Goal: Answer question/provide support: Share knowledge or assist other users

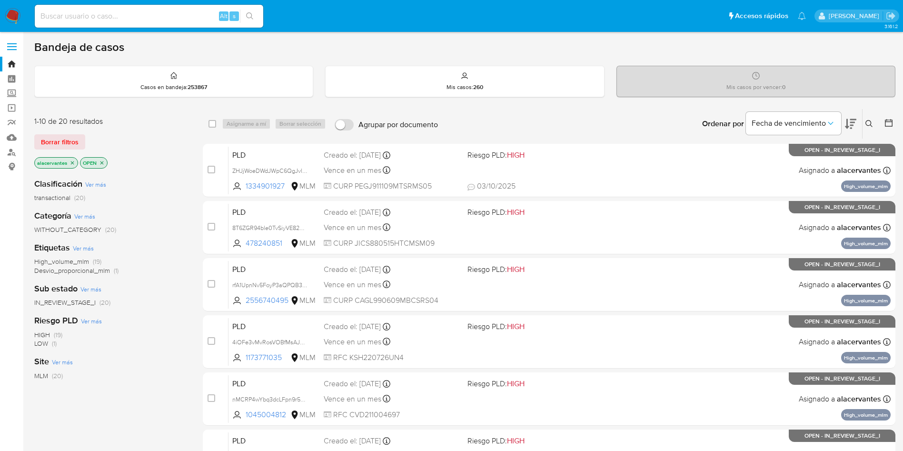
click at [71, 164] on icon "close-filter" at bounding box center [72, 163] width 6 height 6
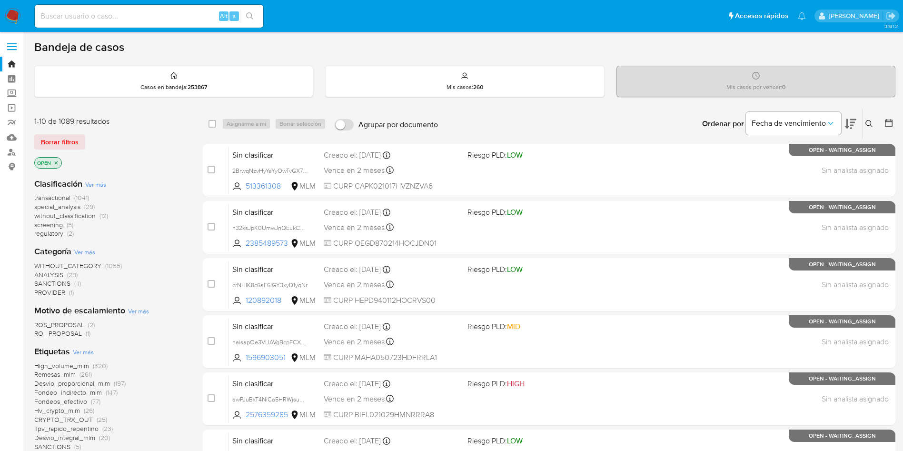
click at [873, 121] on button at bounding box center [870, 123] width 16 height 11
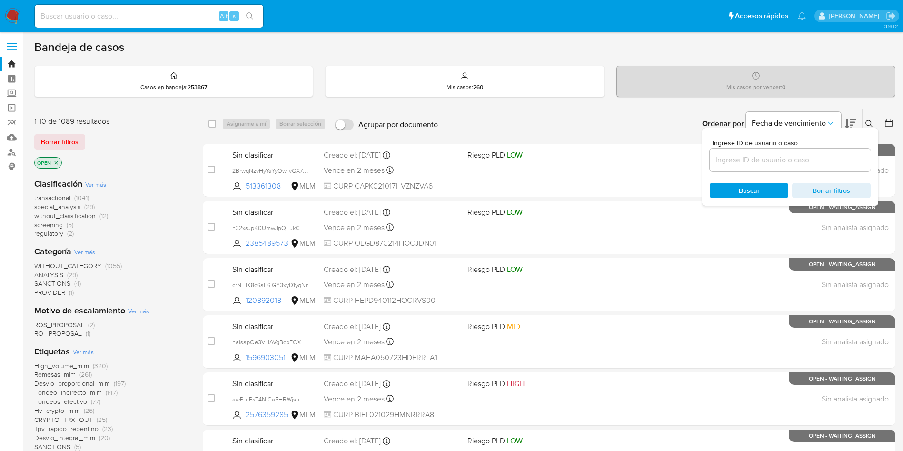
click at [754, 165] on input at bounding box center [789, 160] width 161 height 12
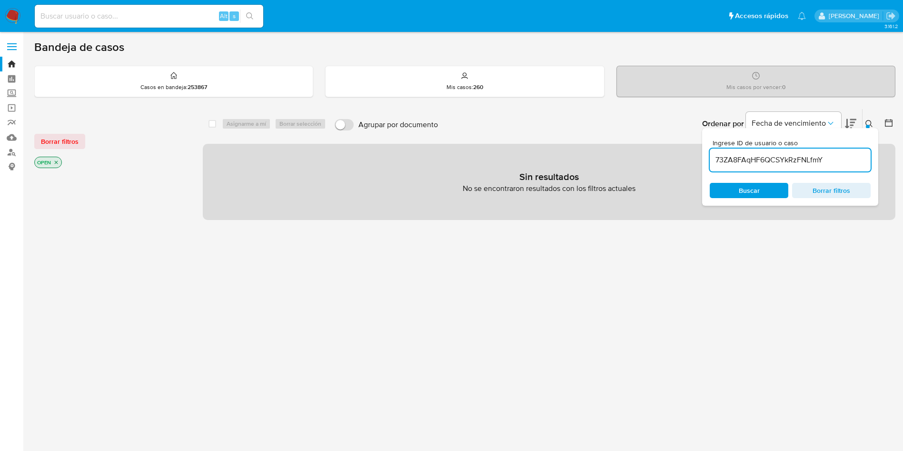
click at [851, 157] on input "73ZA8FAqHF6QCSYkRzFNLfmY" at bounding box center [789, 160] width 161 height 12
type input "73ZA8FAqHF6QCSYkRzFNLfmY"
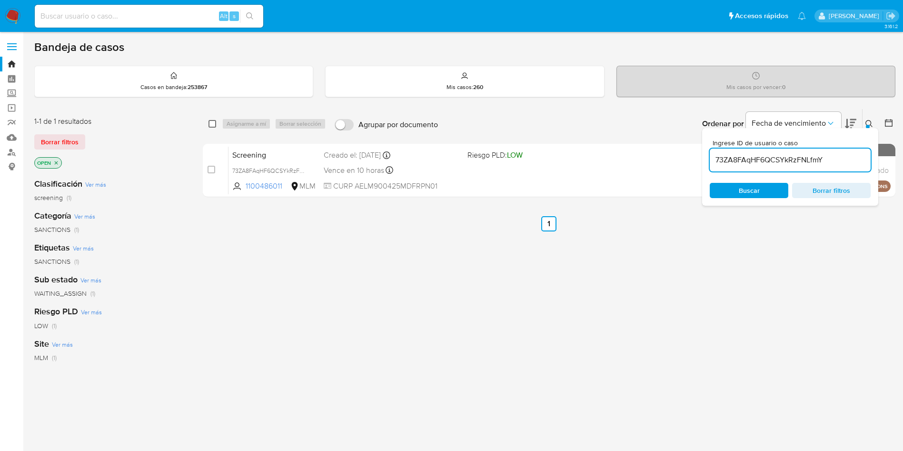
click at [215, 123] on input "checkbox" at bounding box center [212, 124] width 8 height 8
checkbox input "true"
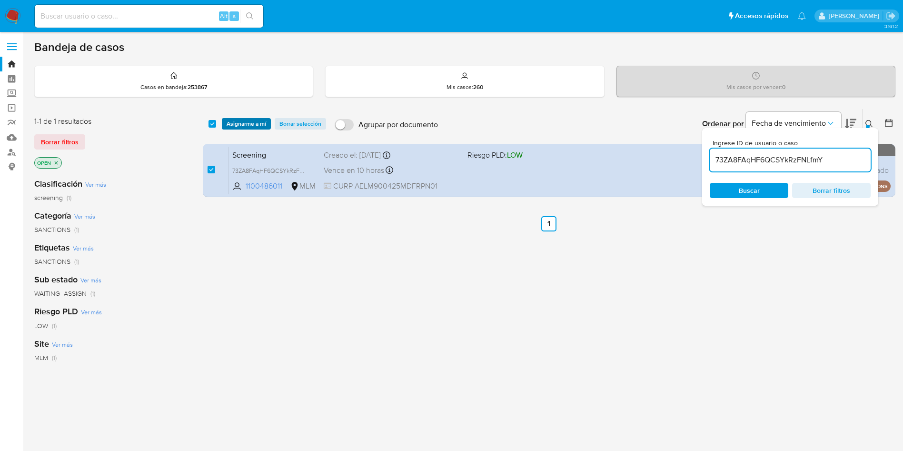
click at [240, 125] on span "Asignarme a mí" at bounding box center [245, 124] width 39 height 10
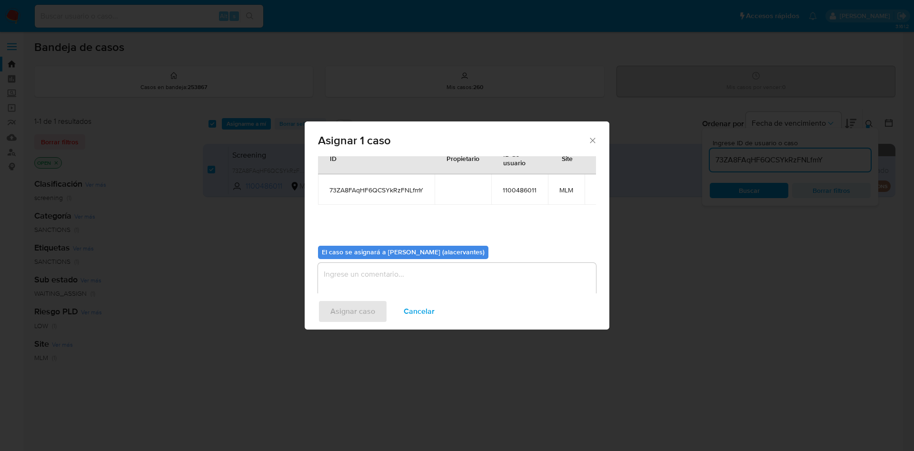
scroll to position [49, 0]
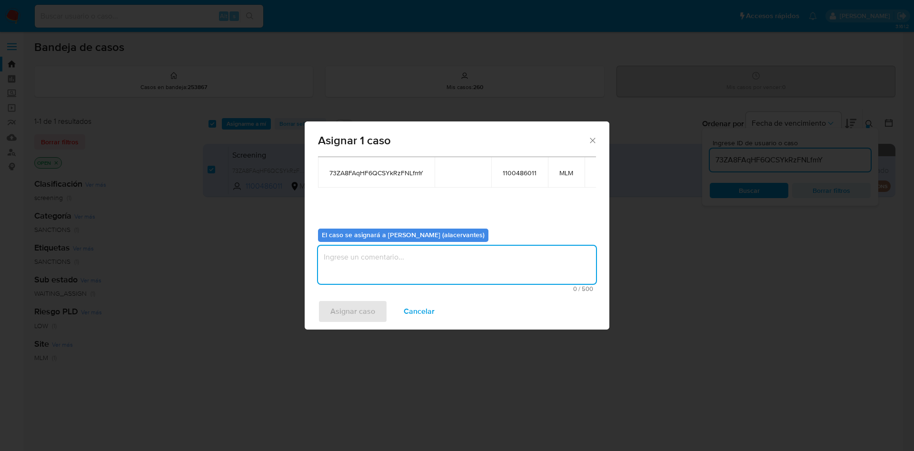
click at [461, 253] on textarea "assign-modal" at bounding box center [457, 265] width 278 height 38
type textarea "AC"
click at [344, 318] on span "Asignar caso" at bounding box center [352, 311] width 45 height 21
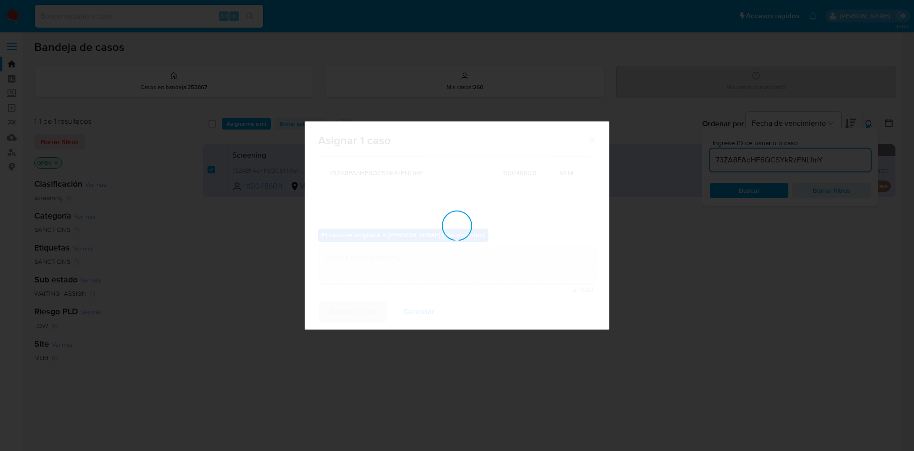
checkbox input "false"
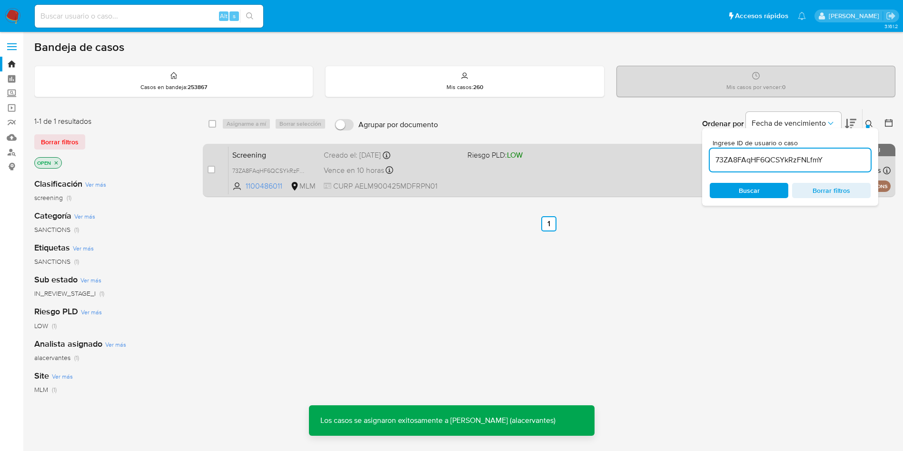
click at [488, 178] on div "Screening 73ZA8FAqHF6QCSYkRzFNLfmY 1100486011 MLM Riesgo PLD: LOW Creado el: 03…" at bounding box center [559, 170] width 662 height 48
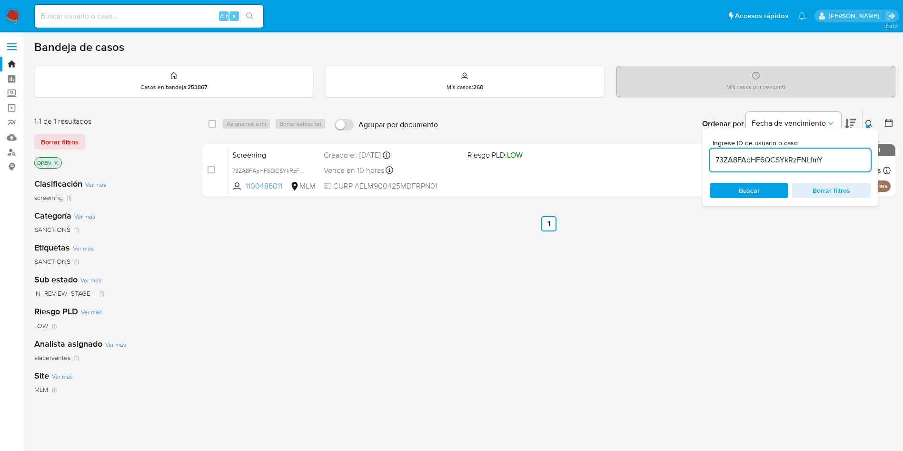
click at [732, 162] on input "73ZA8FAqHF6QCSYkRzFNLfmY" at bounding box center [789, 160] width 161 height 12
paste input "lGjHM2pkit7wO0G7ASkydgKy"
type input "lGjHM2pkit7wO0G7ASkydgKy"
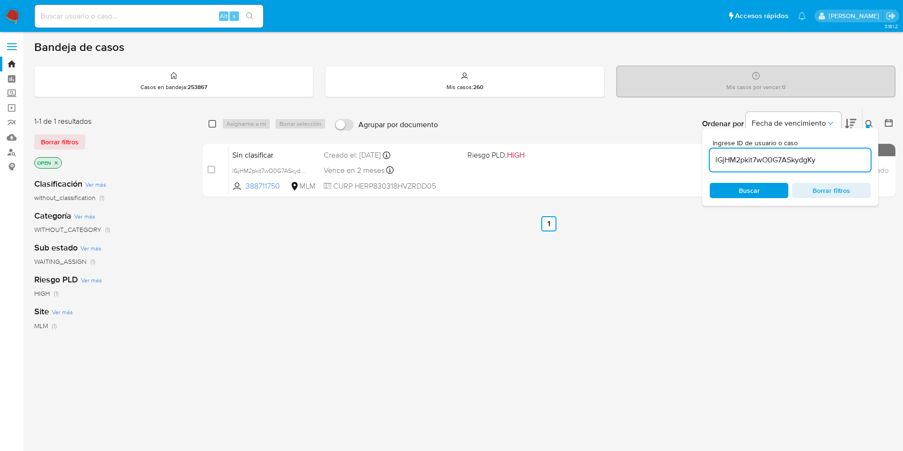
click at [210, 124] on input "checkbox" at bounding box center [212, 124] width 8 height 8
checkbox input "true"
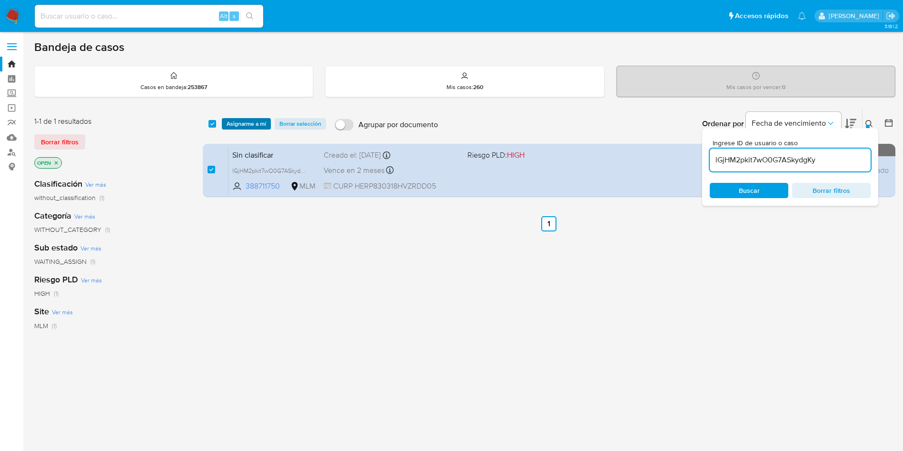
click at [248, 119] on span "Asignarme a mí" at bounding box center [245, 124] width 39 height 10
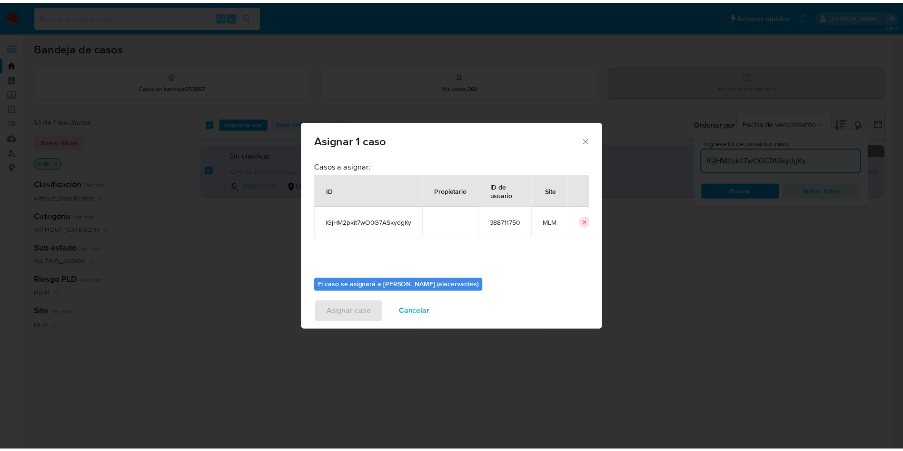
scroll to position [49, 0]
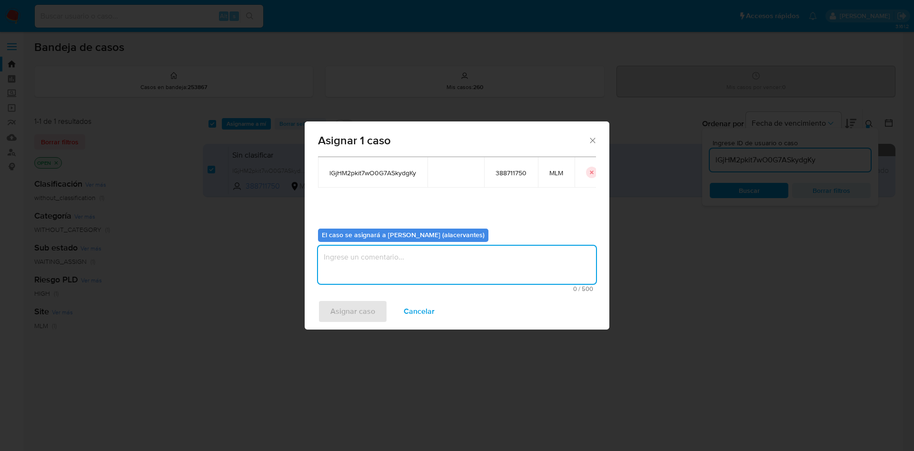
click at [430, 263] on textarea "assign-modal" at bounding box center [457, 265] width 278 height 38
type textarea "AC"
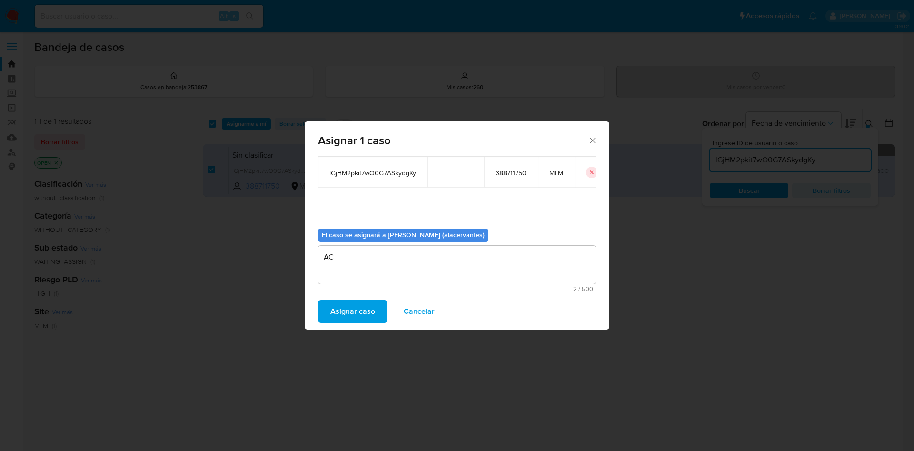
click at [356, 307] on span "Asignar caso" at bounding box center [352, 311] width 45 height 21
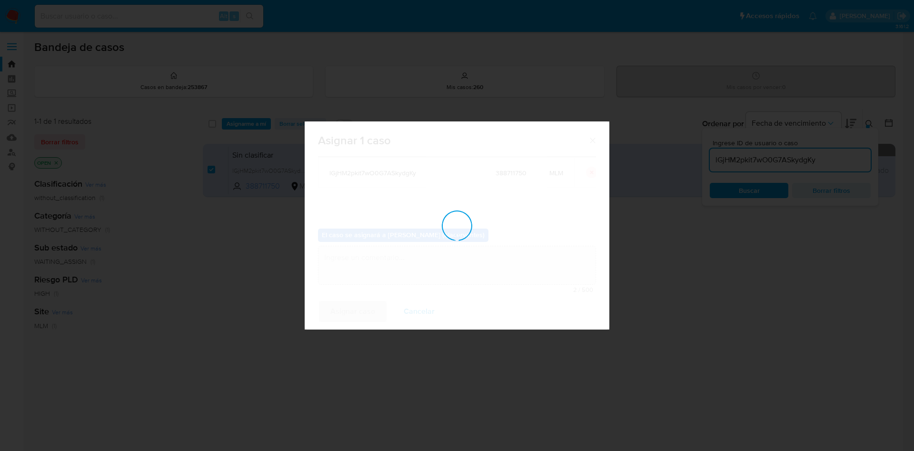
checkbox input "false"
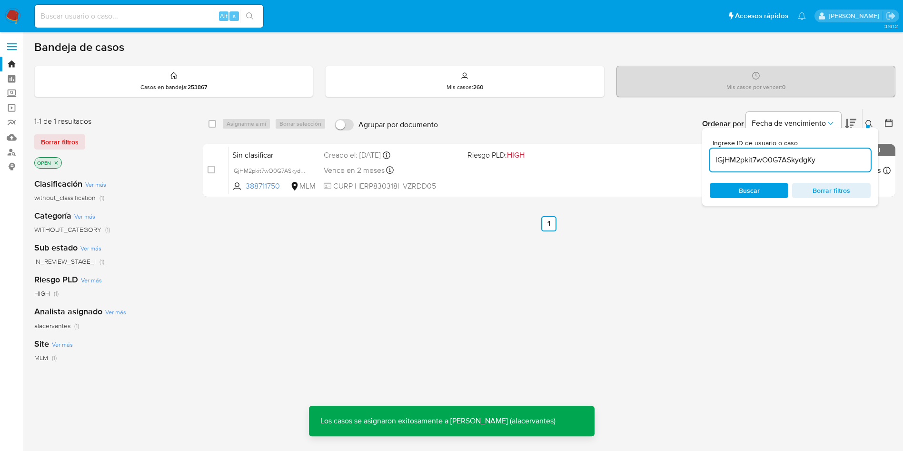
click at [20, 16] on img at bounding box center [13, 16] width 16 height 16
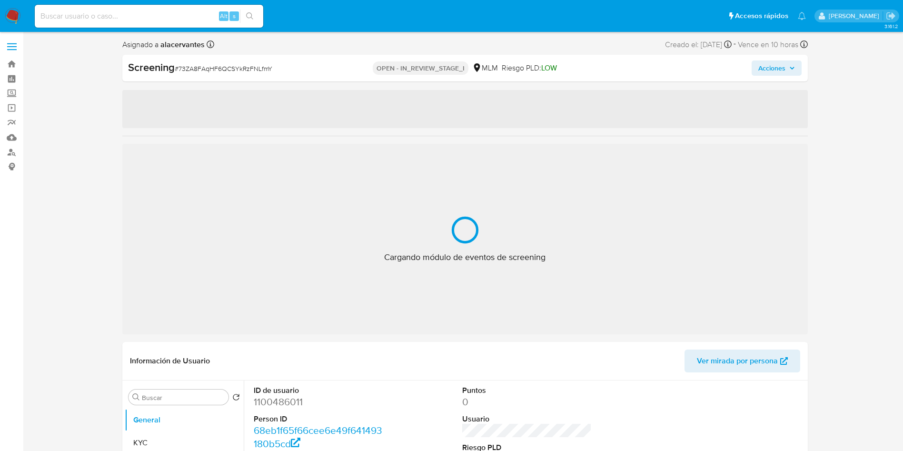
select select "10"
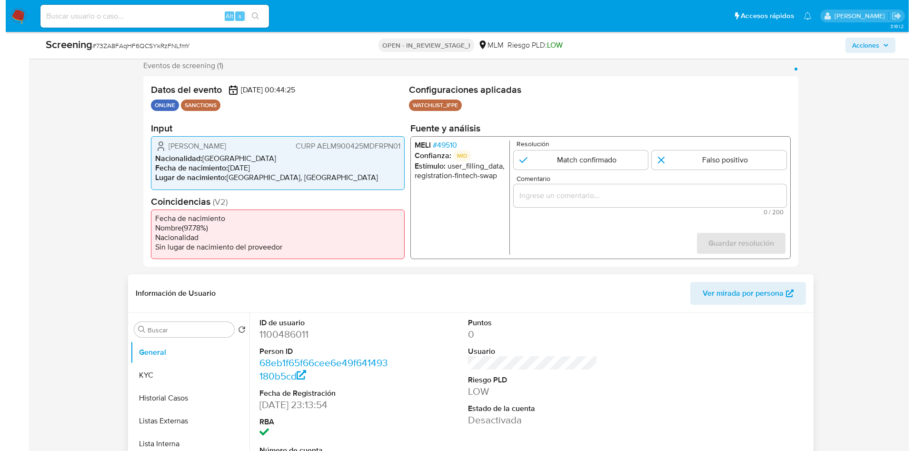
scroll to position [143, 0]
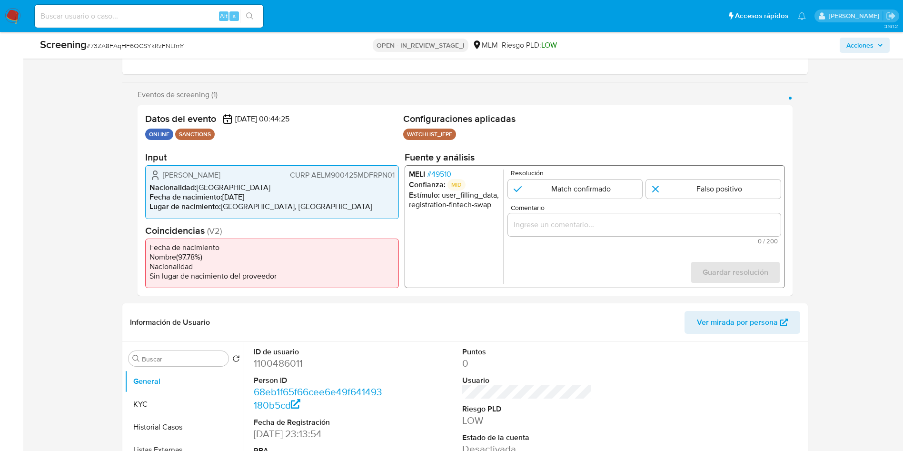
click at [442, 173] on span "# 49510" at bounding box center [438, 174] width 24 height 10
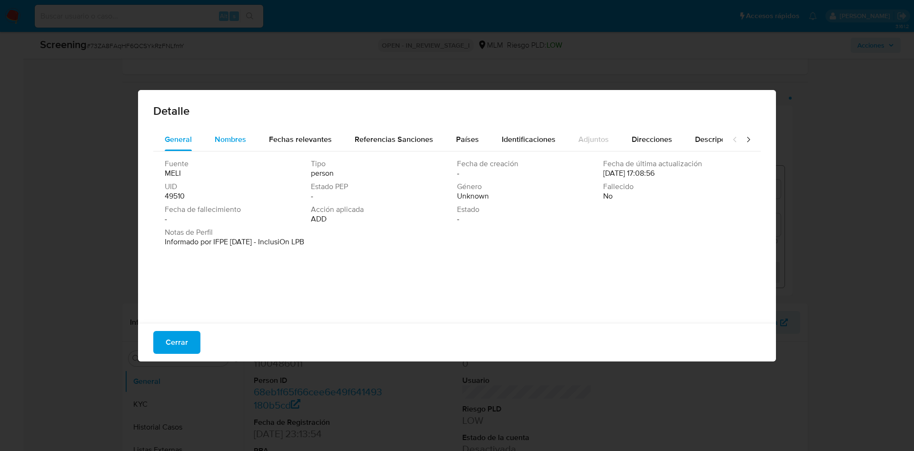
click at [255, 135] on button "Nombres" at bounding box center [230, 139] width 54 height 23
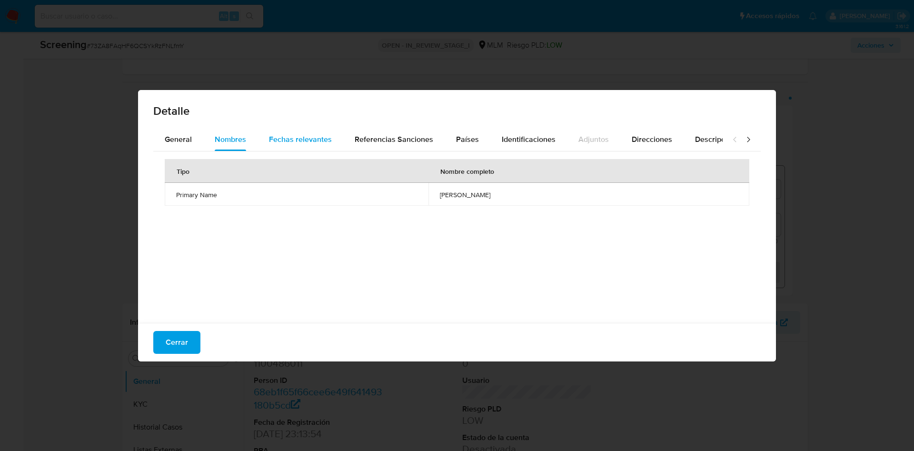
click at [329, 138] on span "Fechas relevantes" at bounding box center [300, 139] width 63 height 11
click at [420, 137] on span "Referencias Sanciones" at bounding box center [393, 139] width 79 height 11
click at [460, 132] on div "Países" at bounding box center [467, 139] width 23 height 23
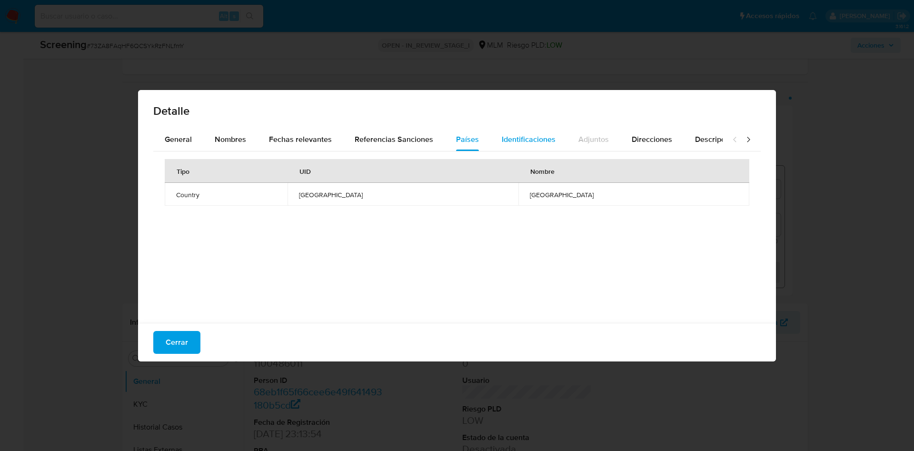
click at [517, 137] on span "Identificaciones" at bounding box center [528, 139] width 54 height 11
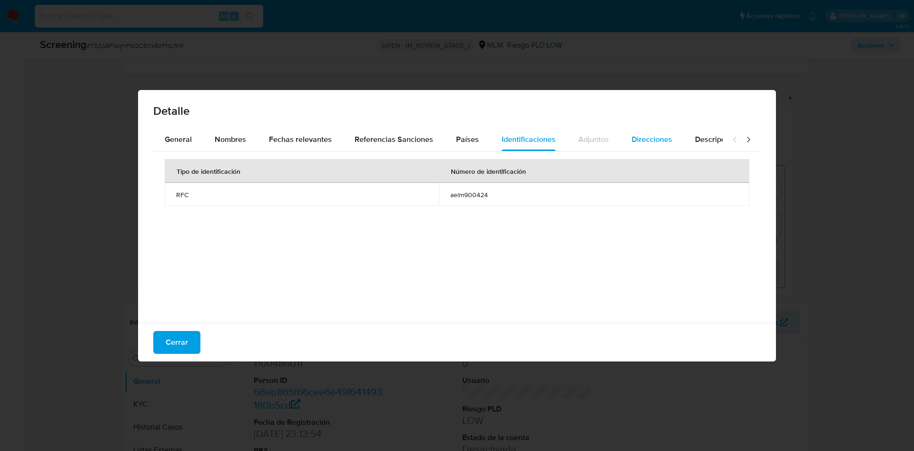
click at [649, 137] on span "Direcciones" at bounding box center [651, 139] width 40 height 11
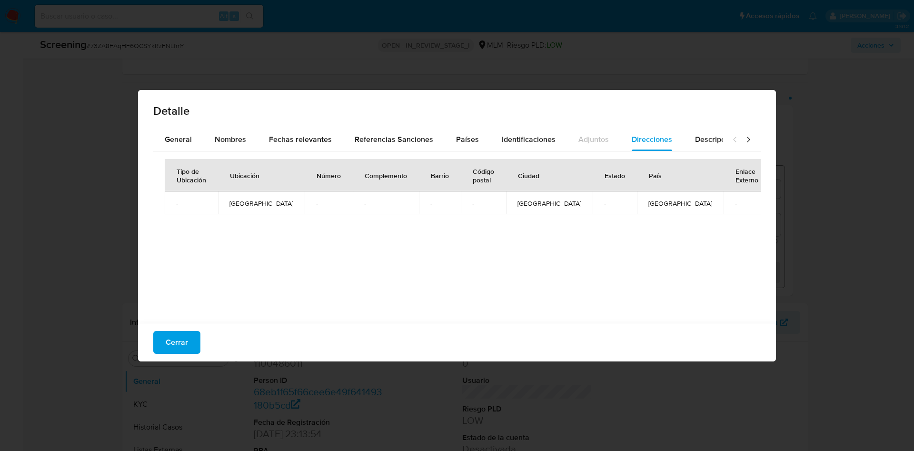
click at [743, 144] on div at bounding box center [741, 139] width 38 height 23
click at [701, 144] on div "Descripciones" at bounding box center [719, 139] width 49 height 23
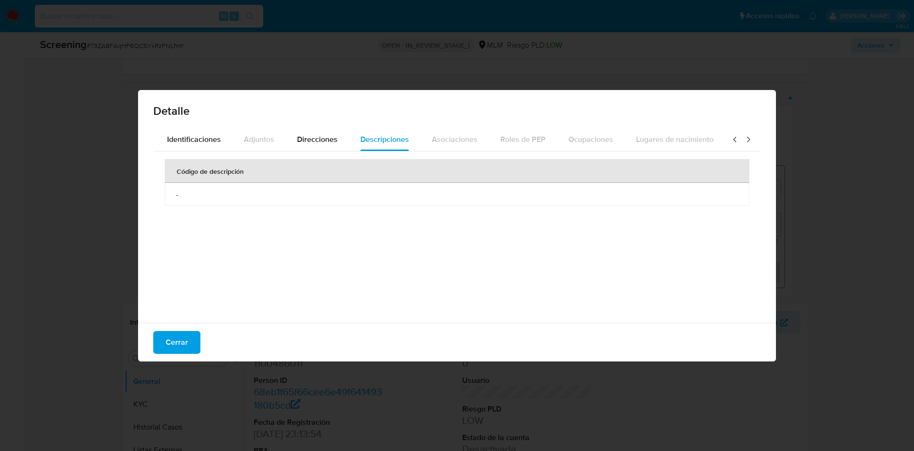
scroll to position [0, 341]
click at [133, 148] on div "Detalle General Nombres Fechas relevantes Referencias Sanciones Países Identifi…" at bounding box center [457, 225] width 914 height 451
click at [226, 127] on div "Detalle" at bounding box center [457, 109] width 638 height 38
click at [201, 146] on div "Identificaciones" at bounding box center [192, 139] width 54 height 23
click at [199, 147] on div "Identificaciones" at bounding box center [192, 139] width 54 height 23
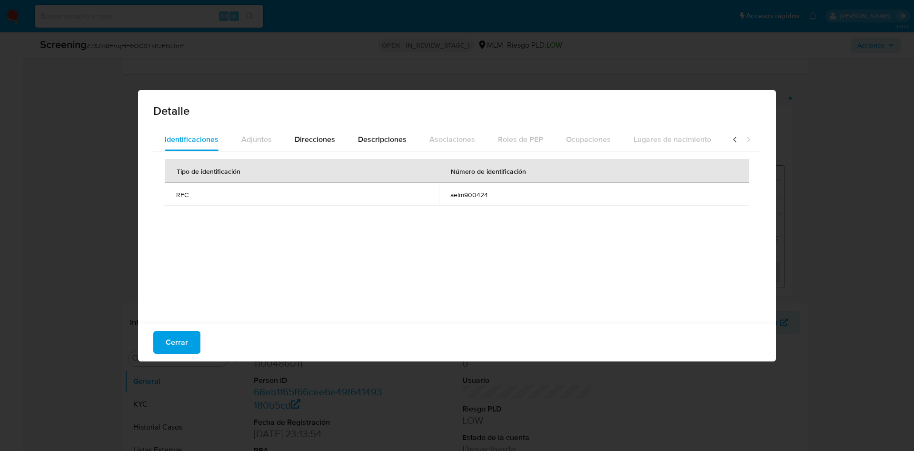
drag, startPoint x: 159, startPoint y: 148, endPoint x: 191, endPoint y: 159, distance: 33.6
click at [165, 148] on div "Identificaciones" at bounding box center [192, 139] width 54 height 23
click at [722, 137] on div at bounding box center [741, 139] width 38 height 23
click at [730, 138] on icon at bounding box center [735, 140] width 10 height 10
click at [733, 140] on icon at bounding box center [734, 139] width 3 height 5
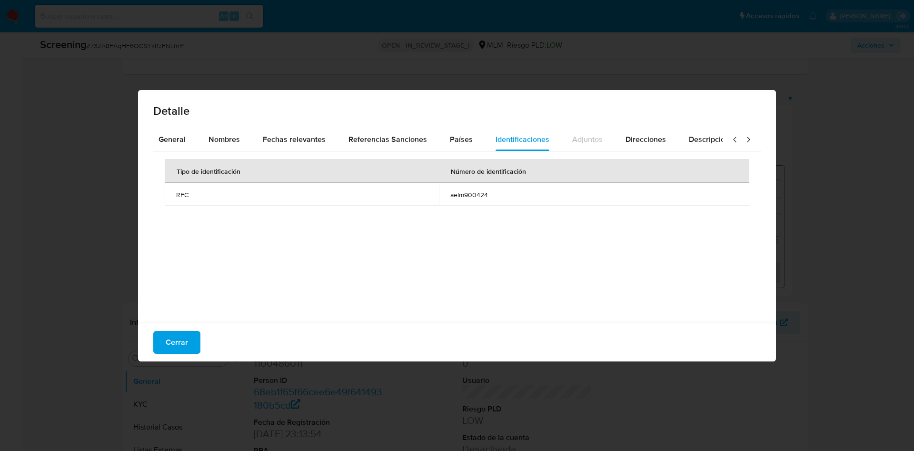
click at [733, 140] on icon at bounding box center [734, 139] width 3 height 5
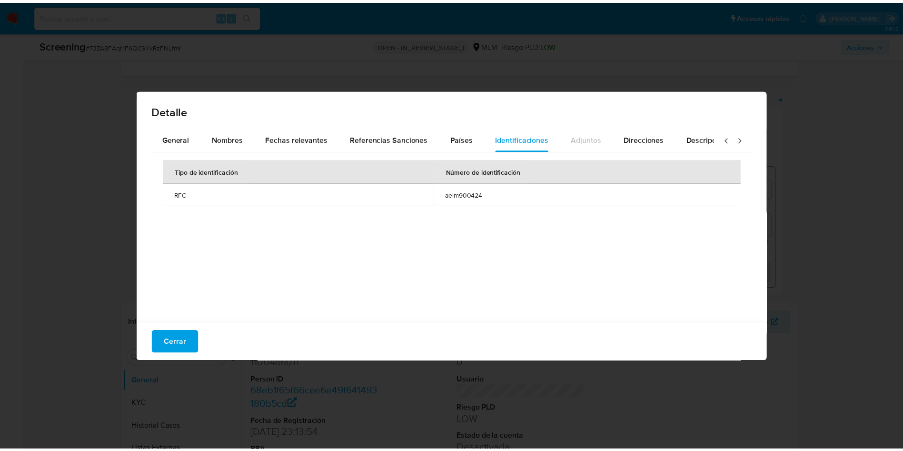
scroll to position [0, 0]
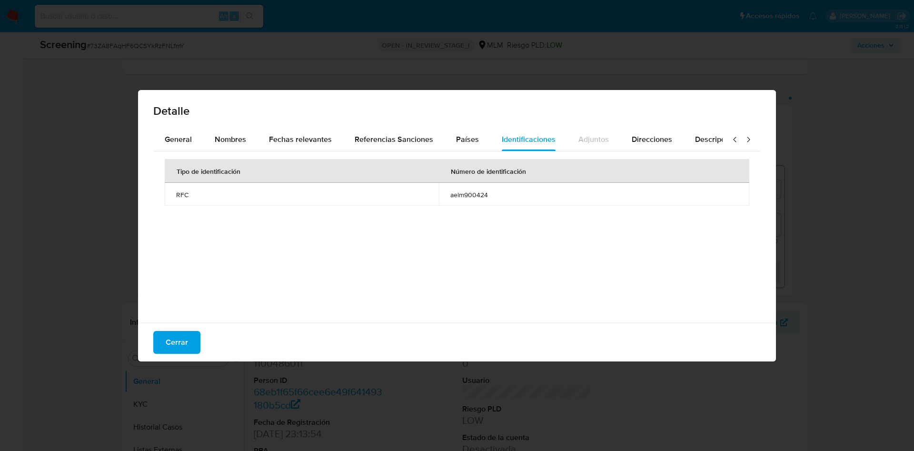
click at [733, 140] on icon at bounding box center [734, 139] width 3 height 5
click at [183, 129] on div "General" at bounding box center [178, 139] width 27 height 23
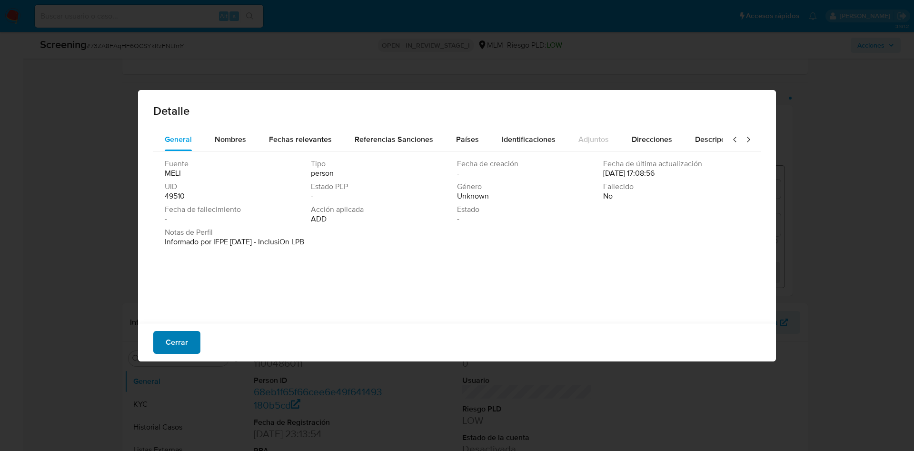
click at [186, 342] on span "Cerrar" at bounding box center [177, 342] width 22 height 21
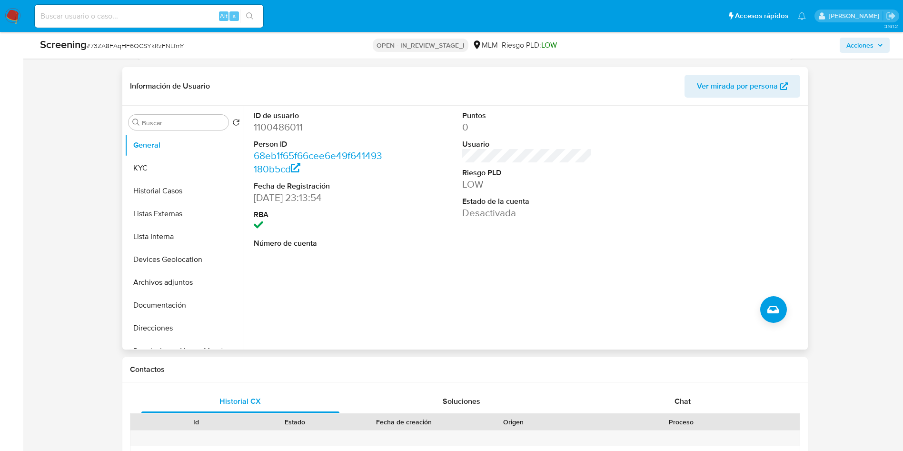
scroll to position [357, 0]
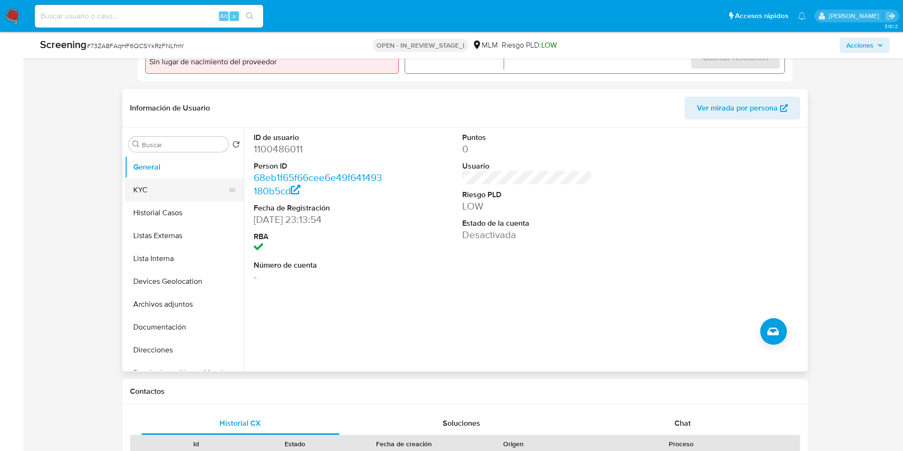
click at [180, 188] on button "KYC" at bounding box center [180, 189] width 111 height 23
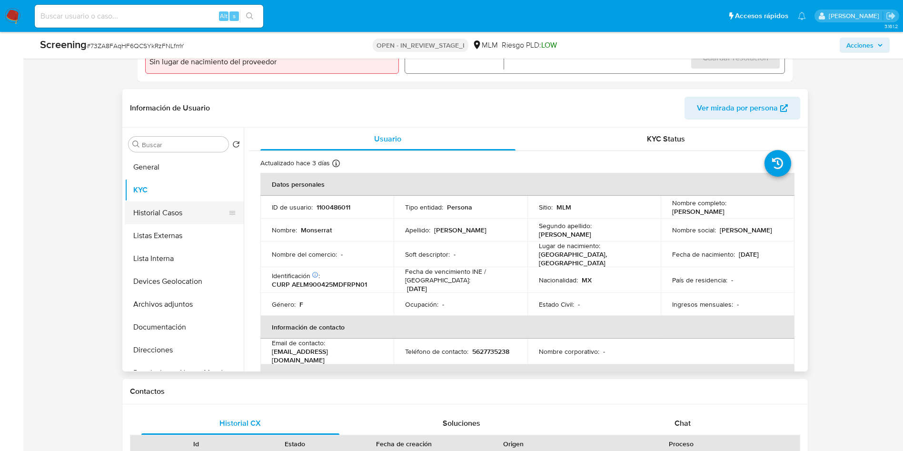
click at [184, 216] on button "Historial Casos" at bounding box center [180, 212] width 111 height 23
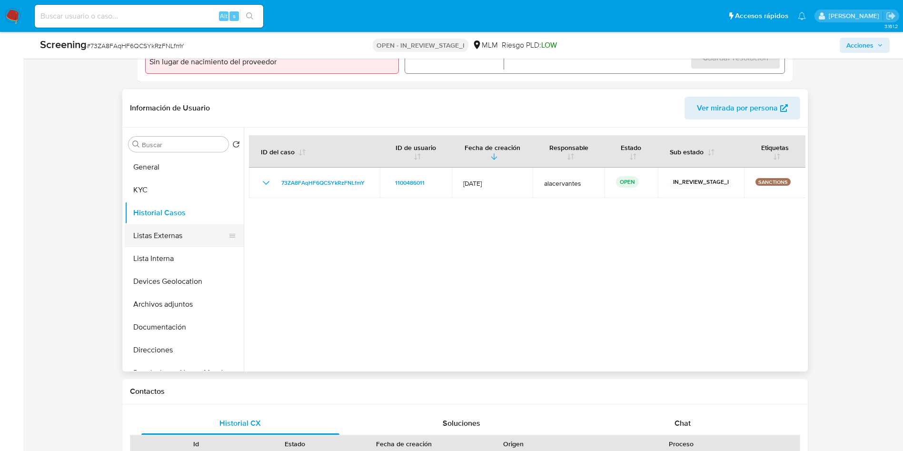
click at [184, 231] on button "Listas Externas" at bounding box center [180, 235] width 111 height 23
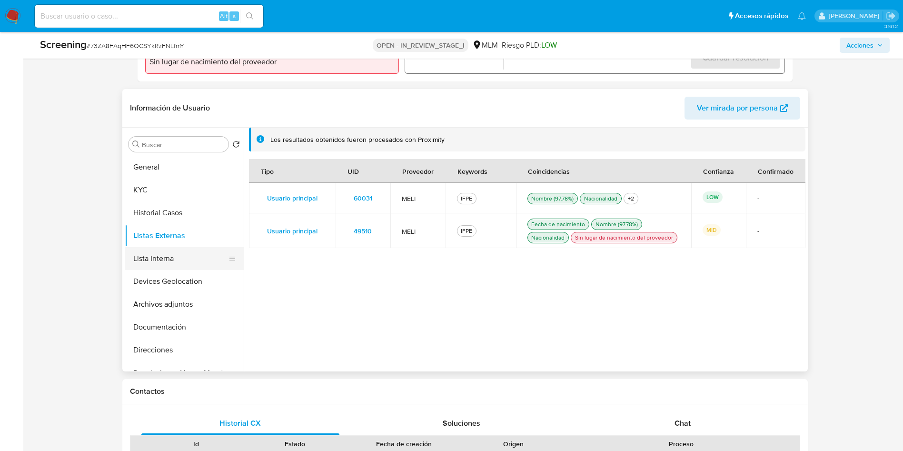
click at [182, 265] on button "Lista Interna" at bounding box center [180, 258] width 111 height 23
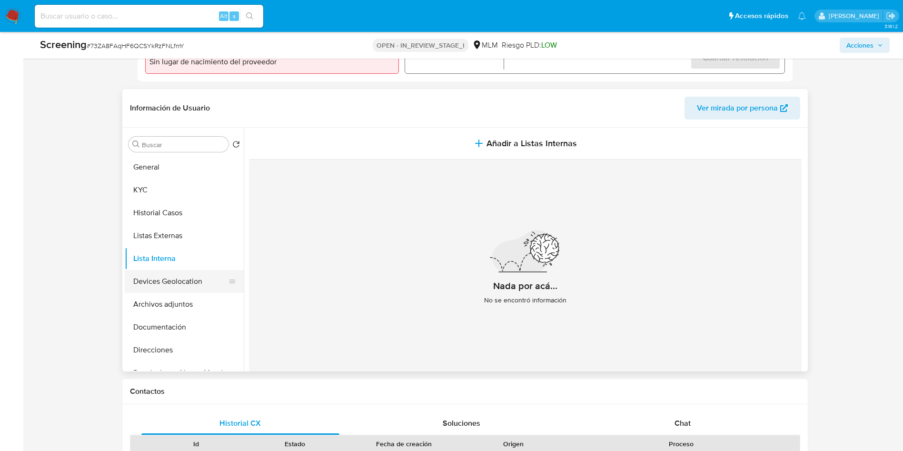
click at [171, 285] on button "Devices Geolocation" at bounding box center [180, 281] width 111 height 23
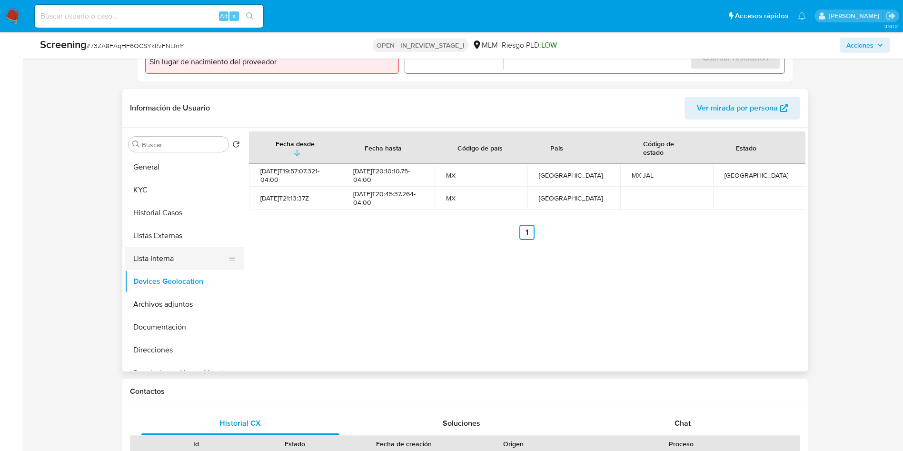
click at [176, 262] on button "Lista Interna" at bounding box center [180, 258] width 111 height 23
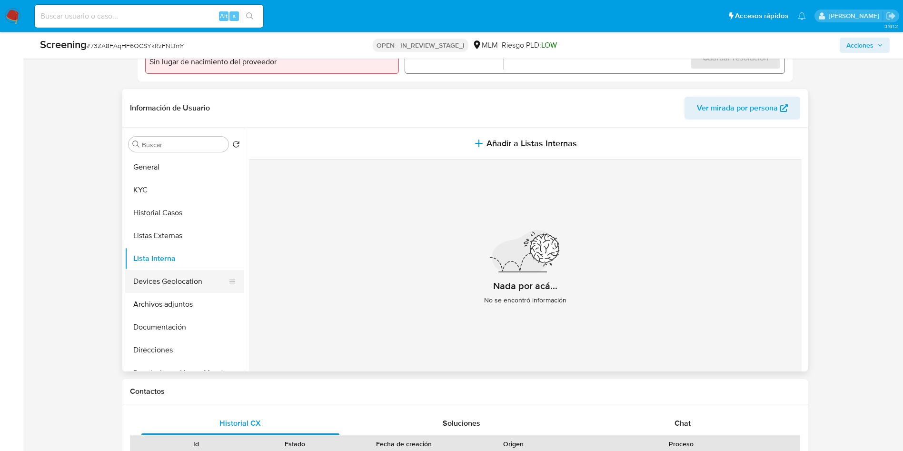
click at [180, 284] on button "Devices Geolocation" at bounding box center [180, 281] width 111 height 23
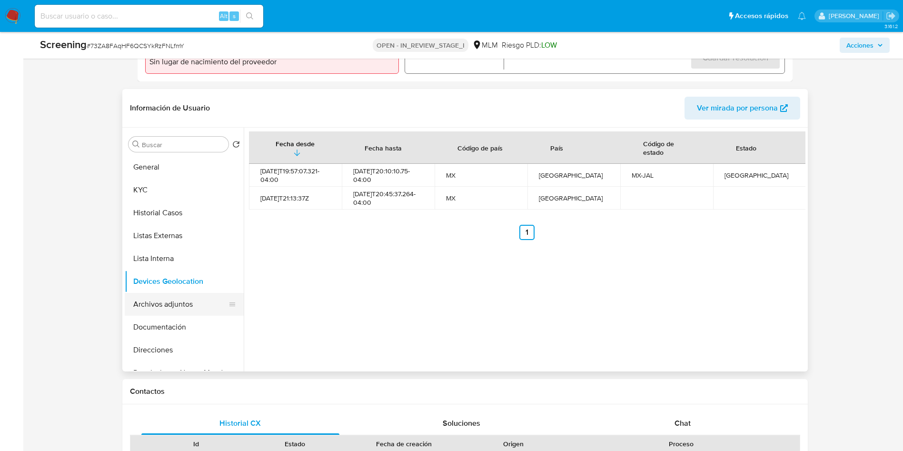
click at [165, 295] on button "Archivos adjuntos" at bounding box center [180, 304] width 111 height 23
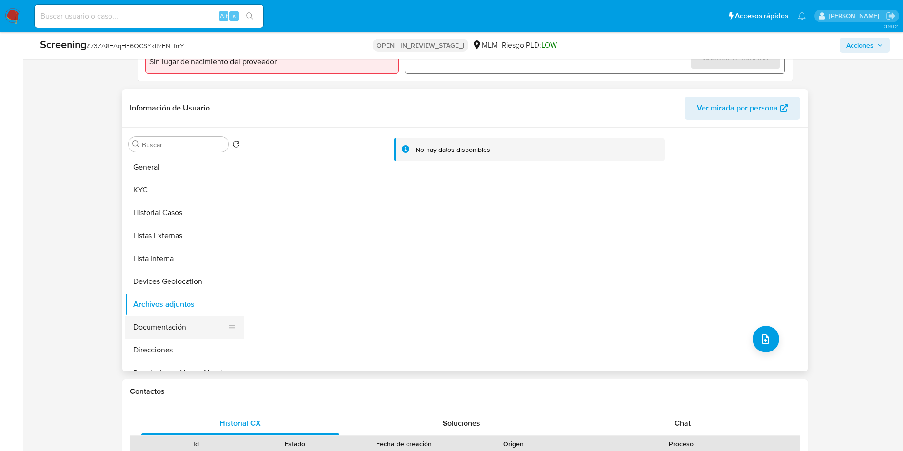
click at [182, 326] on button "Documentación" at bounding box center [180, 326] width 111 height 23
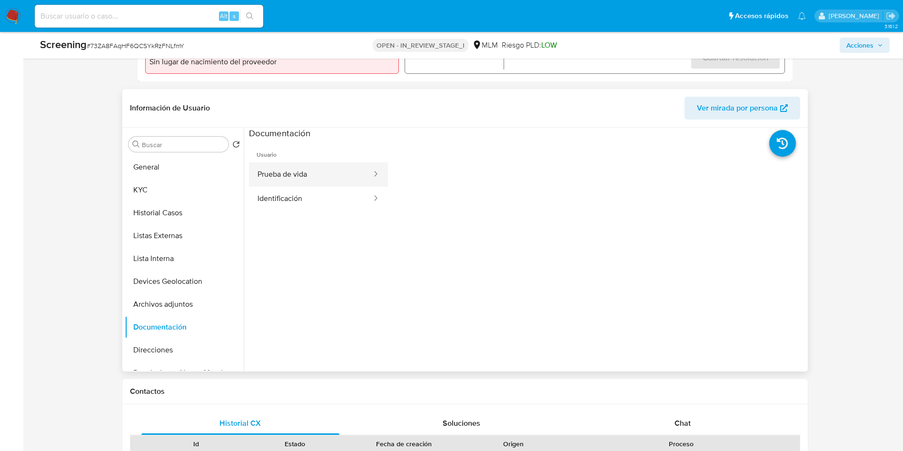
click at [286, 168] on button "Prueba de vida" at bounding box center [311, 174] width 124 height 24
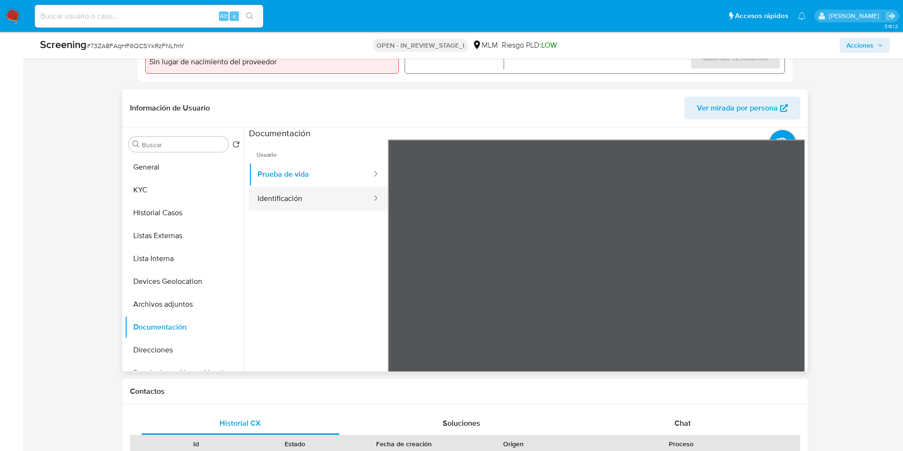
click at [295, 199] on button "Identificación" at bounding box center [311, 199] width 124 height 24
click at [320, 180] on button "Prueba de vida" at bounding box center [311, 174] width 124 height 24
click at [174, 352] on button "Direcciones" at bounding box center [180, 349] width 111 height 23
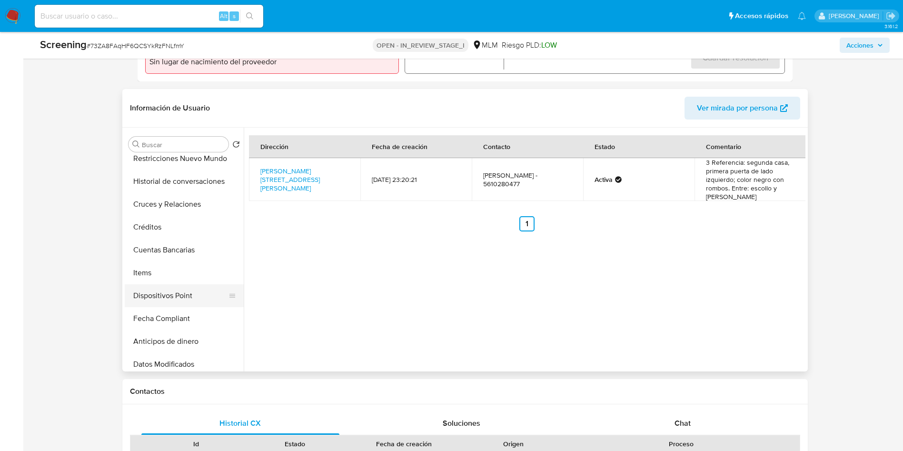
scroll to position [71, 0]
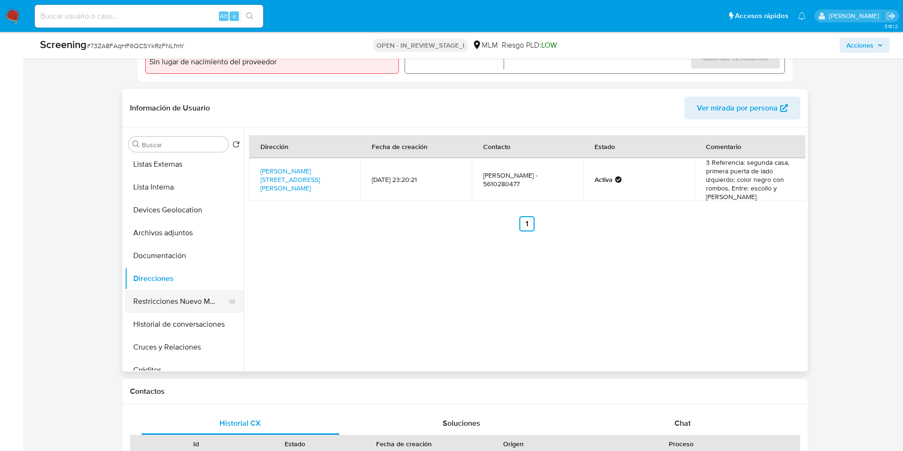
click at [159, 294] on button "Restricciones Nuevo Mundo" at bounding box center [180, 301] width 111 height 23
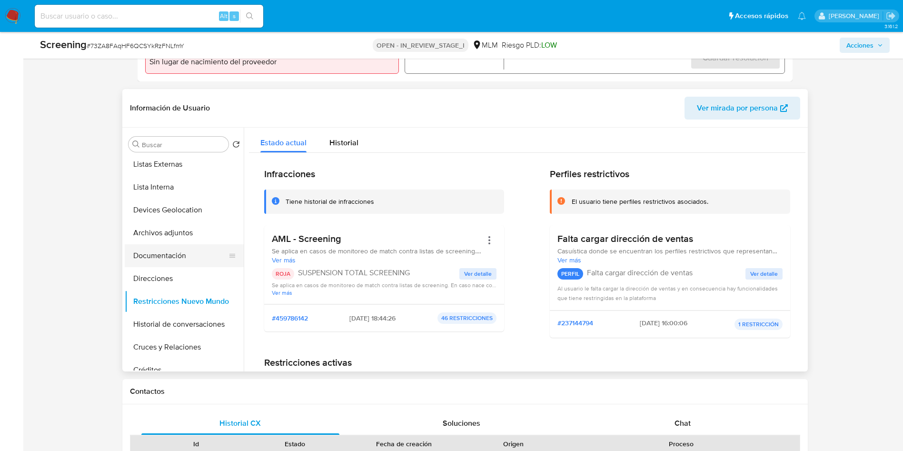
drag, startPoint x: 176, startPoint y: 324, endPoint x: 180, endPoint y: 249, distance: 75.3
click at [180, 249] on ul "General KYC Historial Casos Listas Externas Lista Interna Devices Geolocation A…" at bounding box center [184, 263] width 119 height 215
click at [477, 269] on span "Ver detalle" at bounding box center [478, 274] width 28 height 10
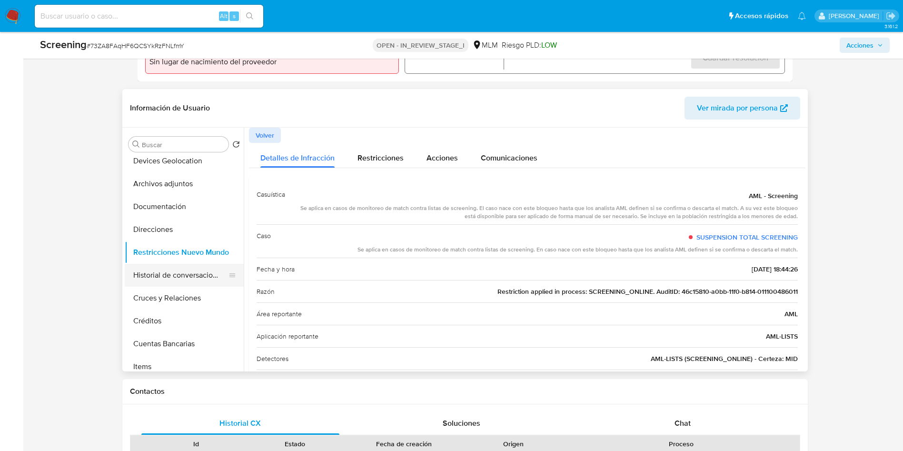
scroll to position [143, 0]
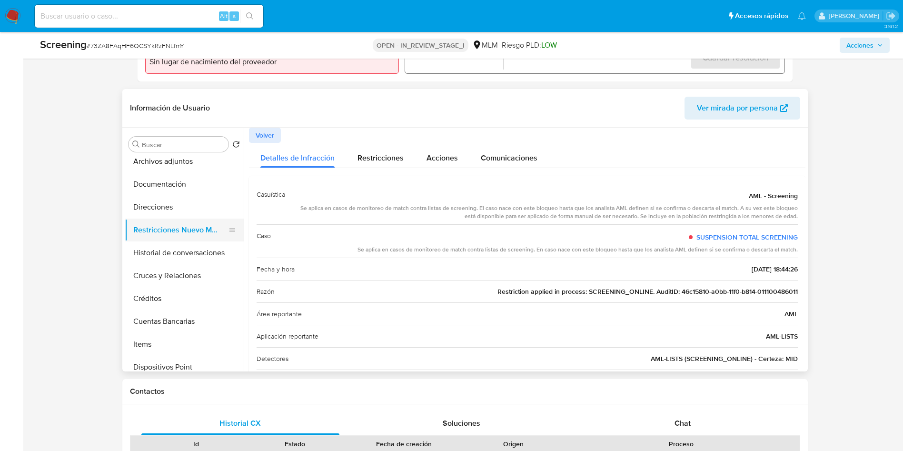
click at [166, 236] on button "Restricciones Nuevo Mundo" at bounding box center [180, 229] width 111 height 23
click at [172, 253] on button "Historial de conversaciones" at bounding box center [180, 252] width 111 height 23
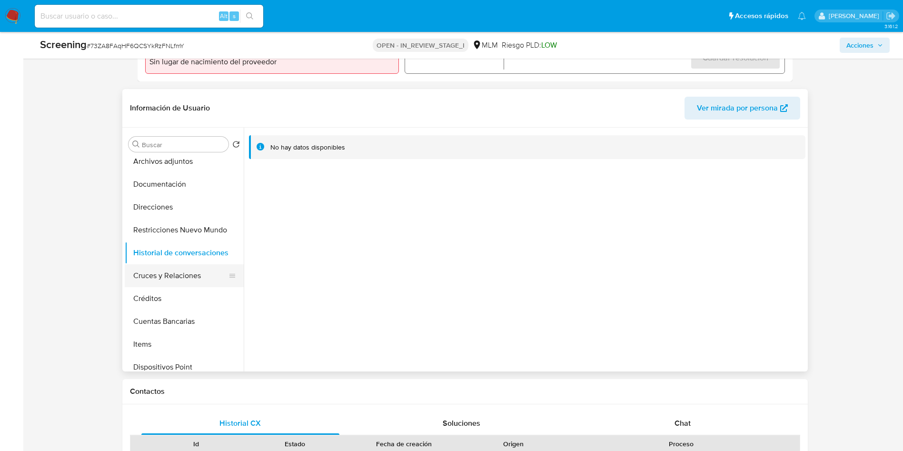
click at [191, 271] on button "Cruces y Relaciones" at bounding box center [180, 275] width 111 height 23
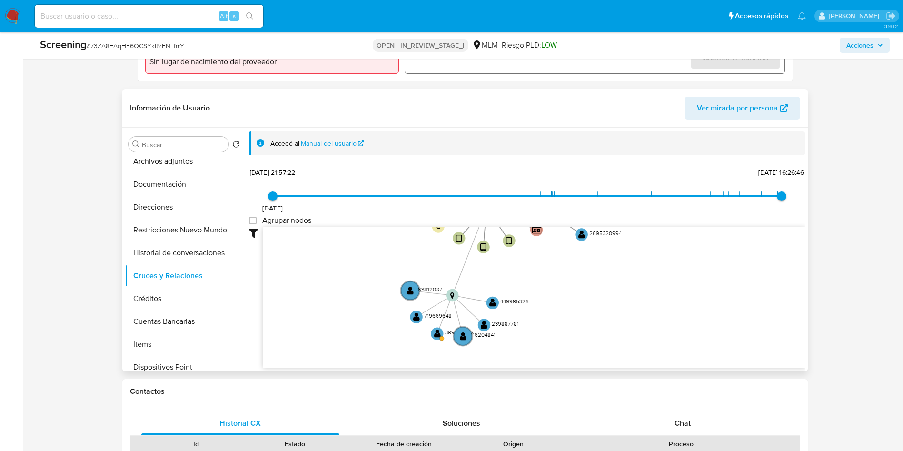
drag, startPoint x: 668, startPoint y: 313, endPoint x: 563, endPoint y: 252, distance: 121.7
click at [573, 251] on icon "device-675e4378dfc293f084797ec0  user-1100486011  1100486011 user-2708521636 …" at bounding box center [534, 296] width 542 height 138
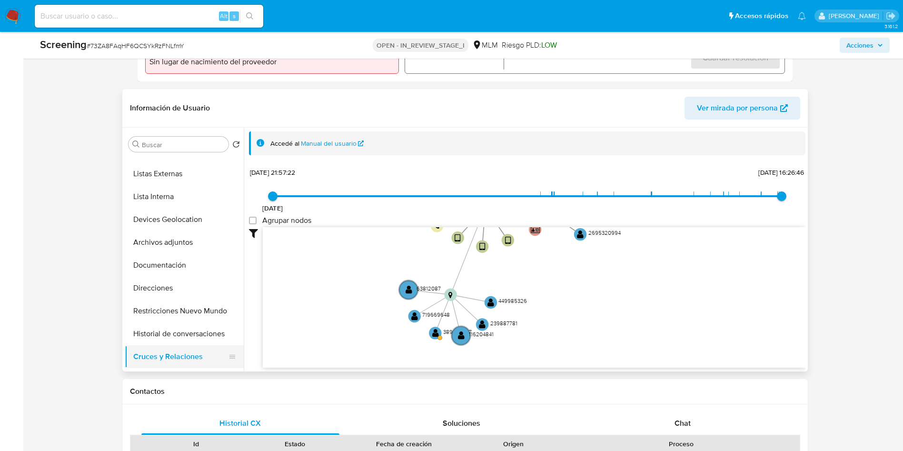
scroll to position [0, 0]
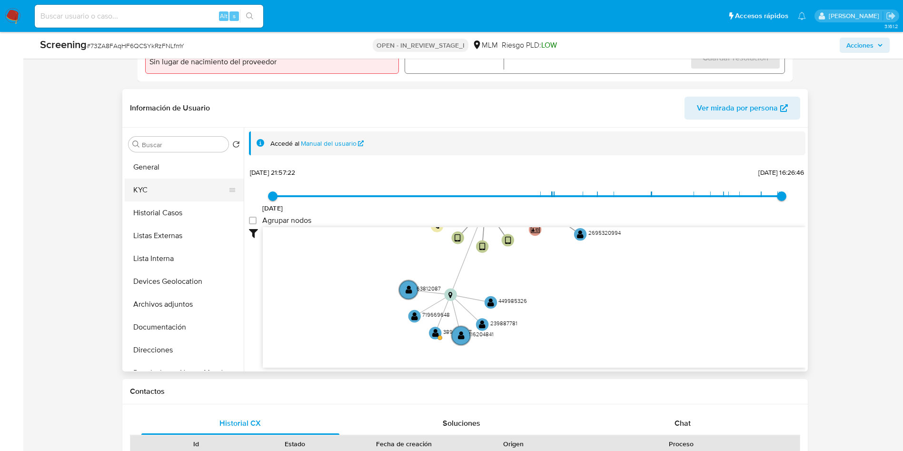
click at [168, 198] on button "KYC" at bounding box center [180, 189] width 111 height 23
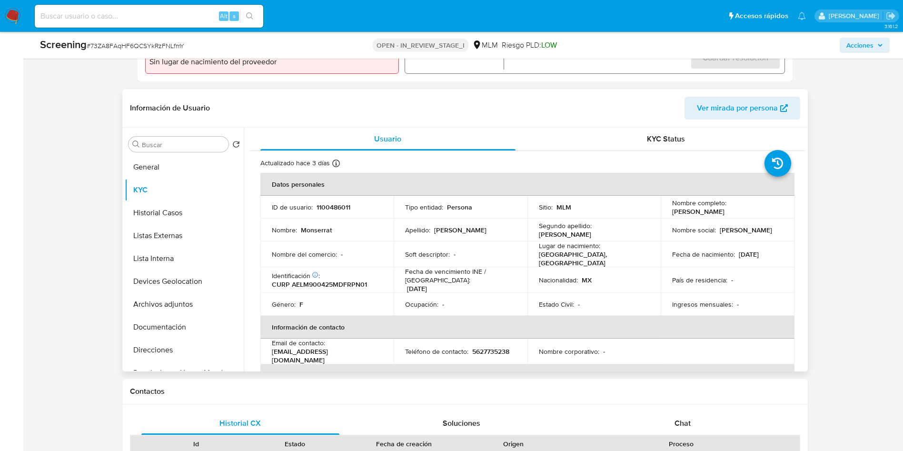
click at [338, 203] on p "1100486011" at bounding box center [333, 207] width 34 height 9
click at [337, 208] on p "1100486011" at bounding box center [333, 207] width 34 height 9
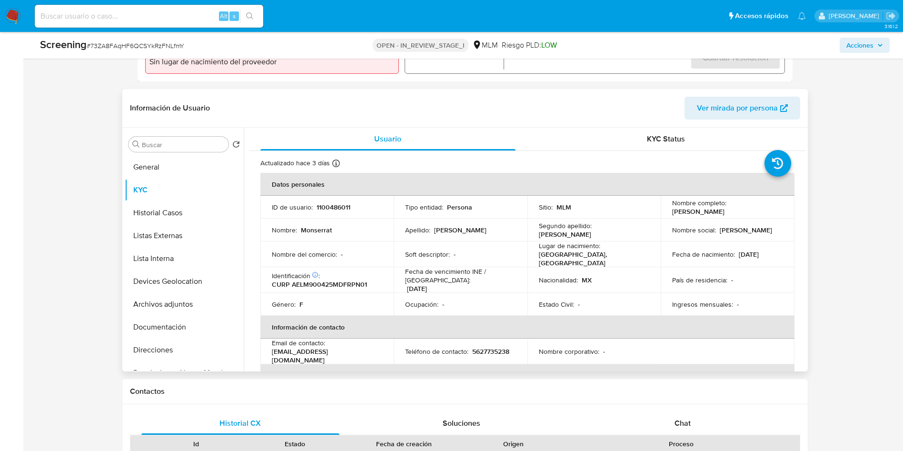
click at [339, 213] on td "ID de usuario : 1100486011" at bounding box center [327, 207] width 134 height 23
click at [337, 212] on td "ID de usuario : 1100486011" at bounding box center [327, 207] width 134 height 23
click at [337, 204] on p "1100486011" at bounding box center [333, 207] width 34 height 9
copy p "1100486011"
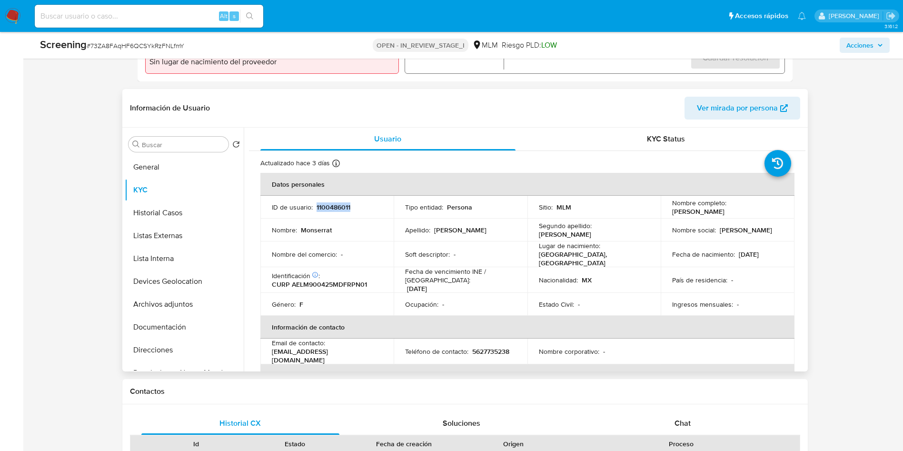
click at [330, 206] on p "1100486011" at bounding box center [333, 207] width 34 height 9
click at [188, 334] on button "Documentación" at bounding box center [180, 326] width 111 height 23
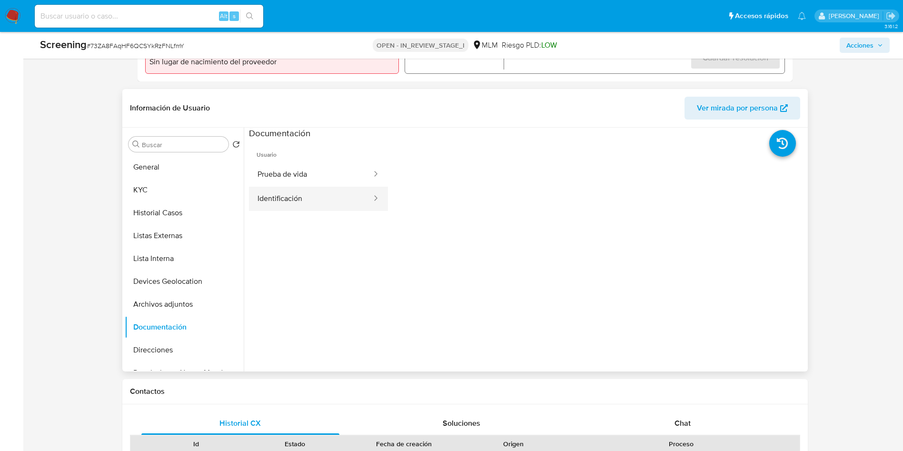
click at [365, 204] on div at bounding box center [372, 199] width 15 height 24
click at [333, 194] on button "Identificación" at bounding box center [311, 199] width 124 height 24
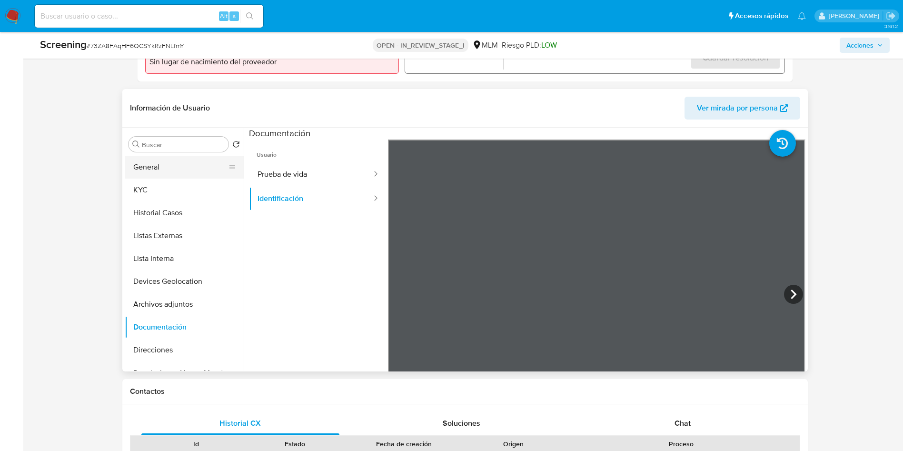
click at [173, 166] on button "General" at bounding box center [180, 167] width 111 height 23
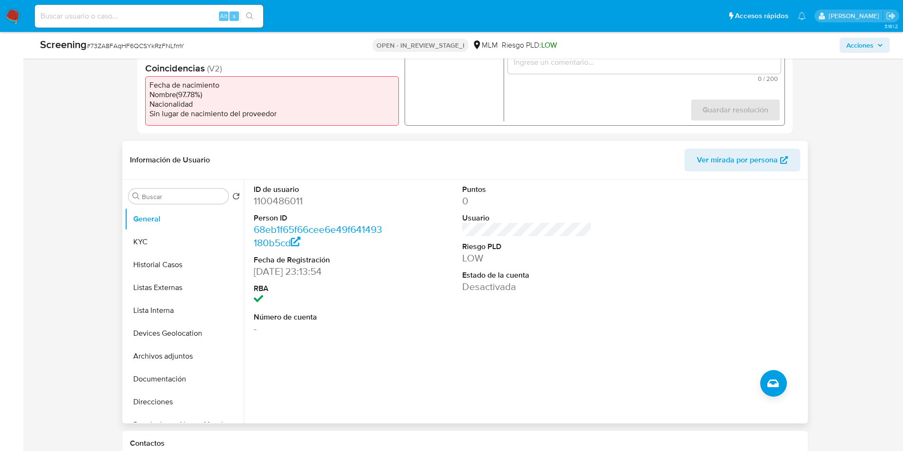
scroll to position [214, 0]
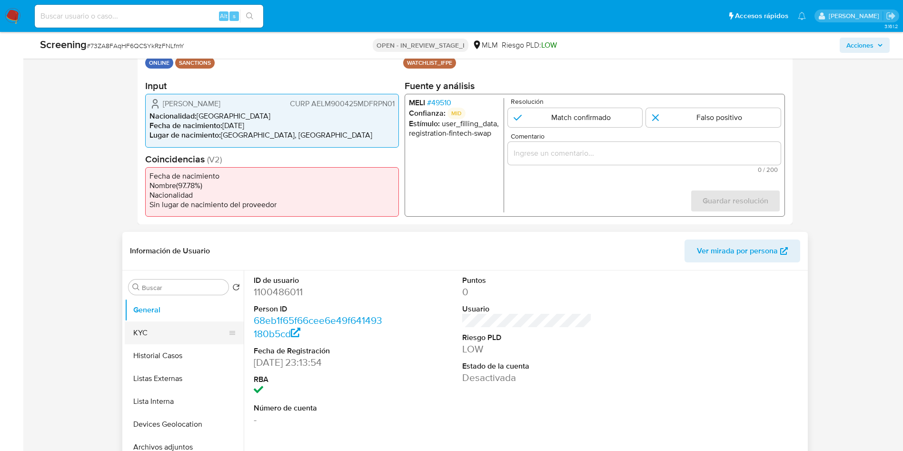
click at [168, 329] on button "KYC" at bounding box center [180, 332] width 111 height 23
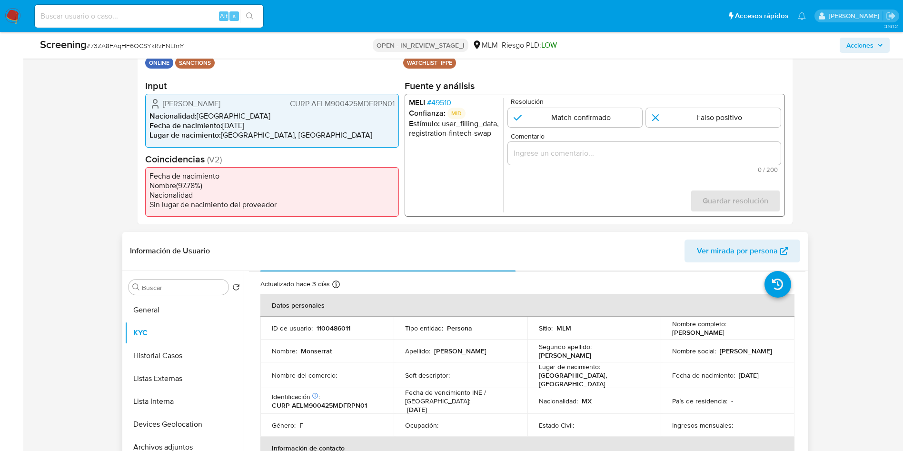
scroll to position [0, 0]
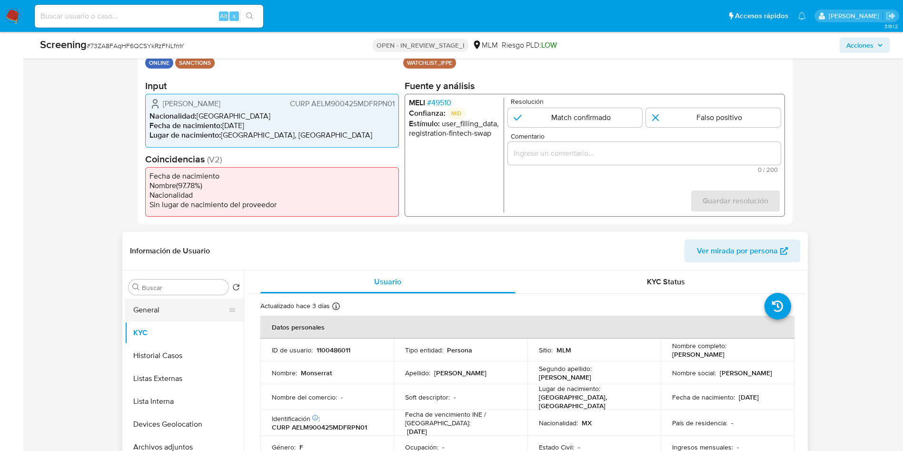
click at [169, 317] on button "General" at bounding box center [180, 309] width 111 height 23
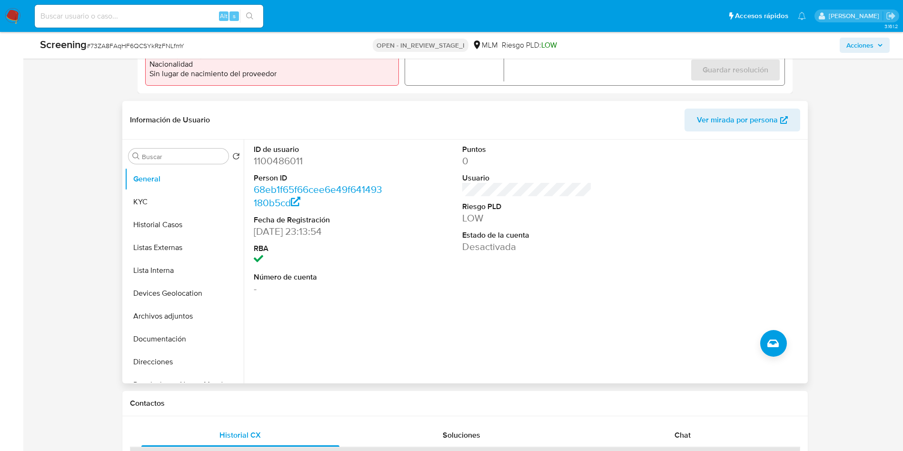
scroll to position [357, 0]
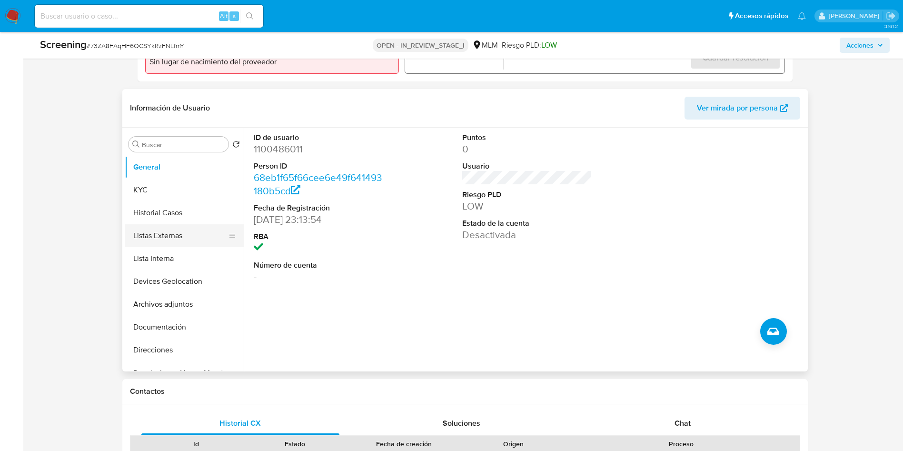
click at [175, 242] on button "Listas Externas" at bounding box center [180, 235] width 111 height 23
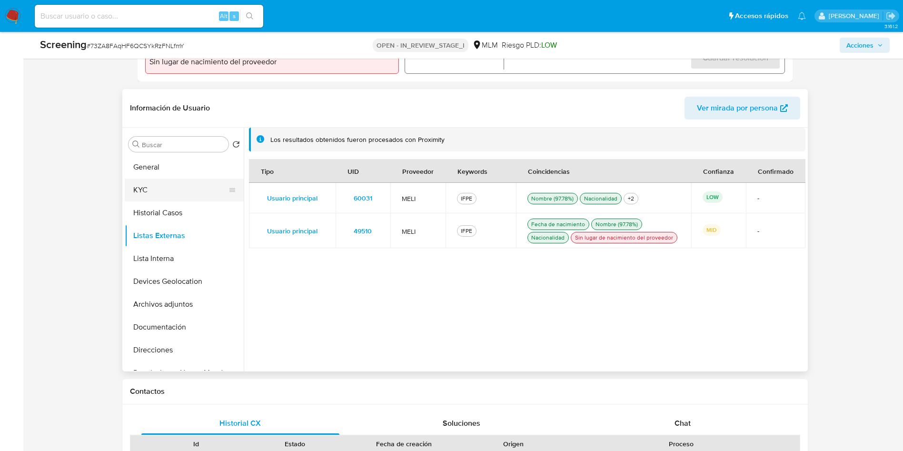
click at [163, 179] on button "KYC" at bounding box center [180, 189] width 111 height 23
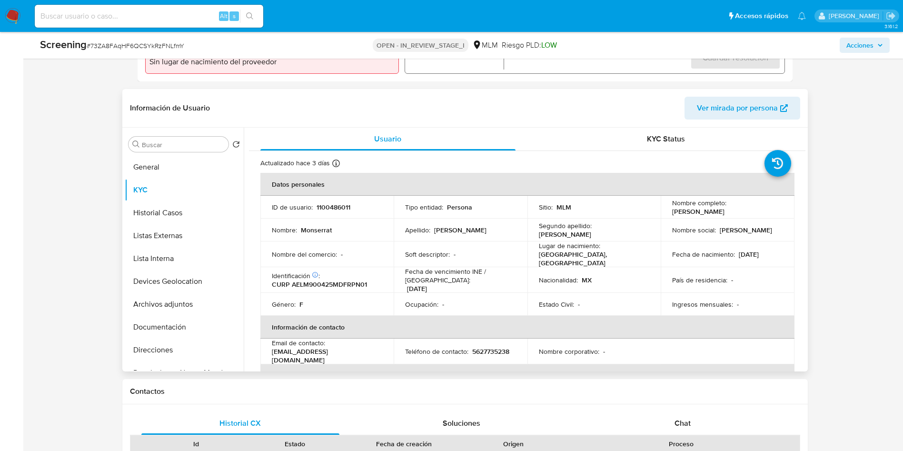
scroll to position [285, 0]
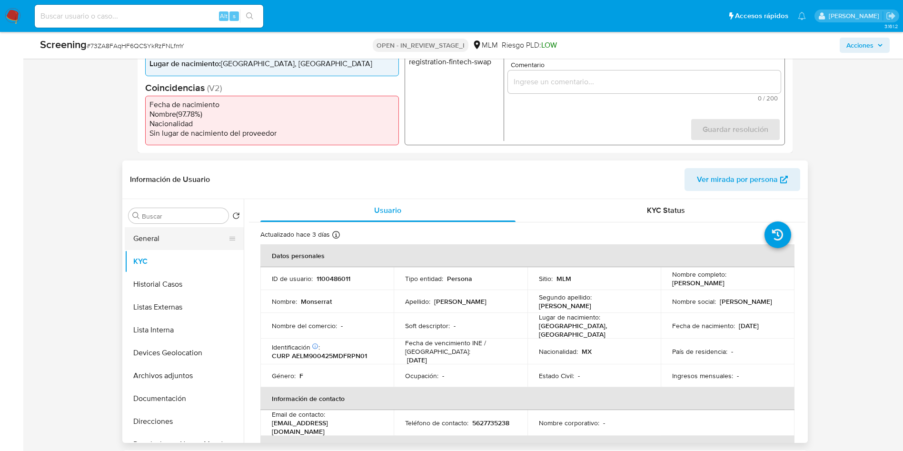
click at [185, 236] on button "General" at bounding box center [180, 238] width 111 height 23
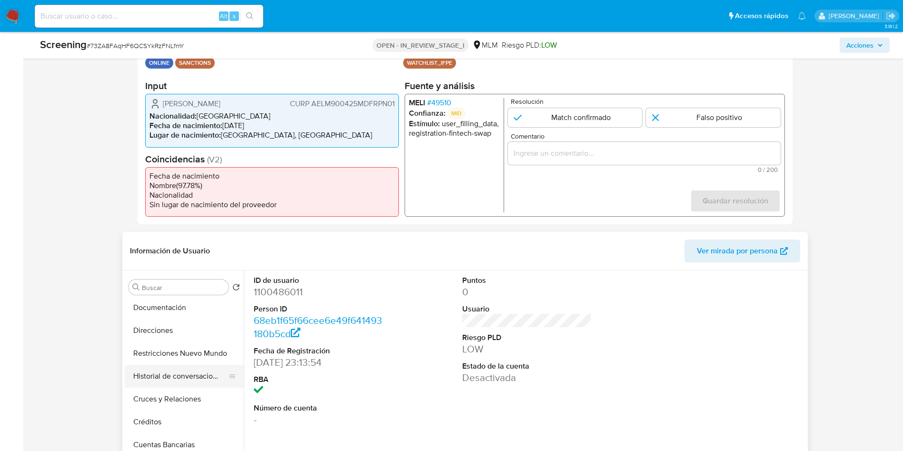
scroll to position [0, 0]
click at [172, 343] on button "KYC" at bounding box center [180, 332] width 111 height 23
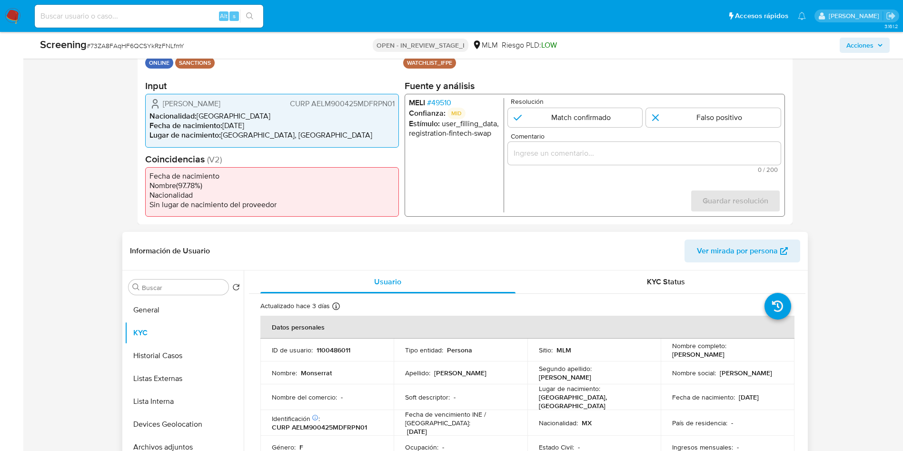
click at [338, 352] on p "1100486011" at bounding box center [333, 349] width 34 height 9
copy p "1100486011"
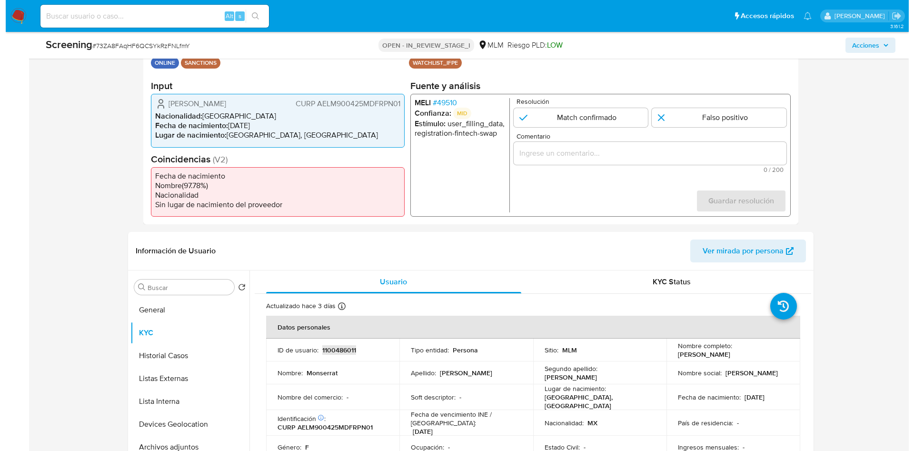
scroll to position [143, 0]
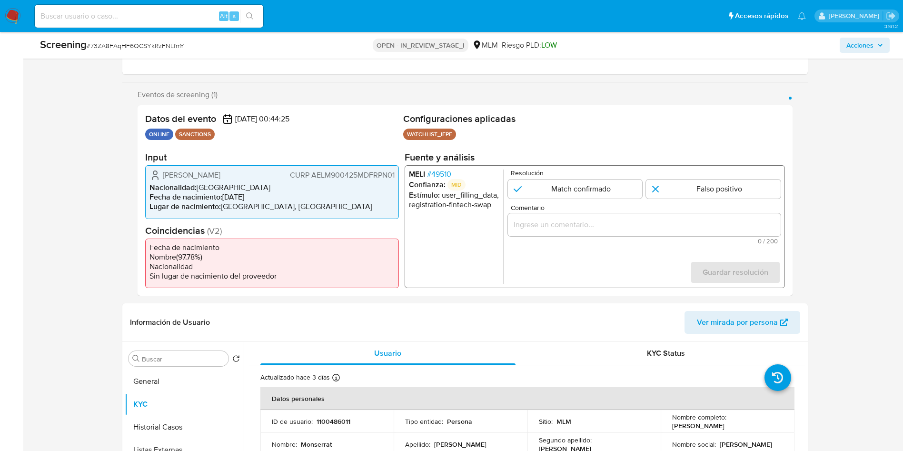
click at [451, 177] on span "# 49510" at bounding box center [438, 174] width 24 height 10
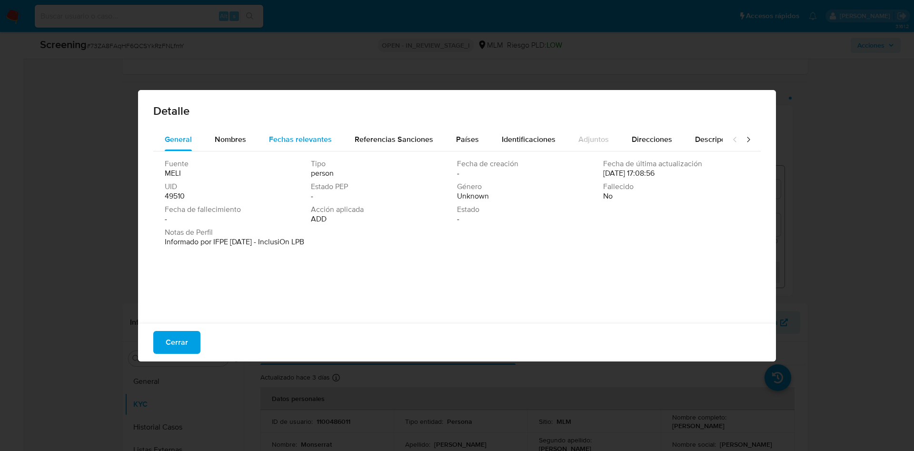
click at [257, 138] on button "Fechas relevantes" at bounding box center [300, 139] width 86 height 23
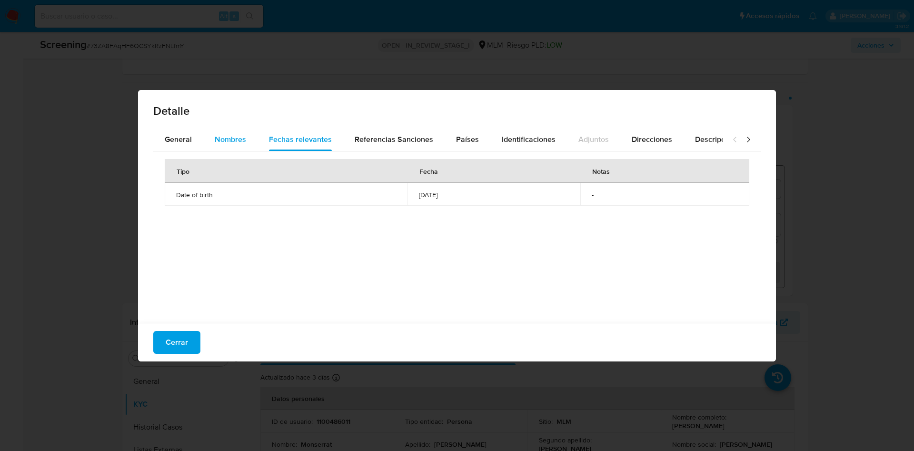
click at [232, 138] on span "Nombres" at bounding box center [230, 139] width 31 height 11
click at [315, 135] on span "Fechas relevantes" at bounding box center [300, 139] width 63 height 11
click at [374, 141] on span "Referencias Sanciones" at bounding box center [393, 139] width 79 height 11
click at [449, 143] on button "Países" at bounding box center [467, 139] width 46 height 23
click at [517, 145] on div "Identificaciones" at bounding box center [528, 139] width 54 height 23
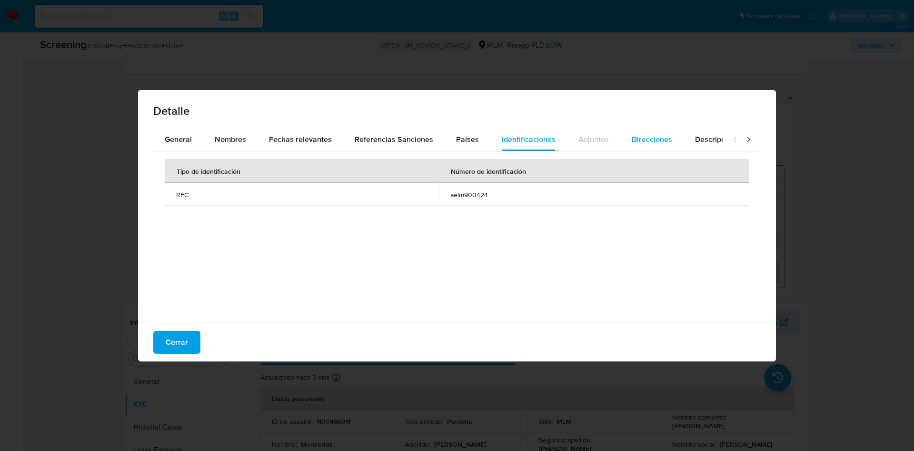
click at [646, 139] on span "Direcciones" at bounding box center [651, 139] width 40 height 11
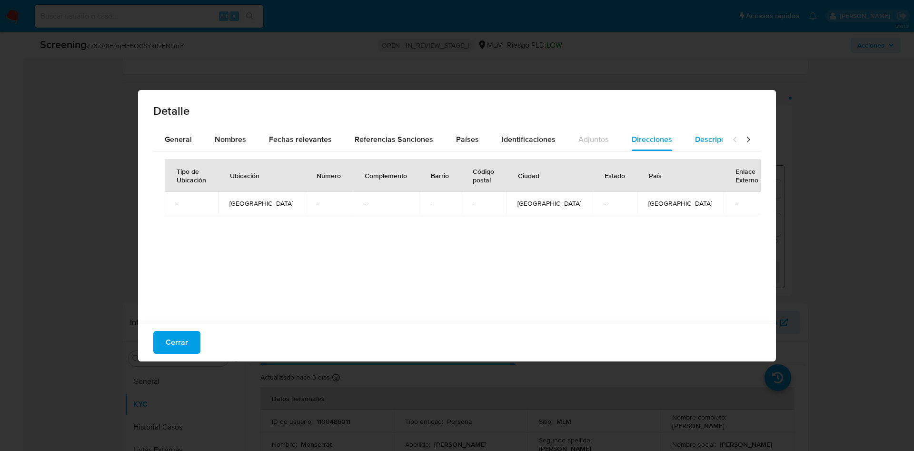
click at [701, 143] on span "Descripciones" at bounding box center [719, 139] width 49 height 11
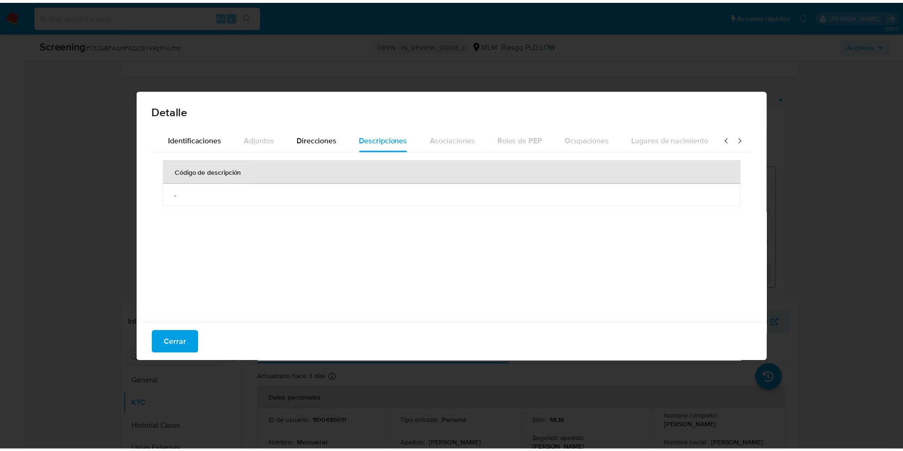
scroll to position [0, 341]
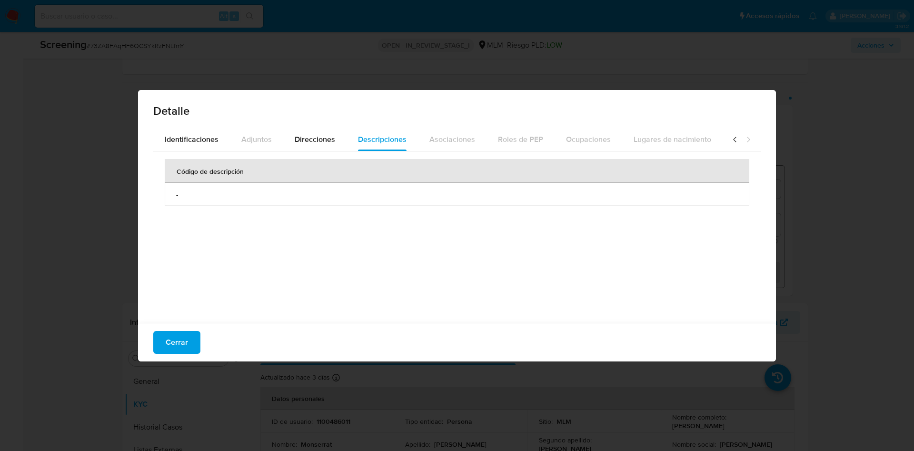
click at [746, 143] on div at bounding box center [741, 139] width 38 height 23
drag, startPoint x: 733, startPoint y: 142, endPoint x: 743, endPoint y: 101, distance: 42.1
click at [743, 141] on icon at bounding box center [748, 140] width 10 height 10
click at [783, 26] on div "Detalle General Nombres Fechas relevantes Referencias Sanciones Países Identifi…" at bounding box center [457, 225] width 914 height 451
click at [185, 337] on span "Cerrar" at bounding box center [177, 342] width 22 height 21
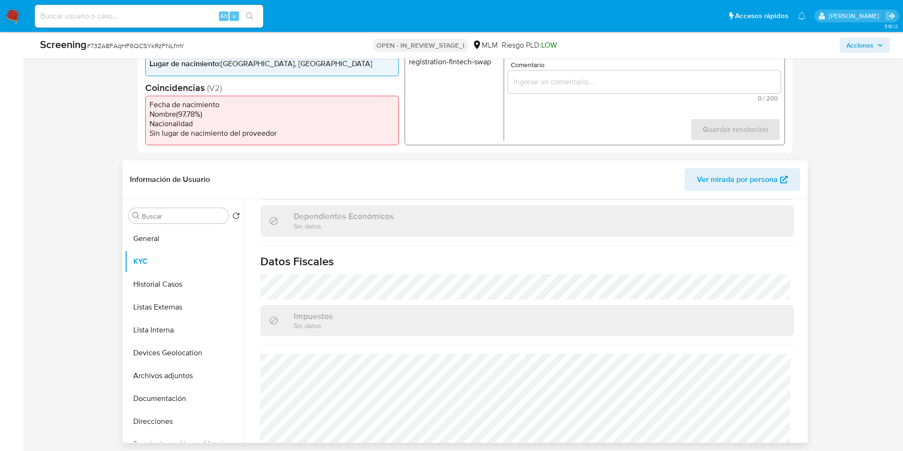
scroll to position [601, 0]
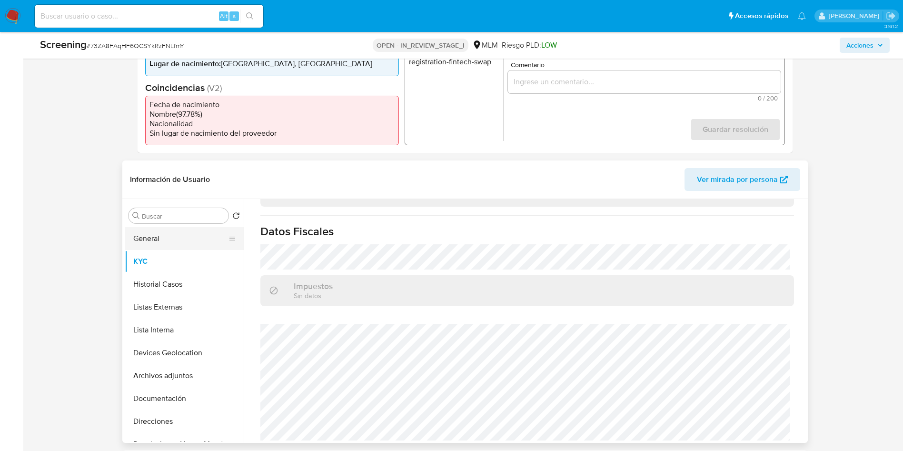
click at [177, 233] on button "General" at bounding box center [180, 238] width 111 height 23
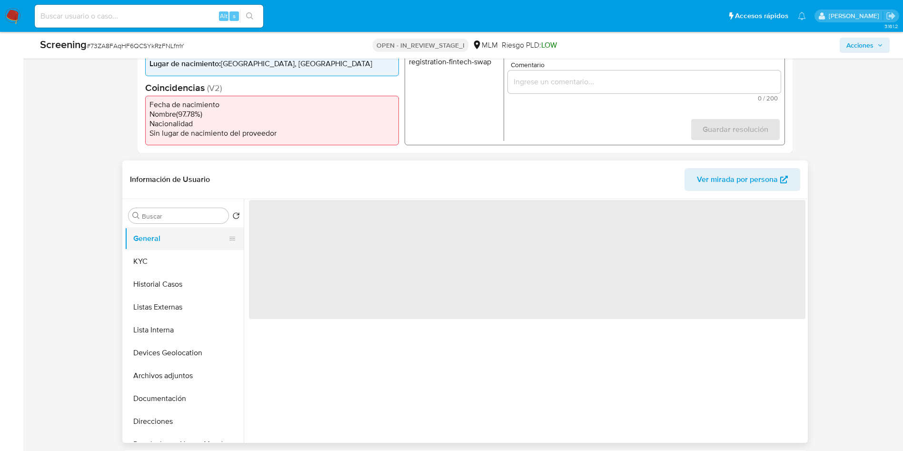
scroll to position [0, 0]
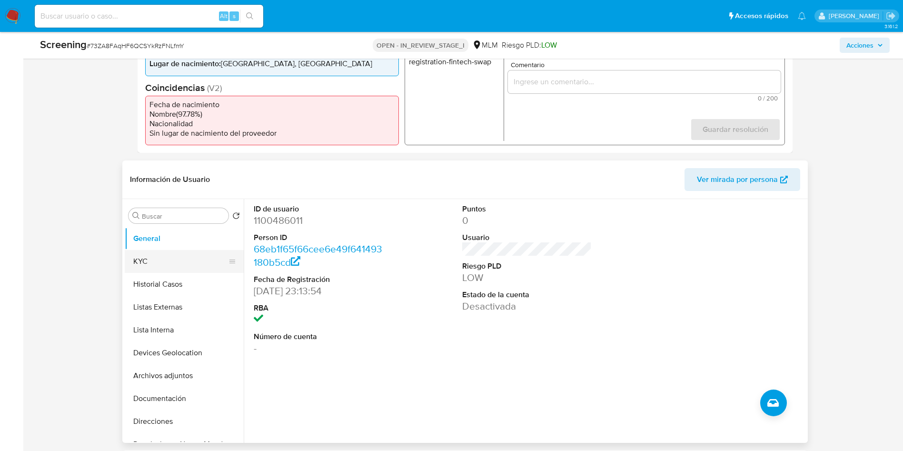
click at [189, 267] on button "KYC" at bounding box center [180, 261] width 111 height 23
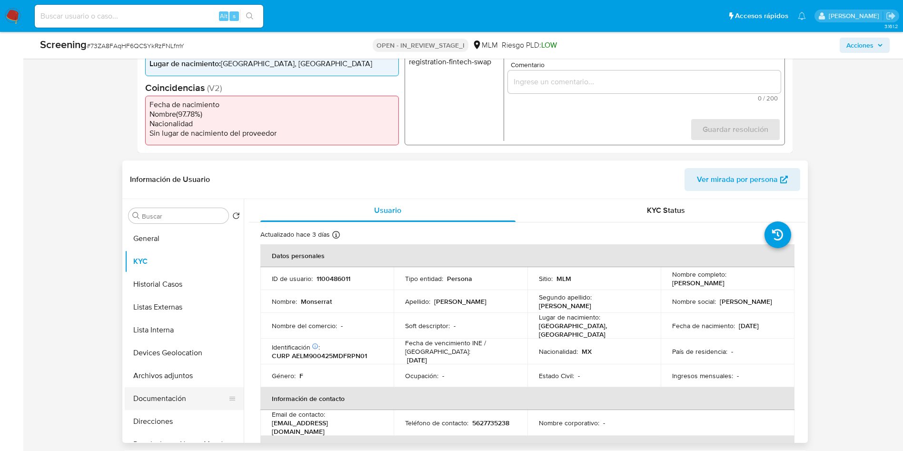
click at [188, 390] on button "Documentación" at bounding box center [180, 398] width 111 height 23
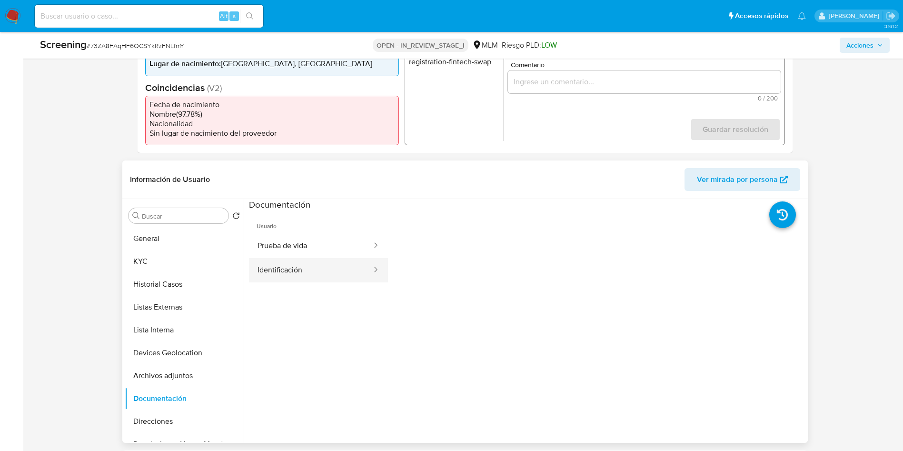
click at [307, 274] on button "Identificación" at bounding box center [311, 270] width 124 height 24
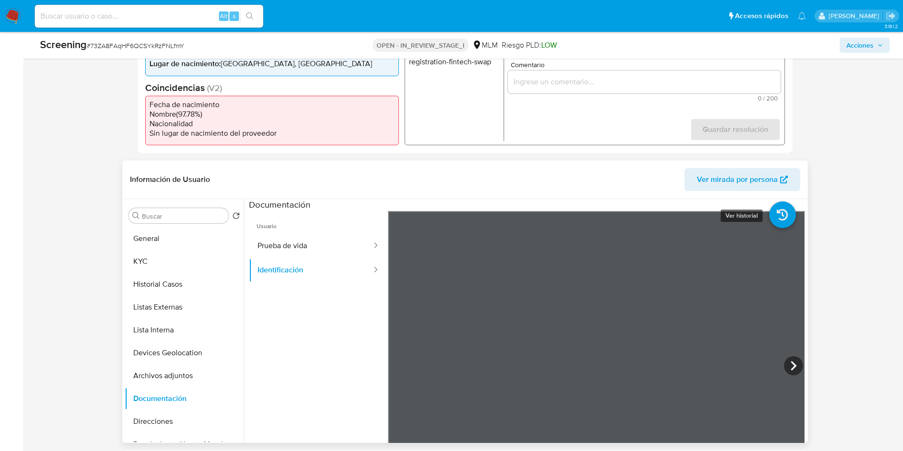
click at [787, 221] on section at bounding box center [527, 357] width 556 height 316
click at [173, 257] on button "KYC" at bounding box center [180, 261] width 111 height 23
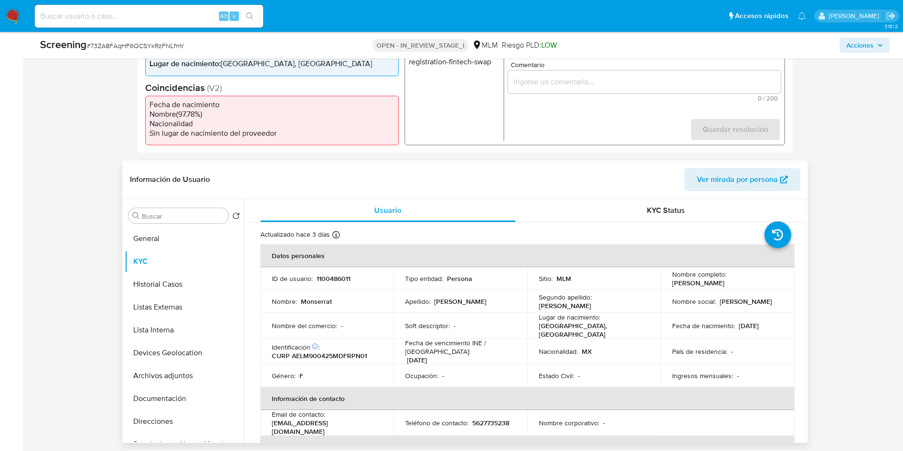
click at [357, 351] on p "CURP AELM900425MDFRPN01" at bounding box center [319, 355] width 95 height 9
copy p "AELM900425MDFRPN01"
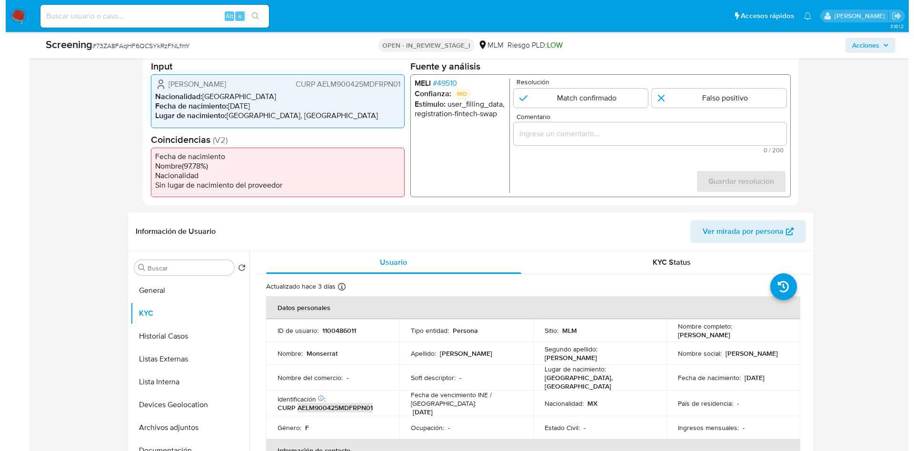
scroll to position [214, 0]
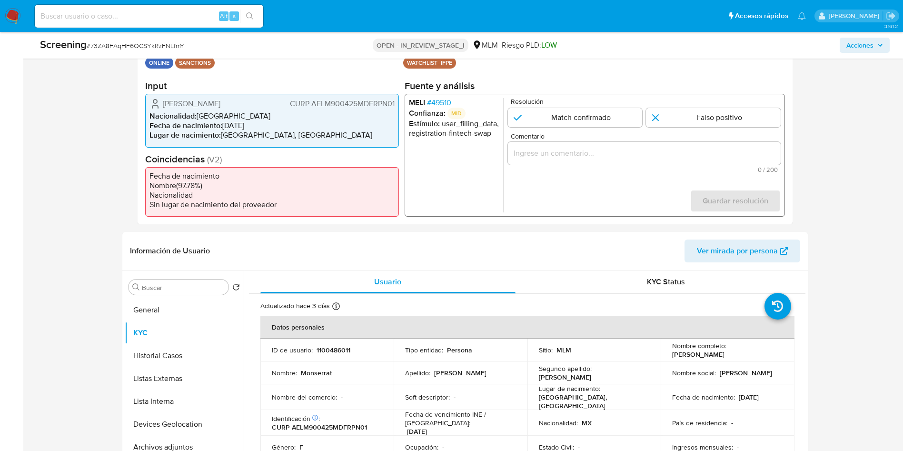
click at [439, 103] on span "# 49510" at bounding box center [438, 103] width 24 height 10
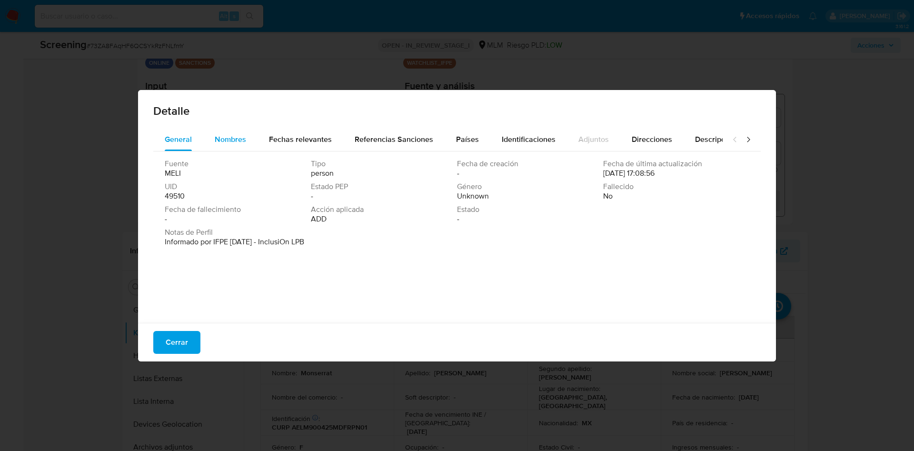
click at [239, 145] on div "Nombres" at bounding box center [230, 139] width 31 height 23
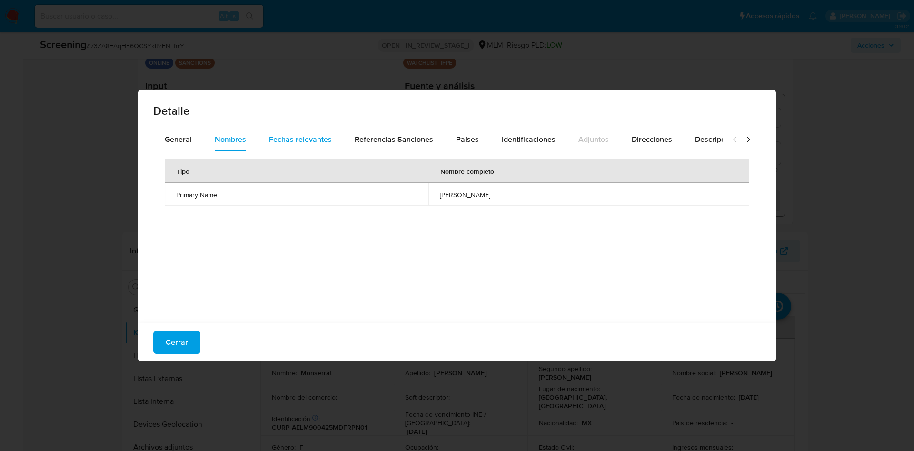
click at [309, 136] on span "Fechas relevantes" at bounding box center [300, 139] width 63 height 11
click at [490, 137] on button "Identificaciones" at bounding box center [528, 139] width 77 height 23
click at [647, 142] on span "Direcciones" at bounding box center [651, 139] width 40 height 11
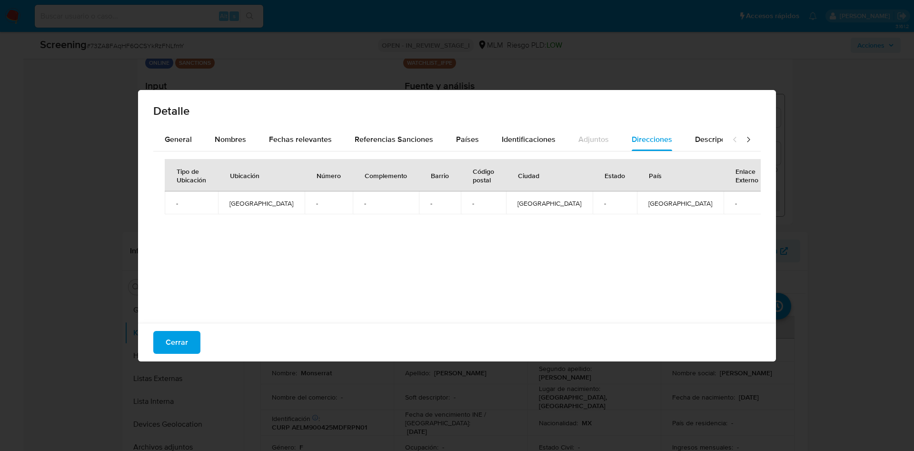
click at [743, 140] on icon at bounding box center [748, 140] width 10 height 10
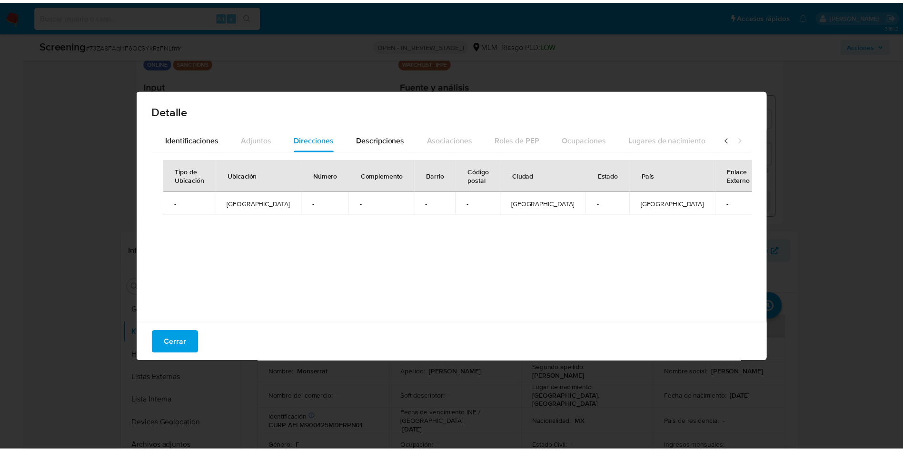
scroll to position [0, 341]
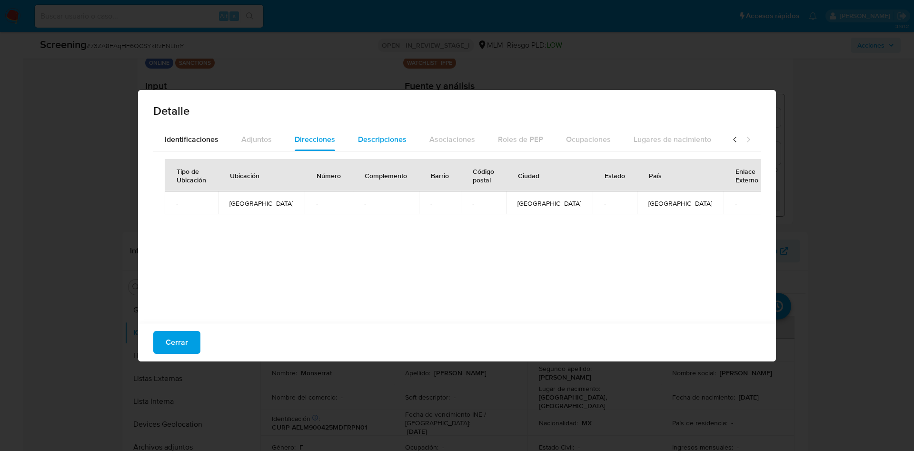
click at [358, 143] on span "Descripciones" at bounding box center [382, 139] width 49 height 11
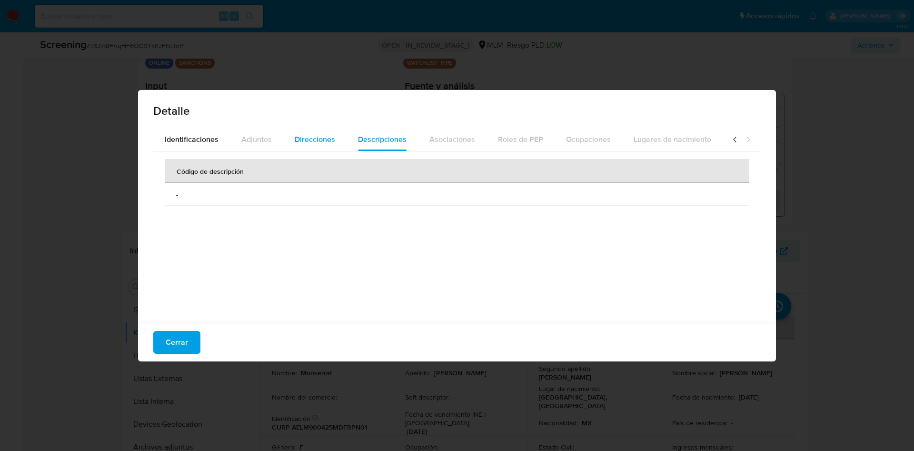
drag, startPoint x: 305, startPoint y: 141, endPoint x: 299, endPoint y: 141, distance: 6.7
click at [305, 140] on span "Direcciones" at bounding box center [315, 139] width 40 height 11
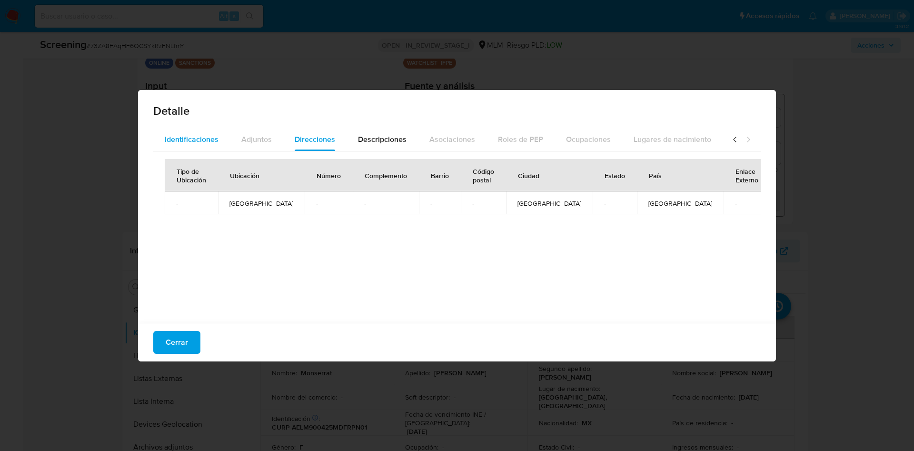
click at [205, 144] on div "Identificaciones" at bounding box center [192, 139] width 54 height 23
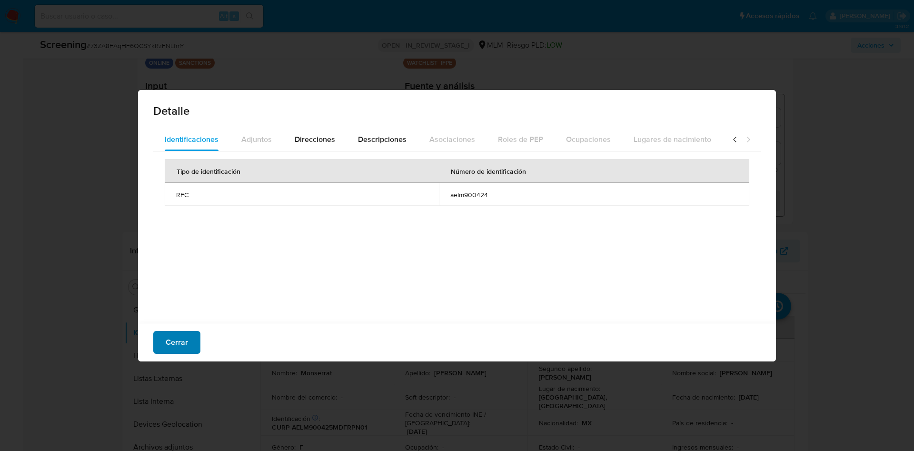
click at [183, 333] on span "Cerrar" at bounding box center [177, 342] width 22 height 21
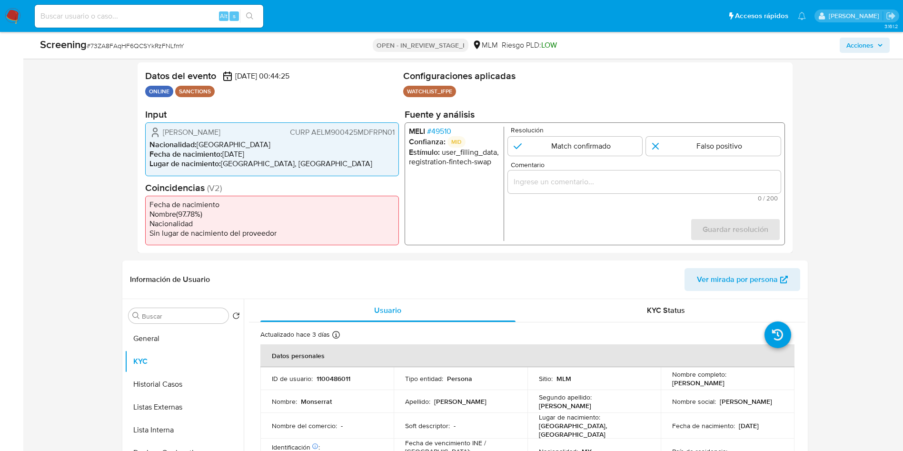
scroll to position [143, 0]
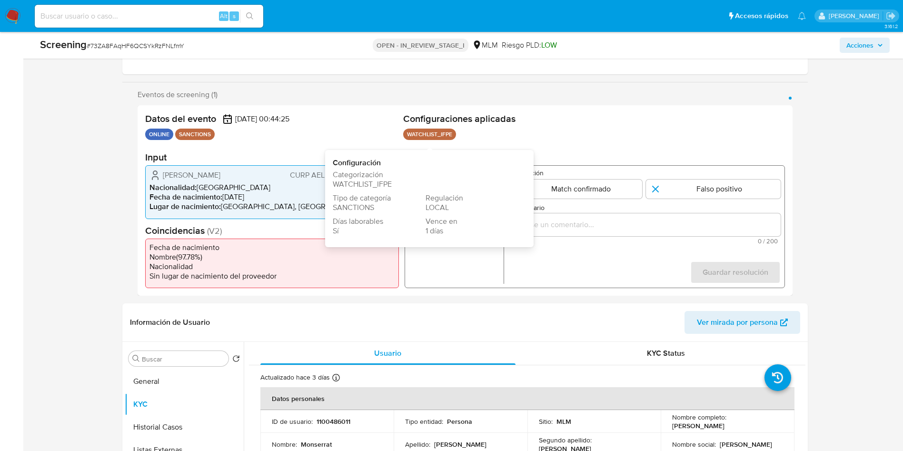
click at [438, 138] on p "WATCHLIST_IFPE" at bounding box center [429, 133] width 53 height 11
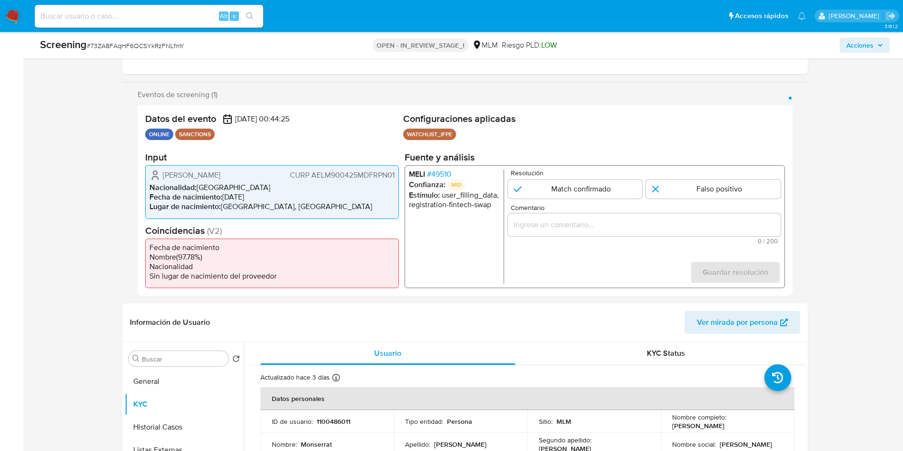
drag, startPoint x: 501, startPoint y: 130, endPoint x: 607, endPoint y: 134, distance: 106.2
click at [503, 130] on ul "WATCHLIST_IFPE Configuración Categorización WATCHLIST_IFPE Tipo de categoría SA…" at bounding box center [594, 135] width 382 height 14
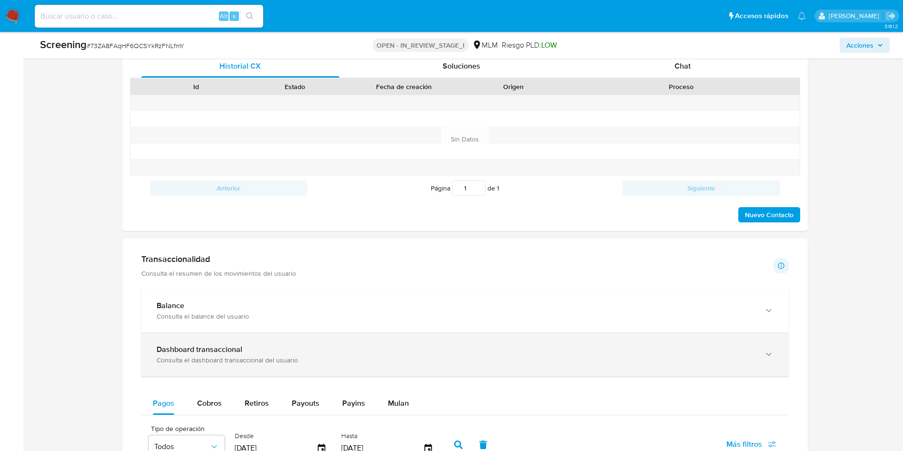
scroll to position [785, 0]
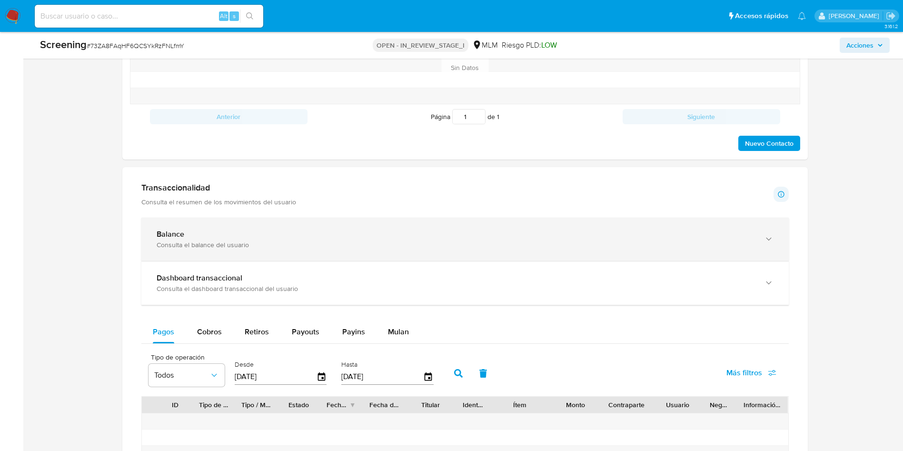
click at [355, 237] on div "Balance Consulta el balance del usuario" at bounding box center [456, 239] width 598 height 20
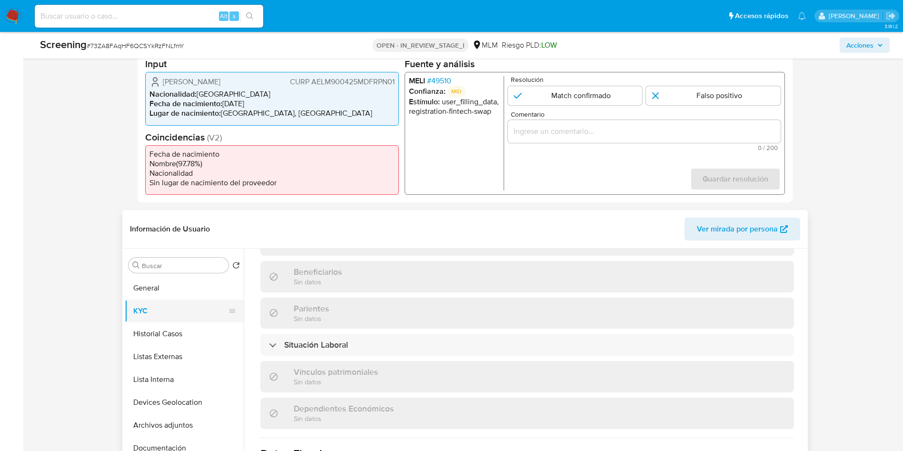
scroll to position [285, 0]
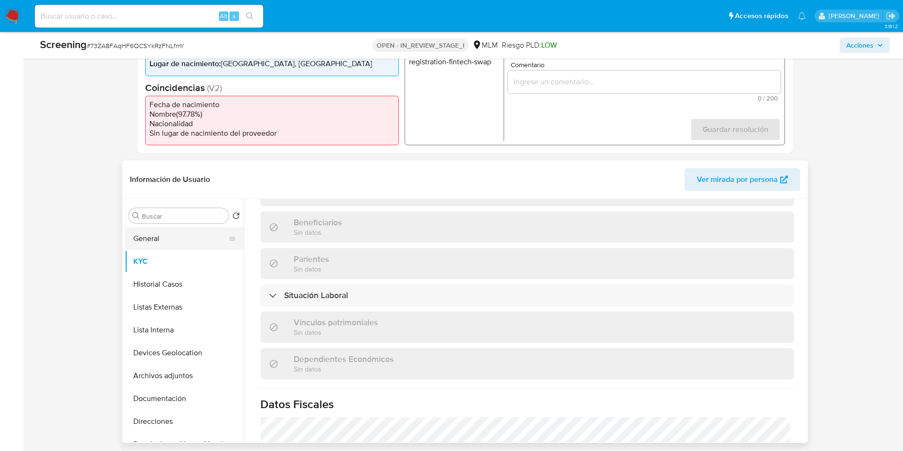
click at [188, 238] on button "General" at bounding box center [180, 238] width 111 height 23
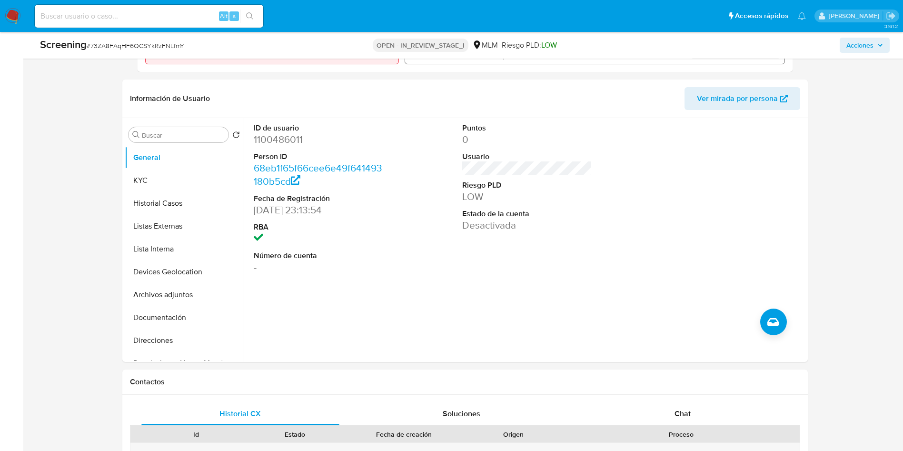
scroll to position [370, 0]
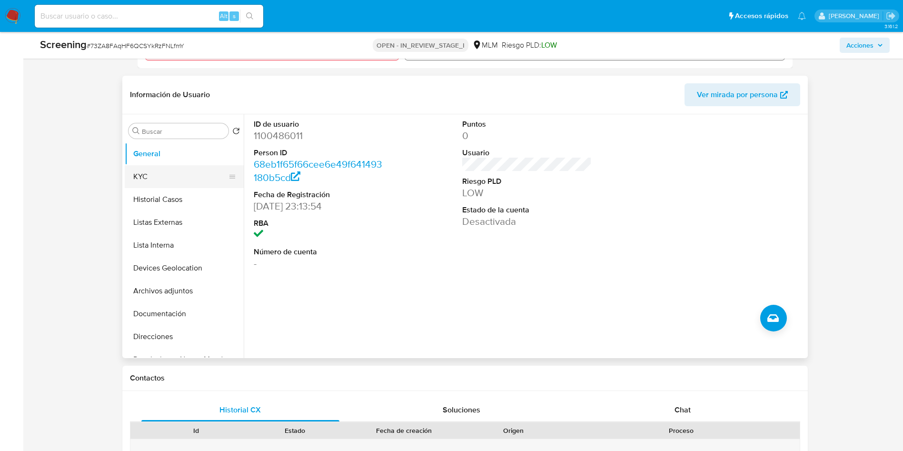
click at [167, 184] on button "KYC" at bounding box center [180, 176] width 111 height 23
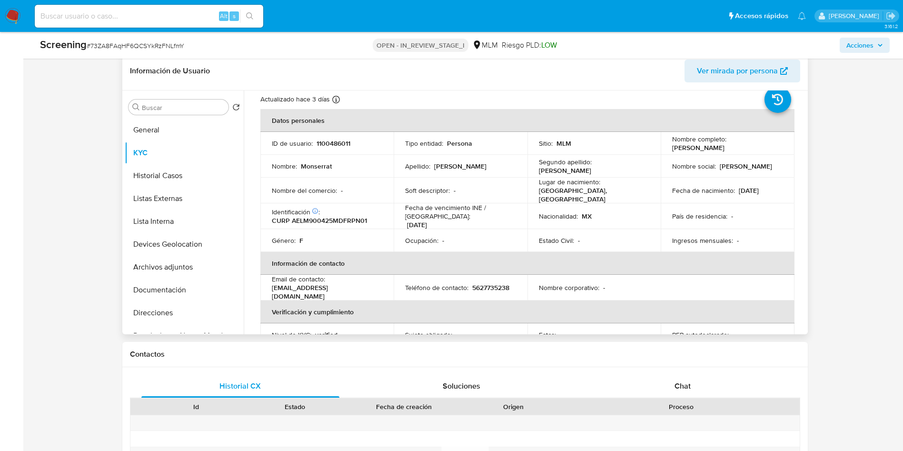
scroll to position [25, 0]
drag, startPoint x: 807, startPoint y: 133, endPoint x: 806, endPoint y: 123, distance: 9.7
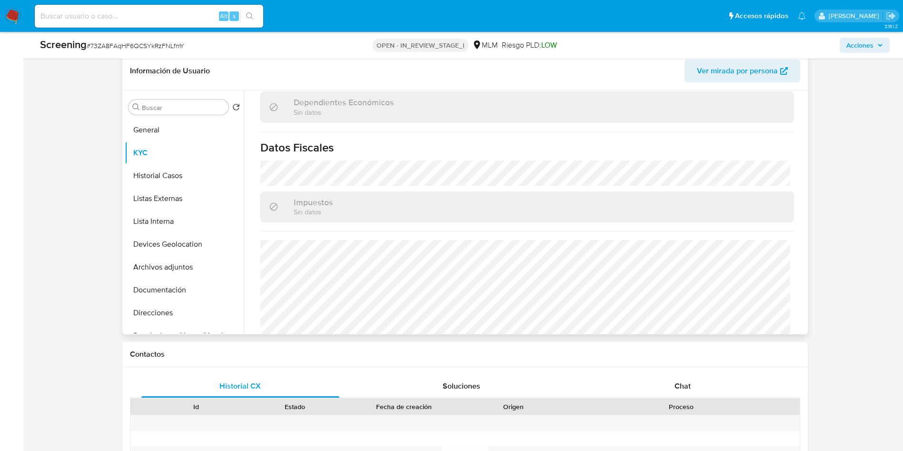
scroll to position [601, 0]
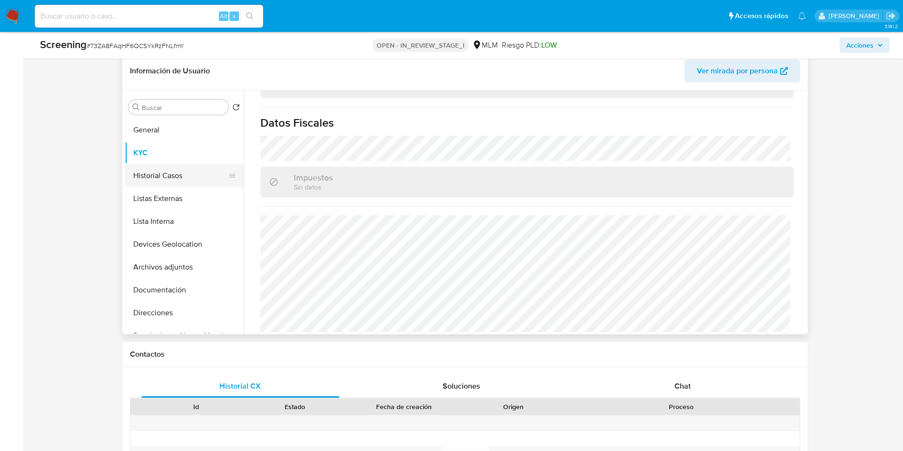
click at [153, 173] on button "Historial Casos" at bounding box center [180, 175] width 111 height 23
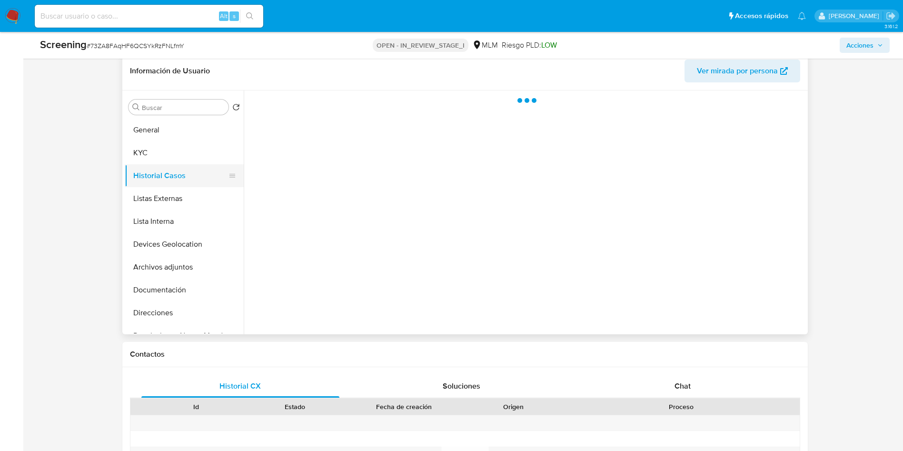
scroll to position [0, 0]
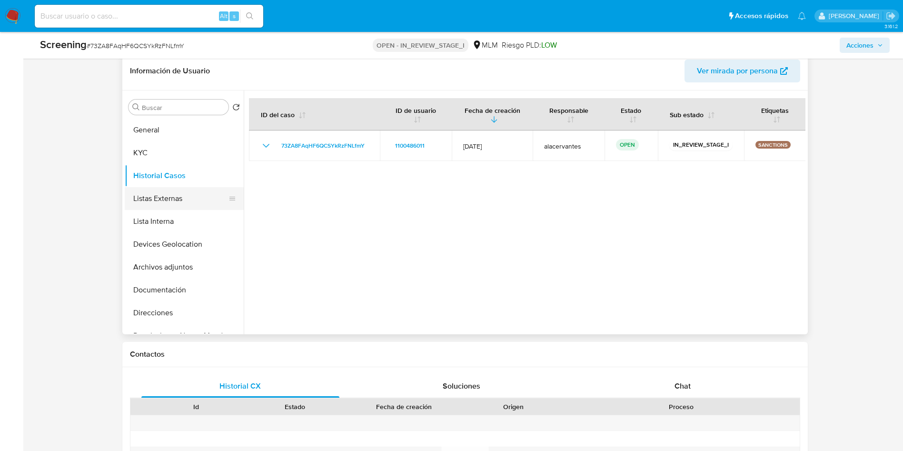
click at [159, 199] on button "Listas Externas" at bounding box center [180, 198] width 111 height 23
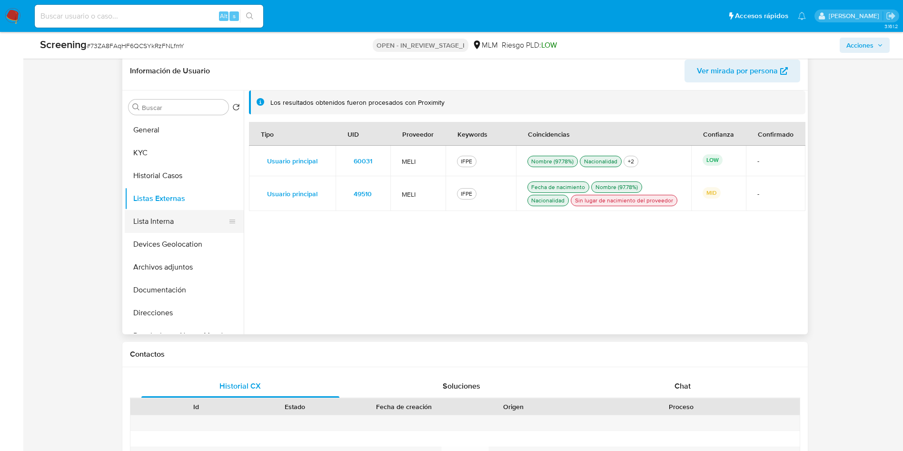
click at [162, 231] on button "Lista Interna" at bounding box center [180, 221] width 111 height 23
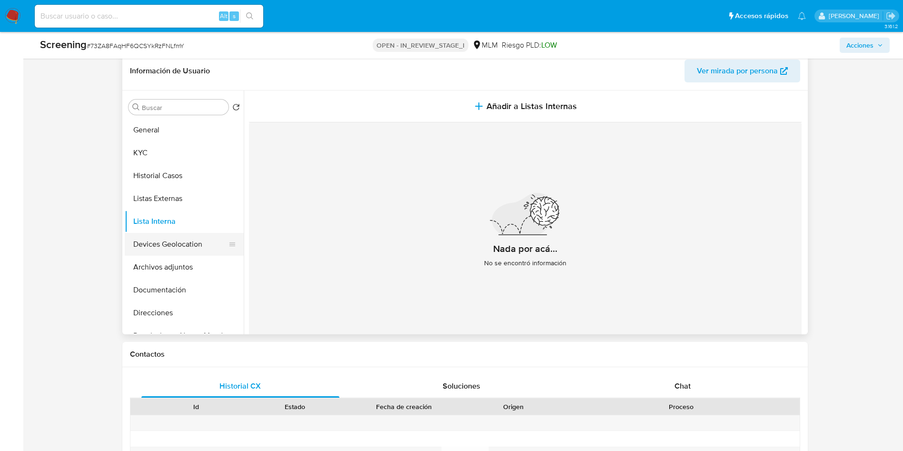
click at [175, 245] on button "Devices Geolocation" at bounding box center [180, 244] width 111 height 23
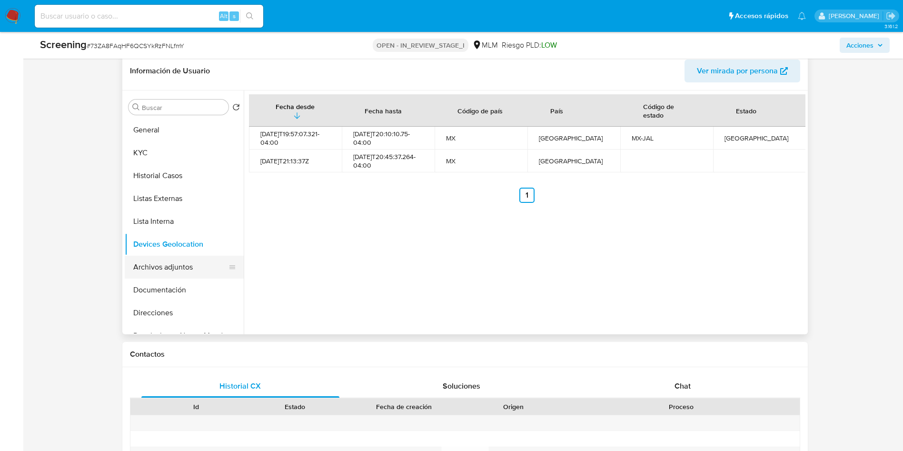
click at [181, 264] on button "Archivos adjuntos" at bounding box center [180, 266] width 111 height 23
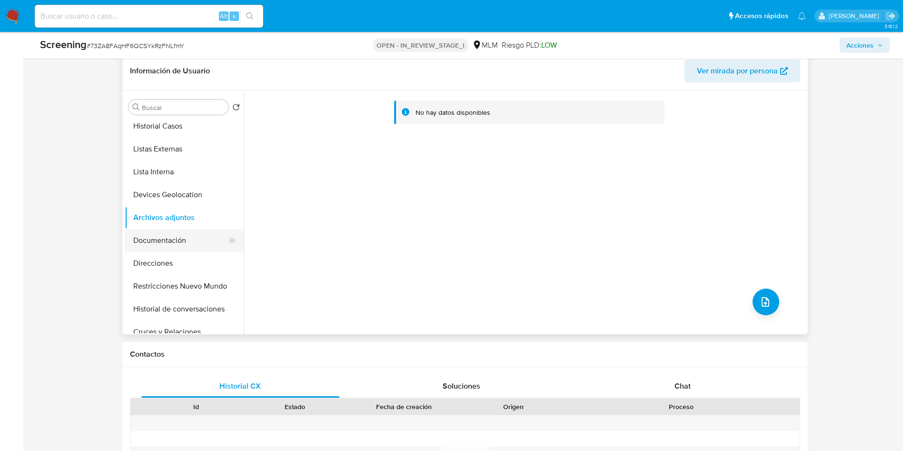
scroll to position [71, 0]
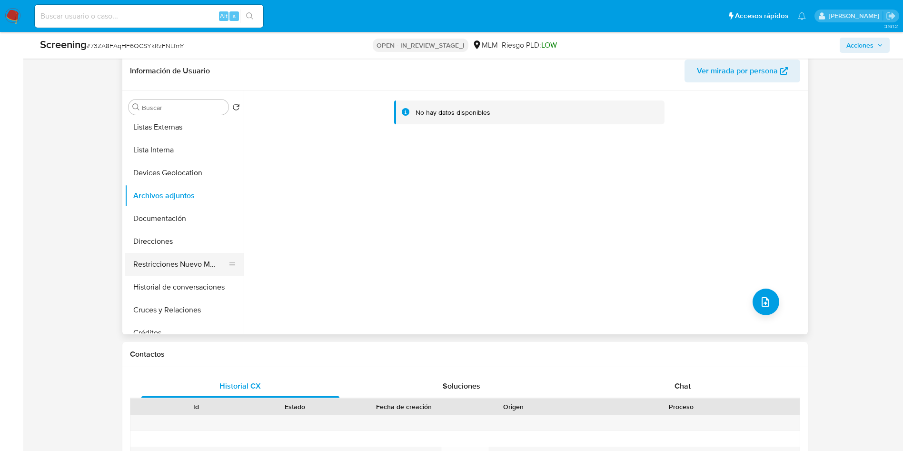
click at [191, 255] on button "Restricciones Nuevo Mundo" at bounding box center [180, 264] width 111 height 23
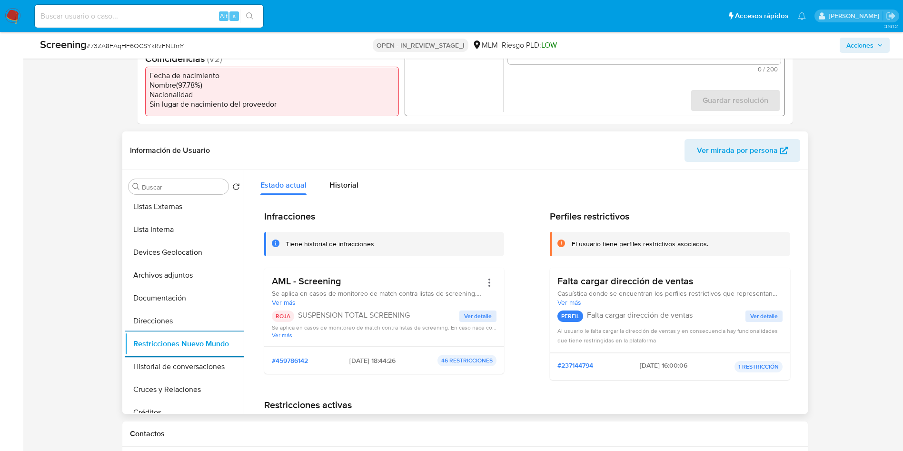
scroll to position [180, 0]
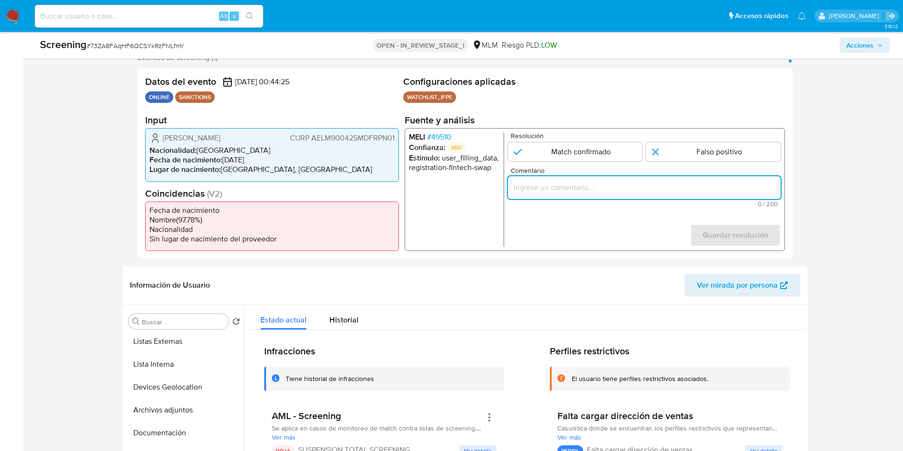
click at [531, 188] on input "Comentario" at bounding box center [643, 187] width 273 height 12
paste input "SE CONFIRMA COINCIDENCIA EN LISTA DE SANCIONES DENOMINADA IFPE LPB, POR NOMBRE …"
click at [557, 196] on div "SE CONFIRMA COINCIDENCIA EN LISTA DE SANCIONES DENOMINADA IFPE LPB, POR NOMBRE …" at bounding box center [643, 187] width 273 height 23
drag, startPoint x: 558, startPoint y: 191, endPoint x: 547, endPoint y: 190, distance: 11.5
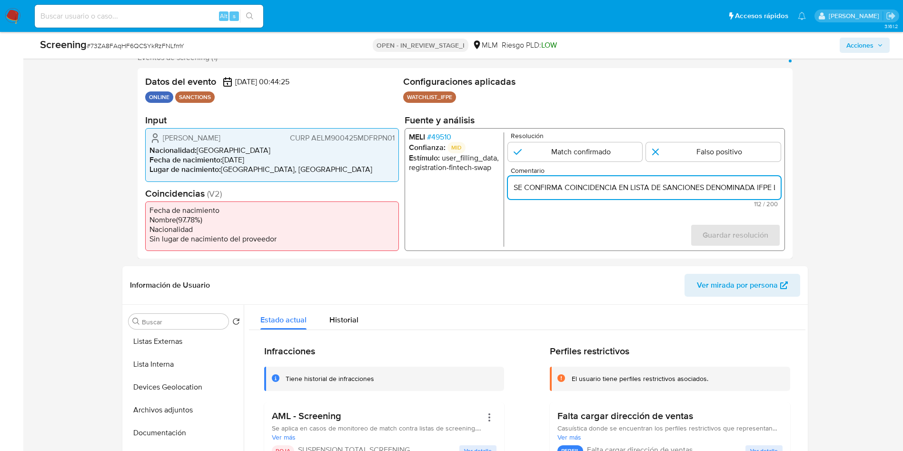
click at [547, 190] on input "SE CONFIRMA COINCIDENCIA EN LISTA DE SANCIONES DENOMINADA IFPE LPB, POR NOMBRE …" at bounding box center [643, 187] width 273 height 12
click at [528, 191] on input "SE CONFIRMA COINCIDENCIA EN LISTA DE SANCIONES DENOMINADA IFPE LPB, POR NOMBRE …" at bounding box center [643, 187] width 273 height 12
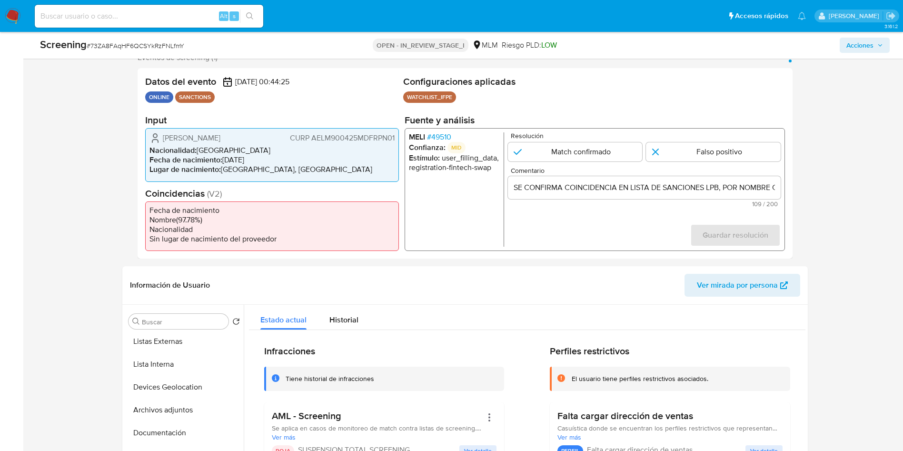
click at [722, 193] on input "SE CONFIRMA COINCIDENCIA EN LISTA DE SANCIONES LPB, POR NOMBRE COMPLETO, FECHA …" at bounding box center [643, 187] width 273 height 12
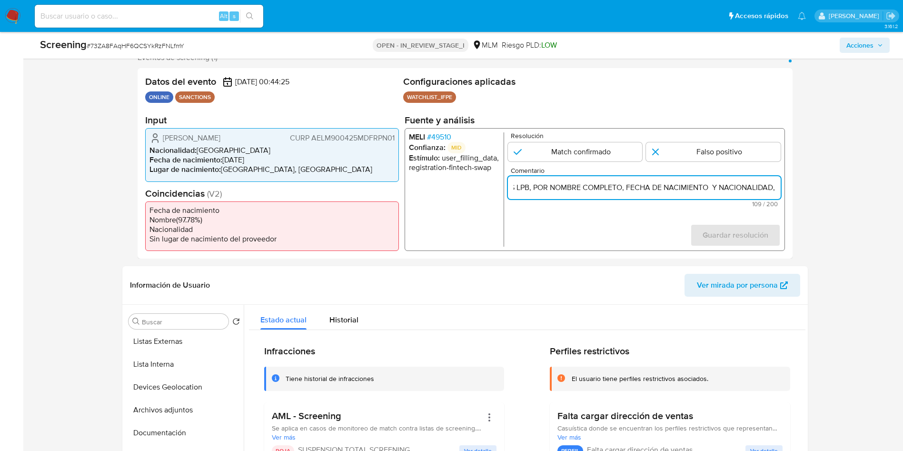
scroll to position [0, 193]
paste input "NOMBRE MONSERRAT ARREDONDO LOPEZ"
click at [643, 187] on input "SE CONFIRMA COINCIDENCIA EN LISTA DE SANCIONES LPB, POR NOMBRE COMPLETO, FECHA …" at bounding box center [643, 187] width 273 height 12
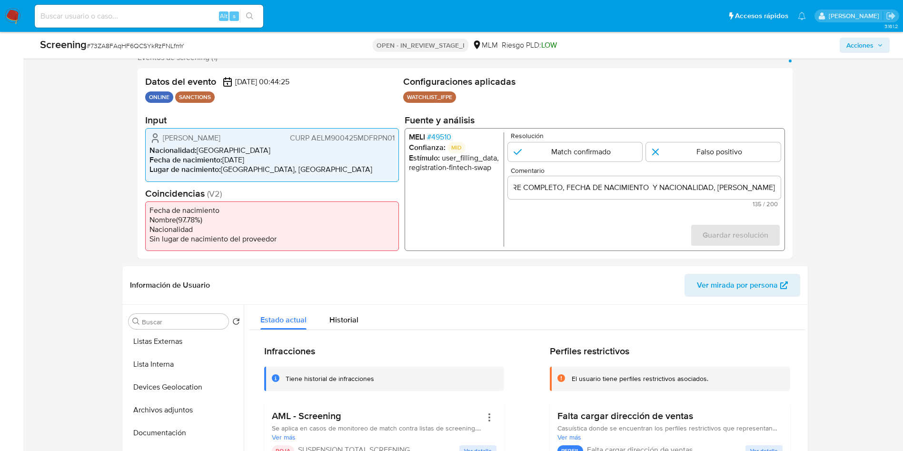
scroll to position [0, 0]
click at [731, 188] on input "SE CONFIRMA COINCIDENCIA EN LISTA DE SANCIONES LPB, POR NOMBRE COMPLETO, FECHA …" at bounding box center [643, 187] width 273 height 12
paste input "CURP AELM900425MDFRPN01"
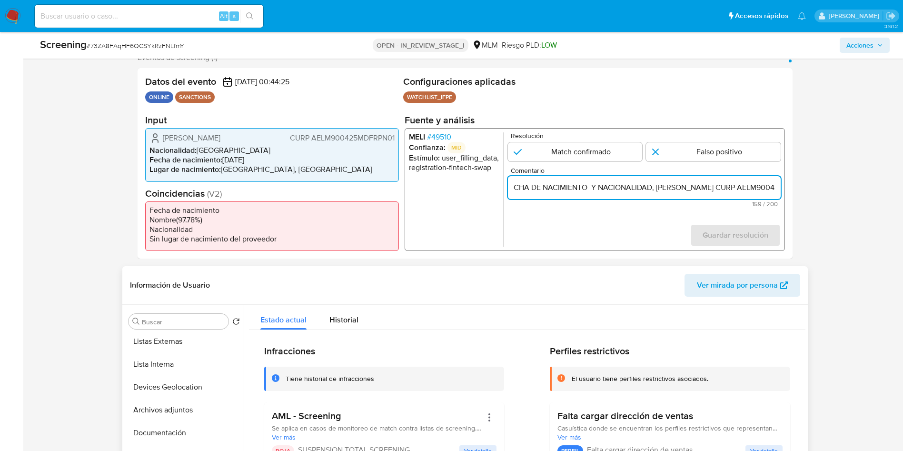
scroll to position [0, 417]
click at [693, 187] on input "SE CONFIRMA COINCIDENCIA EN LISTA DE SANCIONES LPB, POR NOMBRE COMPLETO, FECHA …" at bounding box center [643, 187] width 273 height 12
click at [691, 187] on input "SE CONFIRMA COINCIDENCIA EN LISTA DE SANCIONES LPB, POR NOMBRE COMPLETO, FECHA …" at bounding box center [643, 187] width 273 height 12
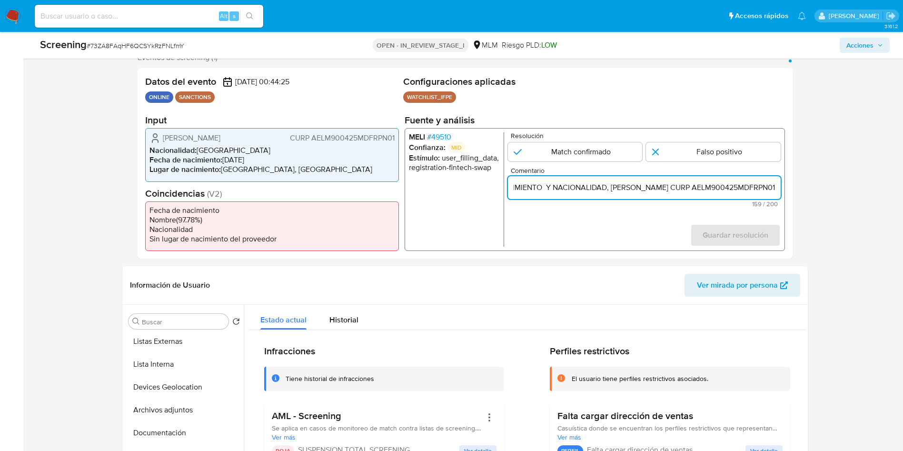
click at [691, 187] on input "SE CONFIRMA COINCIDENCIA EN LISTA DE SANCIONES LPB, POR NOMBRE COMPLETO, FECHA …" at bounding box center [643, 187] width 273 height 12
type input "SE CONFIRMA COINCIDENCIA EN LISTA DE SANCIONES LPB, POR NOMBRE COMPLETO, FECHA …"
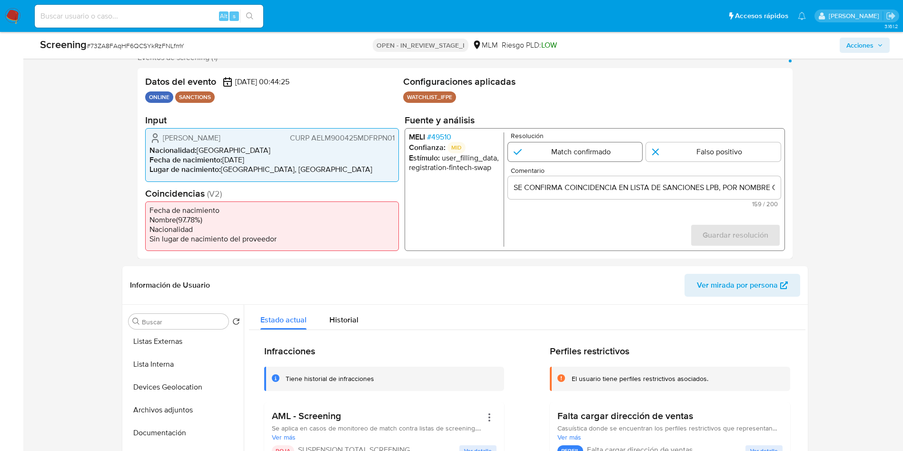
click at [591, 151] on input "1 de 1" at bounding box center [574, 151] width 135 height 19
radio input "true"
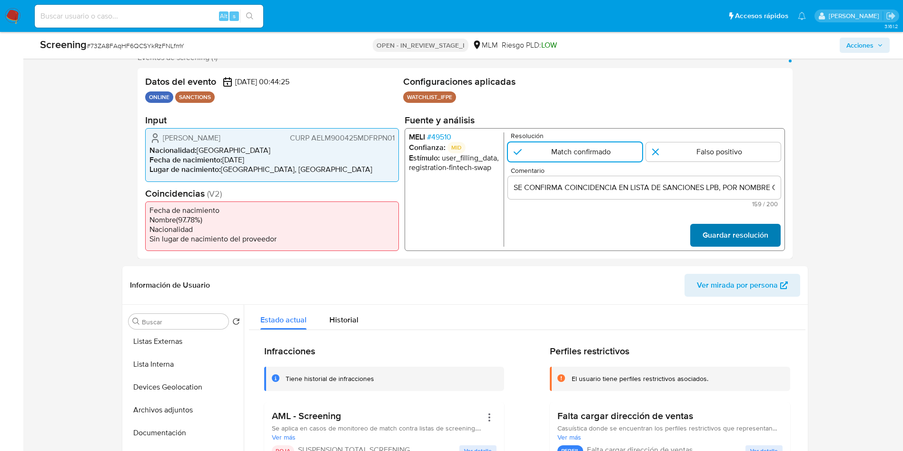
click at [726, 242] on span "Guardar resolución" at bounding box center [735, 235] width 66 height 21
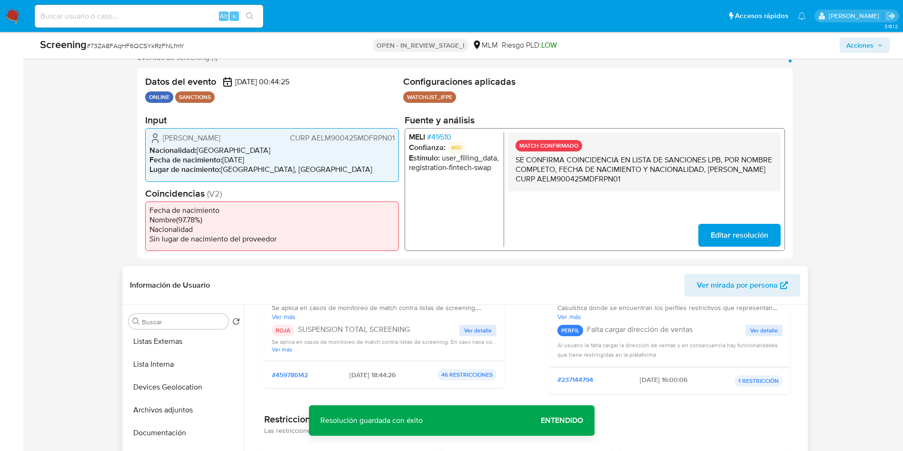
scroll to position [214, 0]
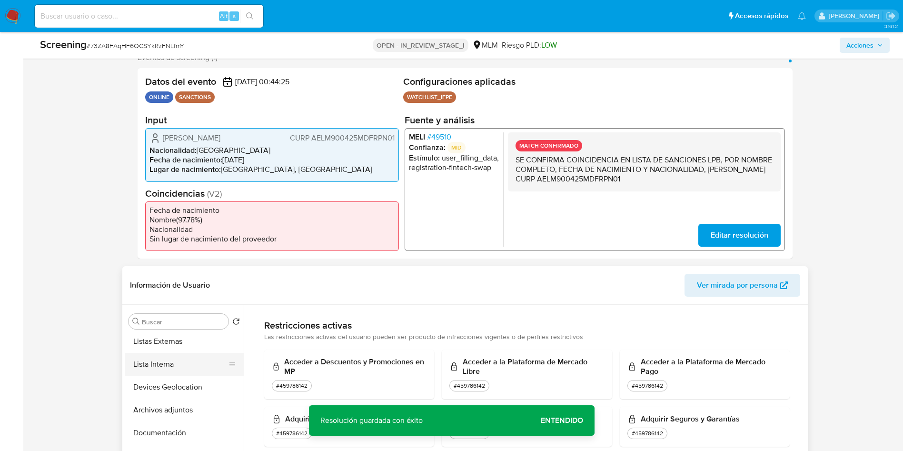
click at [180, 360] on button "Lista Interna" at bounding box center [180, 364] width 111 height 23
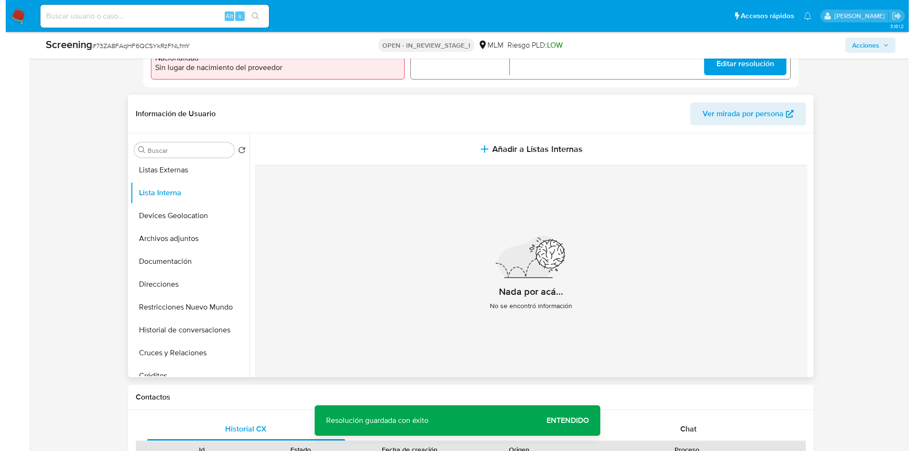
scroll to position [394, 0]
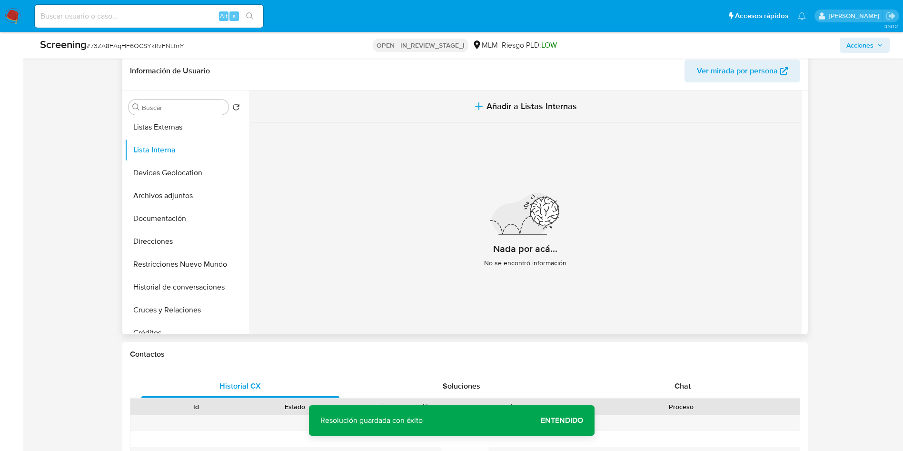
click at [565, 108] on span "Añadir a Listas Internas" at bounding box center [531, 106] width 90 height 10
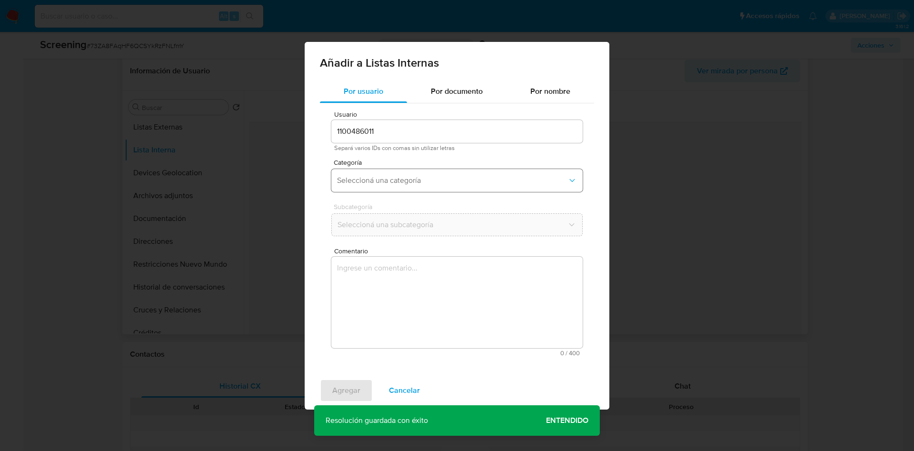
click at [409, 183] on span "Seleccioná una categoría" at bounding box center [452, 181] width 230 height 10
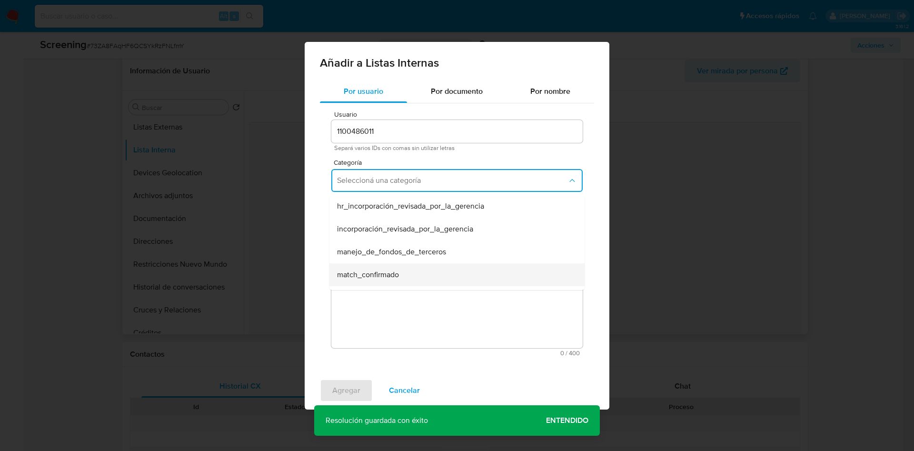
click at [432, 275] on div "match_confirmado" at bounding box center [454, 274] width 234 height 23
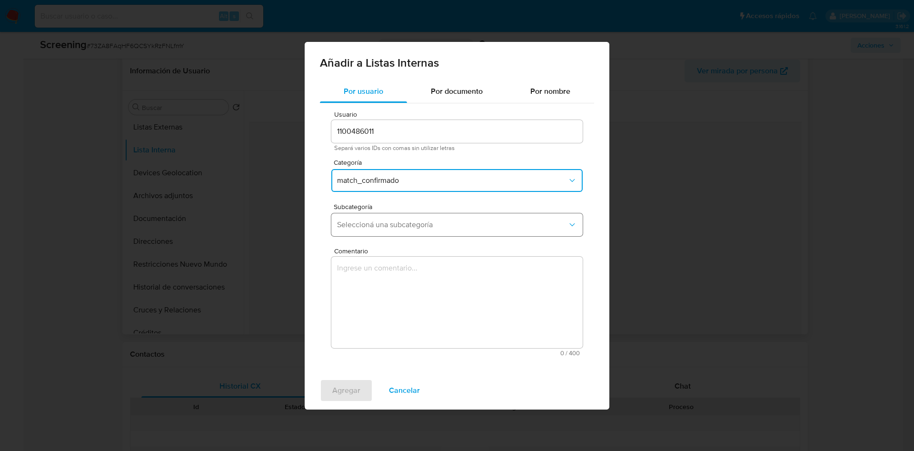
click at [413, 230] on button "Seleccioná una subcategoría" at bounding box center [456, 224] width 251 height 23
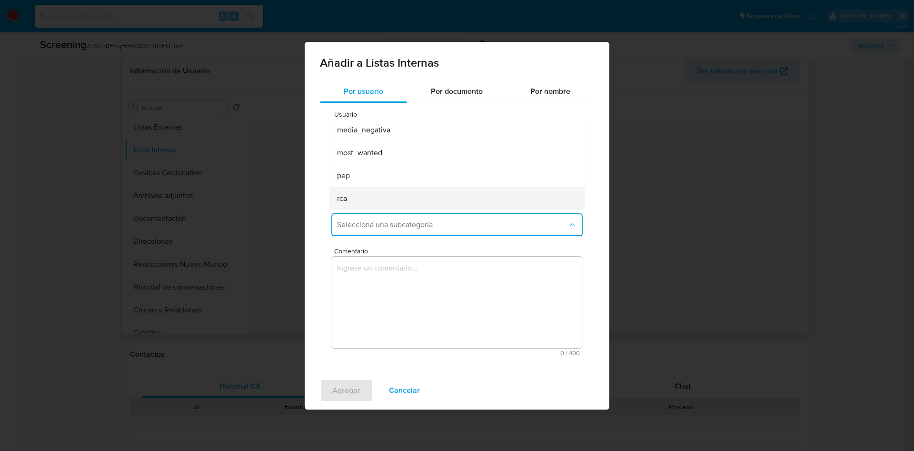
scroll to position [65, 0]
click at [414, 196] on div "sanctions_list" at bounding box center [454, 201] width 234 height 23
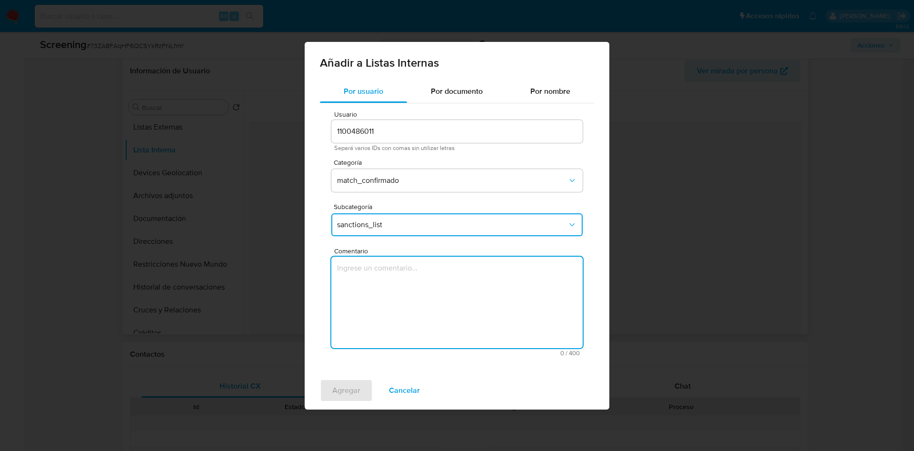
click at [418, 272] on textarea "Comentario" at bounding box center [456, 301] width 251 height 91
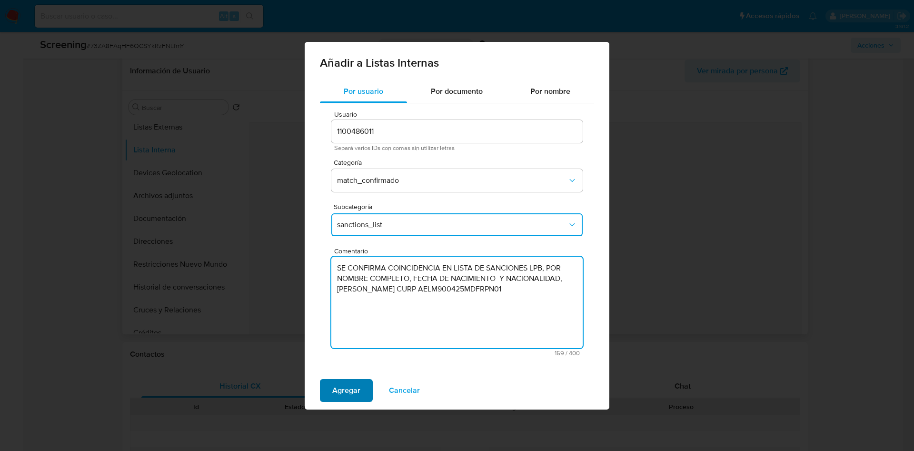
type textarea "SE CONFIRMA COINCIDENCIA EN LISTA DE SANCIONES LPB, POR NOMBRE COMPLETO, FECHA …"
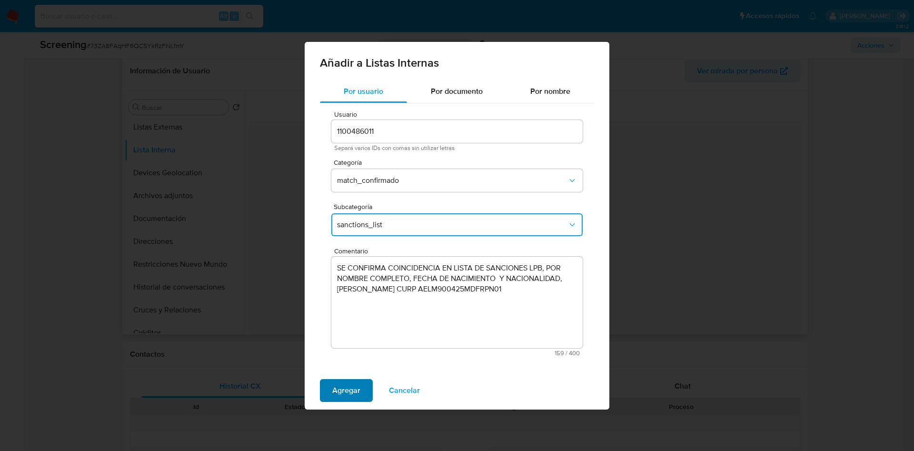
click at [359, 385] on span "Agregar" at bounding box center [346, 390] width 28 height 21
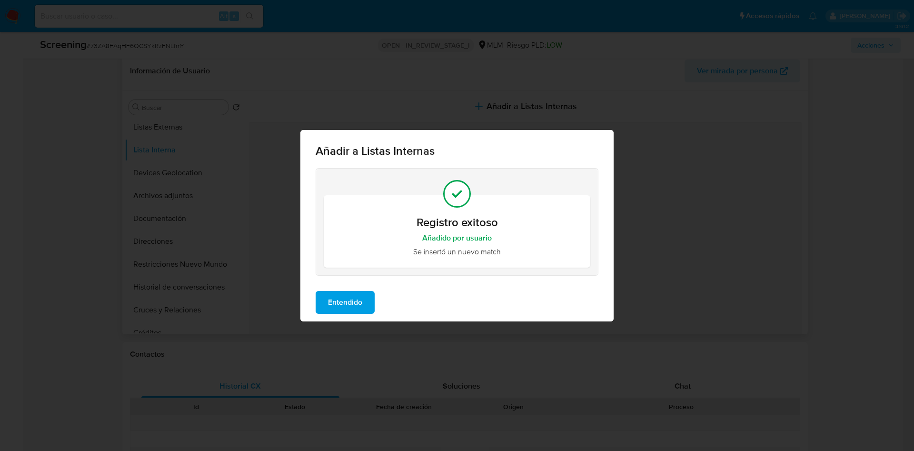
click at [356, 300] on span "Entendido" at bounding box center [345, 302] width 34 height 21
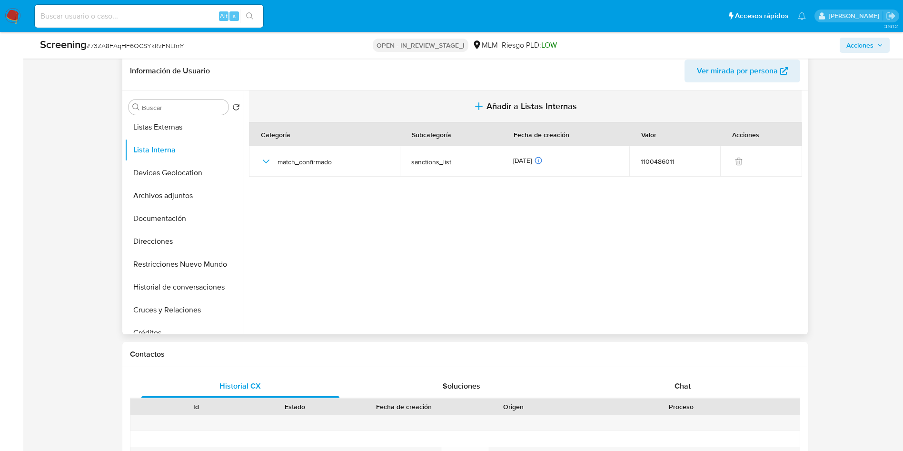
click at [521, 108] on span "Añadir a Listas Internas" at bounding box center [531, 106] width 90 height 10
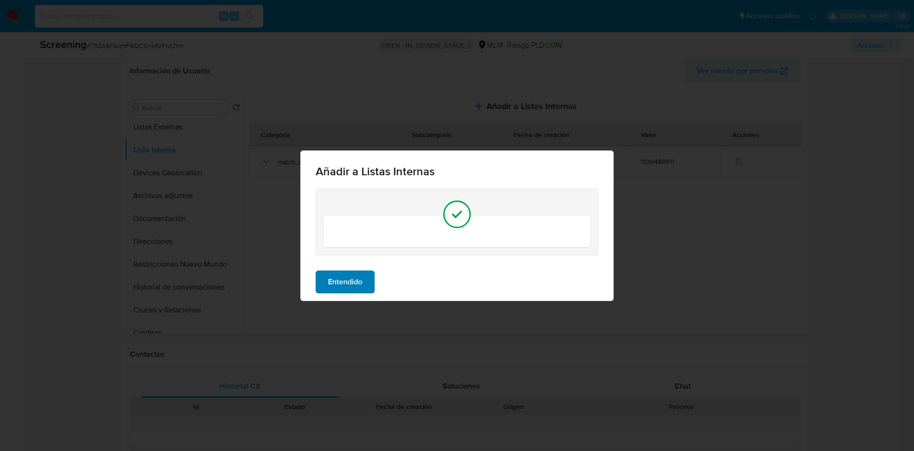
click at [366, 284] on button "Entendido" at bounding box center [344, 281] width 59 height 23
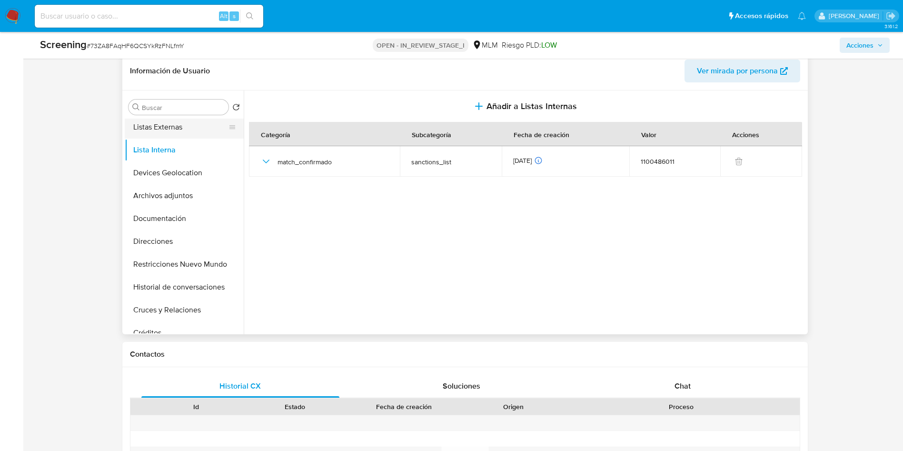
click at [168, 130] on button "Listas Externas" at bounding box center [180, 127] width 111 height 23
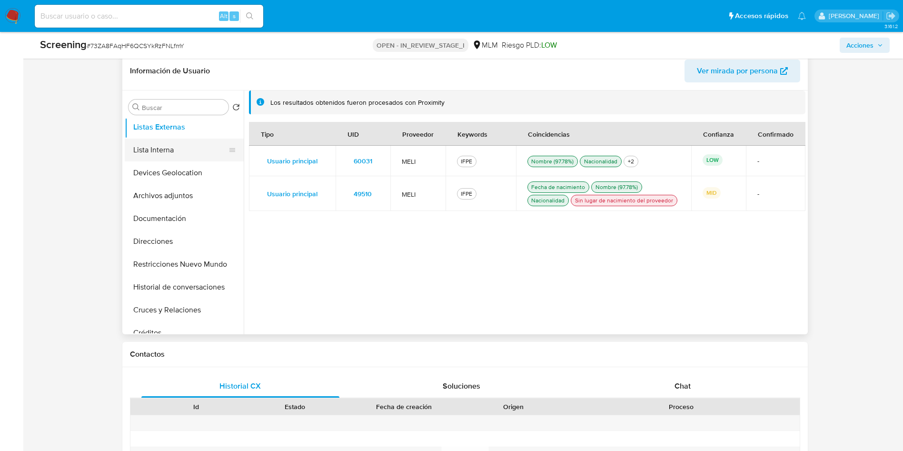
click at [167, 156] on button "Lista Interna" at bounding box center [180, 149] width 111 height 23
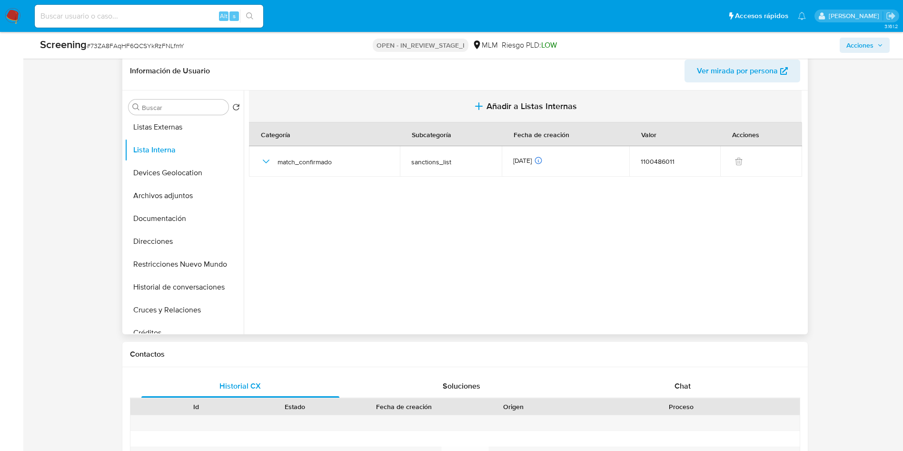
click at [527, 108] on span "Añadir a Listas Internas" at bounding box center [531, 106] width 90 height 10
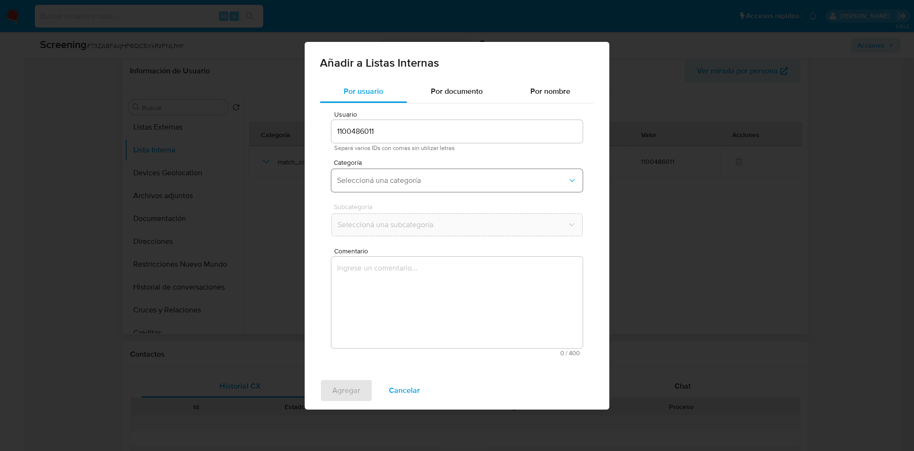
click at [375, 179] on span "Seleccioná una categoría" at bounding box center [452, 181] width 230 height 10
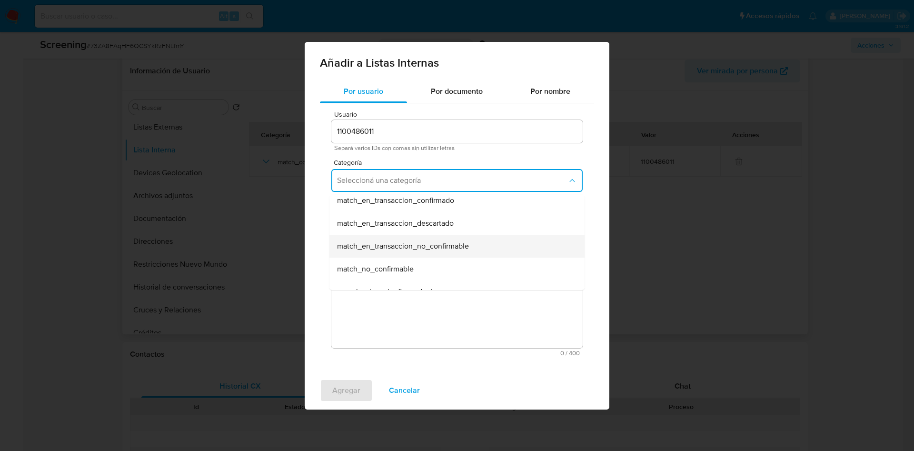
scroll to position [71, 0]
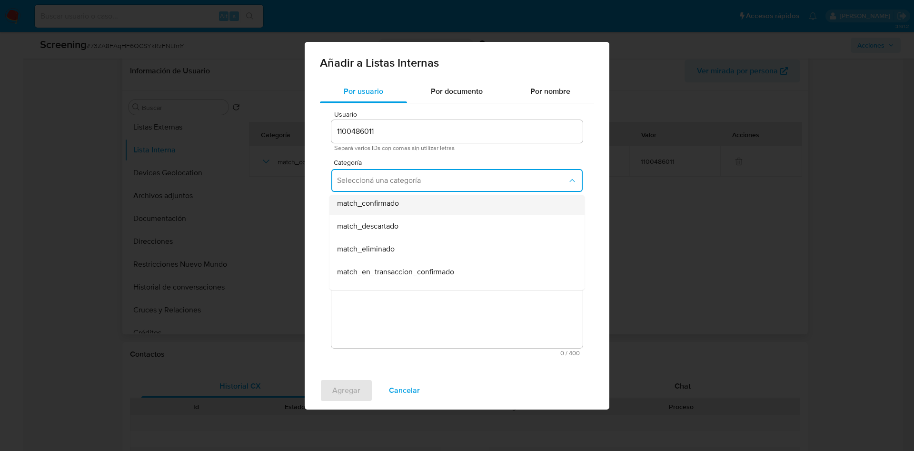
click at [386, 207] on span "match_confirmado" at bounding box center [368, 203] width 62 height 10
click at [410, 225] on span "Seleccioná una subcategoría" at bounding box center [452, 225] width 230 height 10
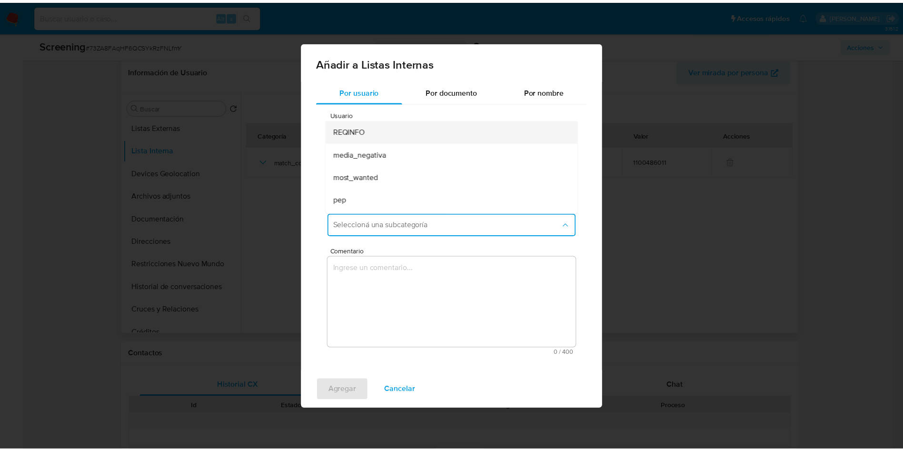
scroll to position [0, 0]
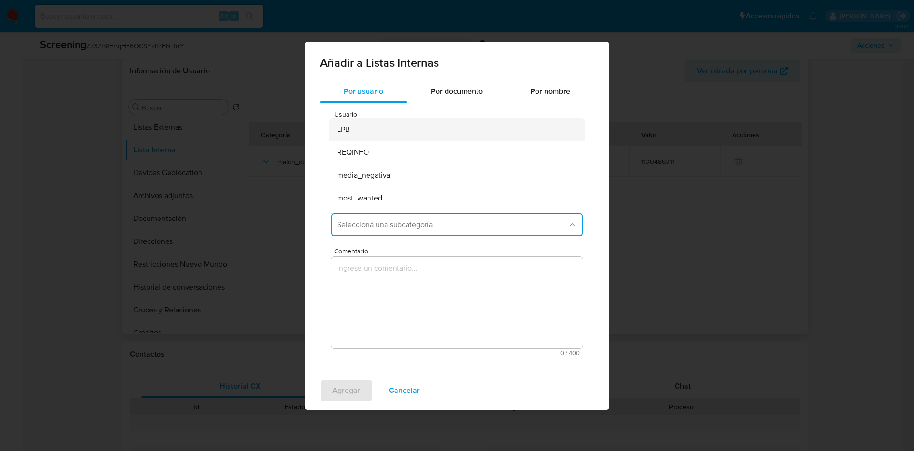
click at [397, 131] on div "LPB" at bounding box center [454, 129] width 234 height 23
click at [402, 270] on textarea "Comentario" at bounding box center [456, 301] width 251 height 91
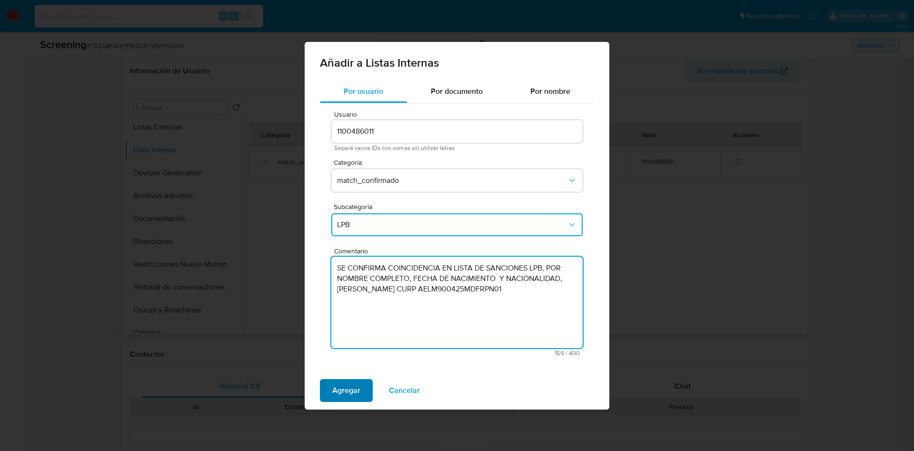
type textarea "SE CONFIRMA COINCIDENCIA EN LISTA DE SANCIONES LPB, POR NOMBRE COMPLETO, FECHA …"
click at [347, 388] on span "Agregar" at bounding box center [346, 390] width 28 height 21
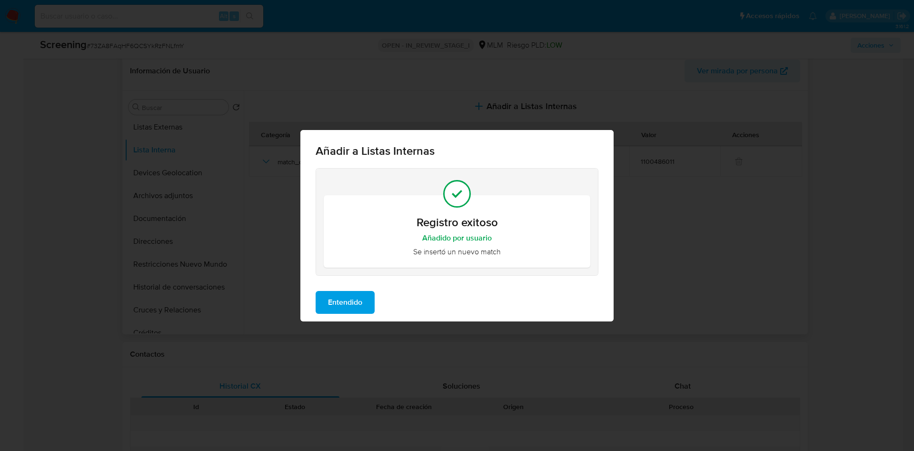
click at [344, 305] on span "Entendido" at bounding box center [345, 302] width 34 height 21
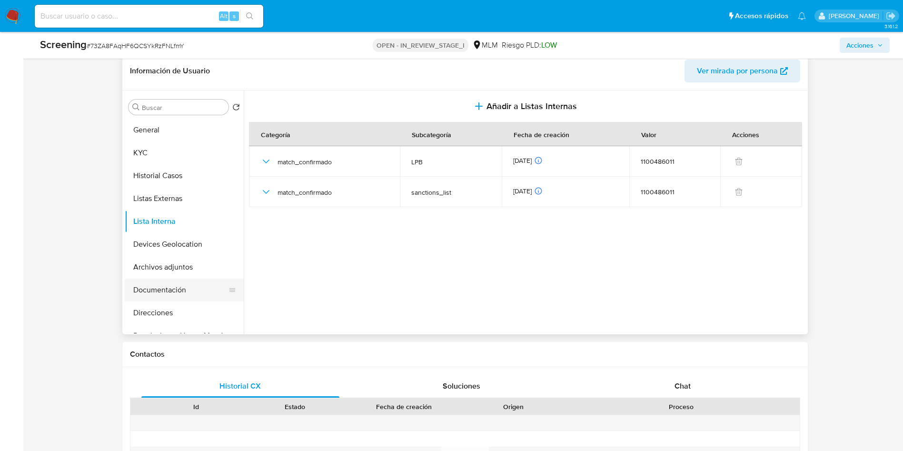
click at [184, 296] on button "Documentación" at bounding box center [180, 289] width 111 height 23
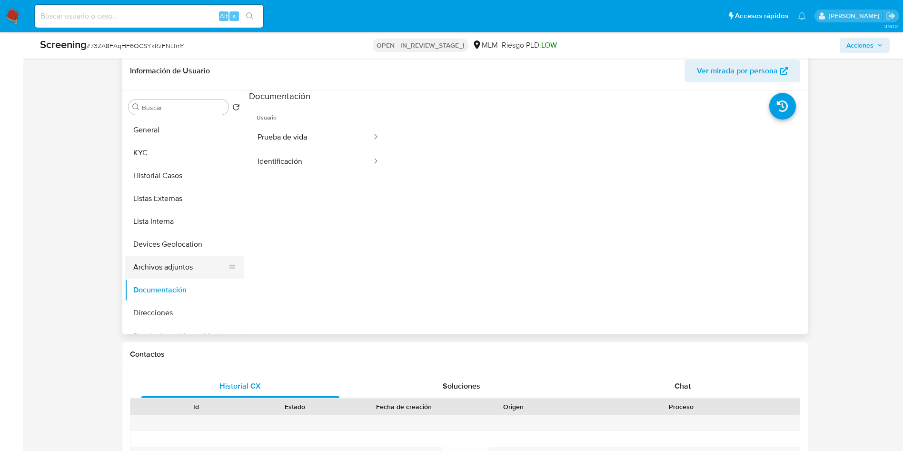
click at [161, 266] on button "Archivos adjuntos" at bounding box center [180, 266] width 111 height 23
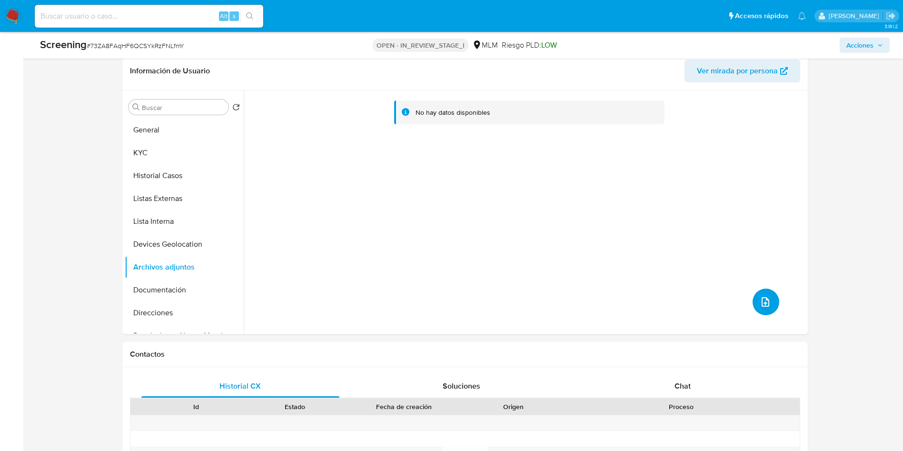
click at [772, 308] on button "upload-file" at bounding box center [765, 301] width 27 height 27
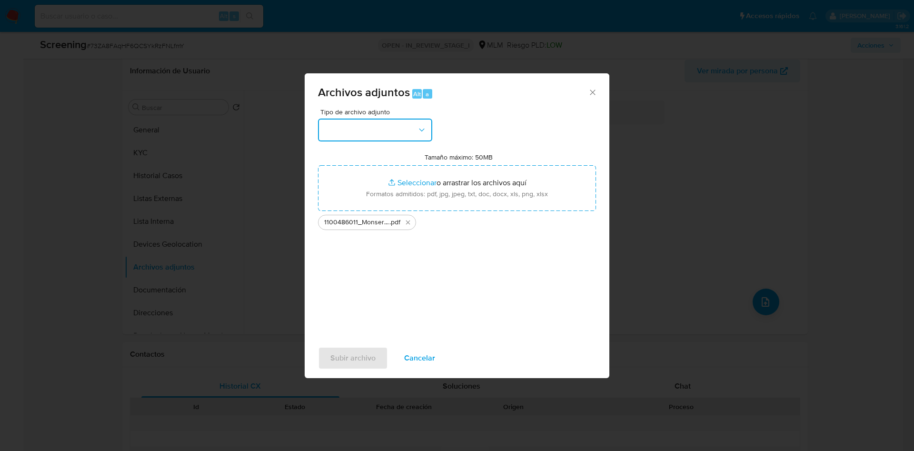
click at [415, 126] on button "button" at bounding box center [375, 129] width 114 height 23
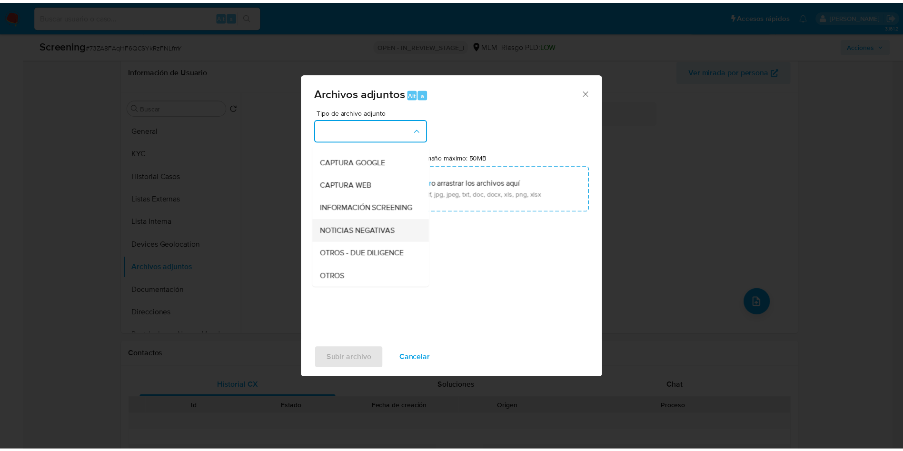
scroll to position [71, 0]
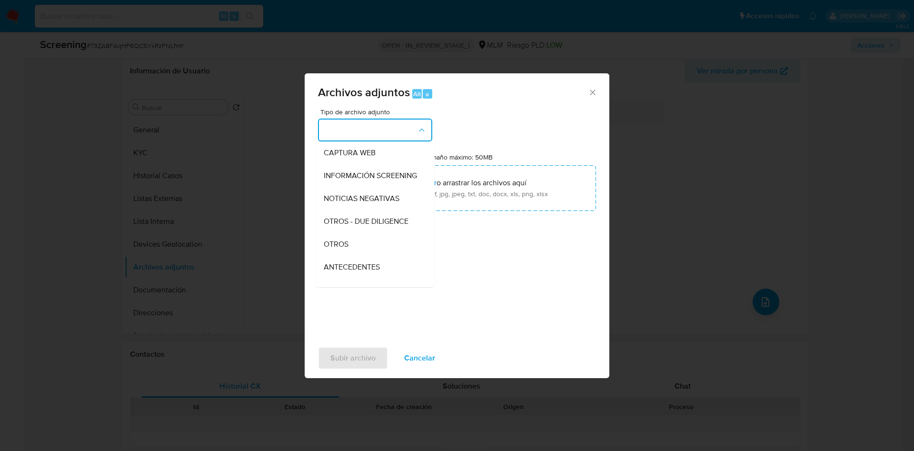
click at [368, 249] on div "OTROS" at bounding box center [372, 244] width 97 height 23
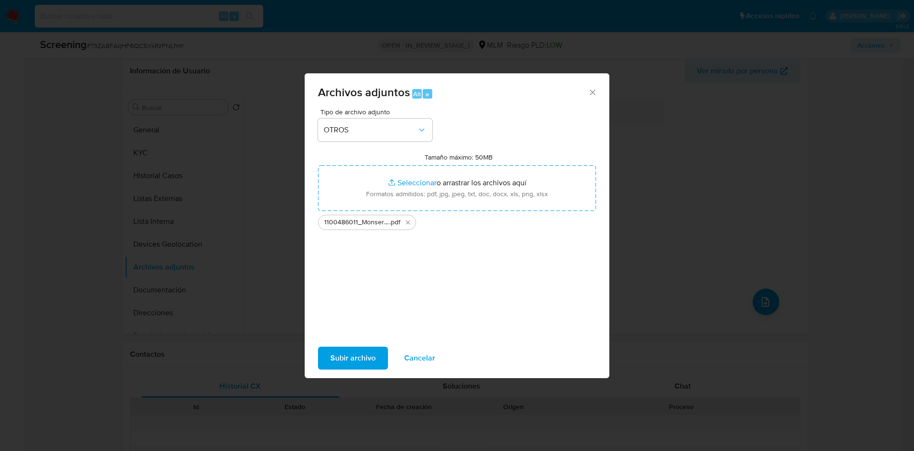
click at [368, 354] on span "Subir archivo" at bounding box center [352, 357] width 45 height 21
click at [406, 221] on icon "Eliminar 1100486011_Monserrat Arredondo Lopez.pdf" at bounding box center [408, 222] width 8 height 8
click at [366, 357] on span "Subir archivo" at bounding box center [352, 357] width 45 height 21
click at [413, 224] on div "1100486011_Monserrat Arredondo Lopez .pdf" at bounding box center [367, 222] width 98 height 15
click at [409, 223] on icon "Eliminar 1100486011_Monserrat Arredondo Lopez.pdf" at bounding box center [408, 222] width 4 height 4
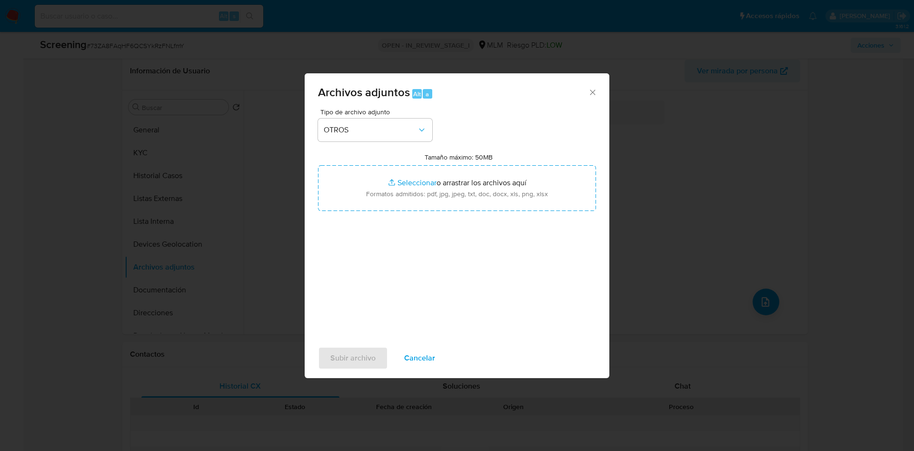
click at [425, 362] on span "Cancelar" at bounding box center [419, 357] width 31 height 21
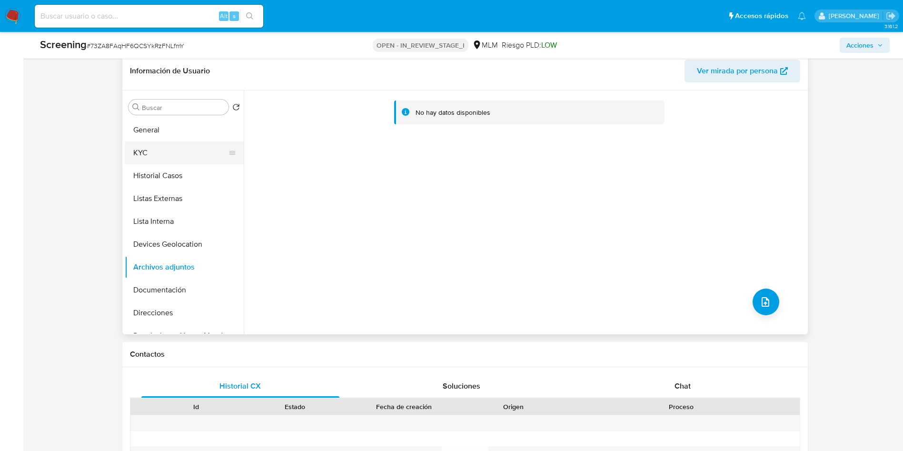
click at [183, 151] on button "KYC" at bounding box center [180, 152] width 111 height 23
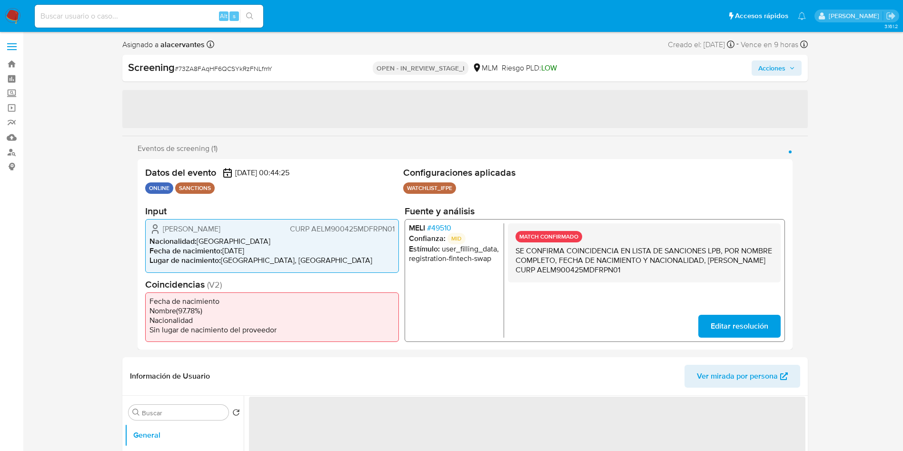
select select "10"
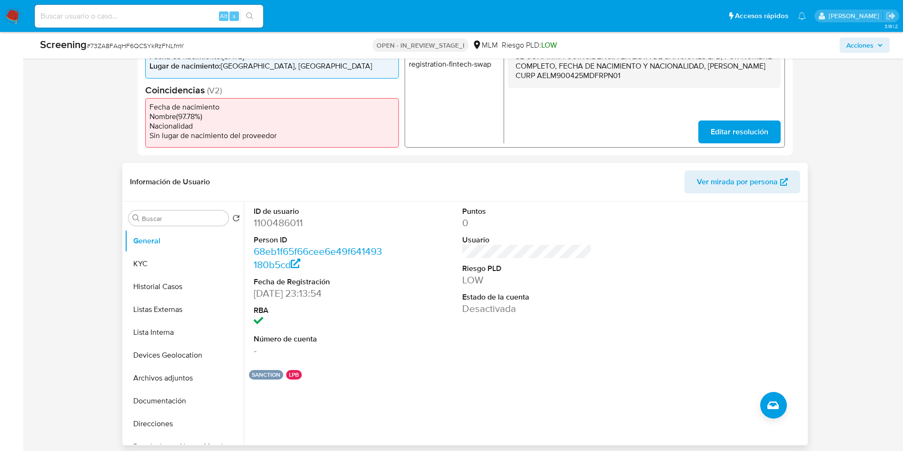
scroll to position [357, 0]
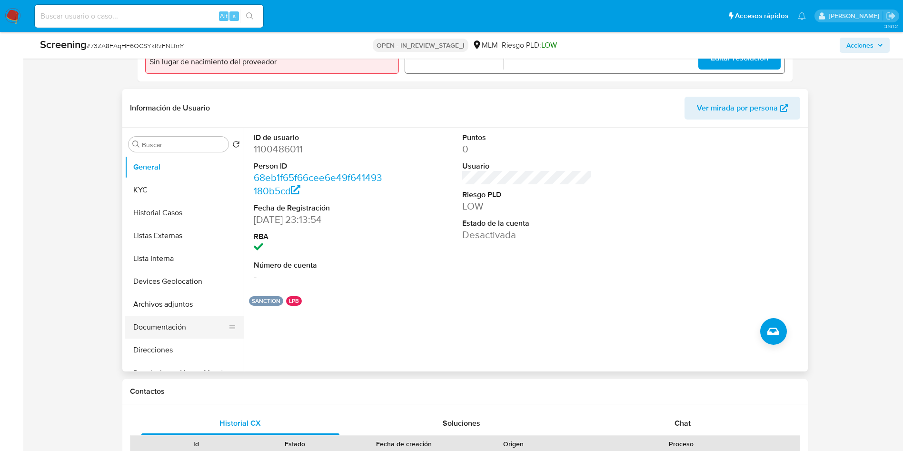
click at [171, 330] on button "Documentación" at bounding box center [180, 326] width 111 height 23
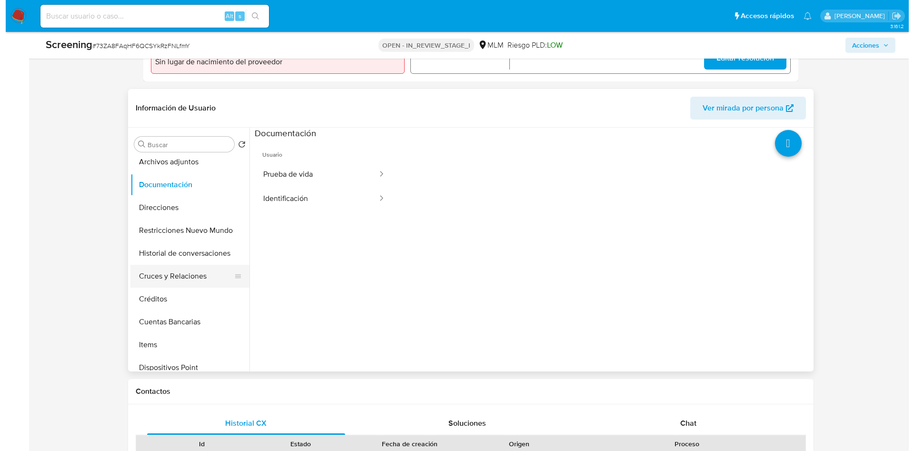
scroll to position [143, 0]
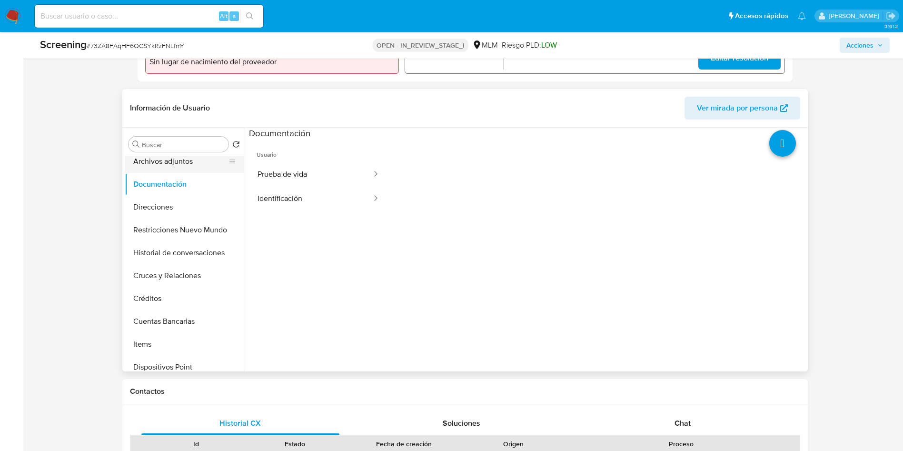
click at [171, 165] on button "Archivos adjuntos" at bounding box center [180, 161] width 111 height 23
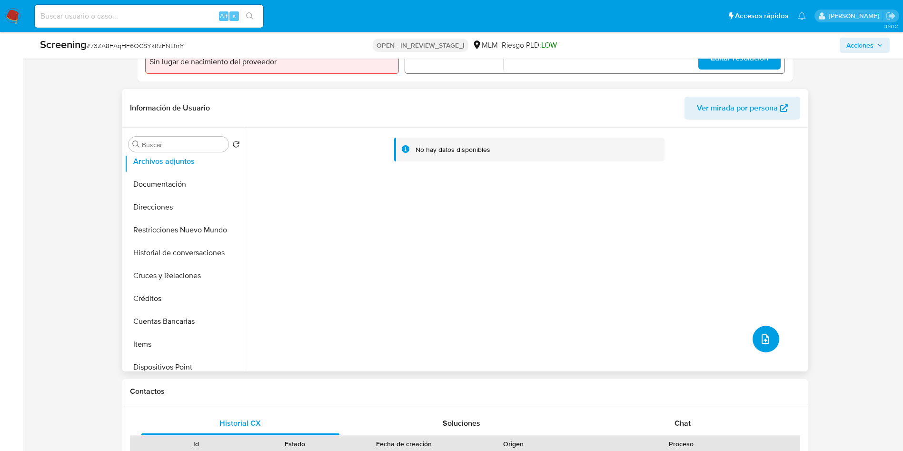
click at [759, 338] on icon "upload-file" at bounding box center [764, 338] width 11 height 11
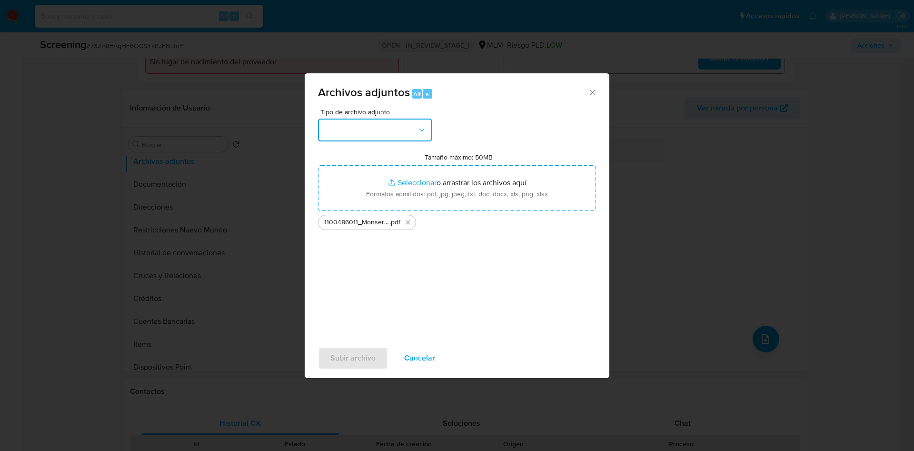
click at [397, 134] on button "button" at bounding box center [375, 129] width 114 height 23
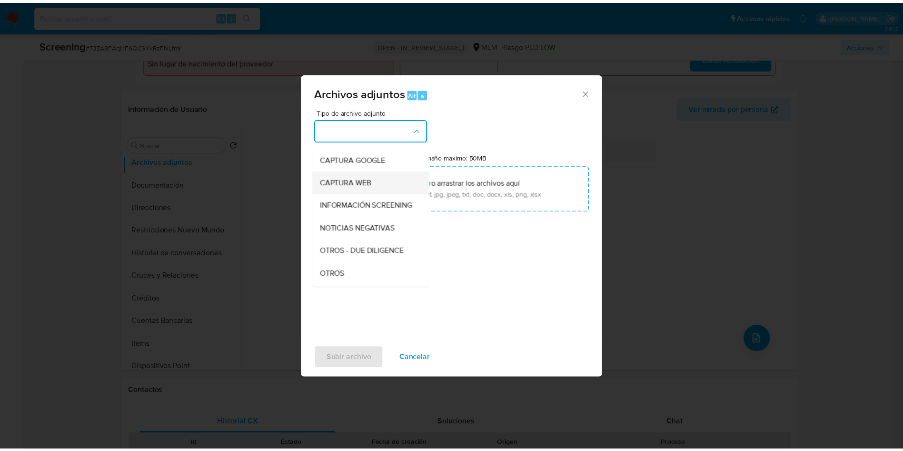
scroll to position [71, 0]
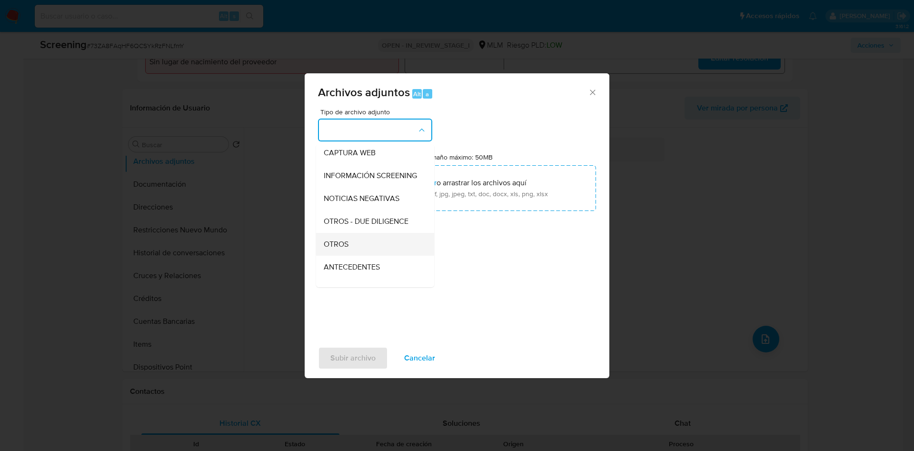
click at [360, 246] on div "OTROS" at bounding box center [372, 244] width 97 height 23
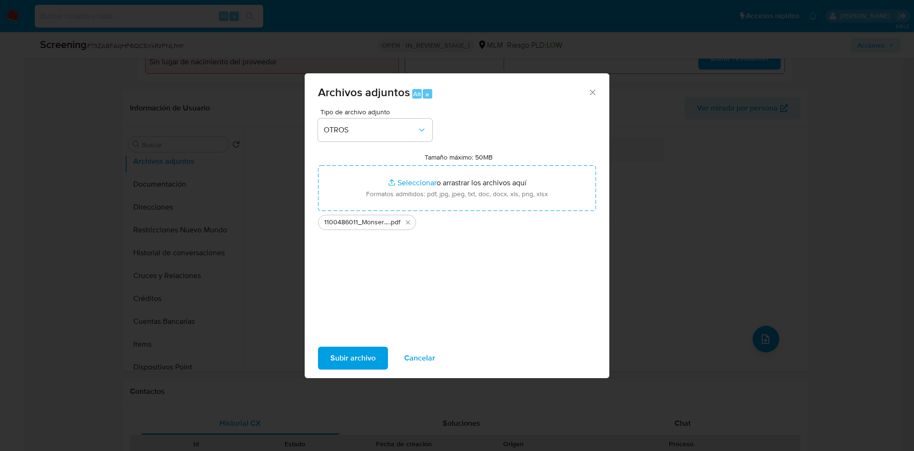
click at [354, 349] on span "Subir archivo" at bounding box center [352, 357] width 45 height 21
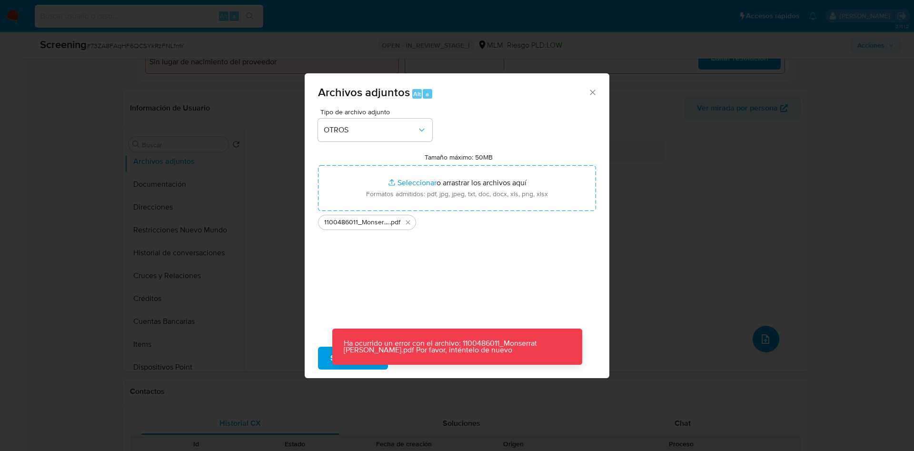
click at [367, 278] on div "Tipo de archivo adjunto OTROS Tamaño máximo: 50MB Seleccionar archivos Seleccio…" at bounding box center [457, 220] width 278 height 225
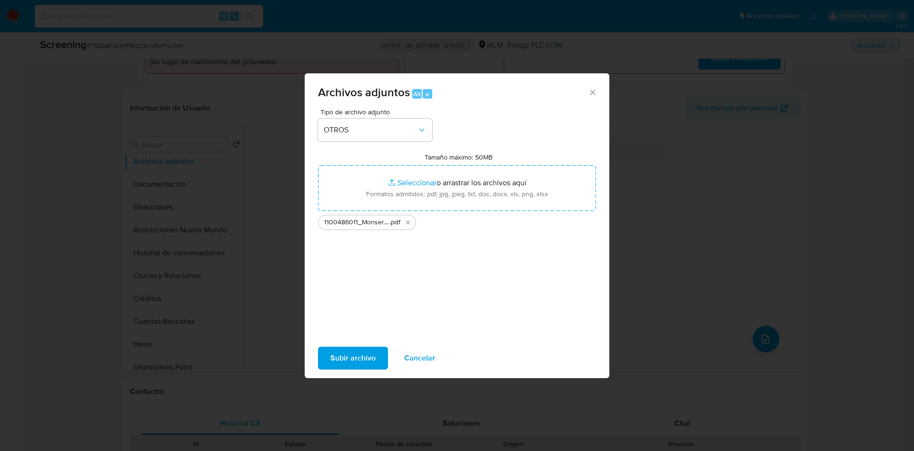
click at [349, 357] on span "Subir archivo" at bounding box center [352, 357] width 45 height 21
click at [383, 354] on button "Subir archivo" at bounding box center [353, 357] width 70 height 23
click at [410, 222] on icon "Eliminar 1100486011_Monserrat Arredondo Lopez.pdf" at bounding box center [408, 222] width 8 height 8
click at [364, 357] on span "Subir archivo" at bounding box center [352, 357] width 45 height 21
click at [409, 223] on icon "Eliminar 1100486011_Monserrat Arredondo Lopez (1).pdf" at bounding box center [408, 222] width 4 height 4
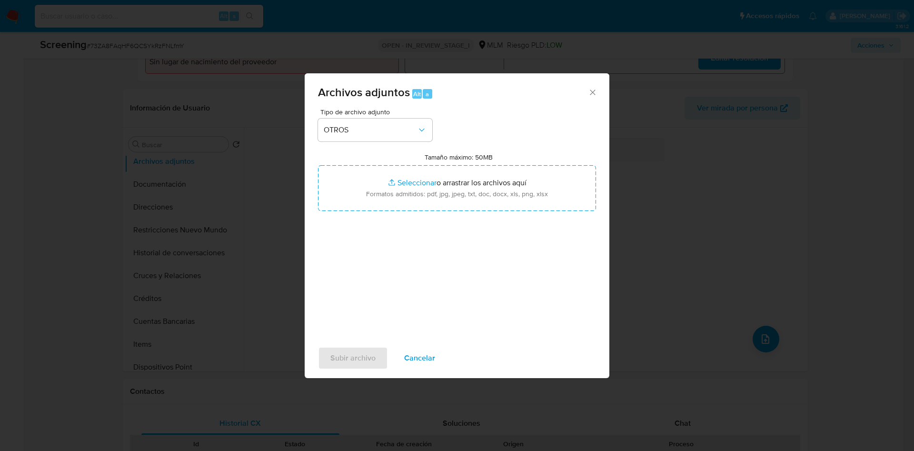
click at [421, 355] on span "Cancelar" at bounding box center [419, 357] width 31 height 21
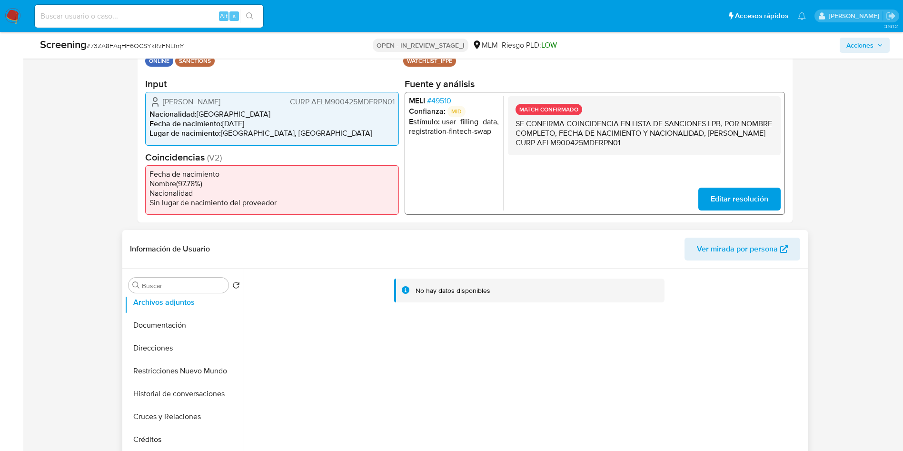
scroll to position [214, 0]
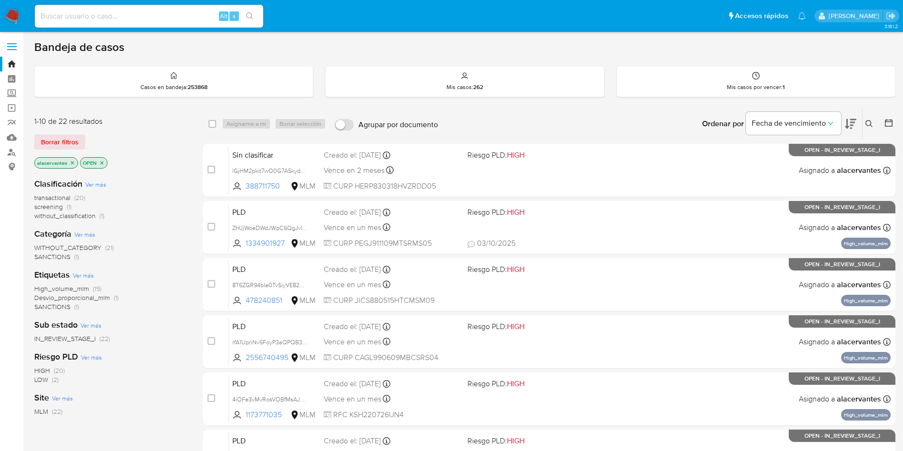
click at [62, 206] on span "screening" at bounding box center [48, 207] width 29 height 10
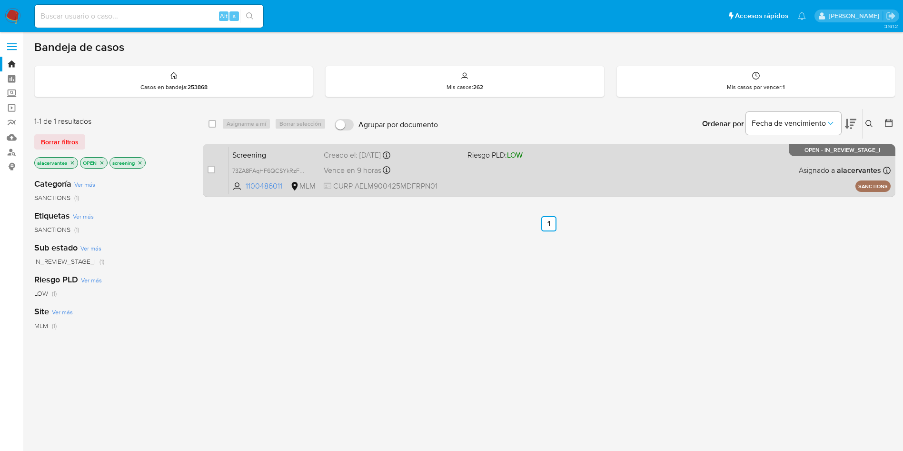
click at [560, 164] on div "Screening 73ZA8FAqHF6QCSYkRzFNLfmY 1100486011 MLM Riesgo PLD: LOW Creado el: 03…" at bounding box center [559, 170] width 662 height 48
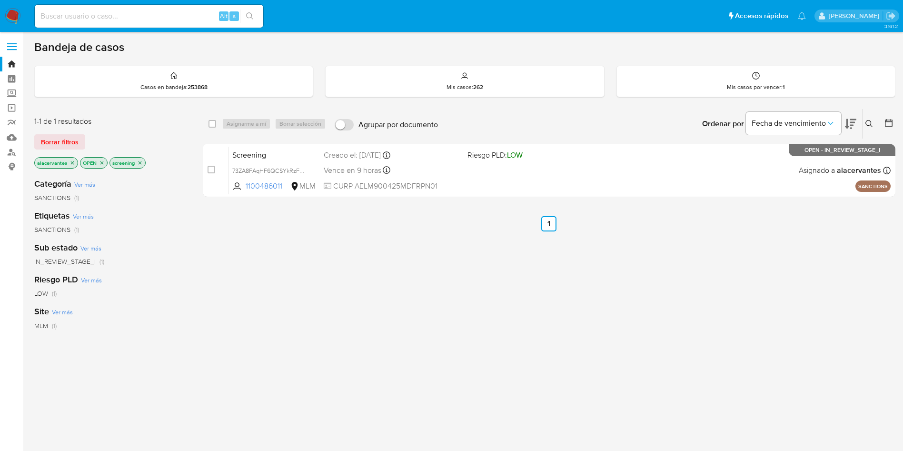
click at [140, 164] on icon "close-filter" at bounding box center [140, 163] width 6 height 6
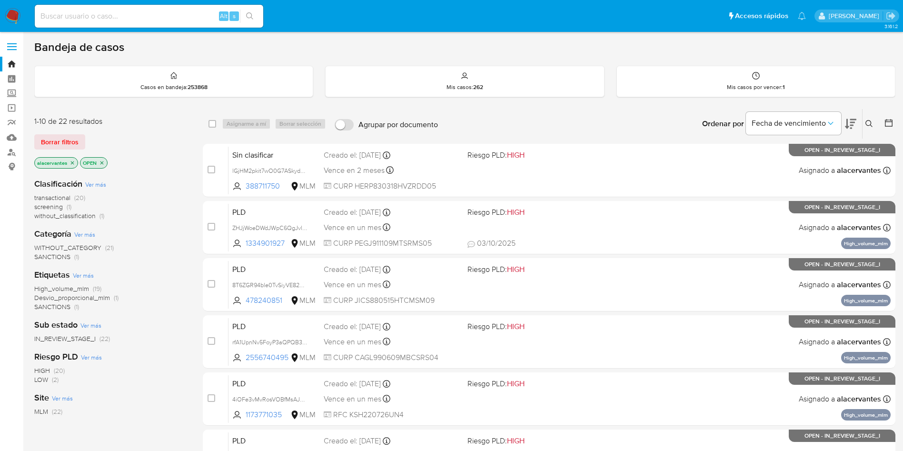
click at [66, 215] on span "without_classification" at bounding box center [64, 216] width 61 height 10
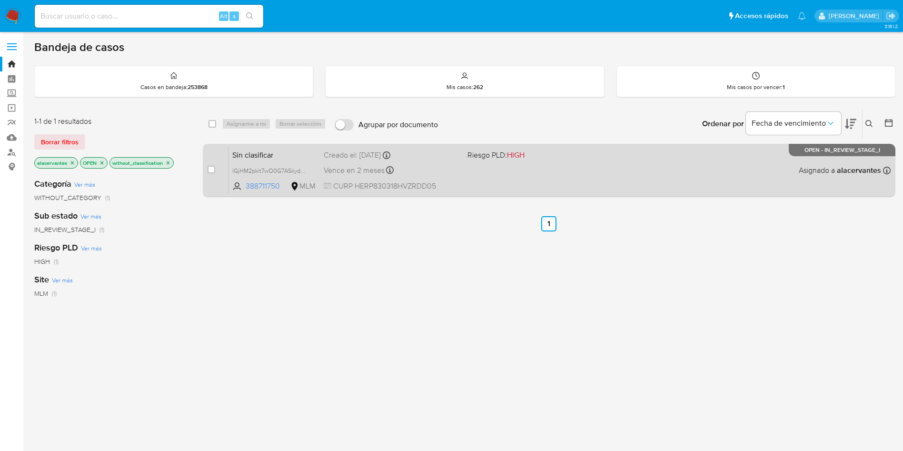
click at [654, 164] on div "Sin clasificar lGjHM2pkit7wO0G7ASkydgKy 388711750 MLM Riesgo PLD: HIGH Creado e…" at bounding box center [559, 170] width 662 height 48
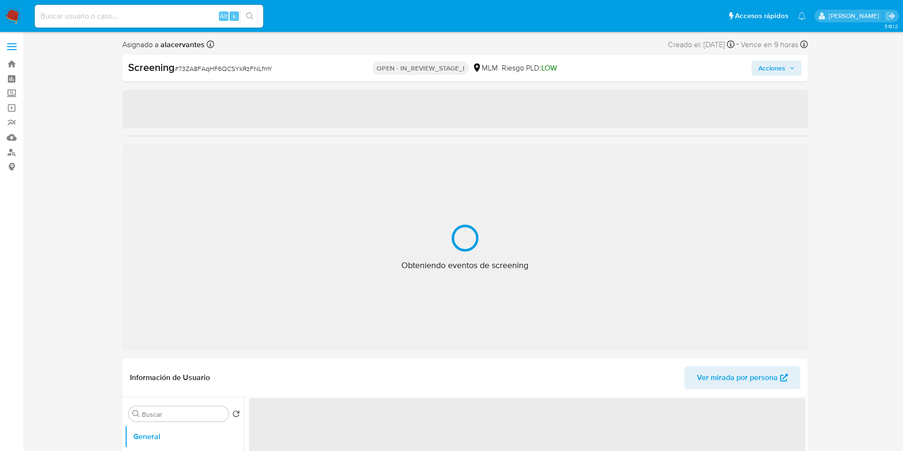
select select "10"
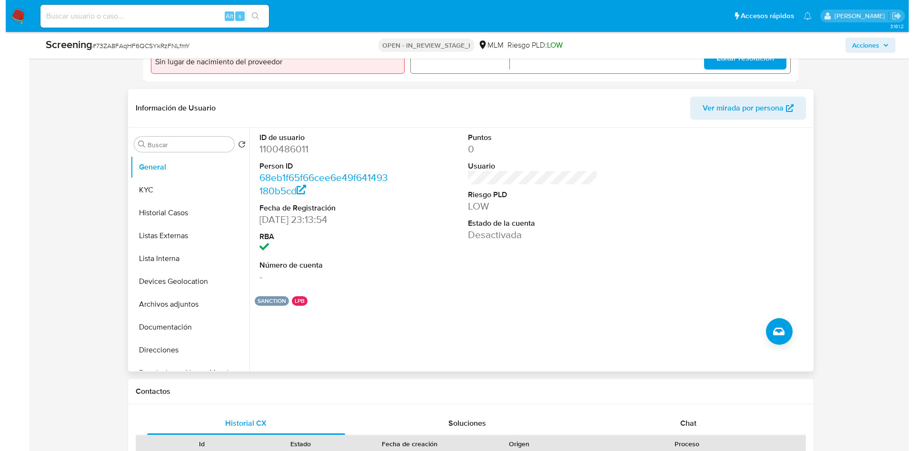
scroll to position [71, 0]
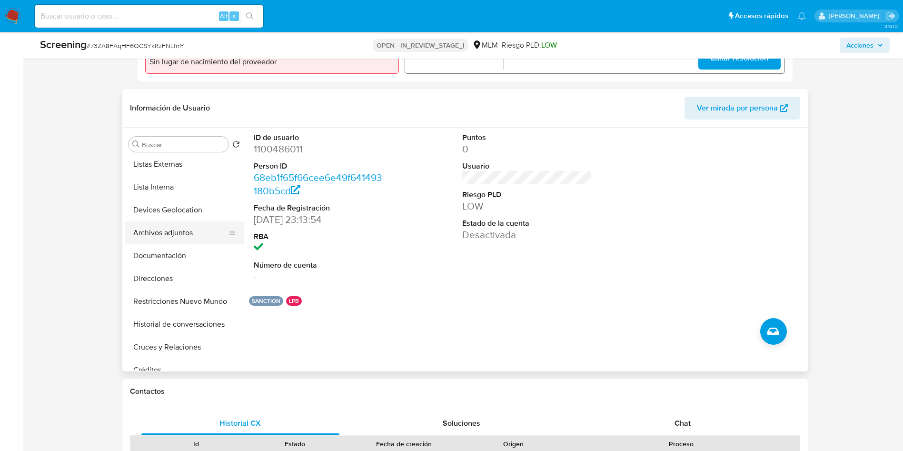
click at [182, 230] on button "Archivos adjuntos" at bounding box center [180, 232] width 111 height 23
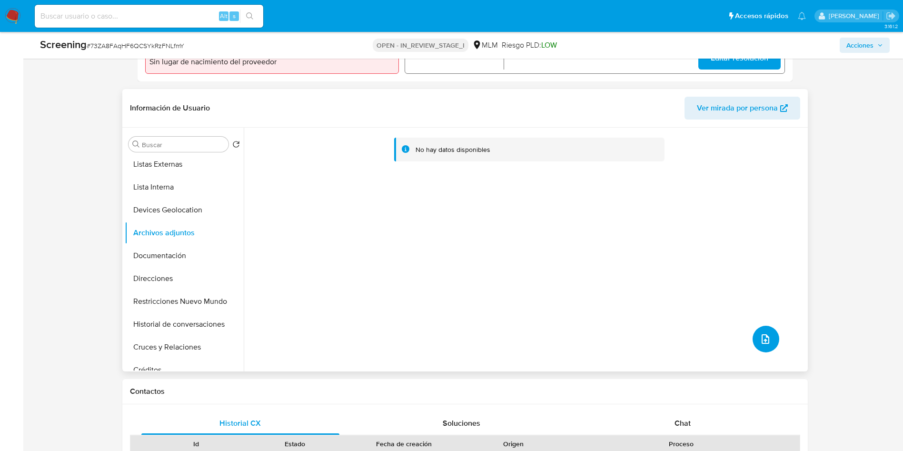
click at [760, 327] on button "upload-file" at bounding box center [765, 338] width 27 height 27
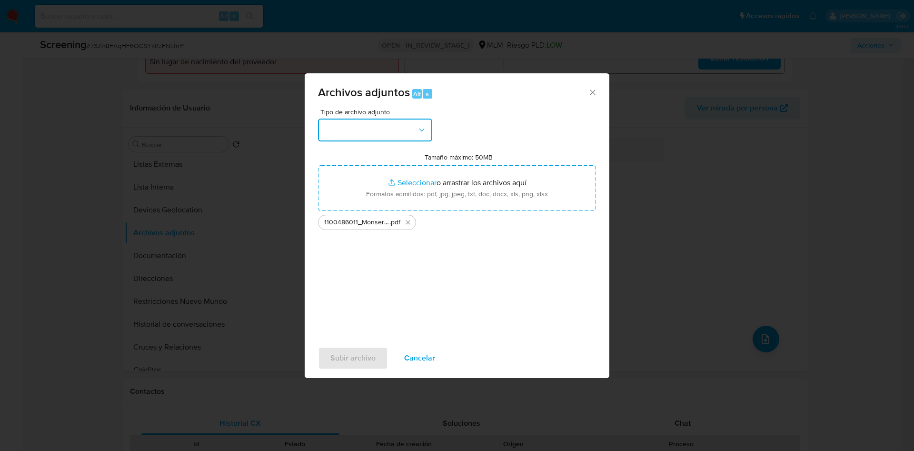
click at [402, 125] on button "button" at bounding box center [375, 129] width 114 height 23
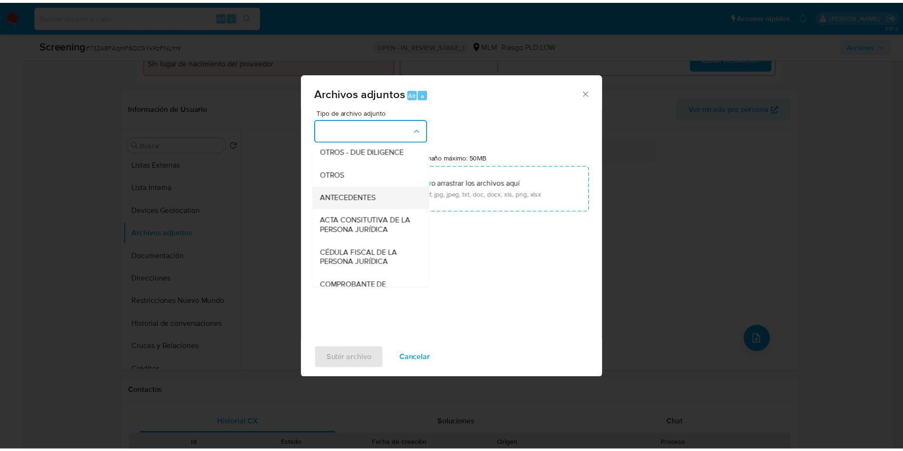
scroll to position [143, 0]
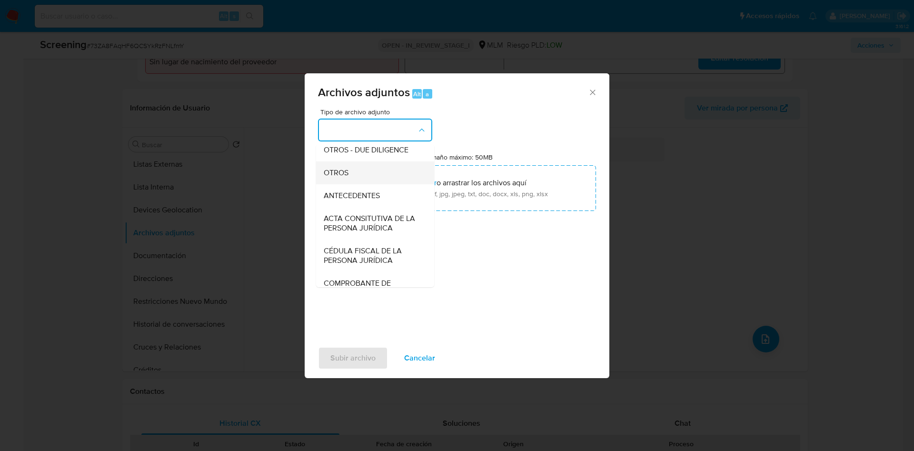
click at [354, 184] on div "OTROS" at bounding box center [372, 172] width 97 height 23
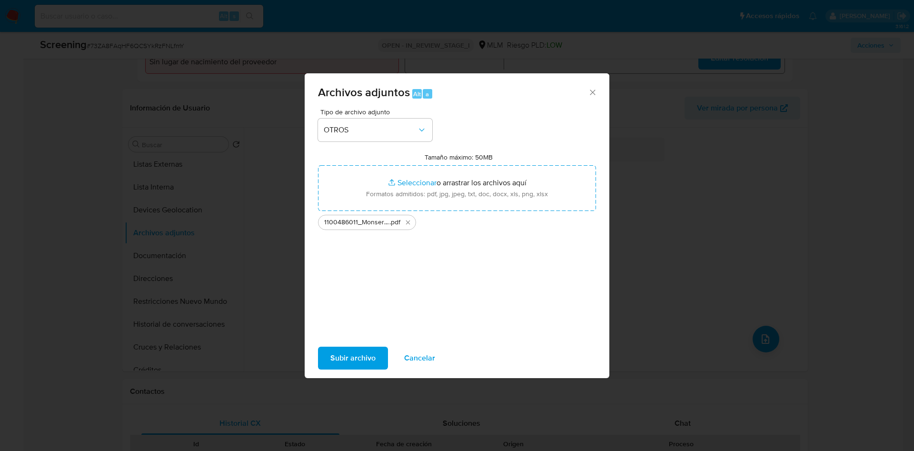
click at [357, 354] on span "Subir archivo" at bounding box center [352, 357] width 45 height 21
click at [344, 354] on span "Subir archivo" at bounding box center [352, 357] width 45 height 21
click at [363, 356] on span "Subir archivo" at bounding box center [352, 357] width 45 height 21
click at [409, 226] on button "Eliminar 1100486011_Monserrat Arredondo Lopez.pdf" at bounding box center [407, 221] width 11 height 11
click at [595, 96] on icon "Cerrar" at bounding box center [593, 93] width 10 height 10
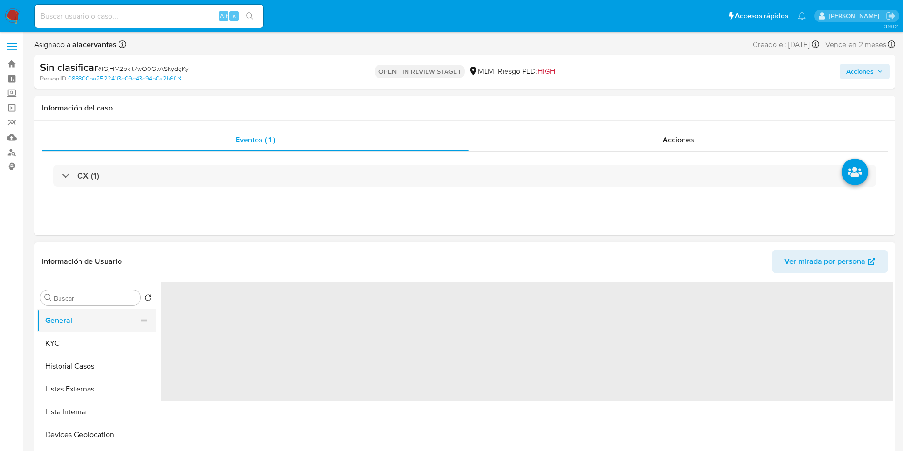
select select "10"
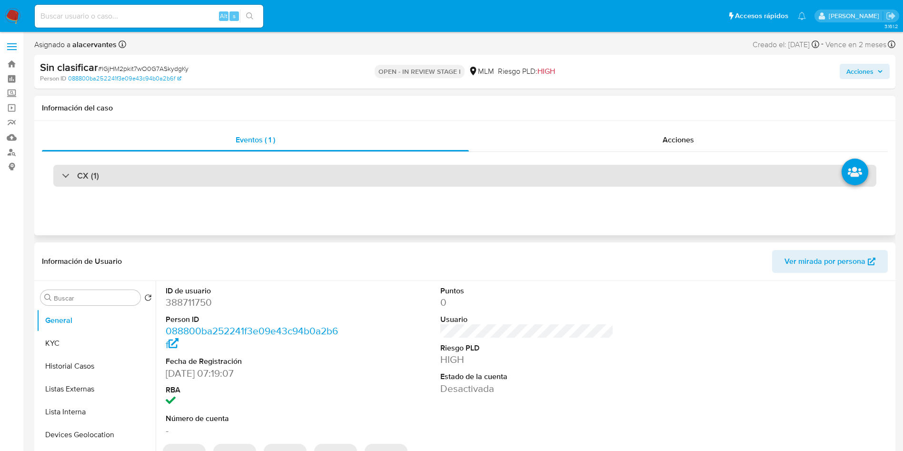
click at [135, 185] on div "CX (1)" at bounding box center [464, 176] width 823 height 22
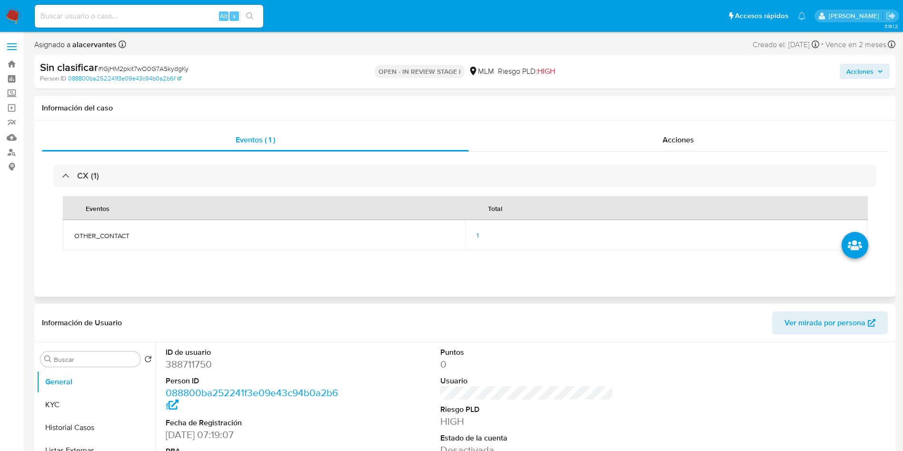
click at [479, 235] on span "1" at bounding box center [477, 235] width 2 height 10
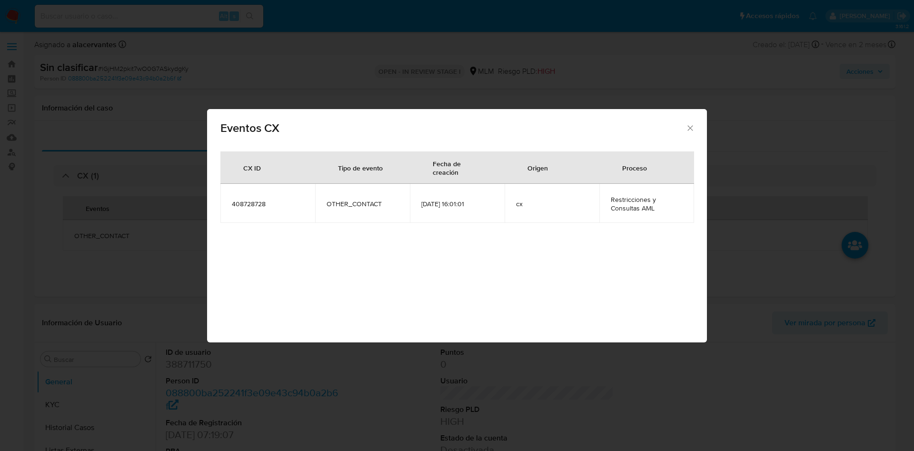
click at [689, 128] on icon "Cerrar" at bounding box center [689, 127] width 5 height 5
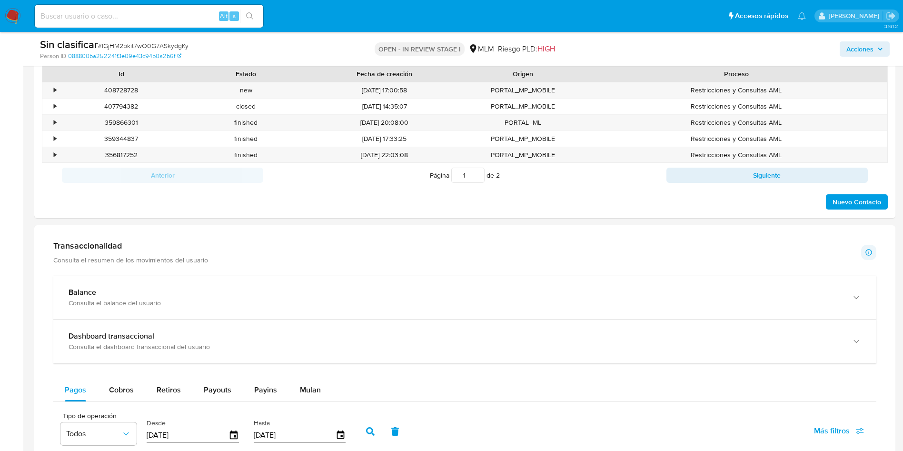
scroll to position [571, 0]
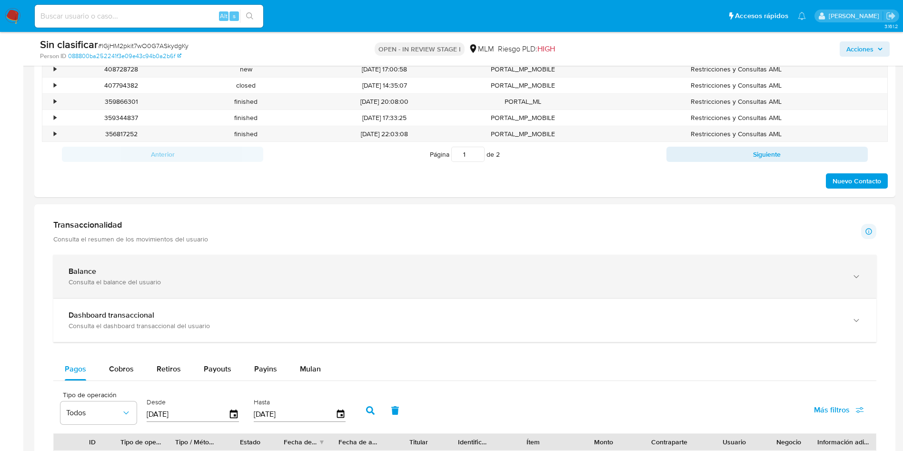
click at [739, 273] on div "Balance" at bounding box center [455, 271] width 773 height 10
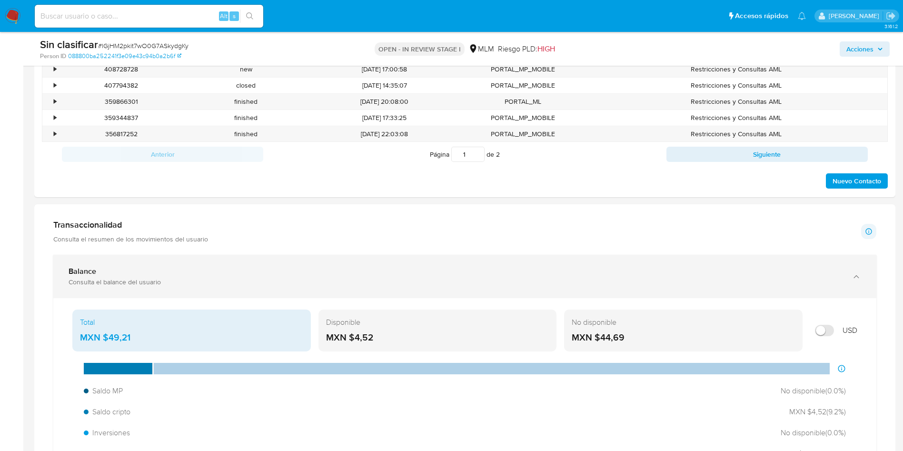
click at [739, 273] on div "Balance" at bounding box center [455, 271] width 773 height 10
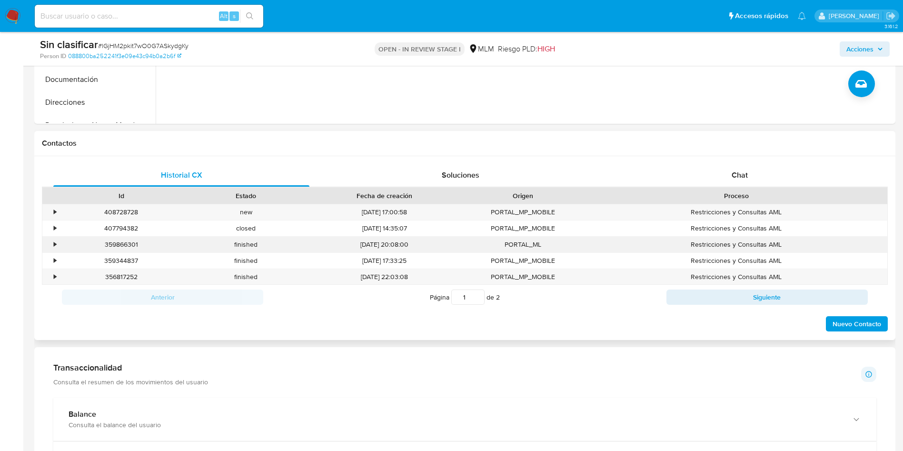
scroll to position [357, 0]
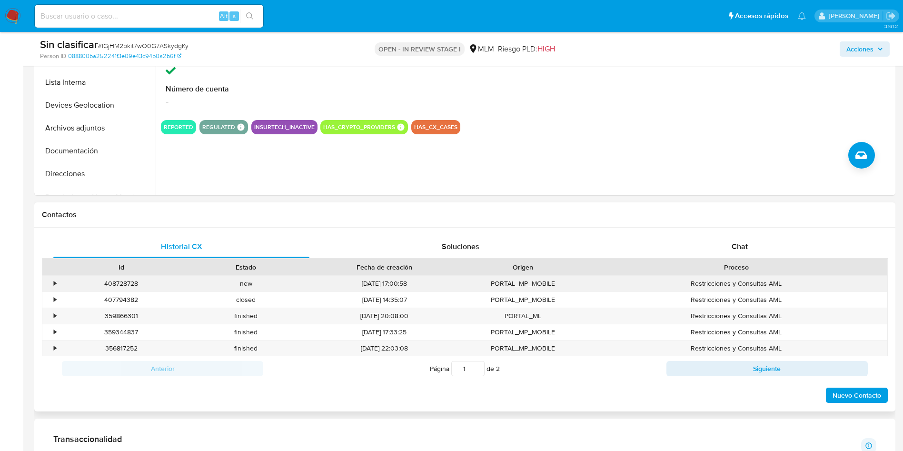
click at [54, 284] on div "•" at bounding box center [55, 283] width 2 height 9
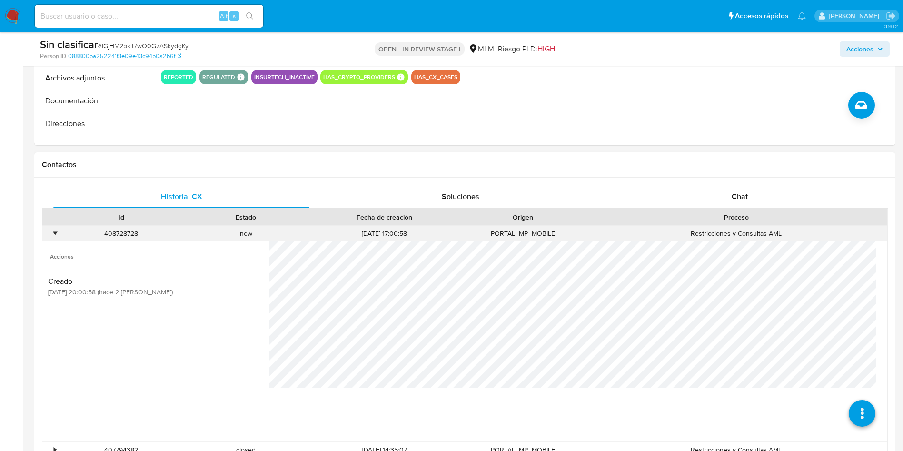
scroll to position [428, 0]
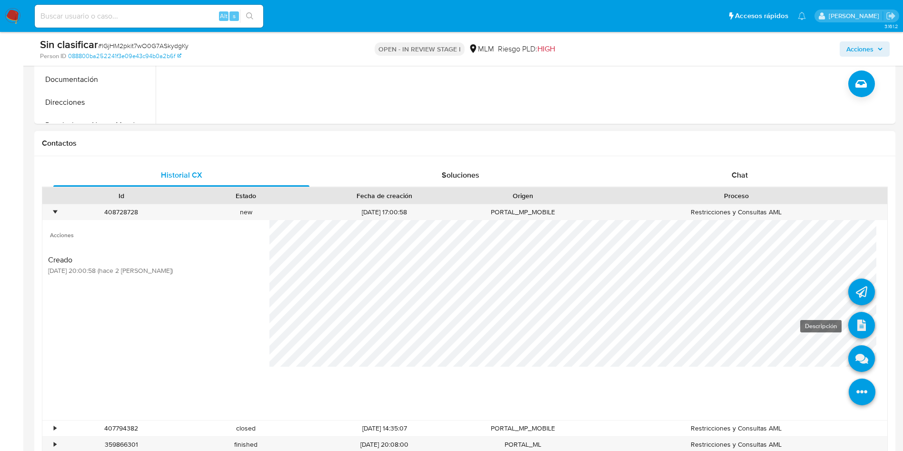
click at [851, 328] on icon at bounding box center [861, 325] width 27 height 27
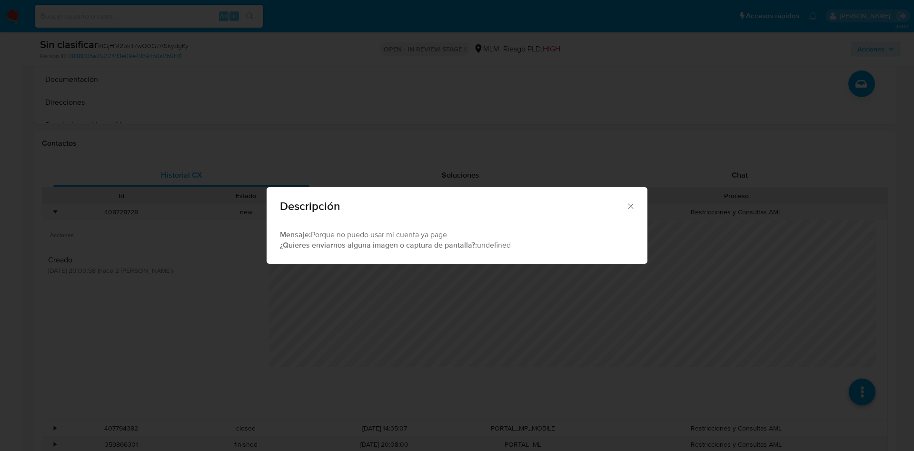
click at [635, 206] on div "Descripción" at bounding box center [456, 204] width 381 height 35
drag, startPoint x: 632, startPoint y: 207, endPoint x: 628, endPoint y: 207, distance: 4.8
click at [628, 207] on icon "Cerrar" at bounding box center [631, 206] width 10 height 10
click at [628, 207] on div "Descripción Mensaje: Porque no puedo usar mi cuenta ya page ¿Quieres enviarnos …" at bounding box center [457, 225] width 914 height 451
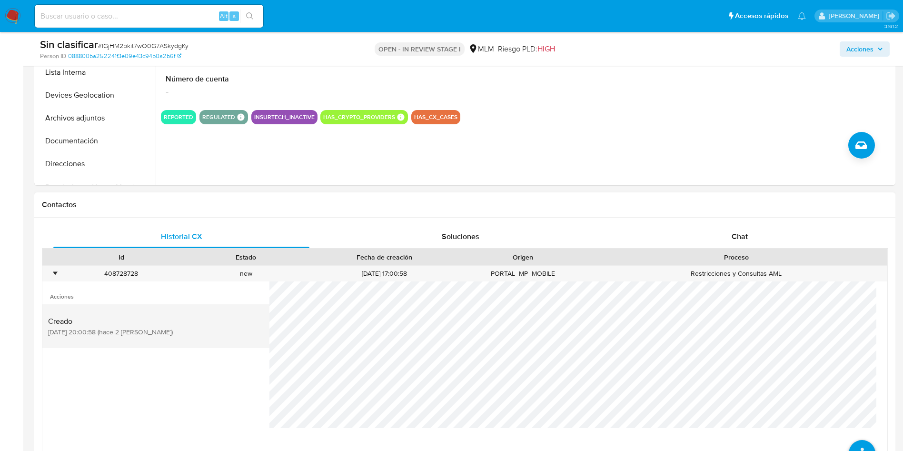
scroll to position [285, 0]
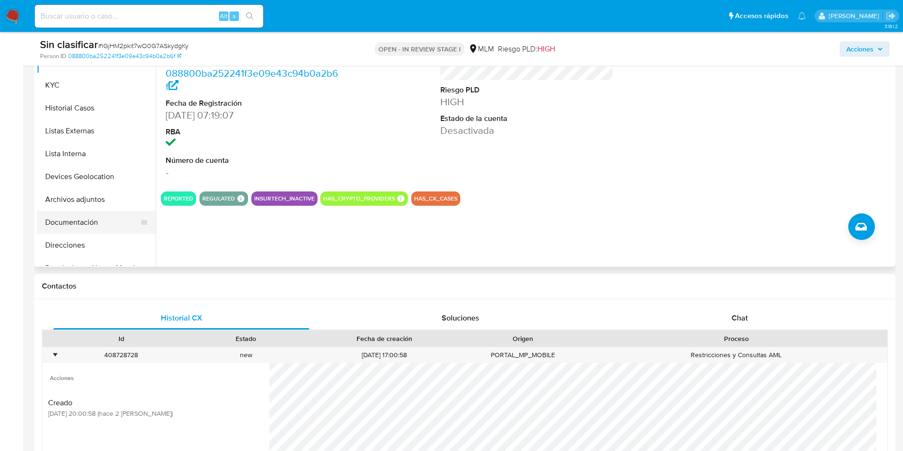
click at [96, 227] on button "Documentación" at bounding box center [92, 222] width 111 height 23
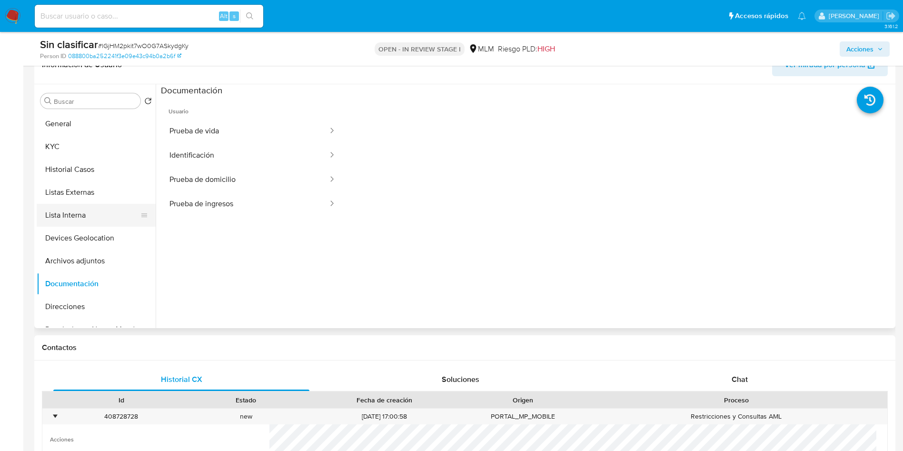
scroll to position [143, 0]
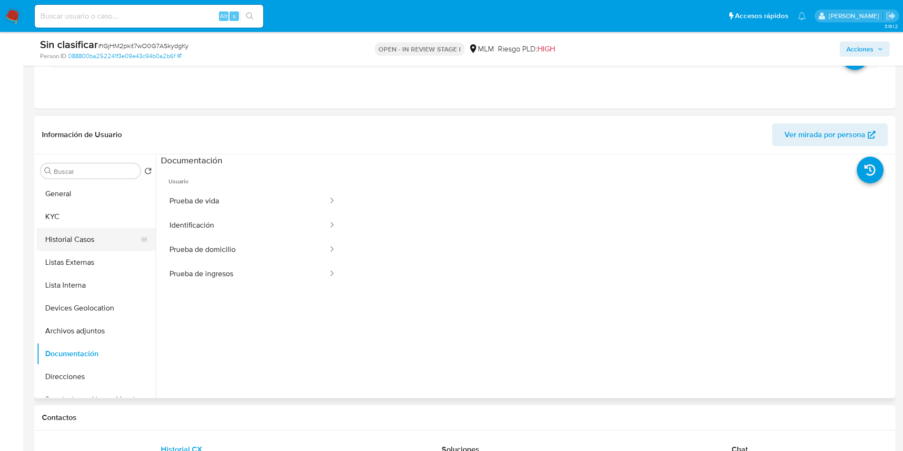
click at [107, 234] on button "Historial Casos" at bounding box center [92, 239] width 111 height 23
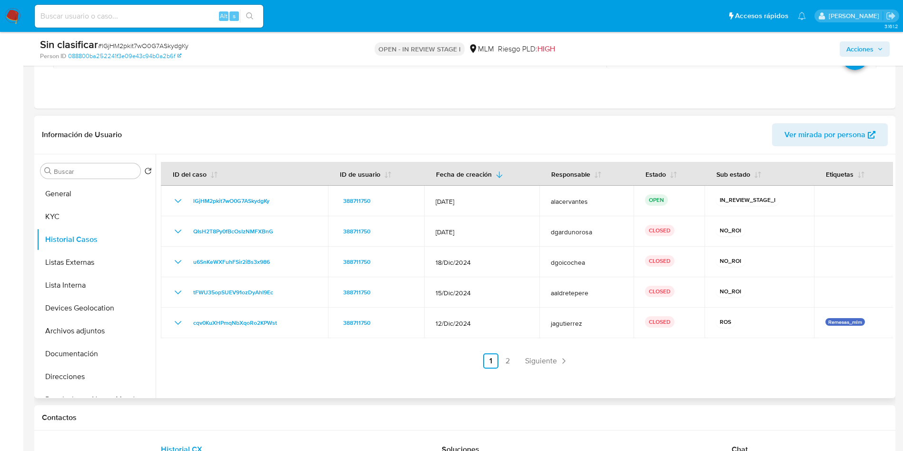
click at [543, 368] on div at bounding box center [524, 276] width 737 height 244
click at [541, 358] on span "Siguiente" at bounding box center [541, 361] width 32 height 8
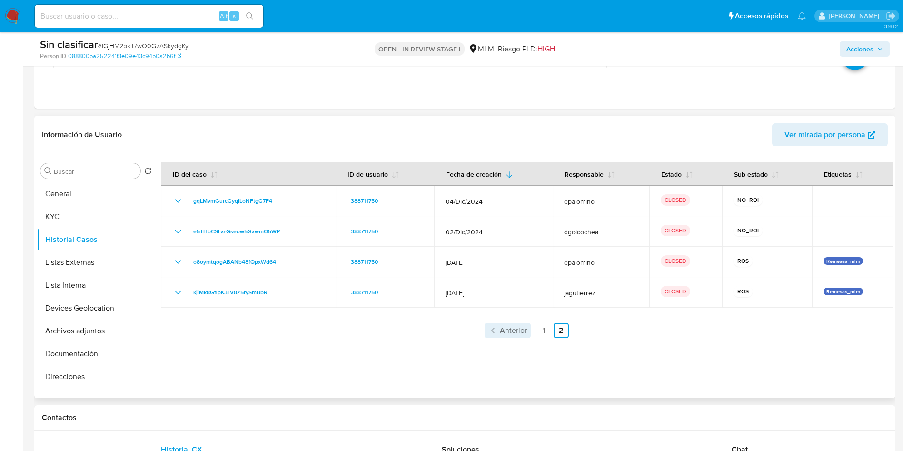
click at [527, 337] on link "Anterior" at bounding box center [507, 330] width 46 height 15
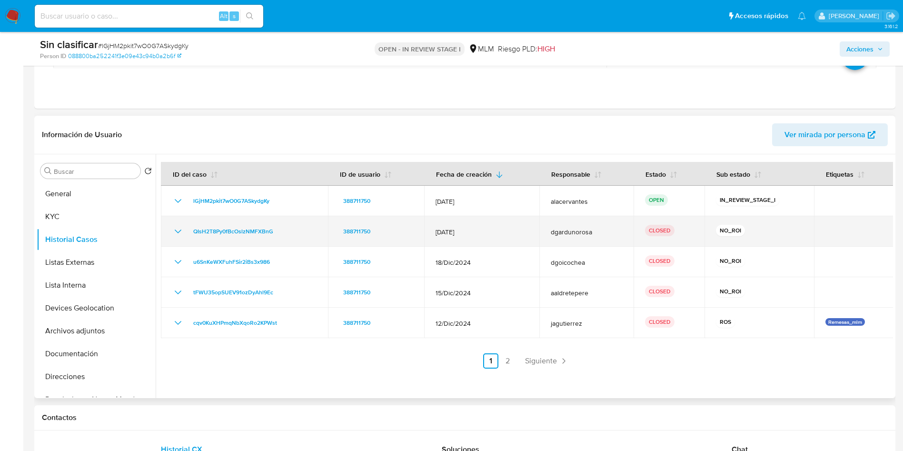
click at [181, 225] on td "QIsH2T8Py0fBcOslzNMFXBnG" at bounding box center [244, 231] width 167 height 30
click at [179, 228] on icon "Mostrar/Ocultar" at bounding box center [177, 231] width 11 height 11
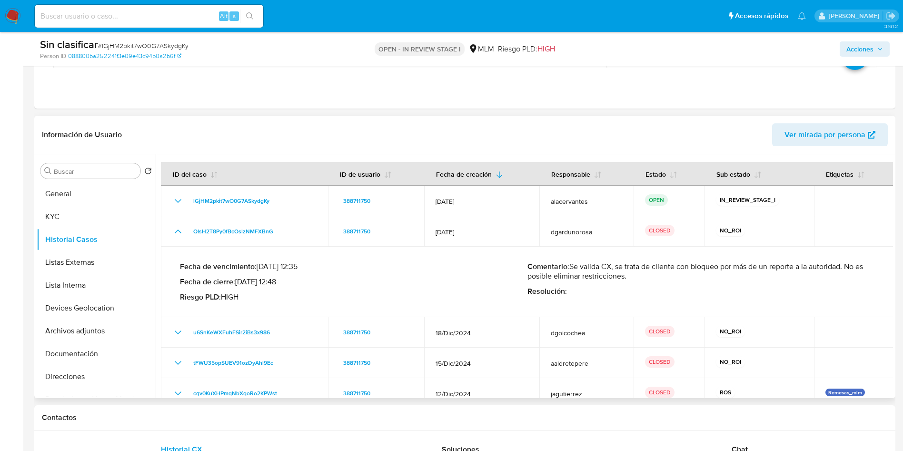
drag, startPoint x: 578, startPoint y: 267, endPoint x: 627, endPoint y: 281, distance: 50.6
click at [627, 281] on div "Comentario : Se valida CX, se trata de cliente con bloqueo por más de un report…" at bounding box center [700, 282] width 347 height 40
drag, startPoint x: 693, startPoint y: 291, endPoint x: 682, endPoint y: 295, distance: 11.4
click at [691, 294] on p "Resolución :" at bounding box center [700, 291] width 347 height 10
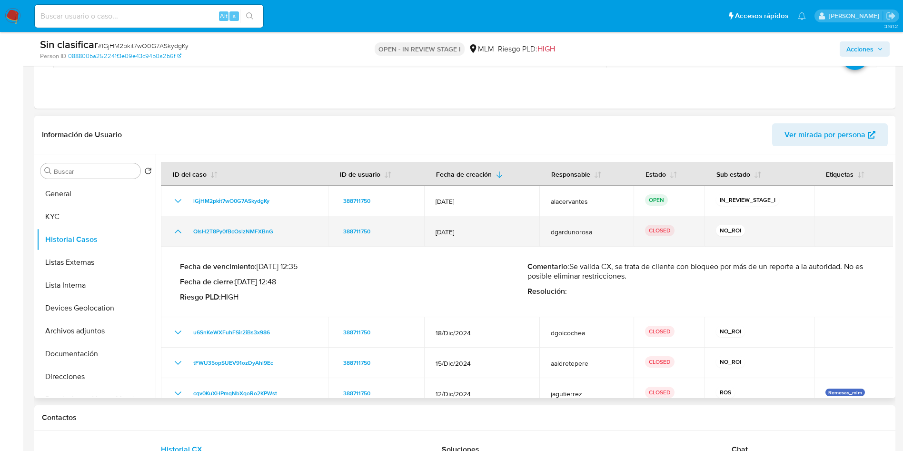
click at [174, 231] on icon "Mostrar/Ocultar" at bounding box center [177, 231] width 11 height 11
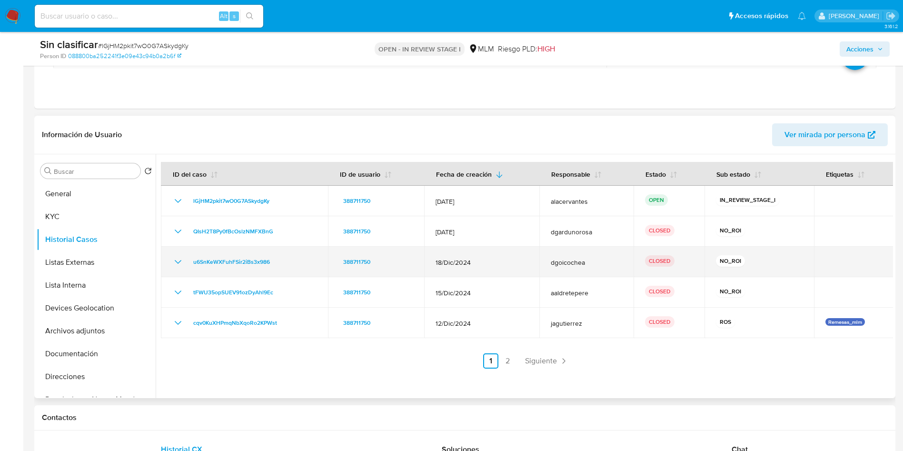
click at [176, 270] on td "u6SnKeWXFuhFSir2iBs3x986" at bounding box center [244, 261] width 167 height 30
click at [176, 263] on icon "Mostrar/Ocultar" at bounding box center [177, 261] width 11 height 11
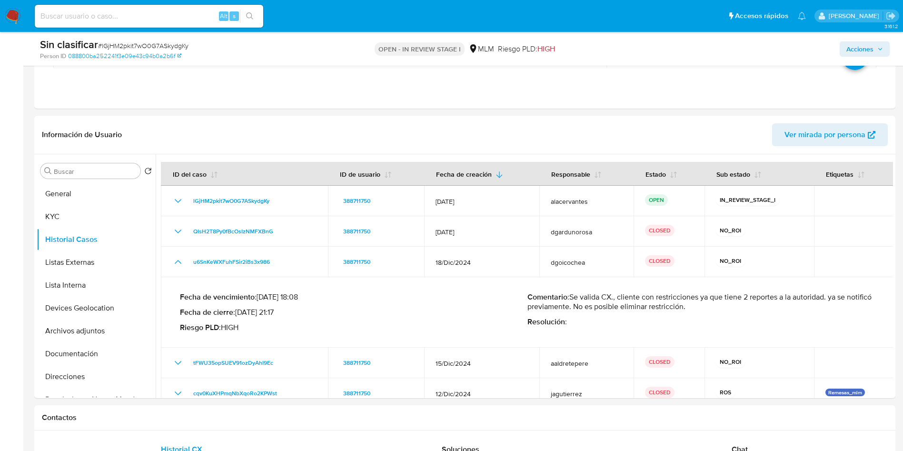
click at [856, 50] on span "Acciones" at bounding box center [859, 48] width 27 height 15
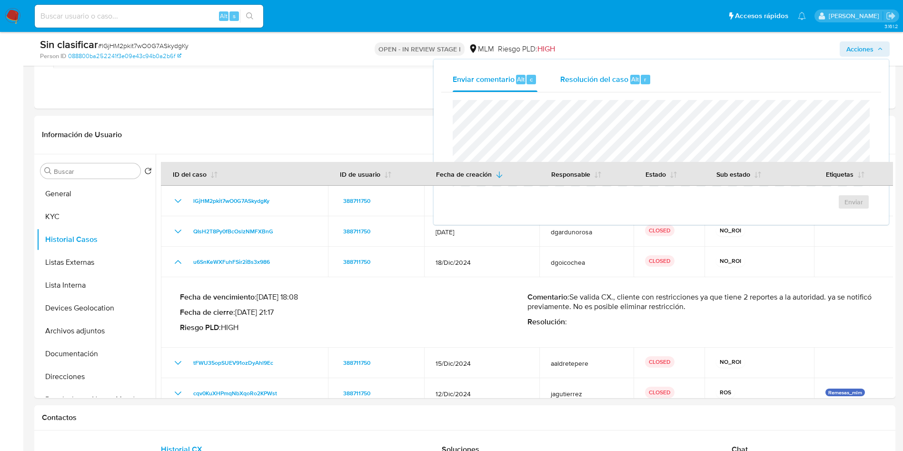
click at [580, 81] on span "Resolución del caso" at bounding box center [594, 78] width 68 height 11
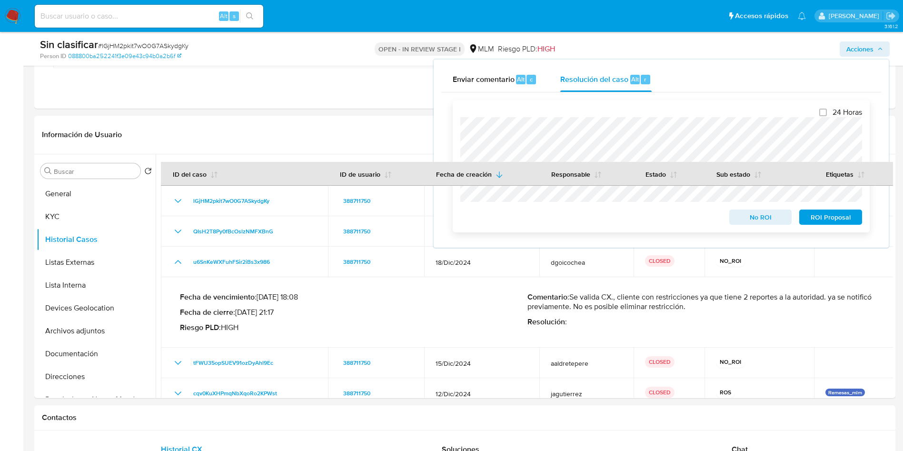
click at [778, 216] on span "No ROI" at bounding box center [760, 216] width 49 height 13
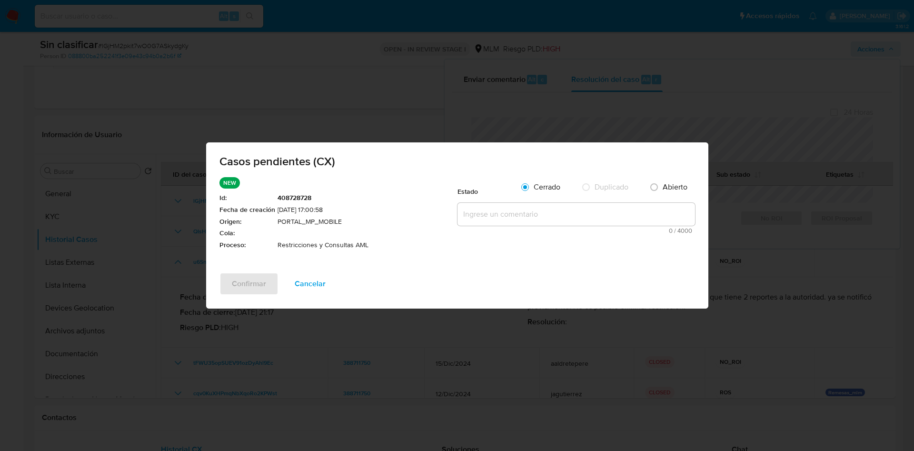
click at [506, 223] on textarea at bounding box center [575, 214] width 237 height 23
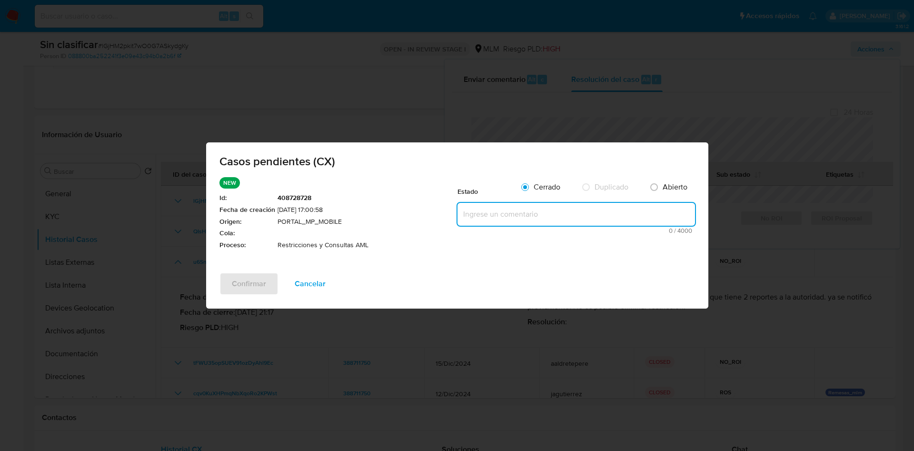
paste textarea "Se valida caso CX. Cliente cuenta con reportes previos a la autoridad por opera…"
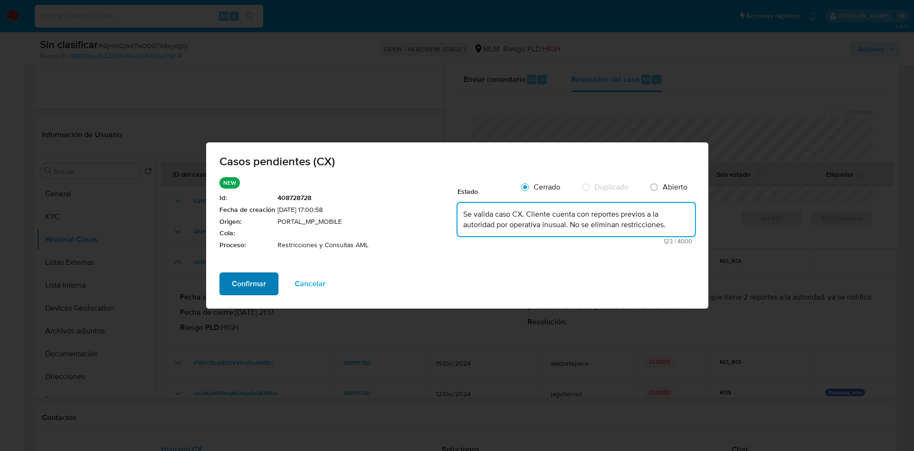
type textarea "Se valida caso CX. Cliente cuenta con reportes previos a la autoridad por opera…"
click at [240, 285] on span "Confirmar" at bounding box center [249, 283] width 34 height 21
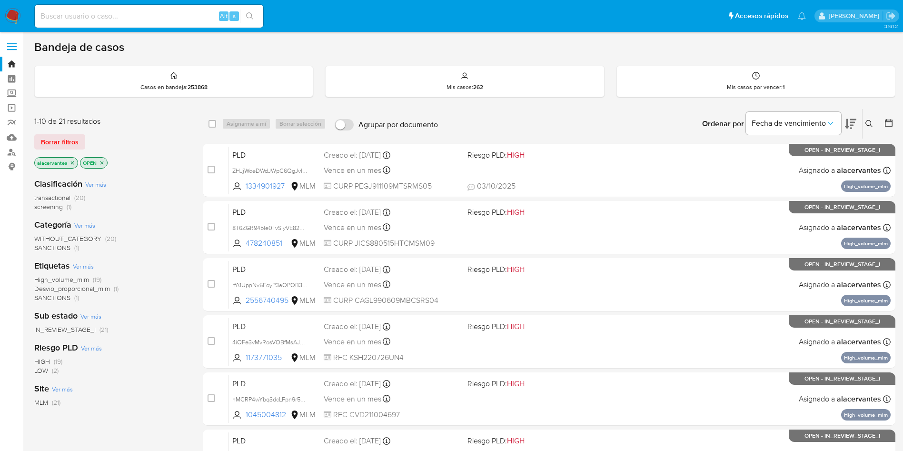
click at [49, 211] on span "screening" at bounding box center [48, 207] width 29 height 10
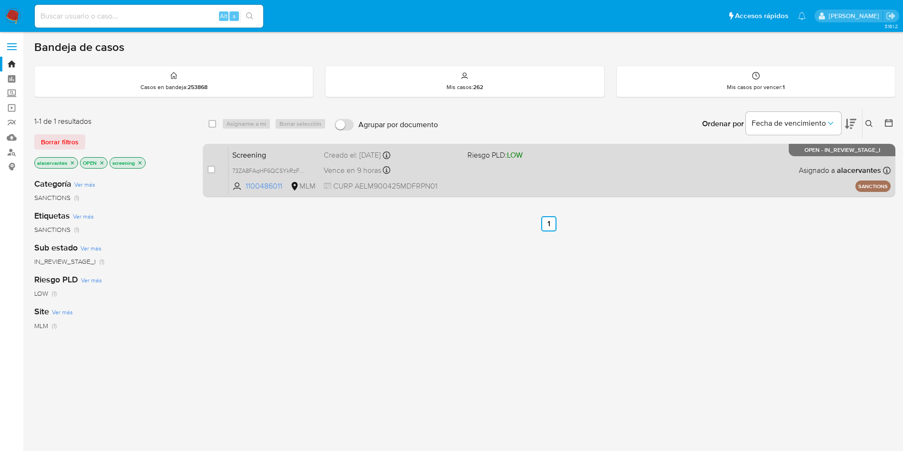
click at [728, 183] on div "Screening 73ZA8FAqHF6QCSYkRzFNLfmY 1100486011 MLM Riesgo PLD: LOW Creado el: [D…" at bounding box center [559, 170] width 662 height 48
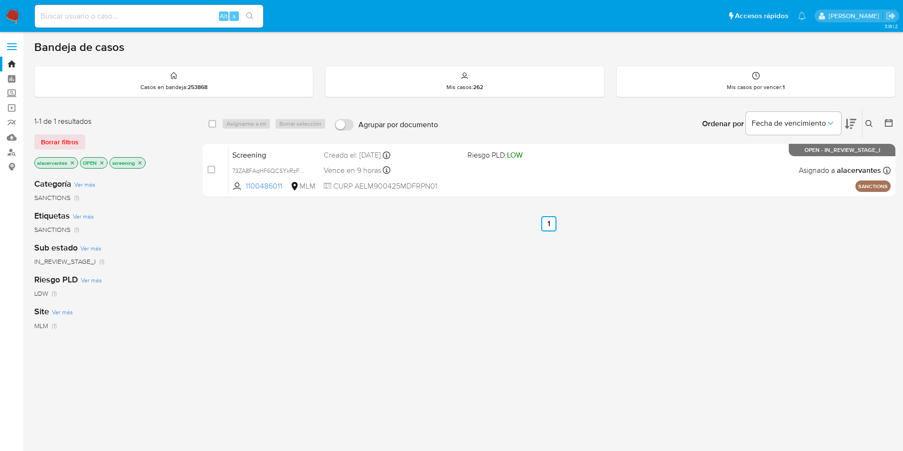
click at [10, 11] on img at bounding box center [13, 16] width 16 height 16
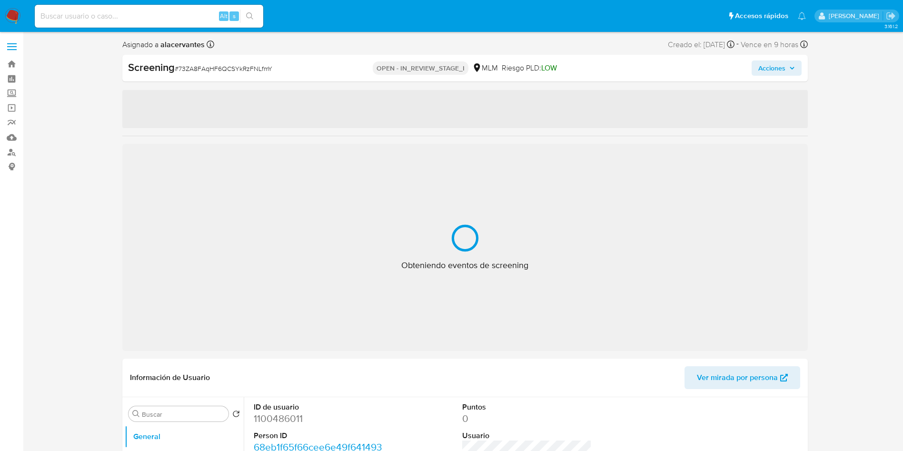
select select "10"
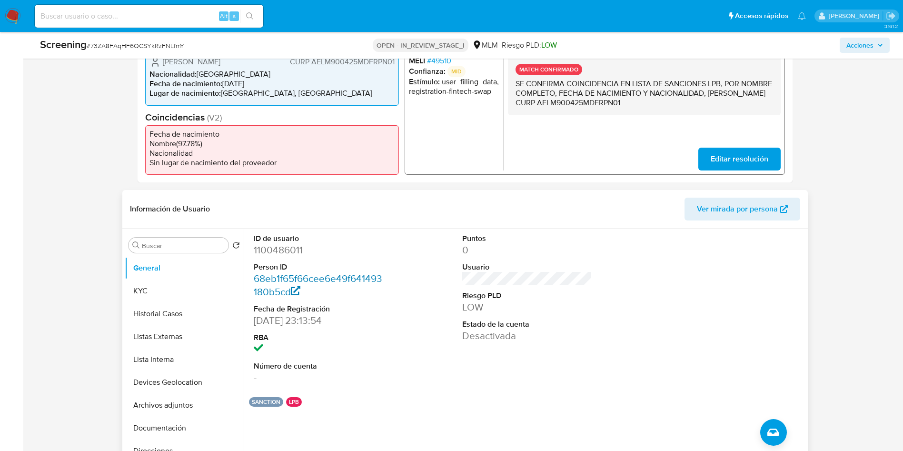
scroll to position [285, 0]
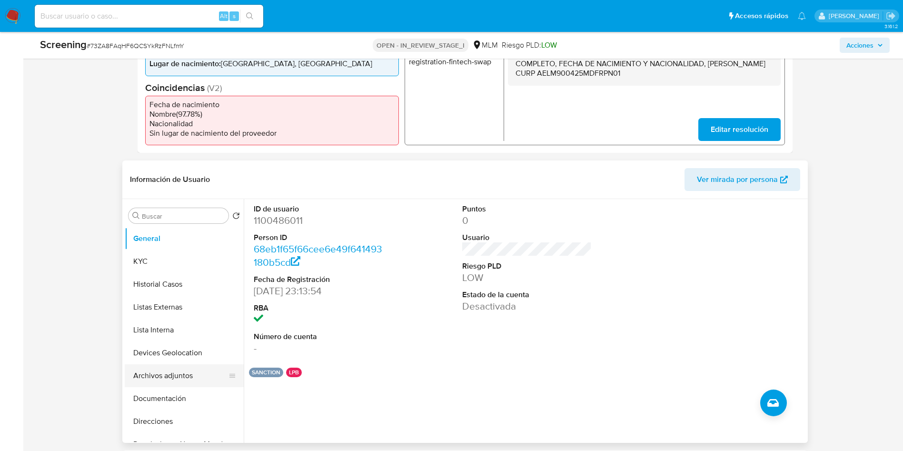
click at [186, 374] on button "Archivos adjuntos" at bounding box center [180, 375] width 111 height 23
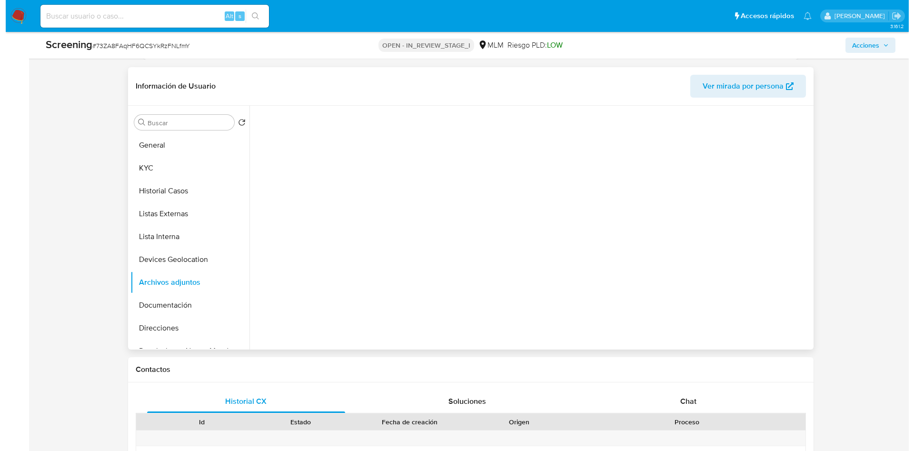
scroll to position [357, 0]
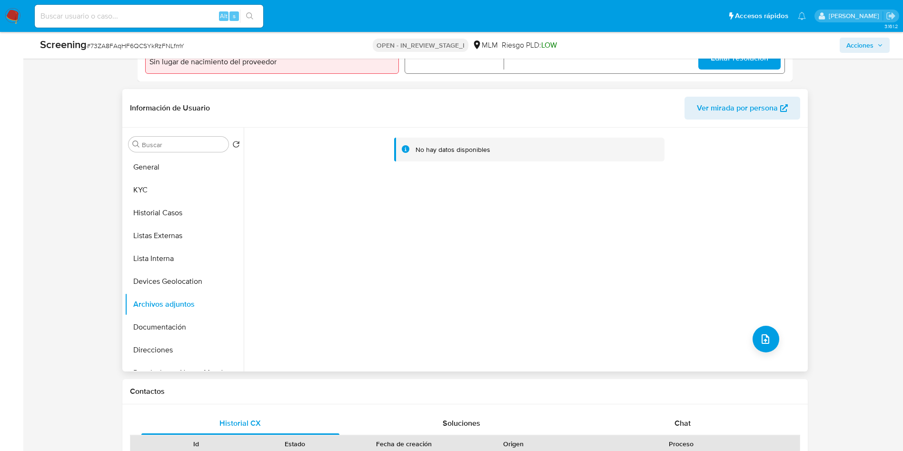
click at [775, 324] on div "No hay datos disponibles" at bounding box center [524, 250] width 561 height 244
click at [766, 331] on button "upload-file" at bounding box center [765, 338] width 27 height 27
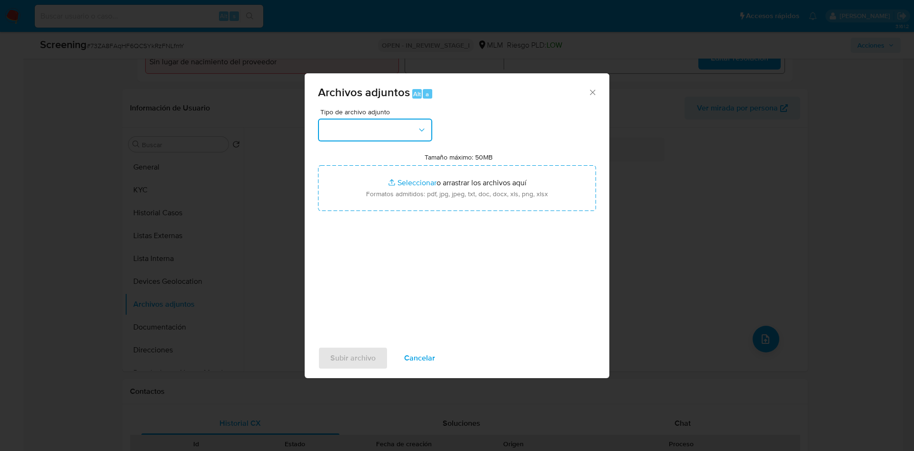
click at [423, 128] on icon "button" at bounding box center [422, 130] width 10 height 10
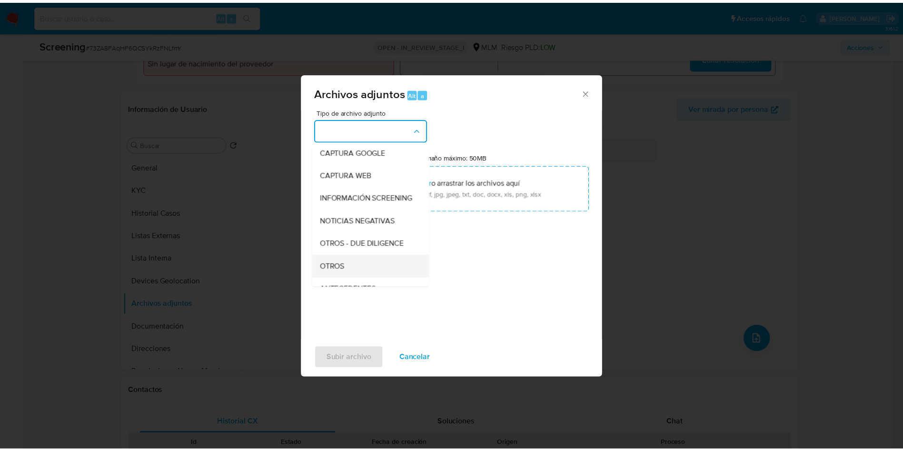
scroll to position [71, 0]
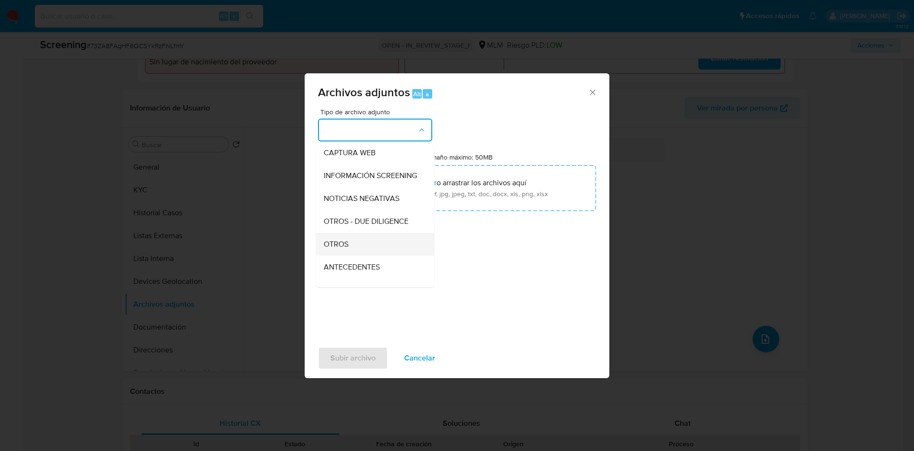
click at [369, 251] on div "OTROS" at bounding box center [372, 244] width 97 height 23
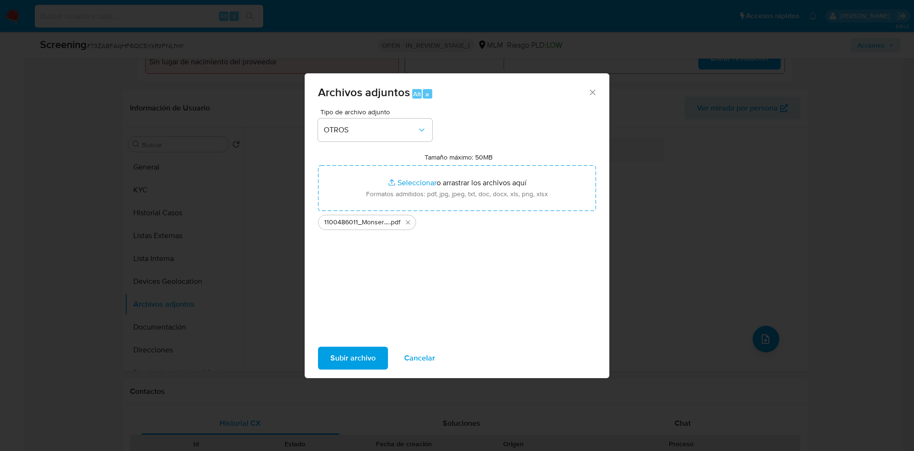
click at [373, 354] on span "Subir archivo" at bounding box center [352, 357] width 45 height 21
click at [431, 353] on span "Cancelar" at bounding box center [419, 357] width 31 height 21
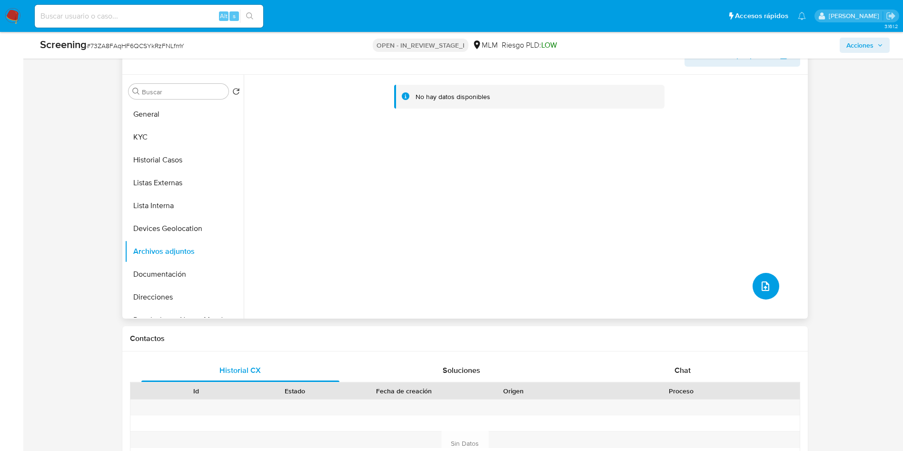
scroll to position [428, 0]
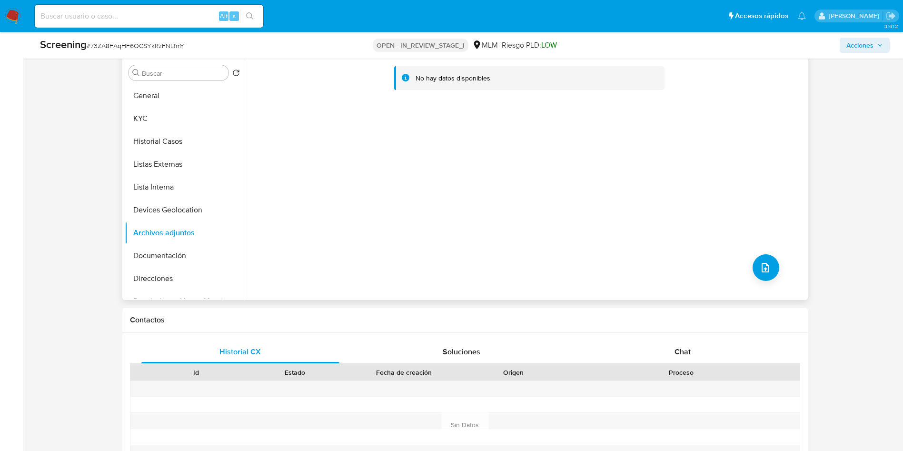
click at [558, 204] on div "No hay datos disponibles" at bounding box center [524, 178] width 561 height 244
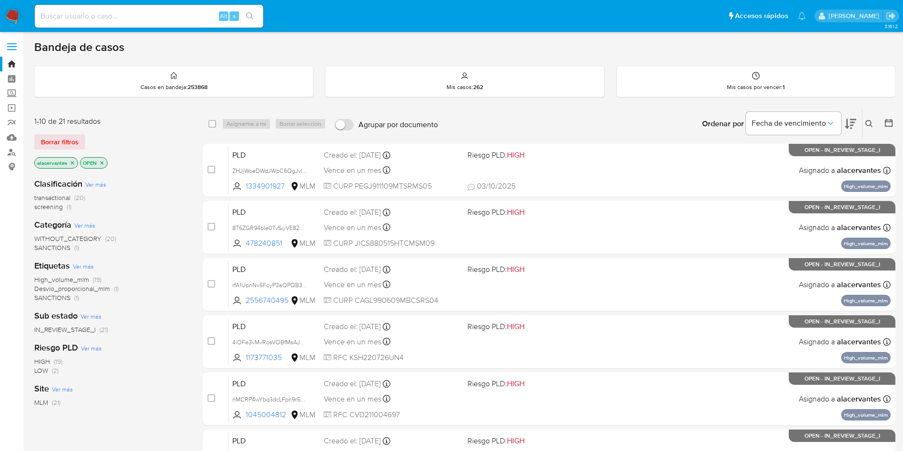
click at [865, 120] on icon at bounding box center [869, 124] width 8 height 8
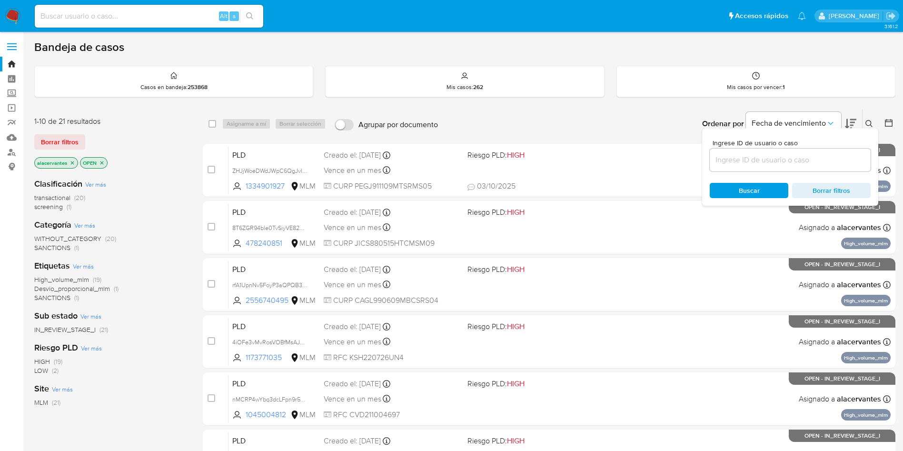
click at [785, 153] on div at bounding box center [789, 159] width 161 height 23
click at [776, 160] on input at bounding box center [789, 160] width 161 height 12
paste input "264449001"
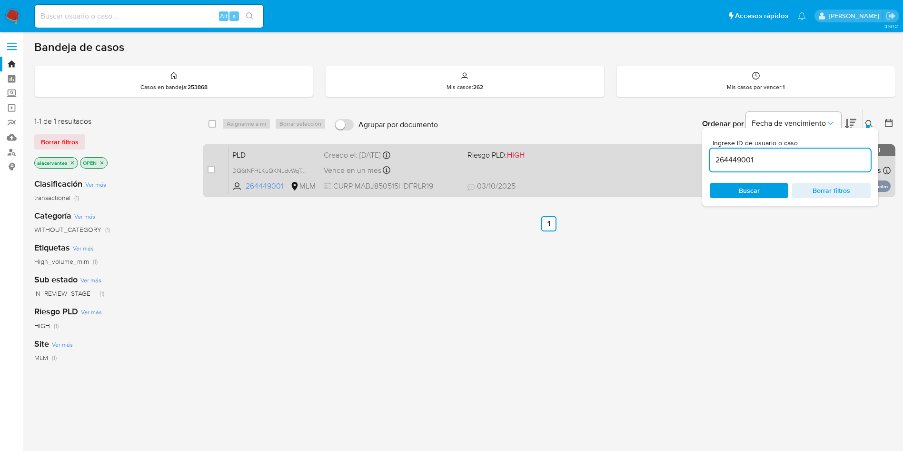
click at [586, 151] on span "Riesgo PLD: HIGH" at bounding box center [535, 154] width 136 height 12
click at [596, 169] on span at bounding box center [535, 170] width 136 height 2
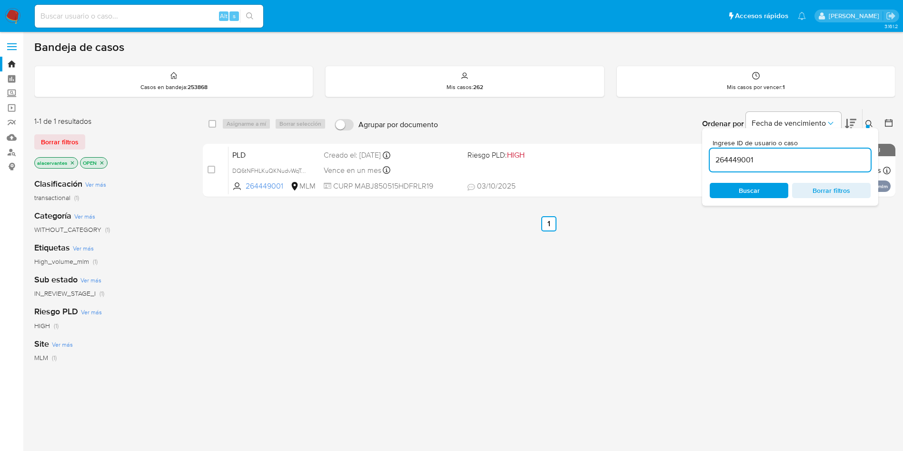
click at [739, 156] on input "264449001" at bounding box center [789, 160] width 161 height 12
paste input "1334901927"
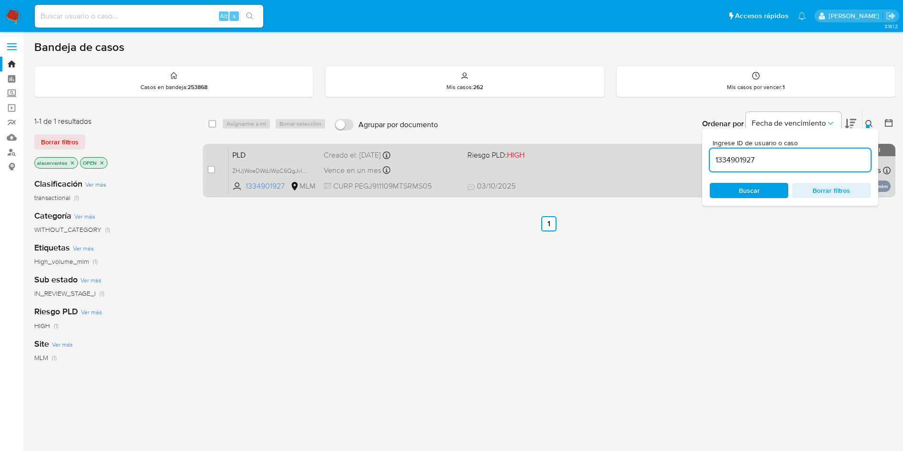
click at [596, 169] on span at bounding box center [535, 170] width 136 height 2
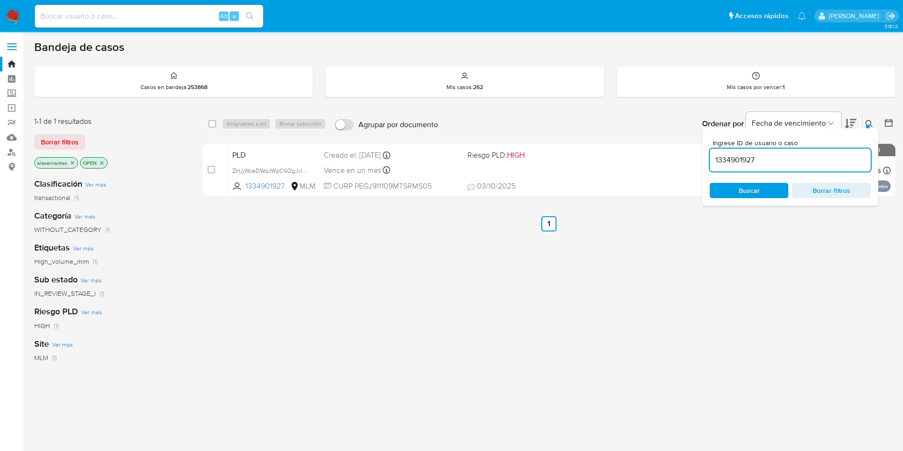
click at [754, 165] on input "1334901927" at bounding box center [789, 160] width 161 height 12
paste input "210674112"
type input "210674112"
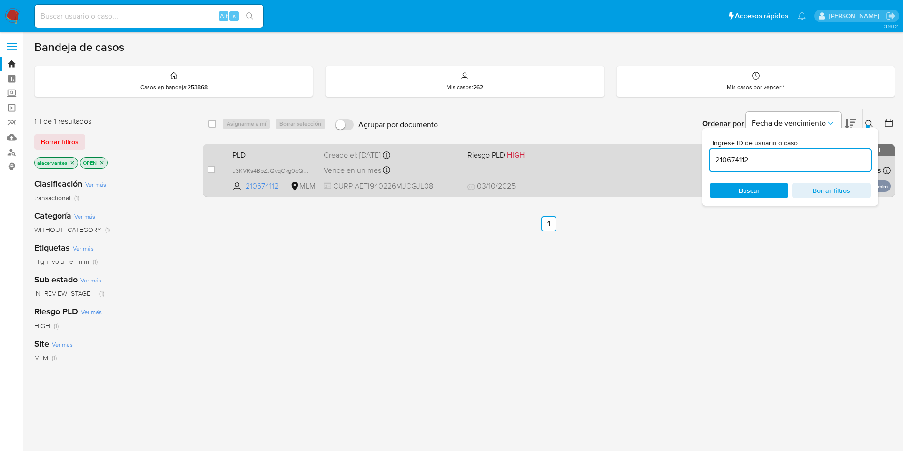
click at [571, 177] on div "PLD u3KVRs4BpZJQvqCkg0oQqR4E 210674112 MLM Riesgo PLD: HIGH Creado el: [DATE] C…" at bounding box center [559, 170] width 662 height 48
click at [272, 186] on span "210674112" at bounding box center [267, 186] width 43 height 10
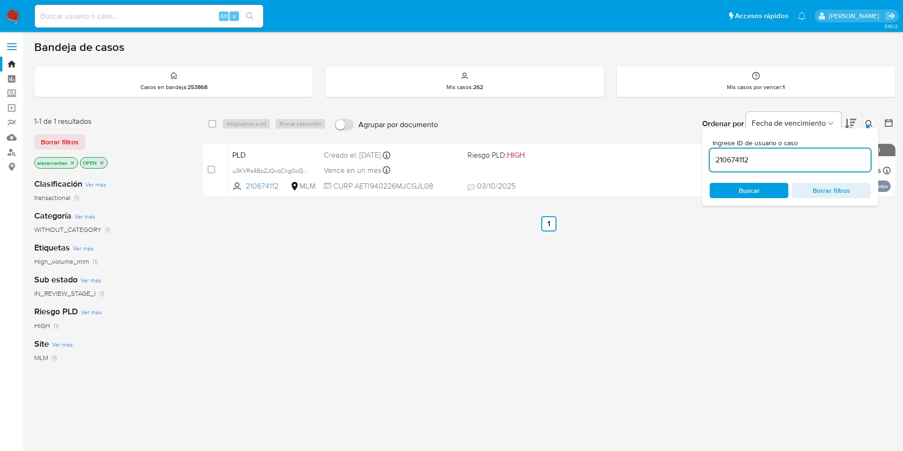
click at [103, 160] on icon "close-filter" at bounding box center [102, 163] width 6 height 6
click at [19, 17] on img at bounding box center [13, 16] width 16 height 16
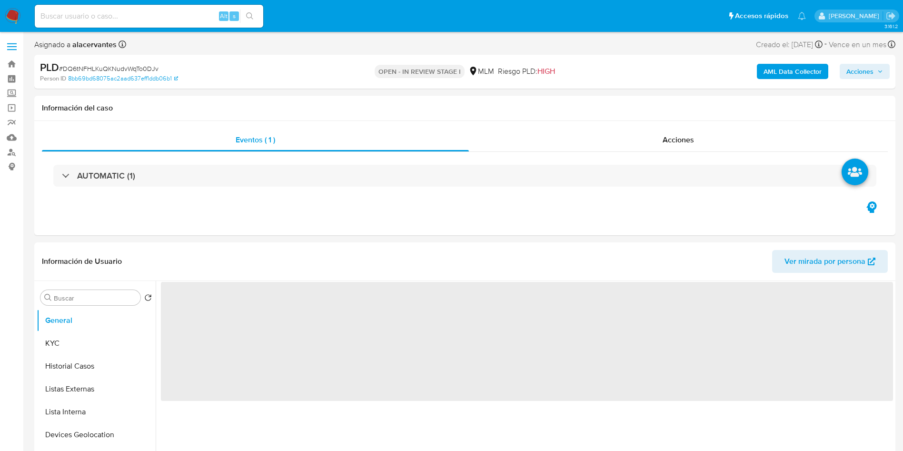
select select "10"
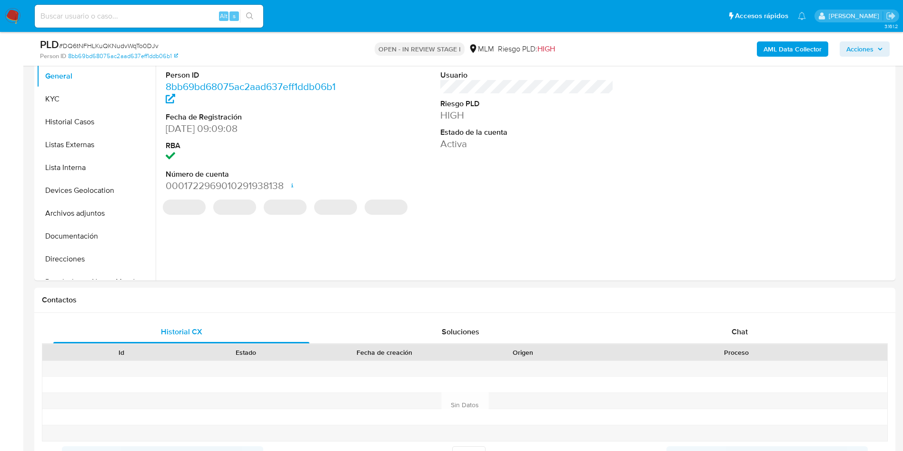
scroll to position [218, 0]
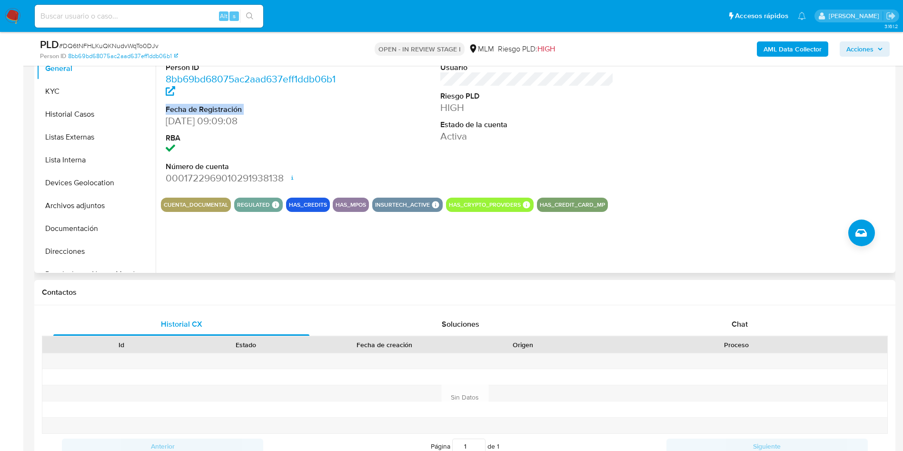
drag, startPoint x: 157, startPoint y: 98, endPoint x: 156, endPoint y: 125, distance: 26.7
click at [156, 125] on div "ID de usuario 264449001 Person ID 8bb69bd68075ac2aad637eff1ddb06b1 Fecha de Reg…" at bounding box center [524, 151] width 737 height 244
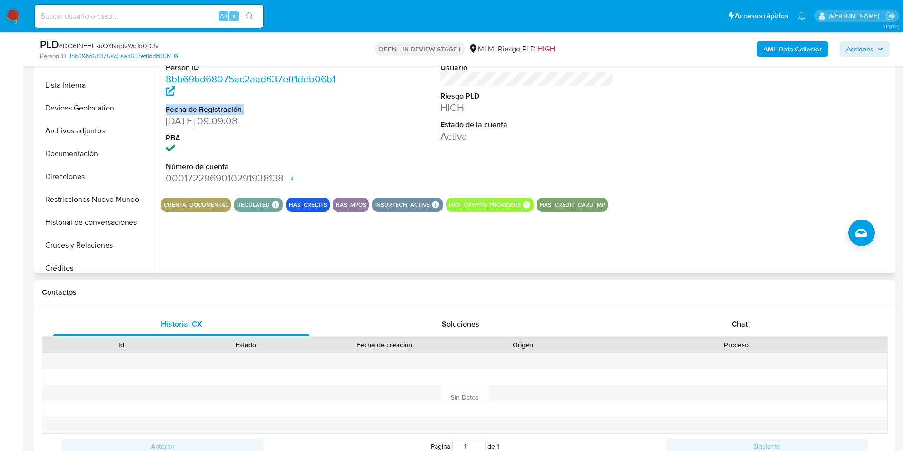
scroll to position [82, 0]
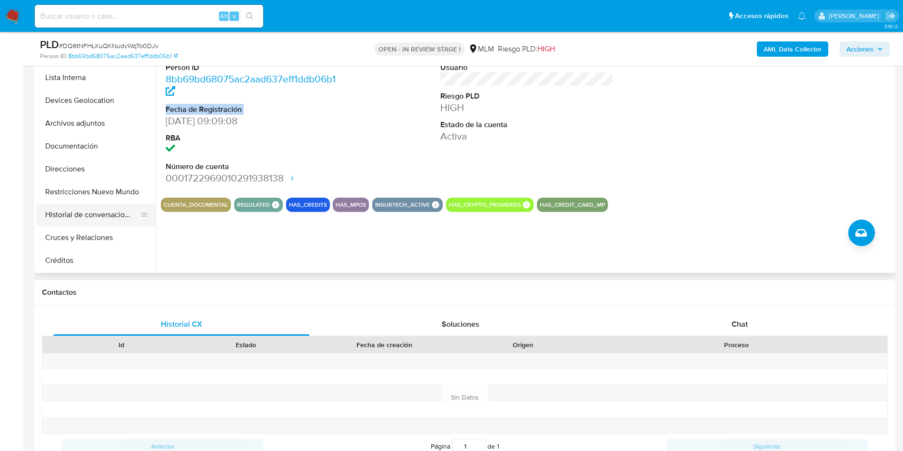
click at [110, 214] on button "Historial de conversaciones" at bounding box center [92, 214] width 111 height 23
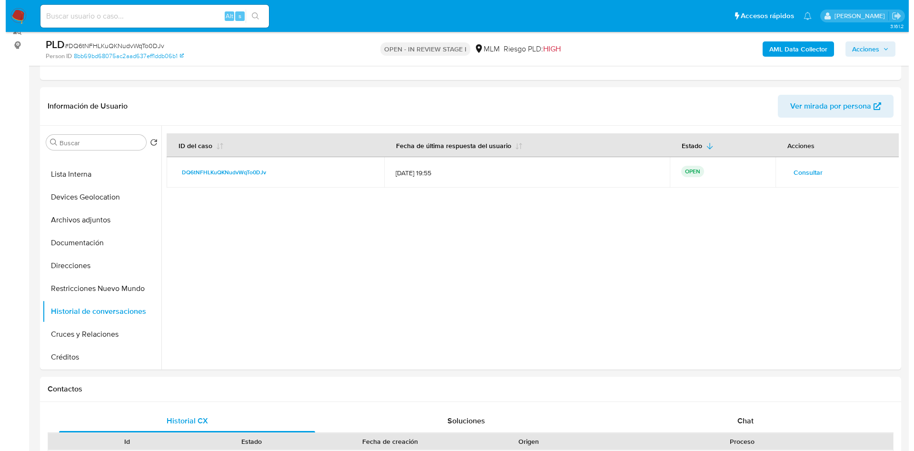
scroll to position [116, 0]
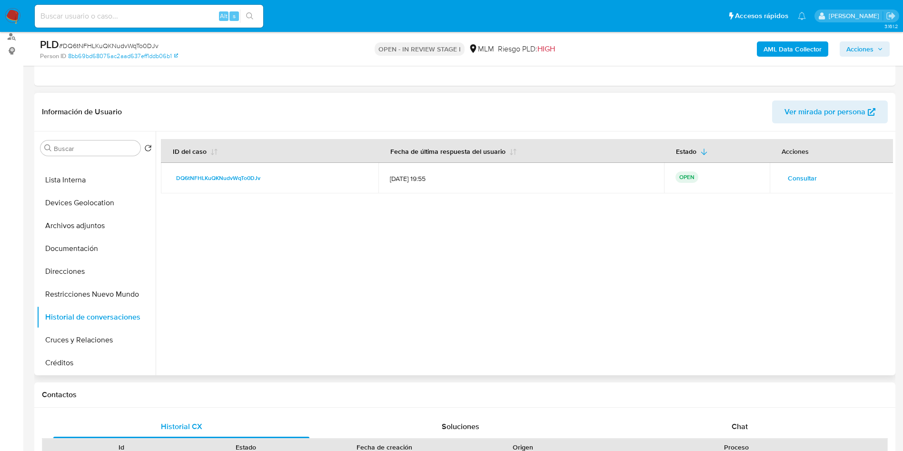
click at [800, 175] on span "Consultar" at bounding box center [801, 177] width 29 height 13
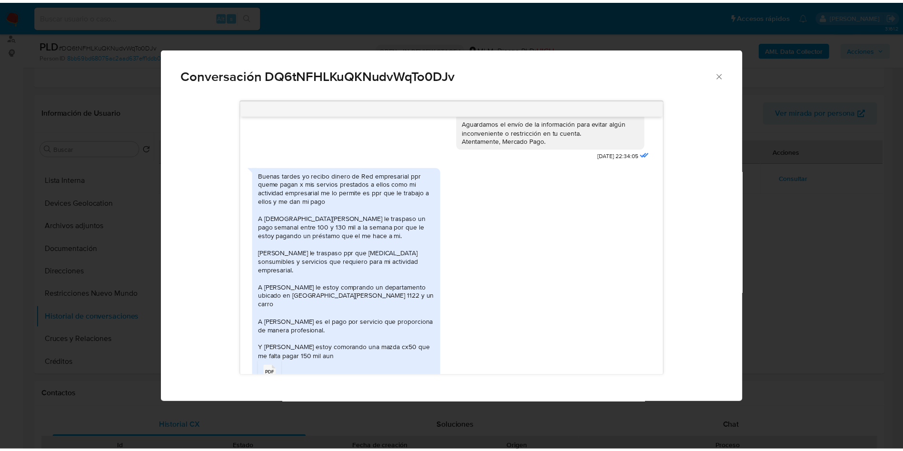
scroll to position [246, 0]
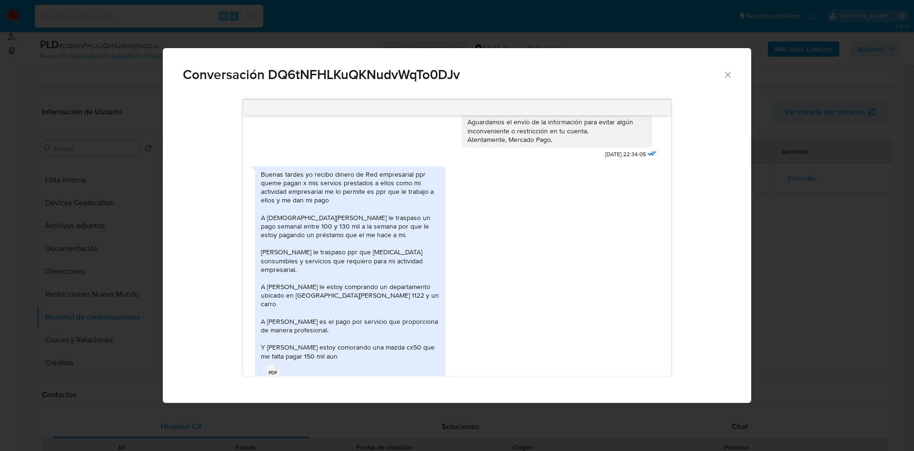
click at [279, 362] on div "PDF PDF" at bounding box center [273, 371] width 20 height 19
click at [726, 75] on icon "Cerrar" at bounding box center [728, 75] width 10 height 10
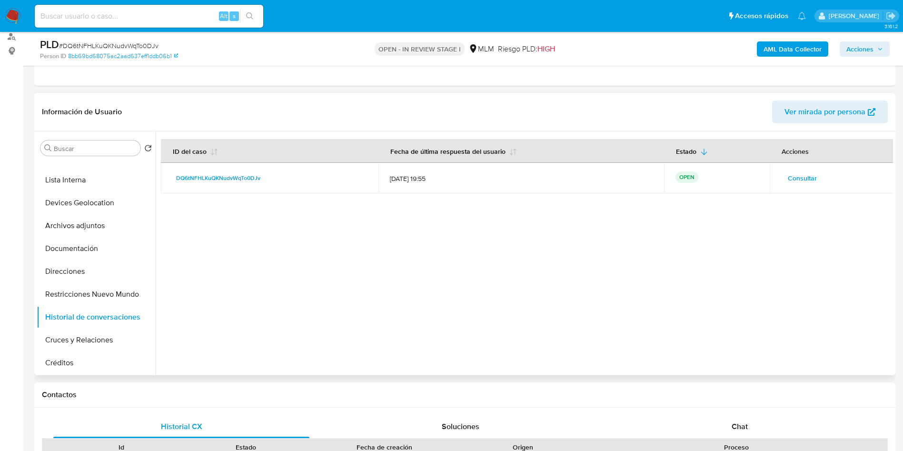
scroll to position [0, 0]
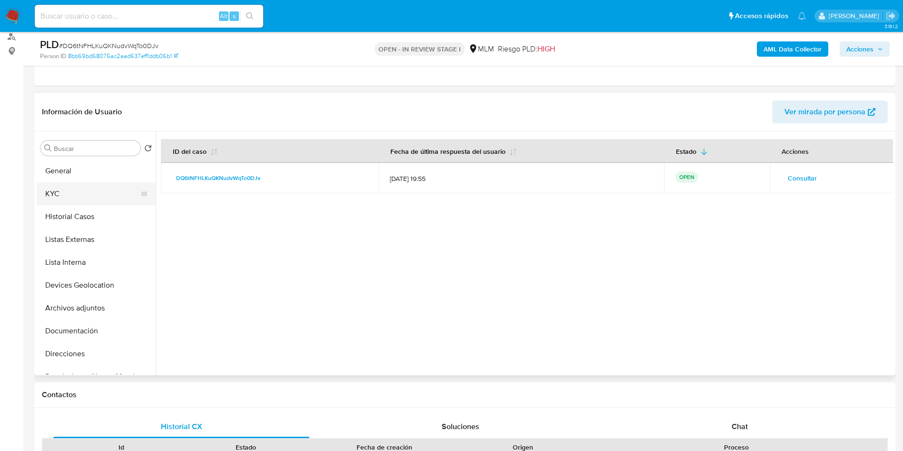
click at [85, 199] on button "KYC" at bounding box center [92, 193] width 111 height 23
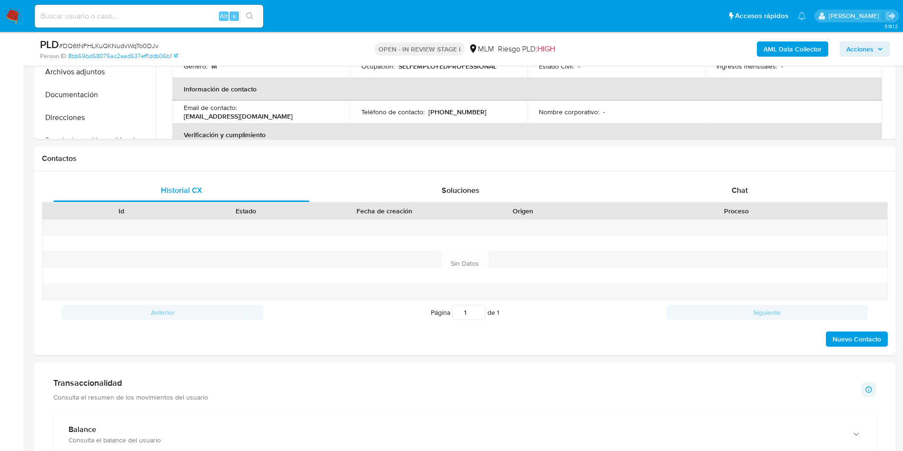
scroll to position [355, 0]
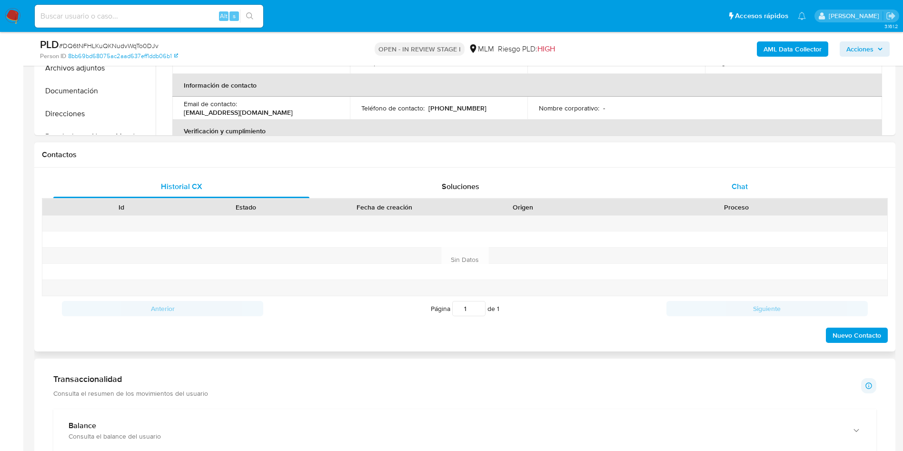
click at [767, 179] on div "Chat" at bounding box center [739, 186] width 256 height 23
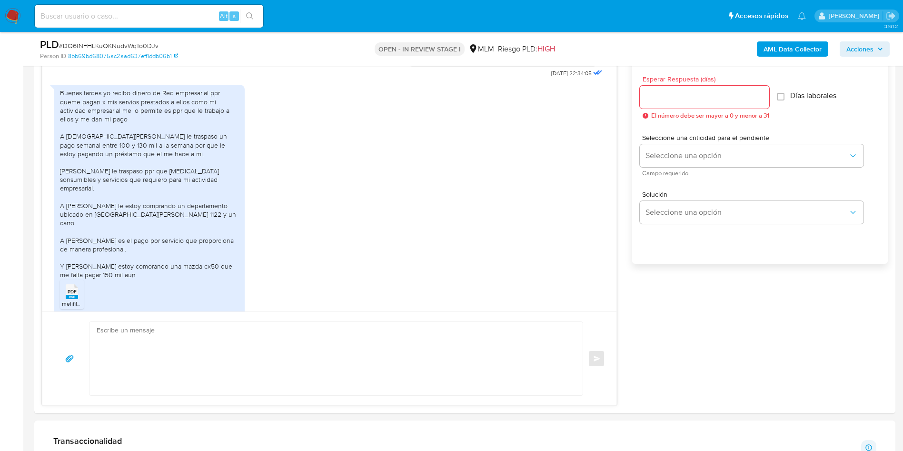
scroll to position [521, 0]
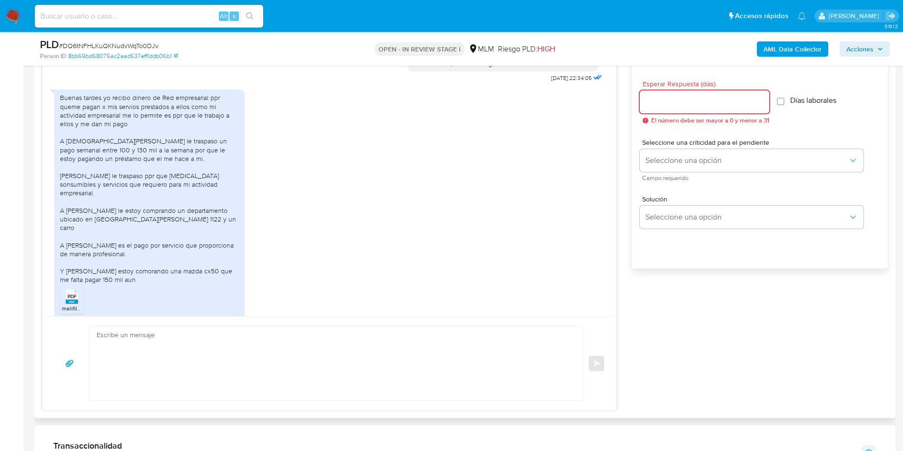
click at [661, 98] on input "Esperar Respuesta (días)" at bounding box center [703, 102] width 129 height 12
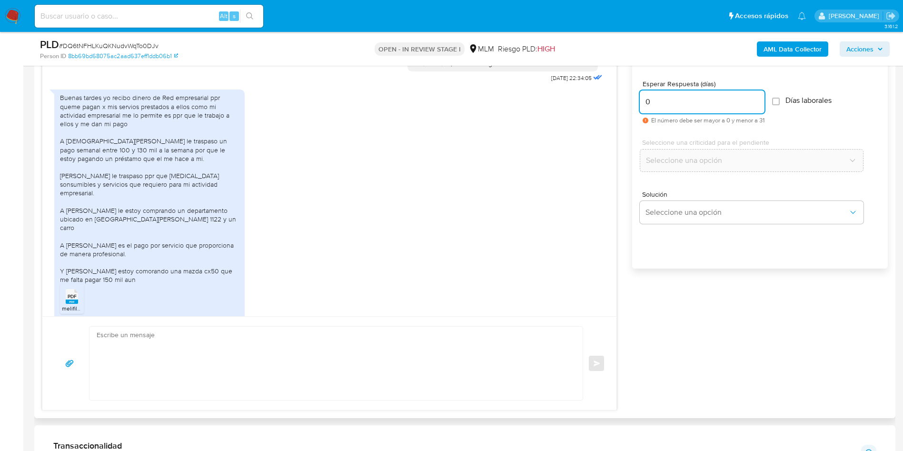
type input "0"
click at [699, 190] on div "Solución Seleccione una opción" at bounding box center [759, 209] width 240 height 52
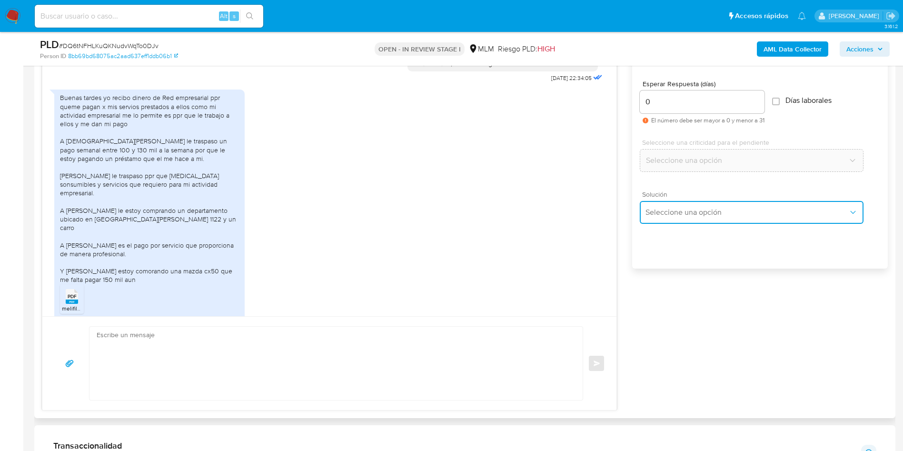
click at [694, 206] on button "Seleccione una opción" at bounding box center [751, 212] width 224 height 23
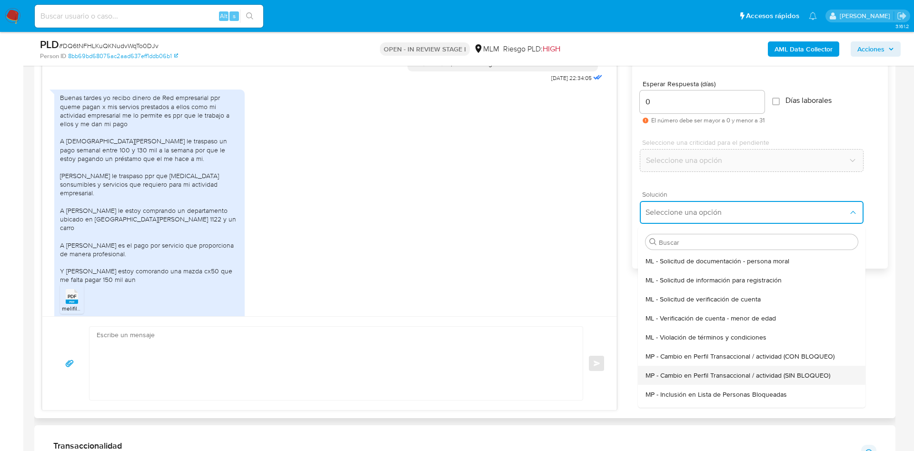
click at [798, 373] on span "MP - Cambio en Perfil Transaccional / actividad (SIN BLOQUEO)" at bounding box center [737, 375] width 185 height 9
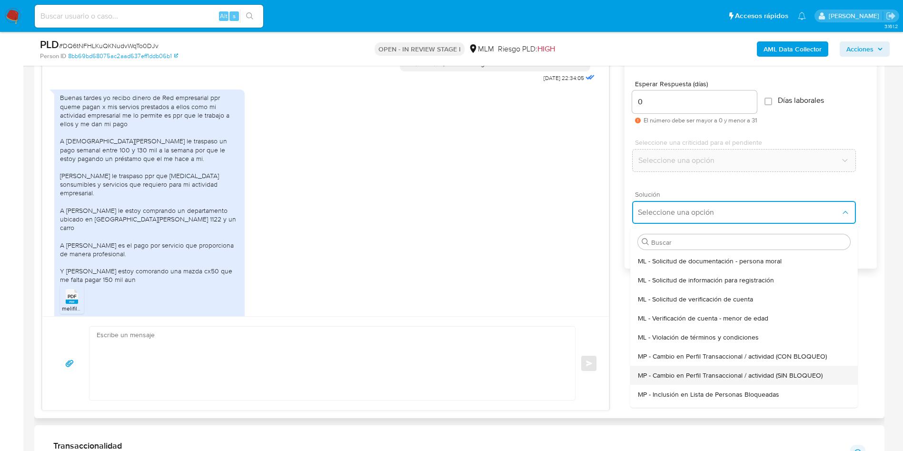
type textarea "Estimado ,Te comunicamos que se ha identificado un cambio en el uso habitual de…"
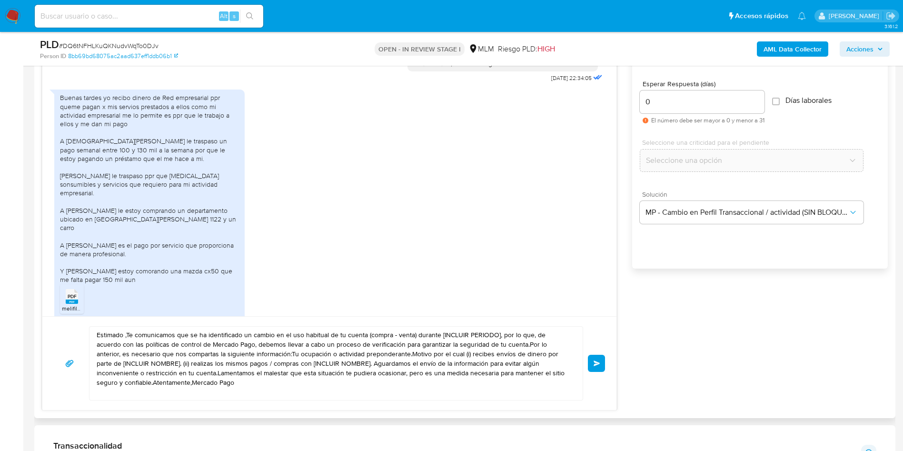
click at [472, 371] on textarea "Estimado ,Te comunicamos que se ha identificado un cambio en el uso habitual de…" at bounding box center [334, 362] width 474 height 73
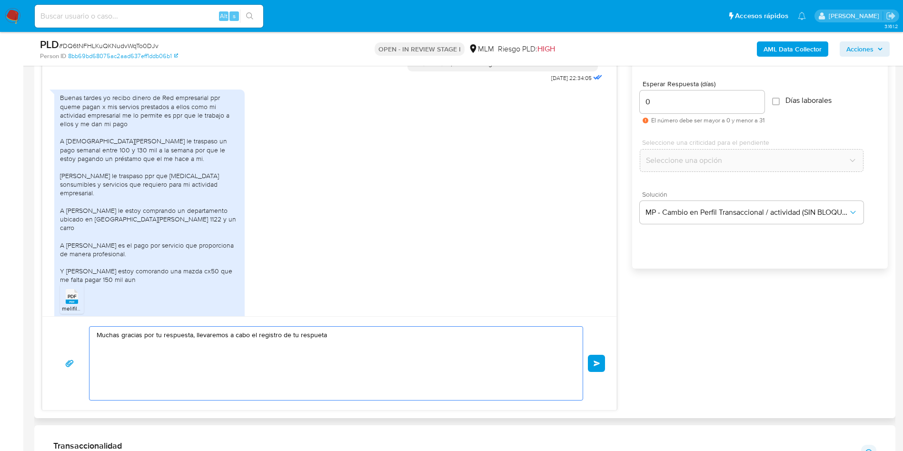
click at [149, 337] on textarea "Muchas gracias por tu respuesta, llevaremos a cabo el registro de tu respueta" at bounding box center [334, 362] width 474 height 73
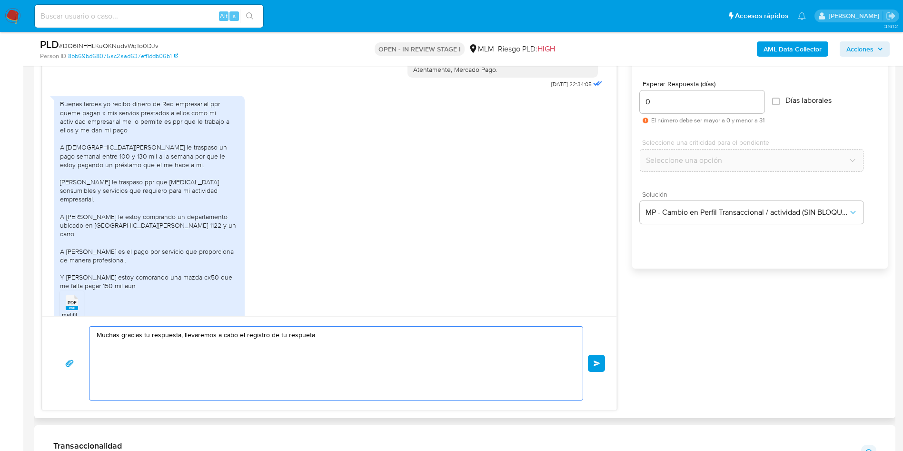
scroll to position [262, 0]
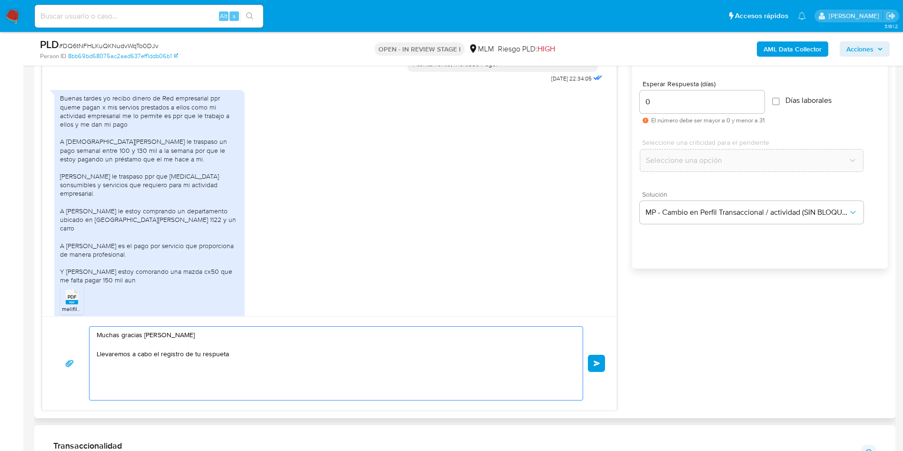
click at [220, 354] on textarea "Muchas gracias Jorge Llevaremos a cabo el registro de tu respueta" at bounding box center [334, 362] width 474 height 73
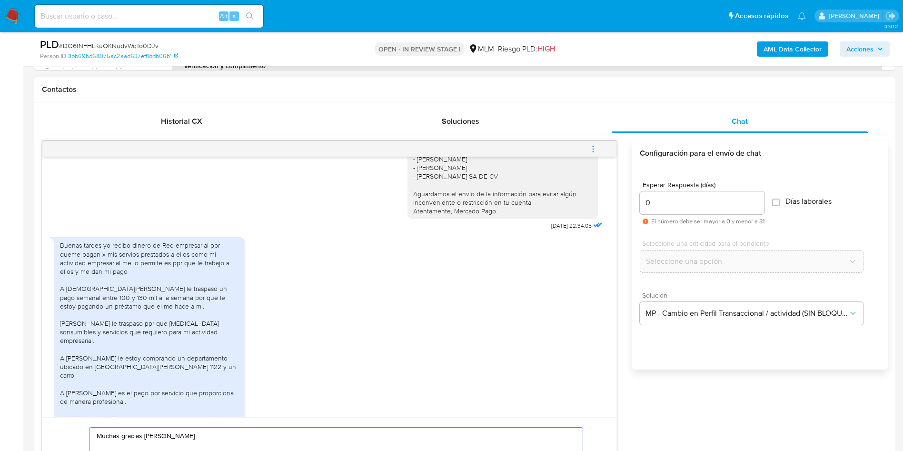
scroll to position [219, 0]
click at [453, 212] on div "Estimado Jorge, Te comunicamos que se ha identificado un cambio en el uso habit…" at bounding box center [502, 83] width 179 height 260
copy div "Atentamente, Mercado Pago."
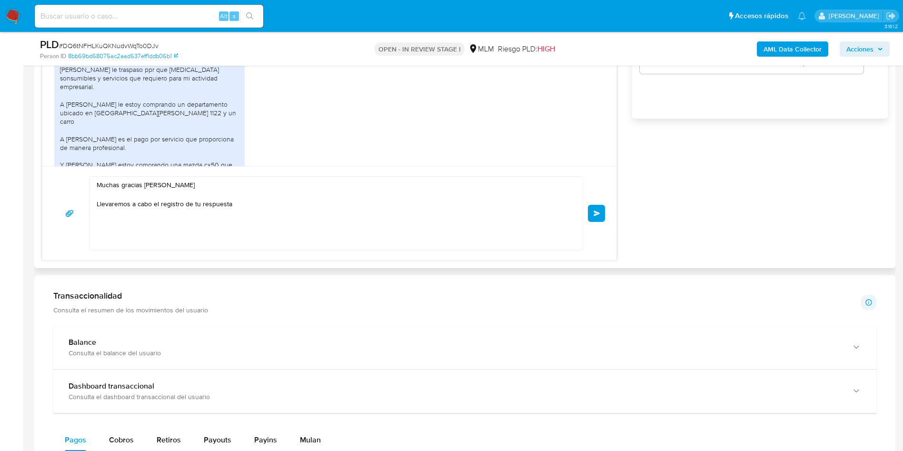
scroll to position [262, 0]
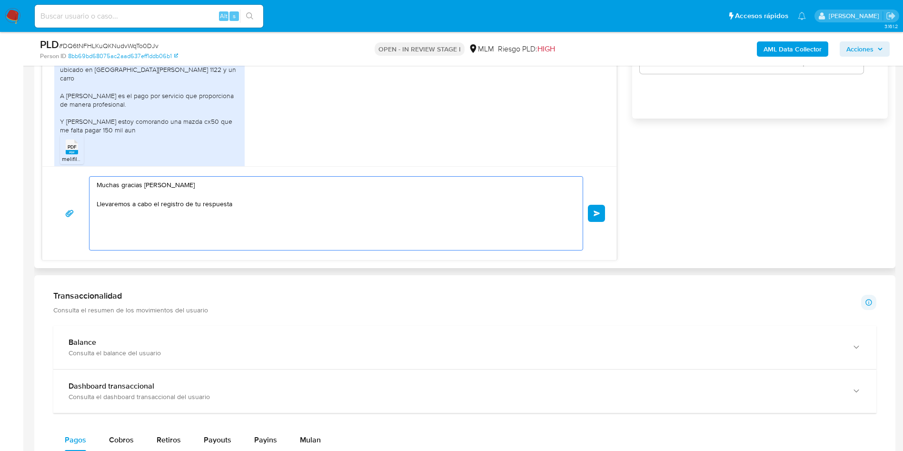
click at [203, 226] on textarea "Muchas gracias Jorge Llevaremos a cabo el registro de tu respuesta" at bounding box center [334, 213] width 474 height 73
paste textarea "Atentamente, Mercado Pago."
click at [236, 208] on textarea "Muchas gracias Jorge Llevaremos a cabo el registro de tu respuesta Atentamente,…" at bounding box center [334, 213] width 474 height 73
click at [234, 206] on textarea "Muchas gracias Jorge Llevaremos a cabo el registro de tu respuesta Atentamente,…" at bounding box center [334, 213] width 474 height 73
click at [108, 187] on textarea "Muchas gracias Jorge Llevaremos a cabo el registro de tu respuesta, en caso de …" at bounding box center [334, 213] width 474 height 73
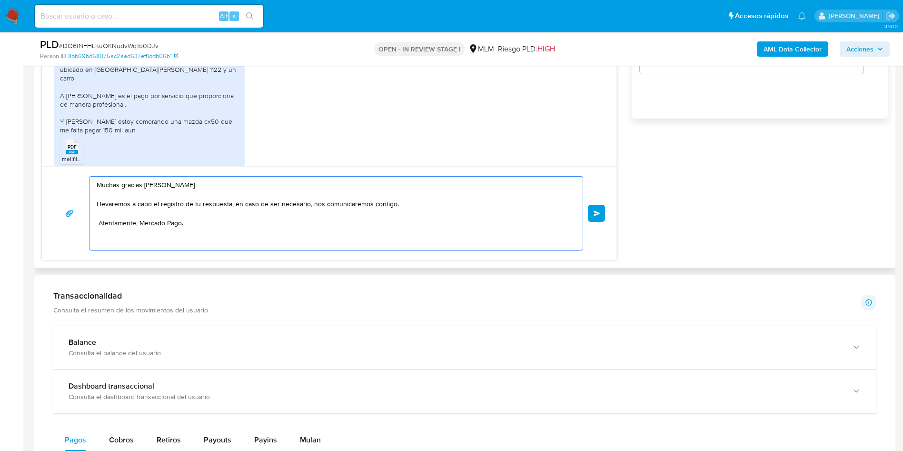
click at [101, 189] on textarea "Muchas gracias Jorge Llevaremos a cabo el registro de tu respuesta, en caso de …" at bounding box center [334, 213] width 474 height 73
click at [211, 205] on textarea "Agradecemos mucho tu respuesta Jorge Llevaremos a cabo el registro de tu respue…" at bounding box center [334, 213] width 474 height 73
click at [200, 205] on textarea "Agradecemos mucho tu respuesta Jorge Llevaremos a cabo el registro y actualizac…" at bounding box center [334, 213] width 474 height 73
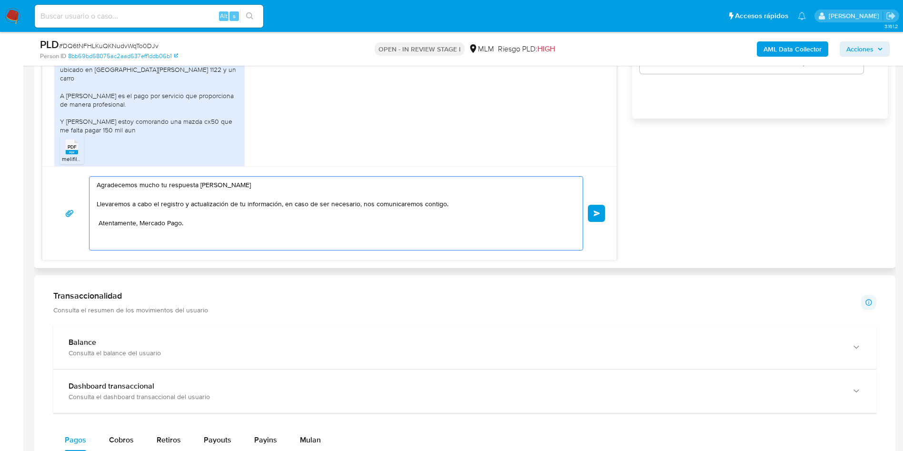
click at [200, 205] on textarea "Agradecemos mucho tu respuesta Jorge Llevaremos a cabo el registro y actualizac…" at bounding box center [334, 213] width 474 height 73
click at [395, 206] on textarea "Agradecemos mucho tu respuesta Jorge Llevaremos a cabo el registro de tu inform…" at bounding box center [334, 213] width 474 height 73
click at [340, 223] on textarea "Agradecemos mucho tu respuesta Jorge Llevaremos a cabo el registro de tu inform…" at bounding box center [334, 213] width 474 height 73
click at [99, 223] on textarea "Agradecemos mucho tu respuesta Jorge Llevaremos a cabo el registro de tu inform…" at bounding box center [334, 213] width 474 height 73
type textarea "Agradecemos mucho tu respuesta Jorge Llevaremos a cabo el registro de tu inform…"
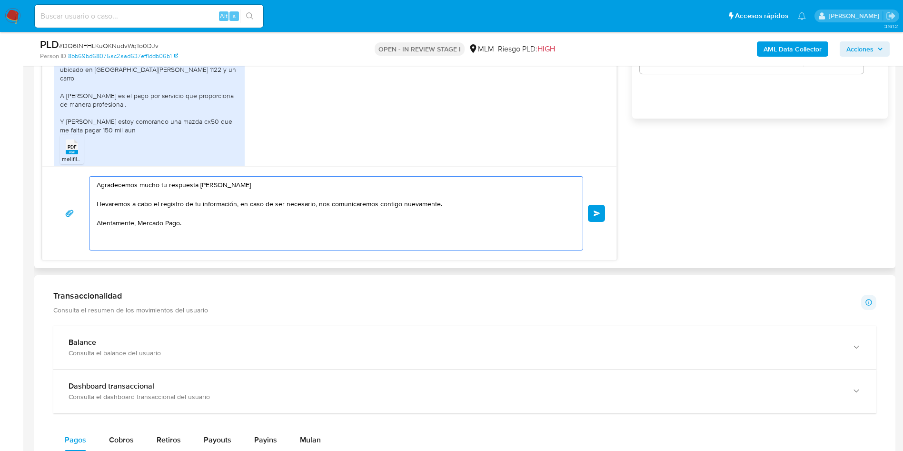
click at [79, 137] on div "PDF PDF" at bounding box center [72, 146] width 20 height 19
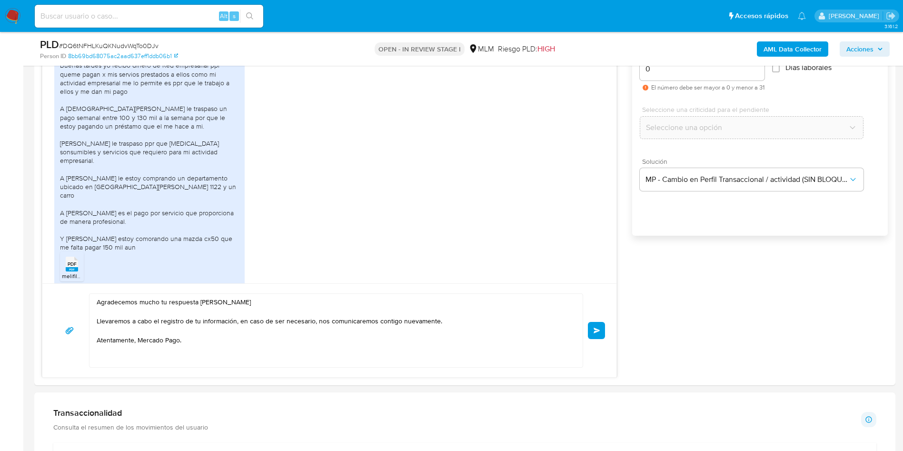
scroll to position [559, 0]
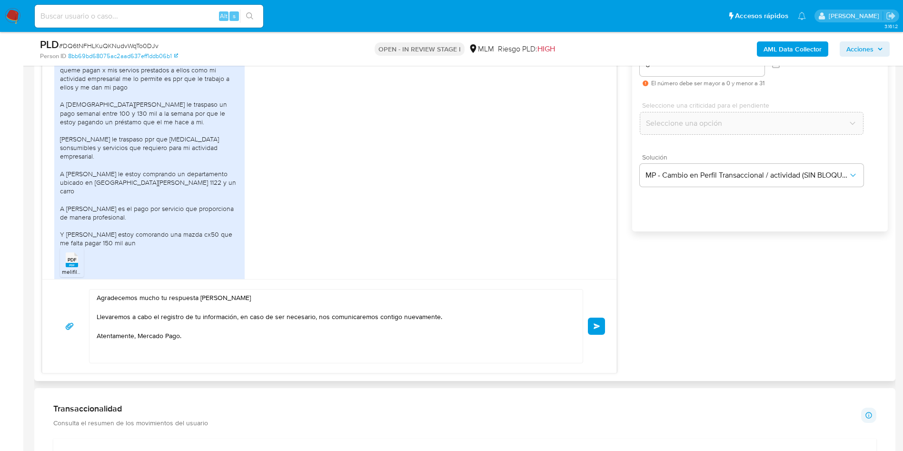
click at [600, 324] on button "Enviar" at bounding box center [596, 325] width 17 height 17
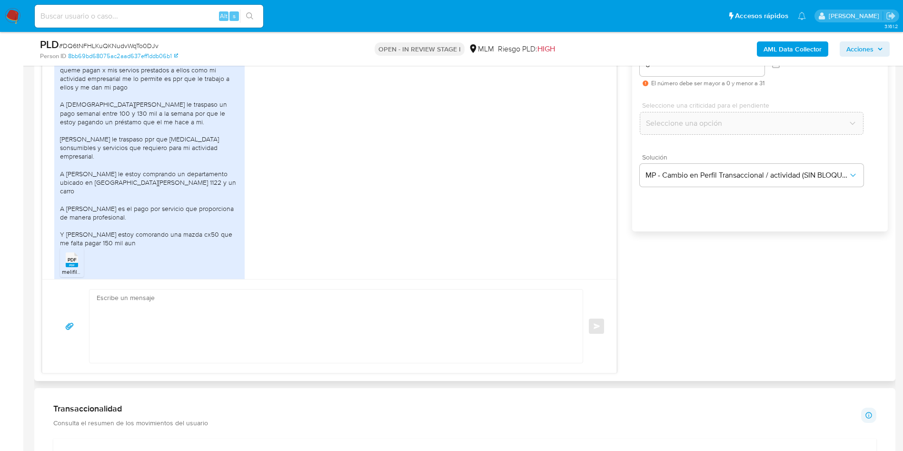
scroll to position [342, 0]
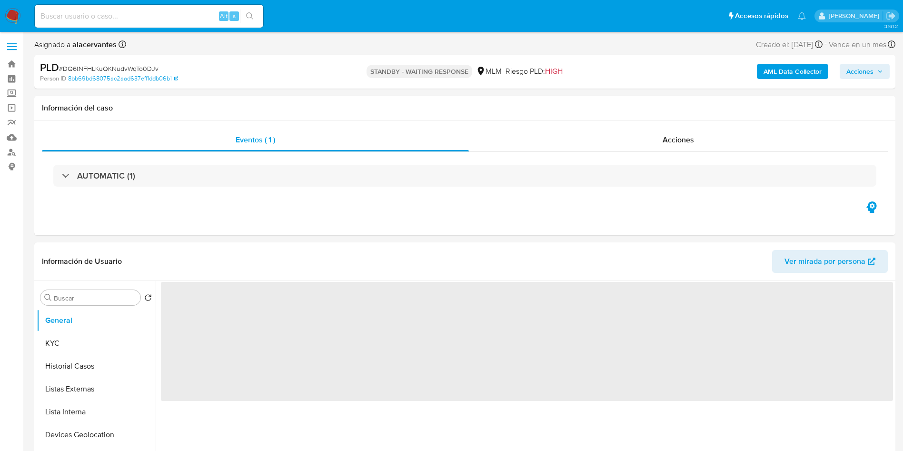
select select "10"
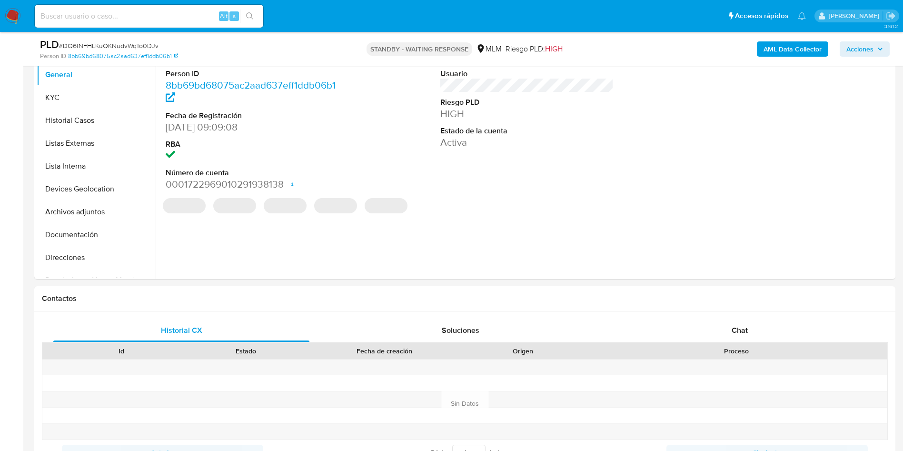
scroll to position [256, 0]
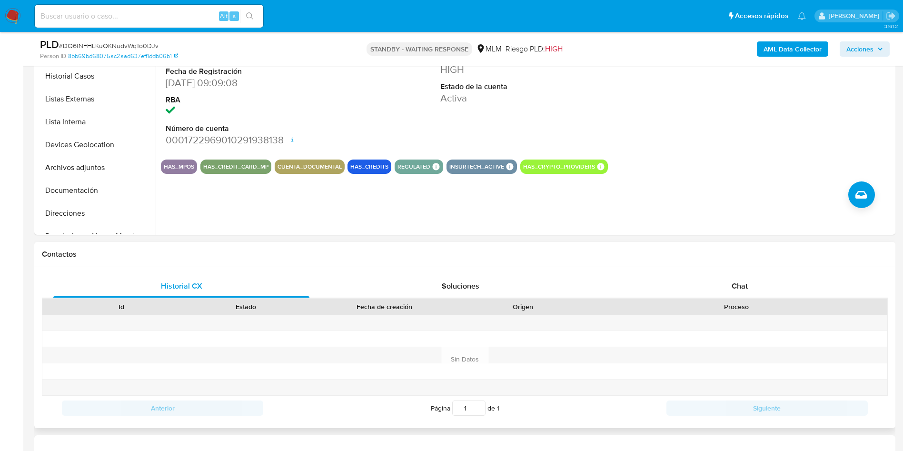
click at [747, 271] on div "Historial CX Soluciones Chat Id Estado Fecha de creación Origen Proceso Anterio…" at bounding box center [464, 347] width 861 height 161
click at [739, 285] on span "Chat" at bounding box center [739, 285] width 16 height 11
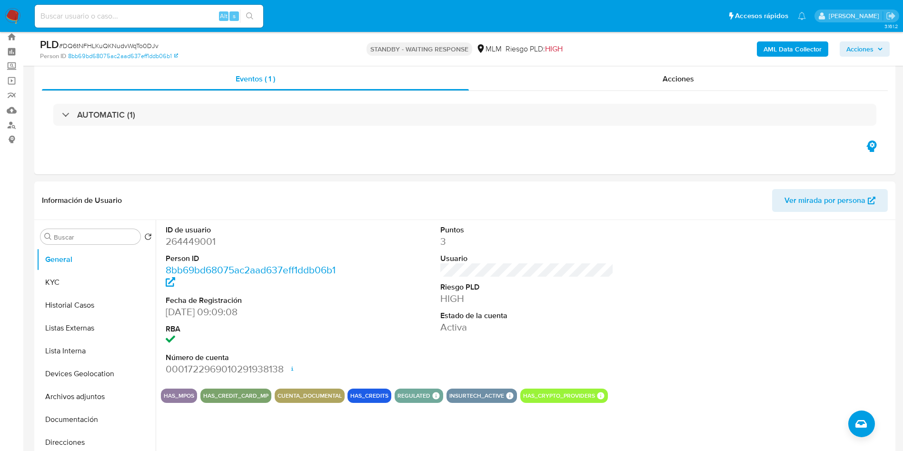
scroll to position [20, 0]
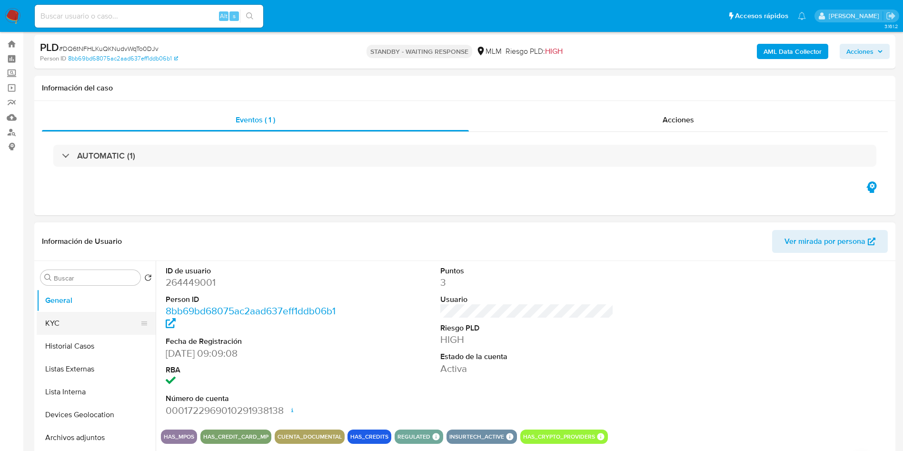
click at [61, 326] on button "KYC" at bounding box center [92, 323] width 111 height 23
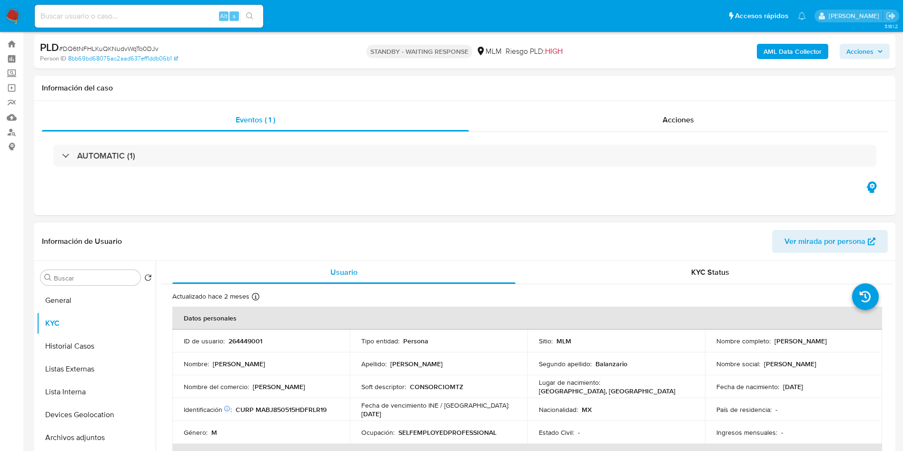
click at [244, 339] on p "264449001" at bounding box center [245, 340] width 34 height 9
copy p "264449001"
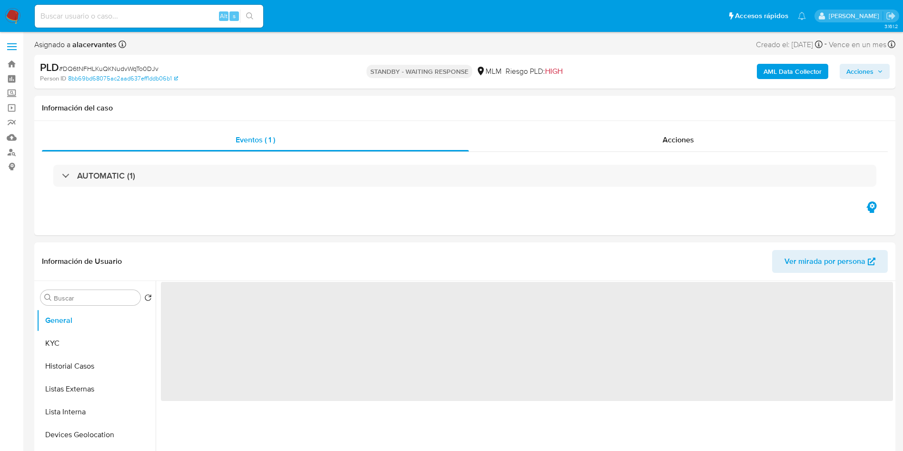
select select "10"
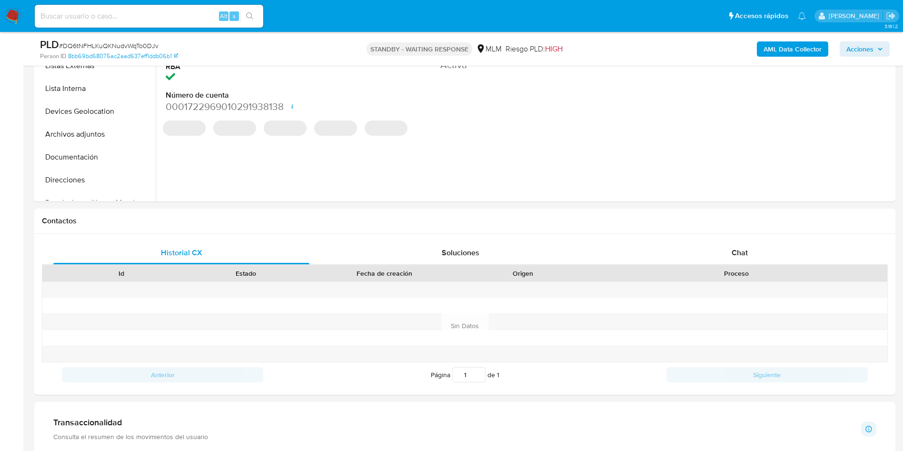
scroll to position [304, 0]
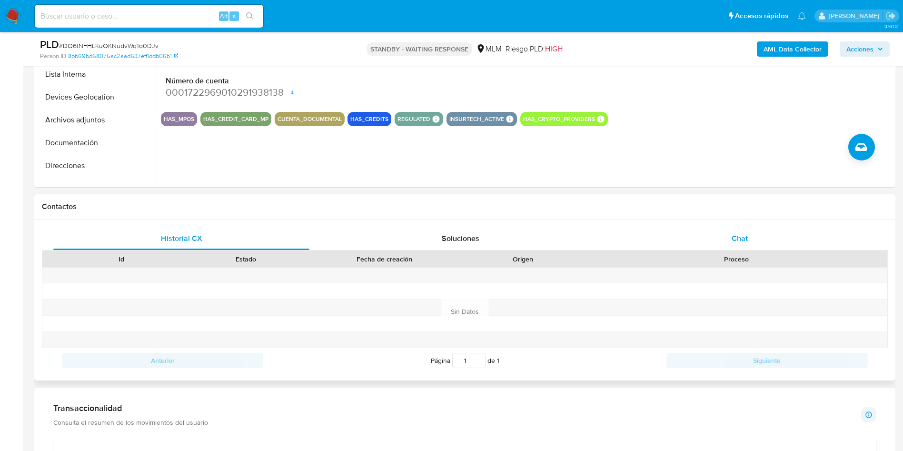
click at [740, 236] on span "Chat" at bounding box center [739, 238] width 16 height 11
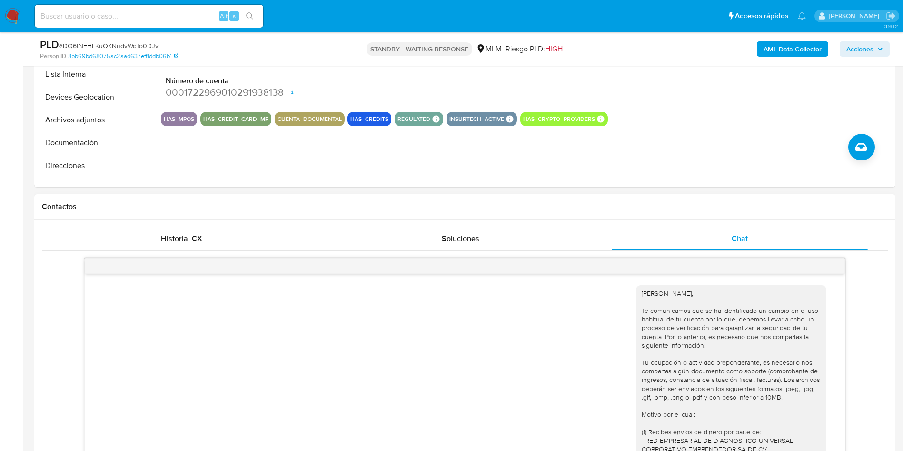
scroll to position [342, 0]
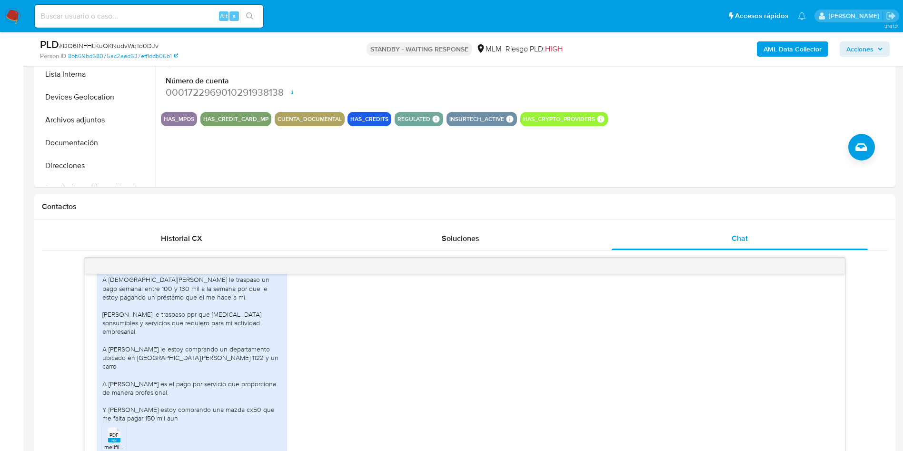
drag, startPoint x: 895, startPoint y: 163, endPoint x: 907, endPoint y: 149, distance: 18.5
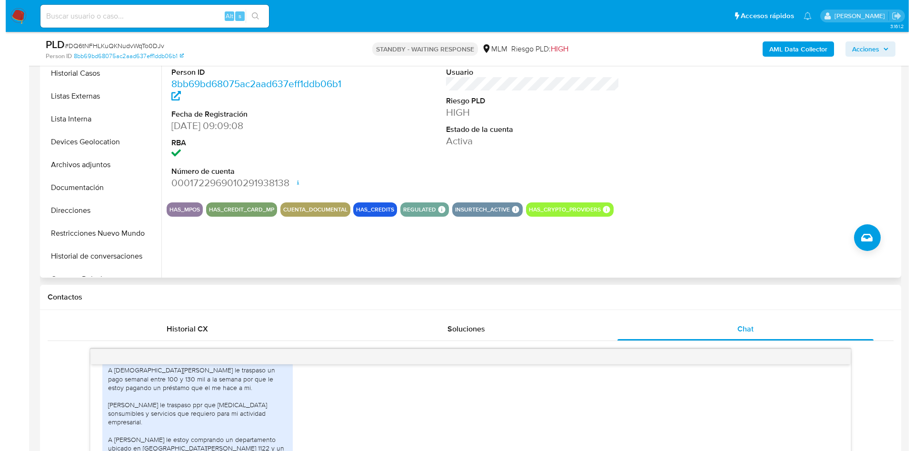
scroll to position [72, 0]
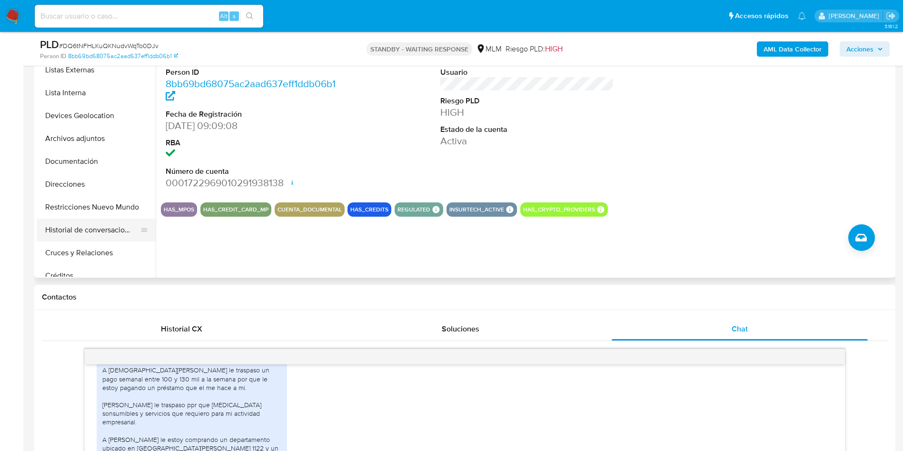
click at [95, 232] on button "Historial de conversaciones" at bounding box center [92, 229] width 111 height 23
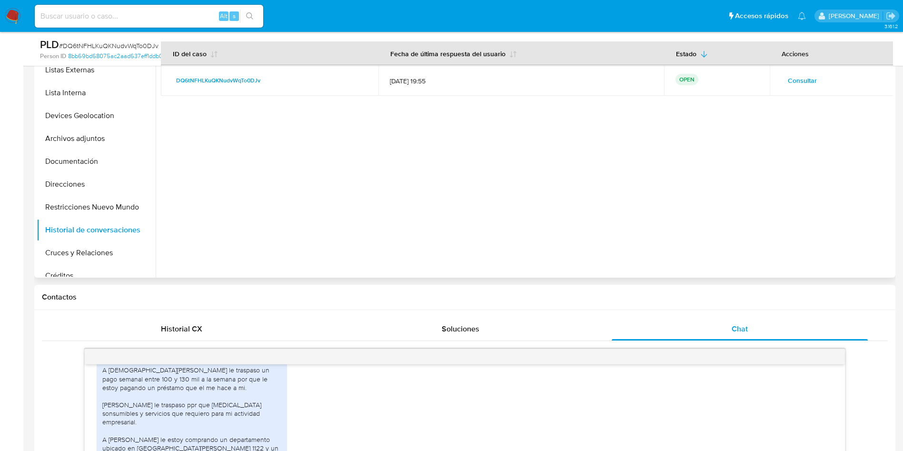
click at [808, 80] on span "Consultar" at bounding box center [801, 80] width 29 height 13
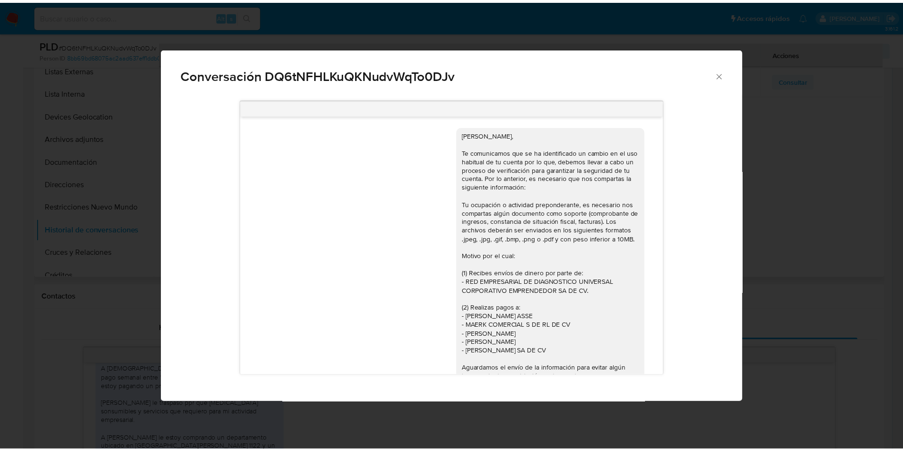
scroll to position [343, 0]
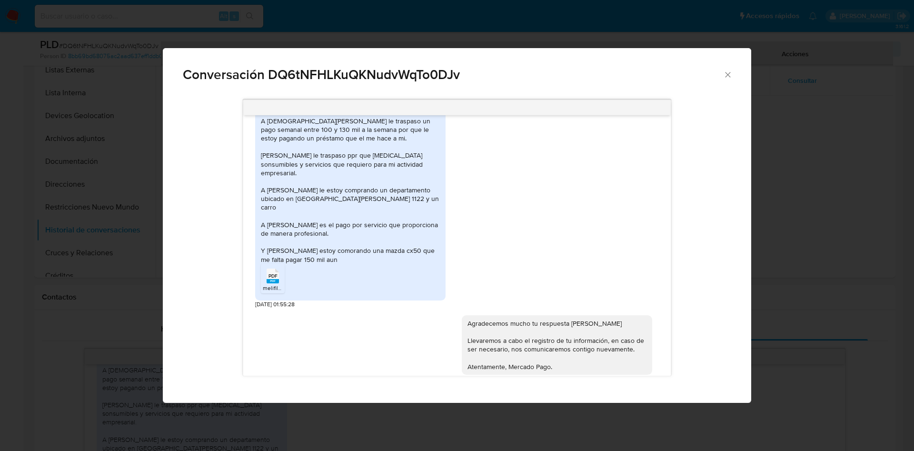
click at [727, 73] on icon "Cerrar" at bounding box center [727, 74] width 5 height 5
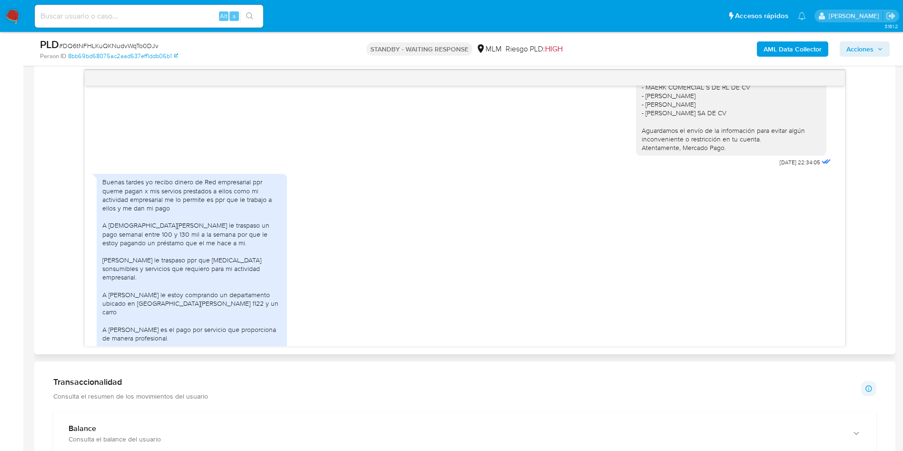
scroll to position [342, 0]
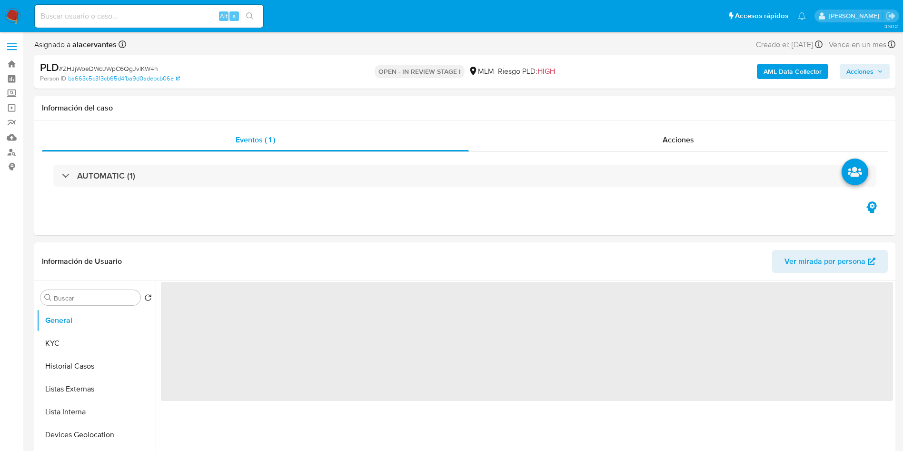
select select "10"
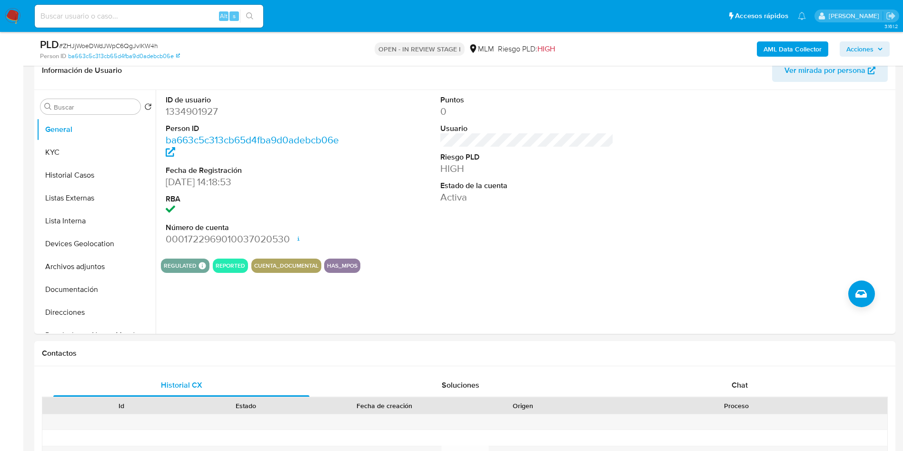
scroll to position [147, 0]
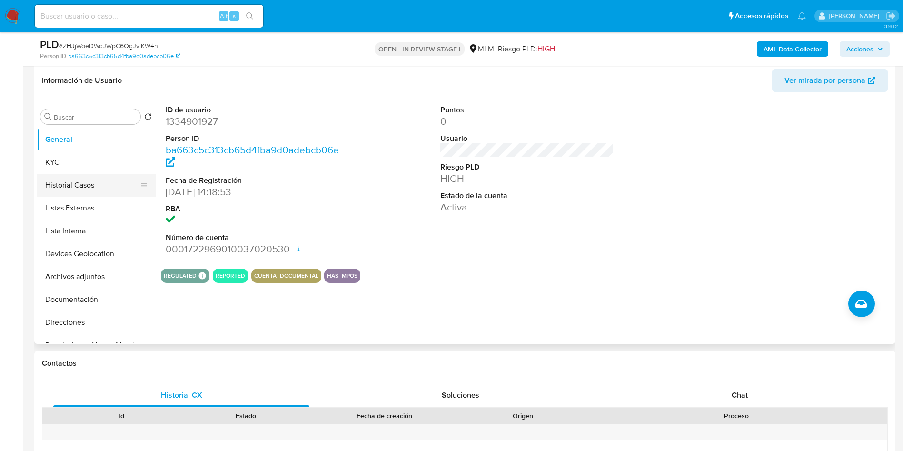
click at [65, 190] on button "Historial Casos" at bounding box center [92, 185] width 111 height 23
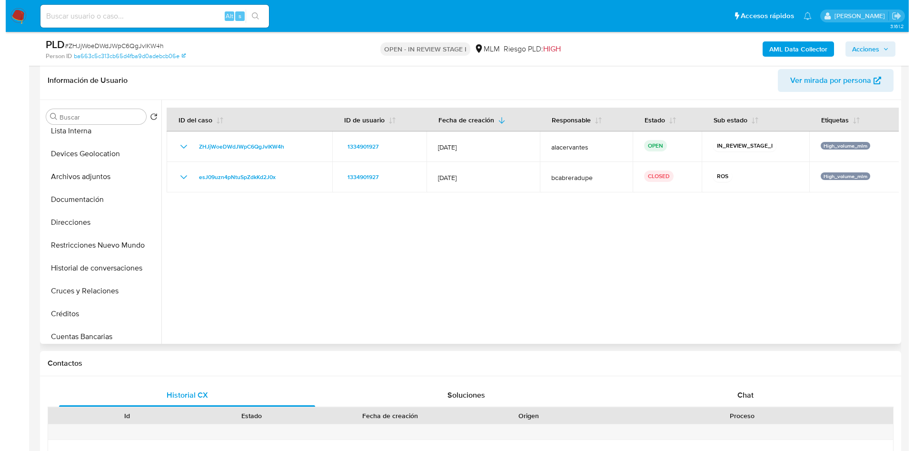
scroll to position [108, 0]
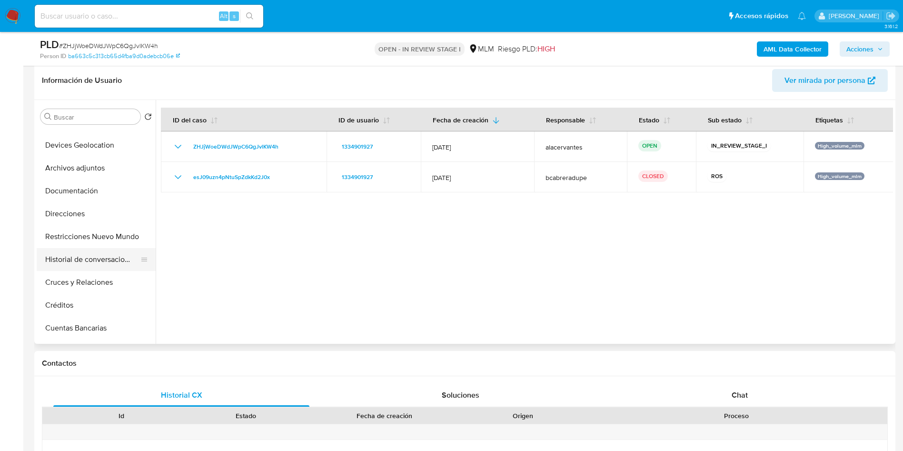
click at [116, 255] on button "Historial de conversaciones" at bounding box center [92, 259] width 111 height 23
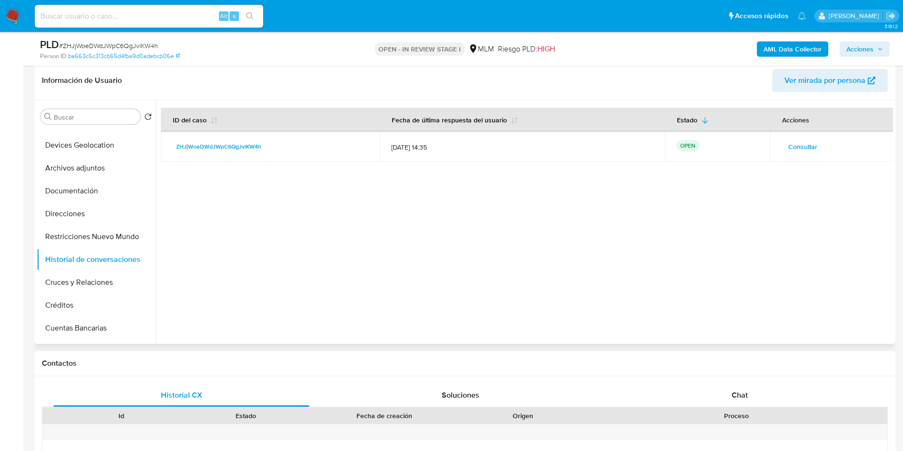
click at [803, 152] on span "Consultar" at bounding box center [802, 146] width 29 height 13
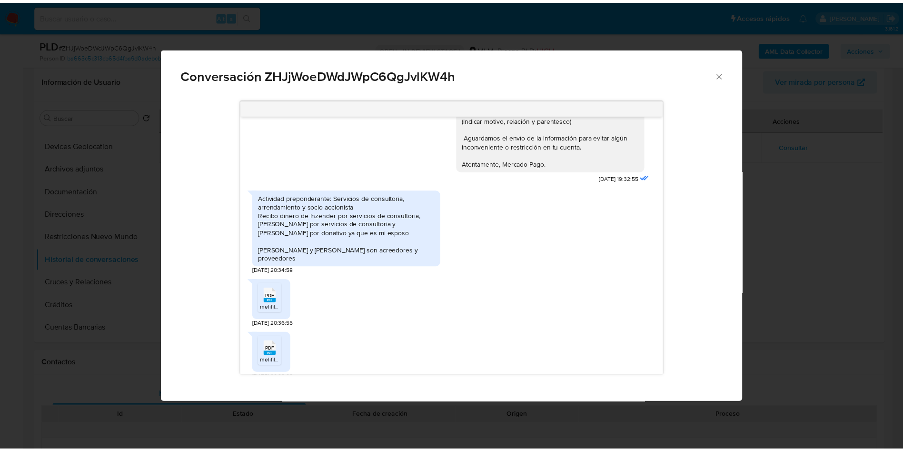
scroll to position [189, 0]
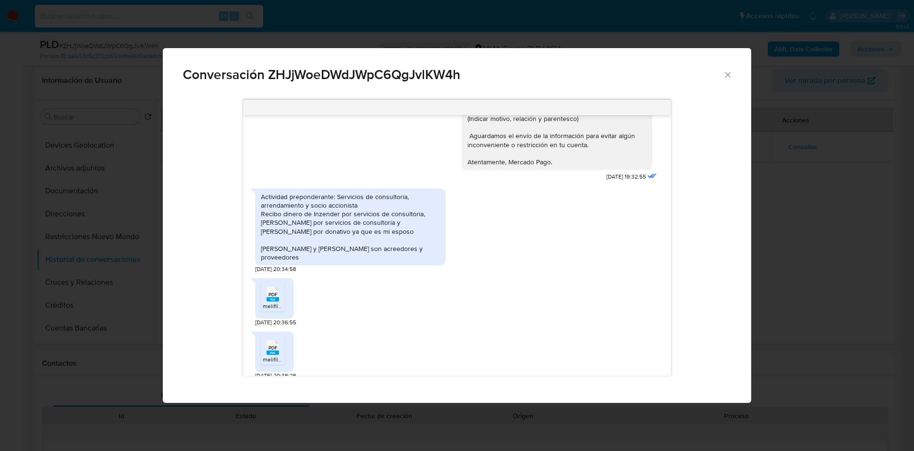
click at [281, 288] on div "PDF PDF" at bounding box center [273, 293] width 20 height 19
click at [284, 342] on li "PDF PDF melifile9088037374764099115.pdf" at bounding box center [273, 349] width 24 height 29
click at [724, 78] on icon "Cerrar" at bounding box center [728, 75] width 10 height 10
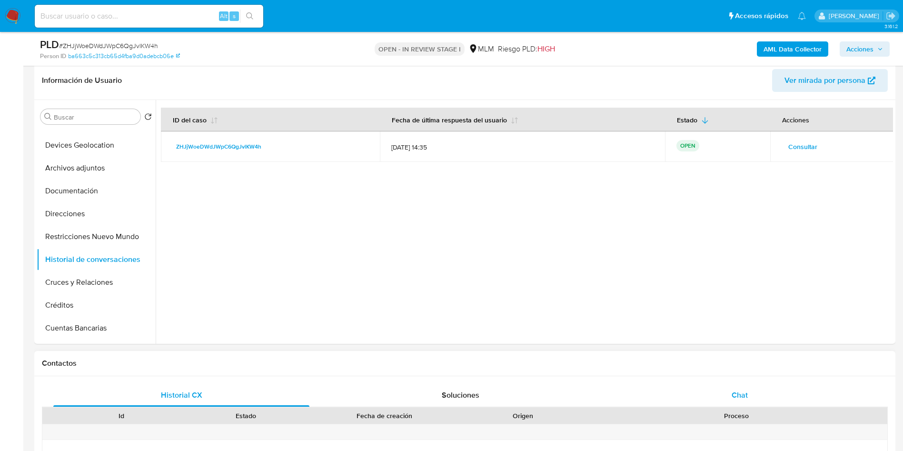
click at [761, 386] on div "Chat" at bounding box center [739, 394] width 256 height 23
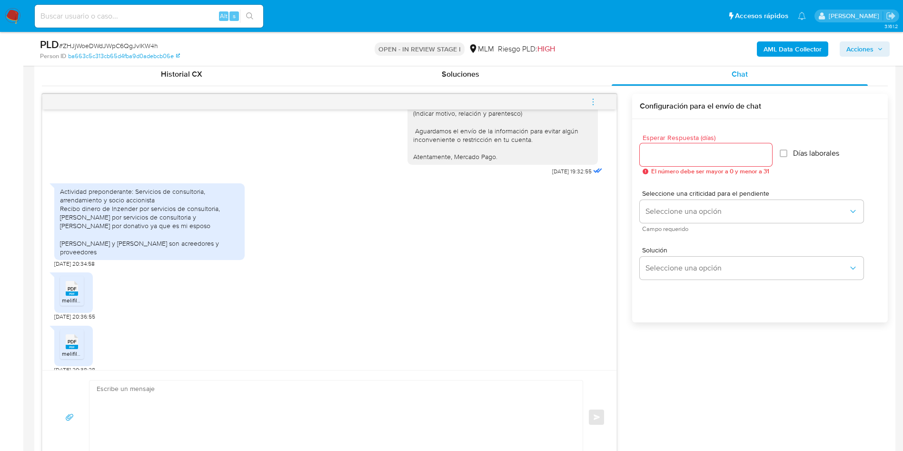
scroll to position [470, 0]
click at [726, 157] on input "Esperar Respuesta (días)" at bounding box center [705, 152] width 132 height 12
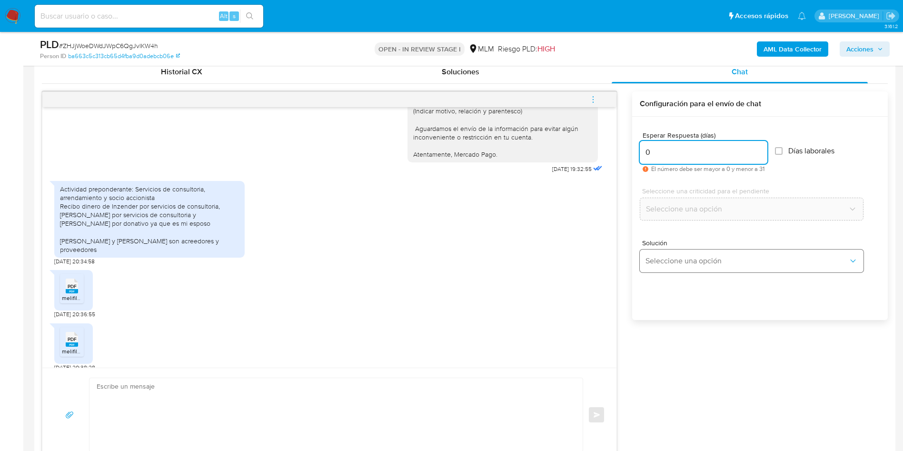
type input "0"
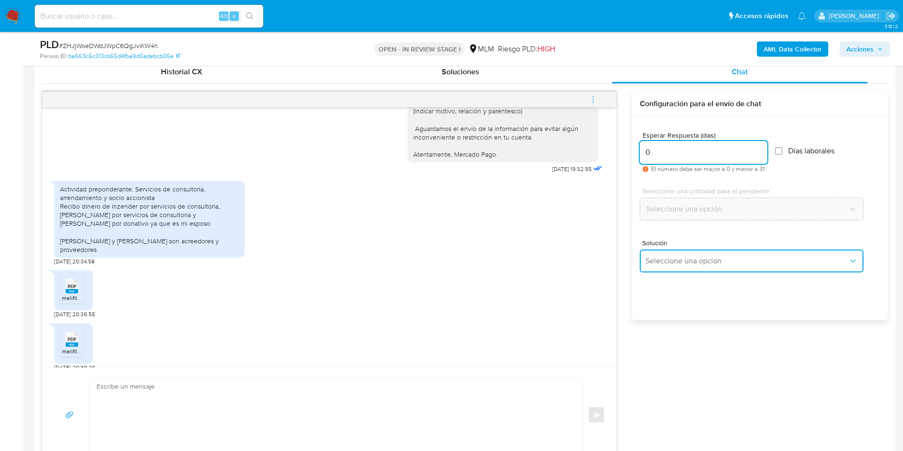
click at [701, 260] on span "Seleccione una opción" at bounding box center [746, 261] width 203 height 10
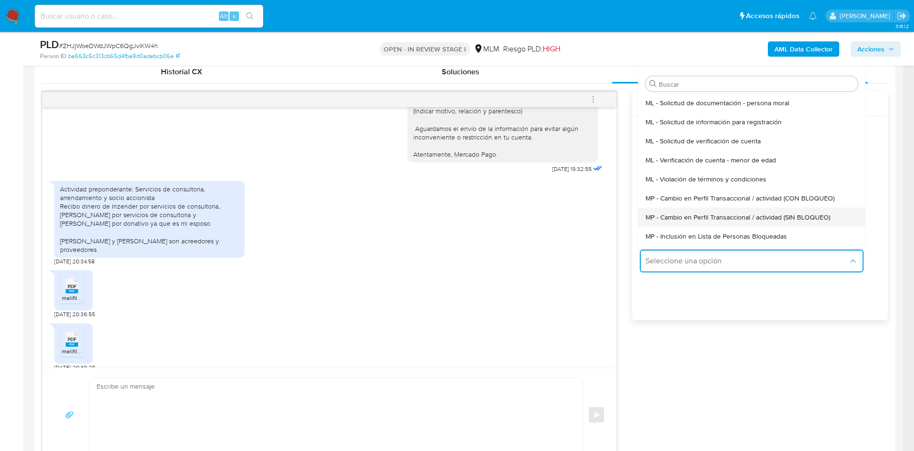
click at [756, 222] on div "MP - Cambio en Perfil Transaccional / actividad (SIN BLOQUEO)" at bounding box center [748, 216] width 206 height 19
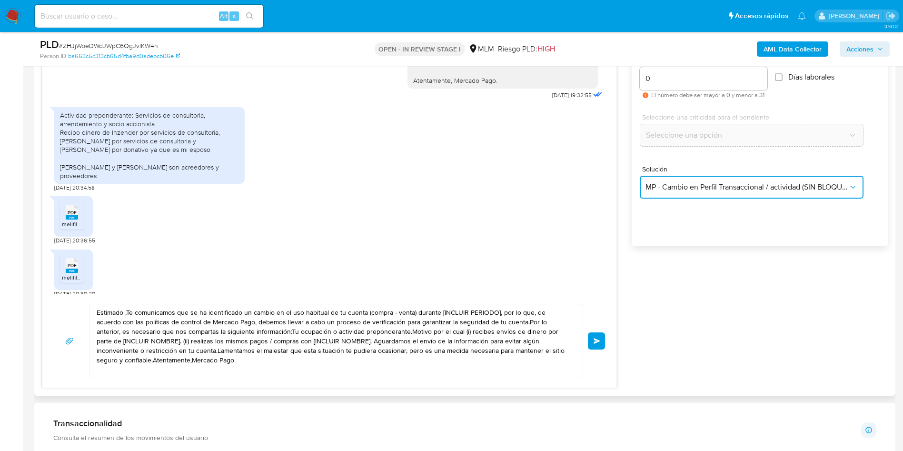
scroll to position [546, 0]
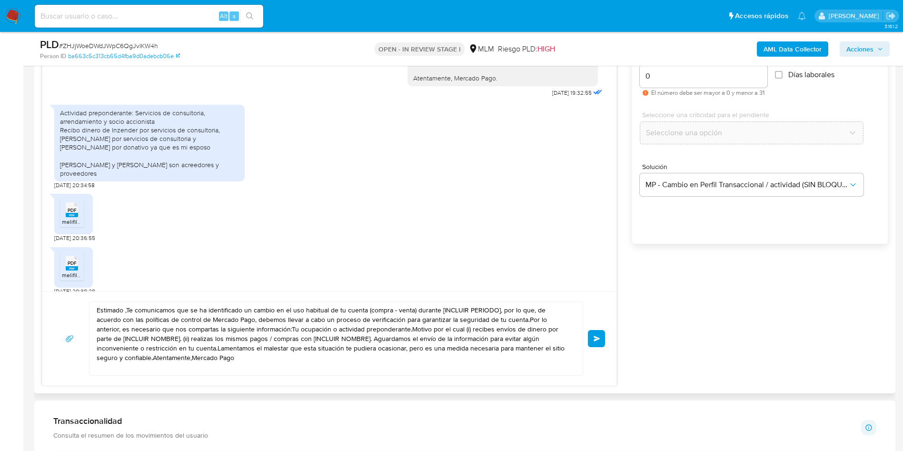
click at [305, 356] on textarea "Estimado ,Te comunicamos que se ha identificado un cambio en el uso habitual de…" at bounding box center [334, 338] width 474 height 73
click at [179, 340] on textarea "Estimado ,Te comunicamos que se ha identificado un cambio en el uso habitual de…" at bounding box center [334, 338] width 474 height 73
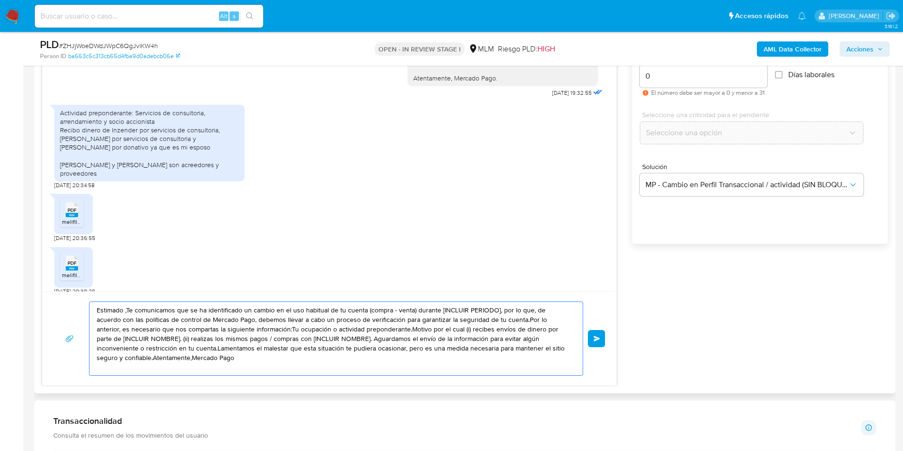
drag, startPoint x: 124, startPoint y: 359, endPoint x: 89, endPoint y: 310, distance: 60.1
click at [89, 310] on div "Estimado ,Te comunicamos que se ha identificado un cambio en el uso habitual de…" at bounding box center [336, 338] width 494 height 74
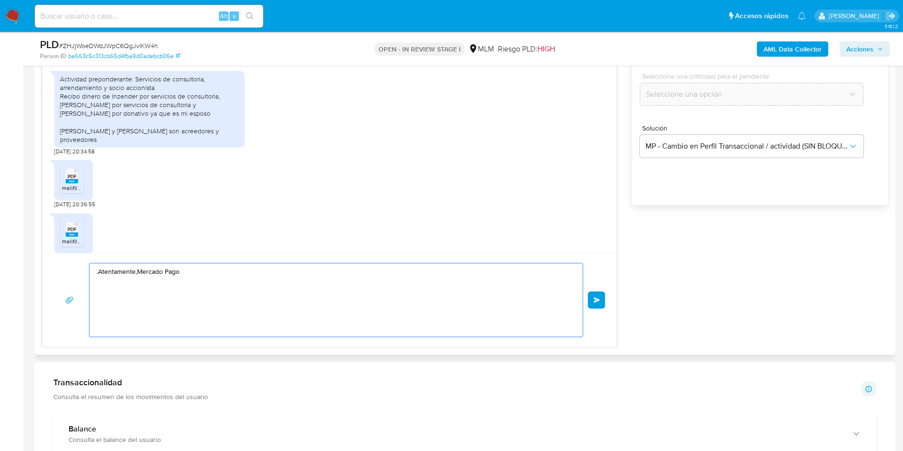
scroll to position [188, 0]
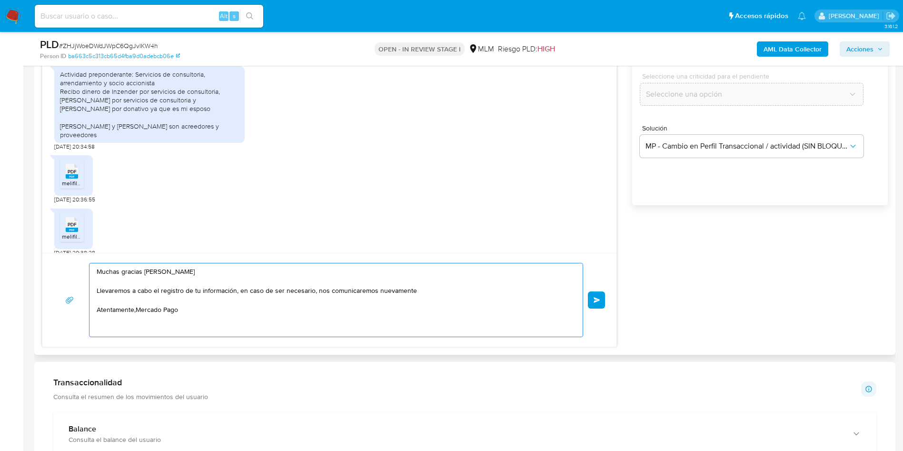
click at [133, 311] on textarea "Muchas gracias Jessica Llevaremos a cabo el registro de tu información, en caso…" at bounding box center [334, 299] width 474 height 73
click at [137, 310] on textarea "Muchas gracias Jessica Llevaremos a cabo el registro de tu información, en caso…" at bounding box center [334, 299] width 474 height 73
click at [243, 310] on textarea "Muchas gracias Jessica Llevaremos a cabo el registro de tu información, en caso…" at bounding box center [334, 299] width 474 height 73
click at [237, 293] on textarea "Muchas gracias Jessica Llevaremos a cabo el registro de tu información, en caso…" at bounding box center [334, 299] width 474 height 73
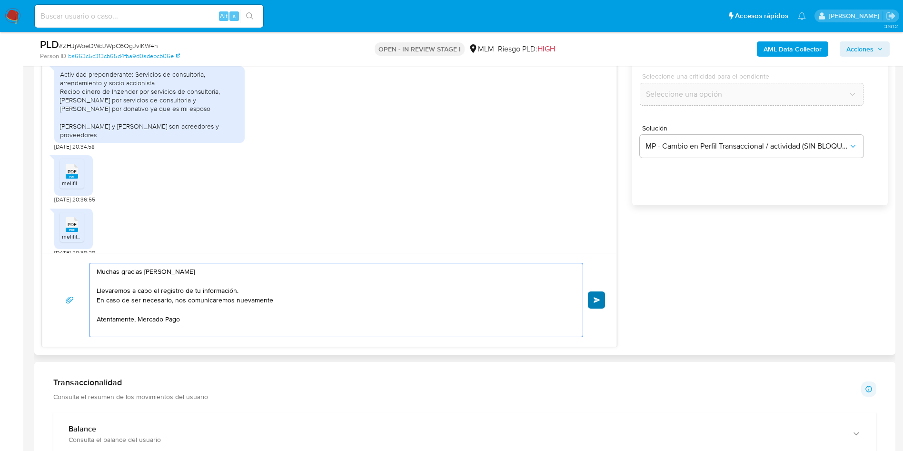
type textarea "Muchas gracias Jessica Llevaremos a cabo el registro de tu información. En caso…"
click at [595, 297] on span "Enviar" at bounding box center [596, 300] width 7 height 6
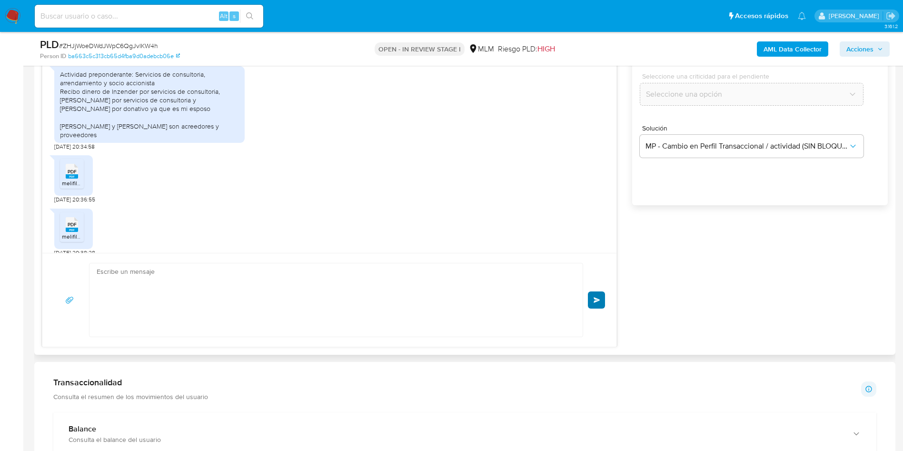
scroll to position [268, 0]
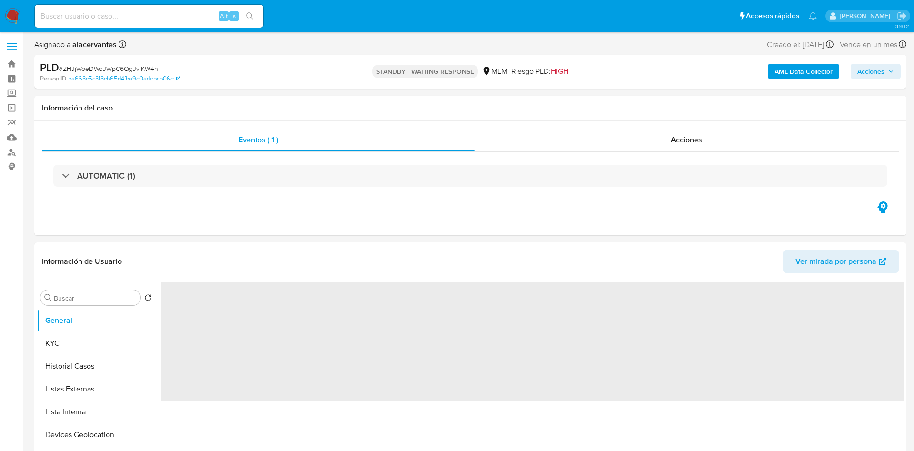
select select "10"
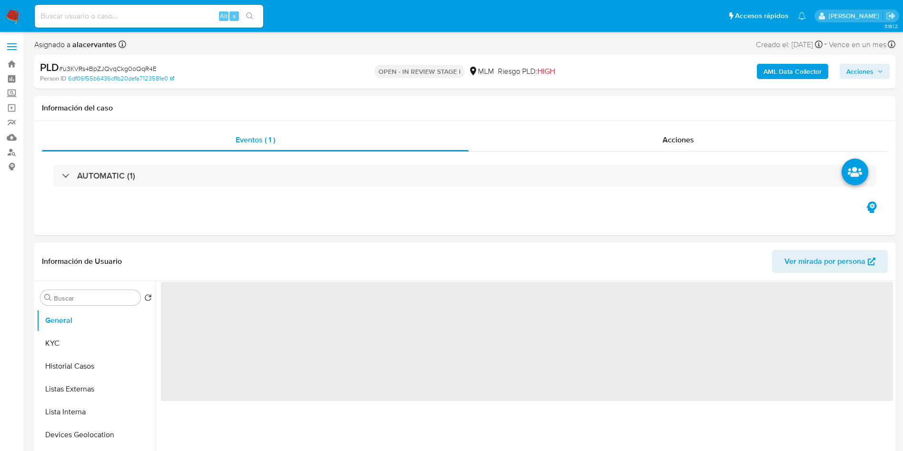
select select "10"
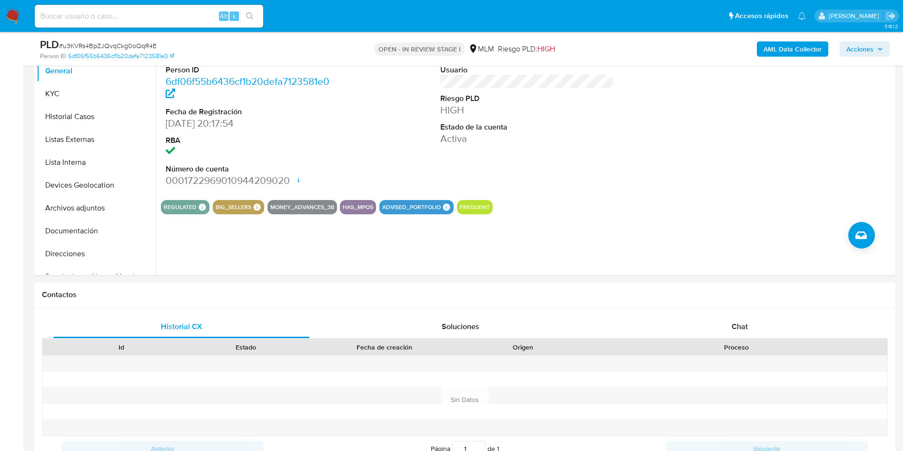
scroll to position [309, 0]
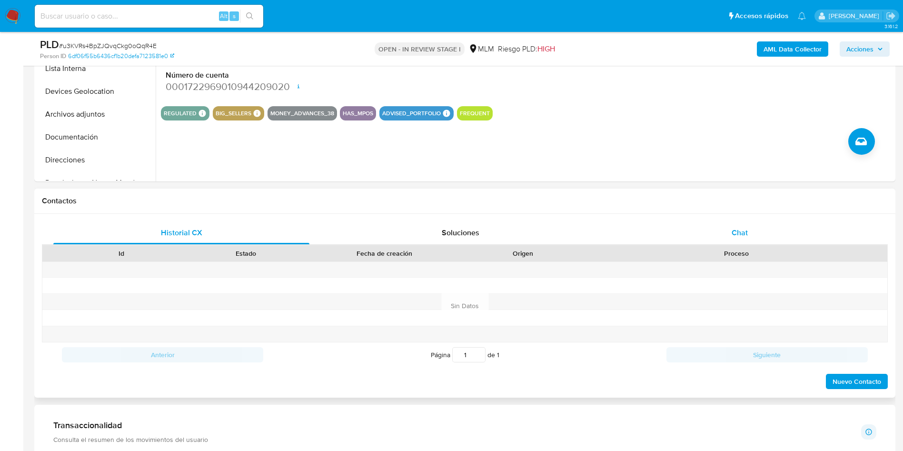
click at [744, 226] on div "Chat" at bounding box center [739, 232] width 256 height 23
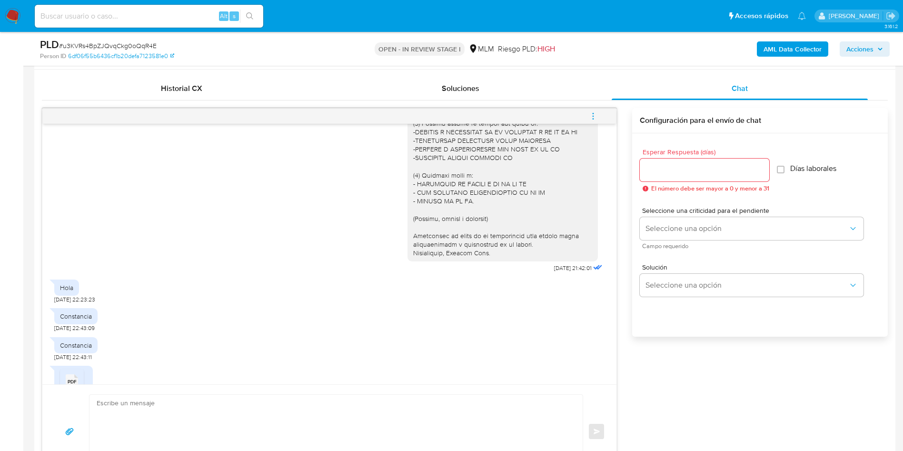
scroll to position [201, 0]
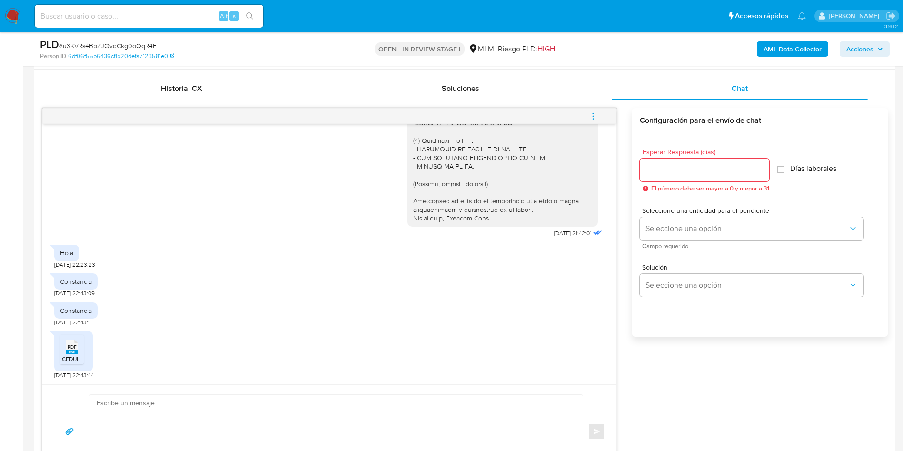
click at [72, 356] on span "CEDULA 11-03-25.pdf" at bounding box center [86, 358] width 49 height 8
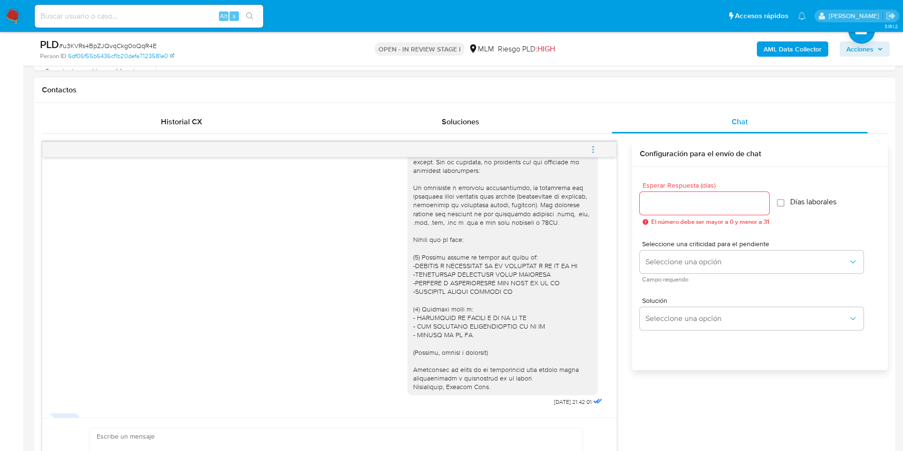
scroll to position [62, 0]
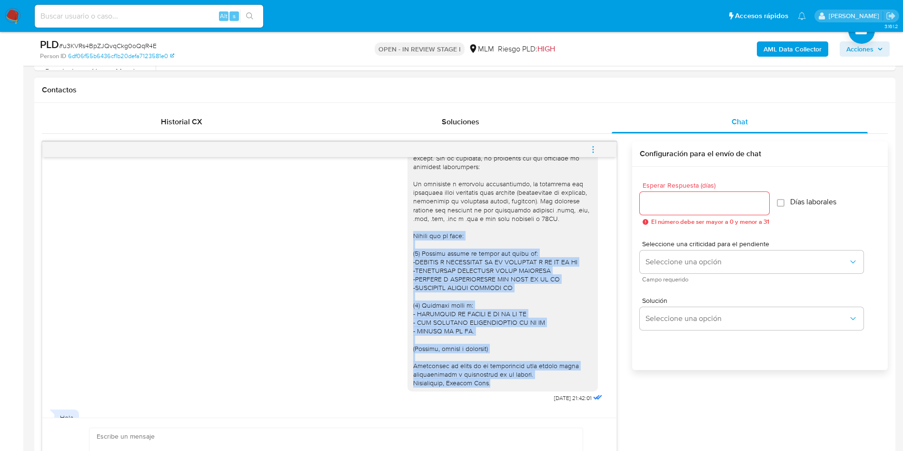
drag, startPoint x: 403, startPoint y: 238, endPoint x: 493, endPoint y: 395, distance: 180.3
click at [493, 387] on div at bounding box center [502, 248] width 179 height 277
copy div "Motivo por el cual: (1) Recibes envíos de dinero por parte de: -MADERAS Y ACCES…"
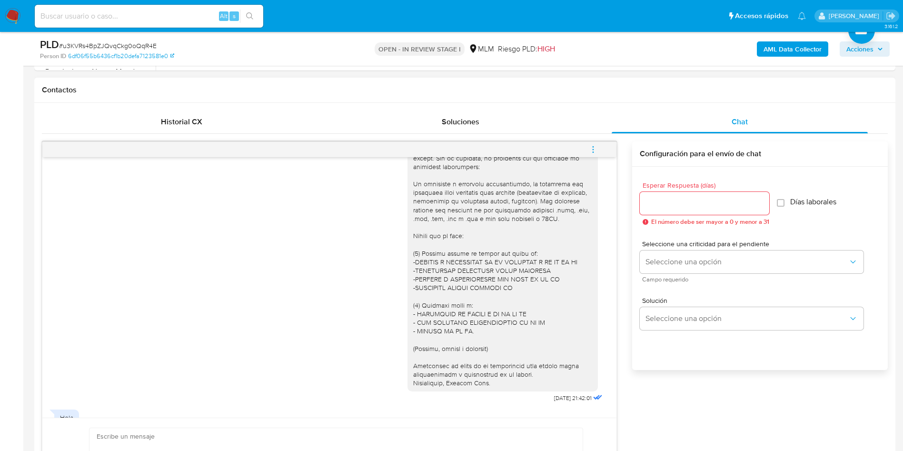
click at [662, 199] on input "Esperar Respuesta (días)" at bounding box center [703, 203] width 129 height 12
type input "3"
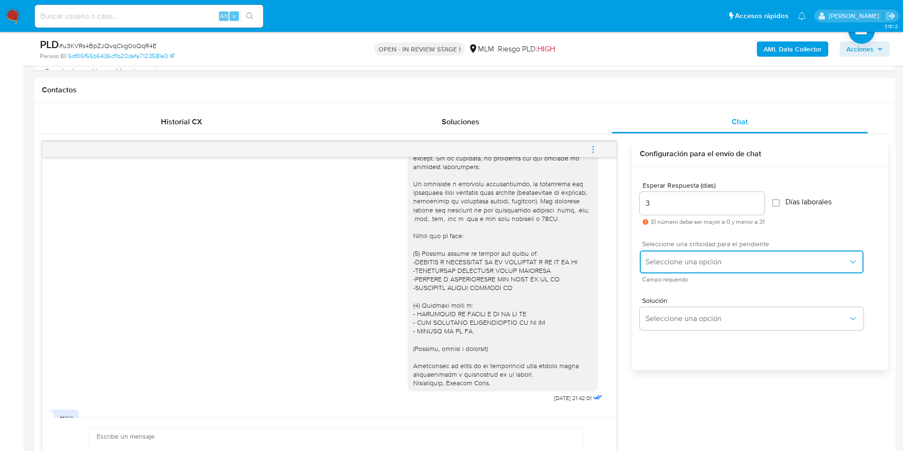
click at [668, 265] on span "Seleccione una opción" at bounding box center [746, 262] width 203 height 10
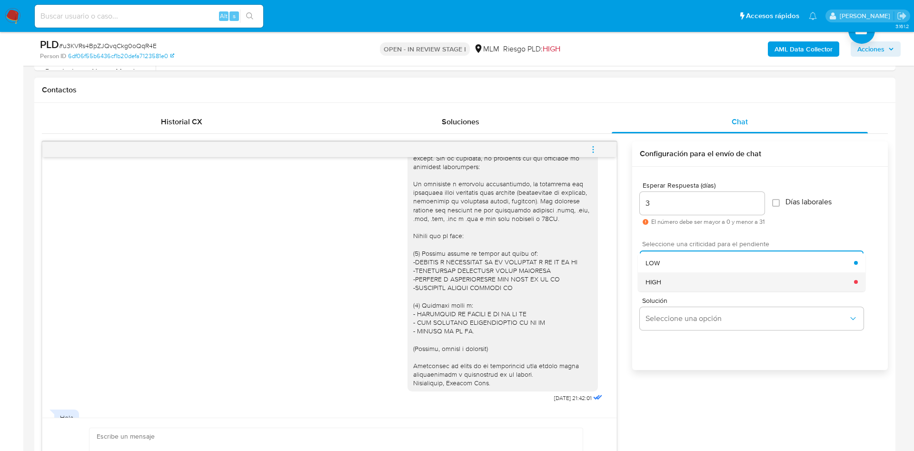
click at [670, 282] on div "HIGH" at bounding box center [749, 281] width 208 height 19
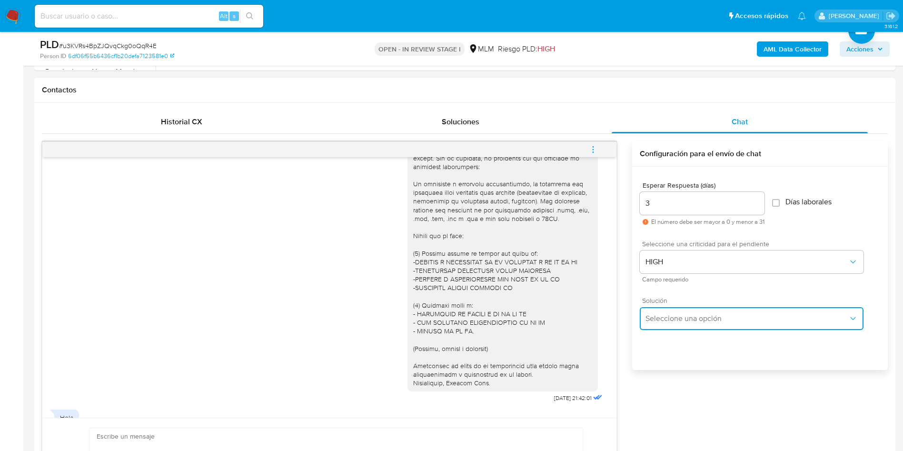
click at [671, 314] on span "Seleccione una opción" at bounding box center [746, 319] width 203 height 10
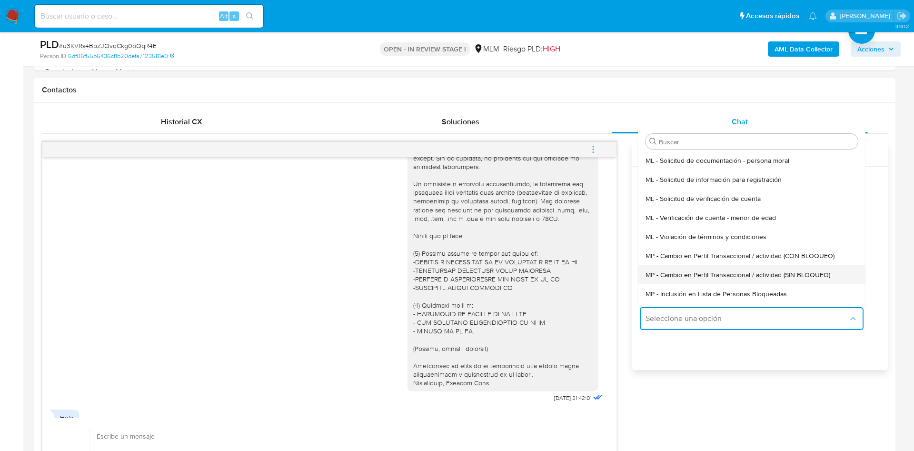
click at [778, 276] on span "MP - Cambio en Perfil Transaccional / actividad (SIN BLOQUEO)" at bounding box center [737, 274] width 185 height 9
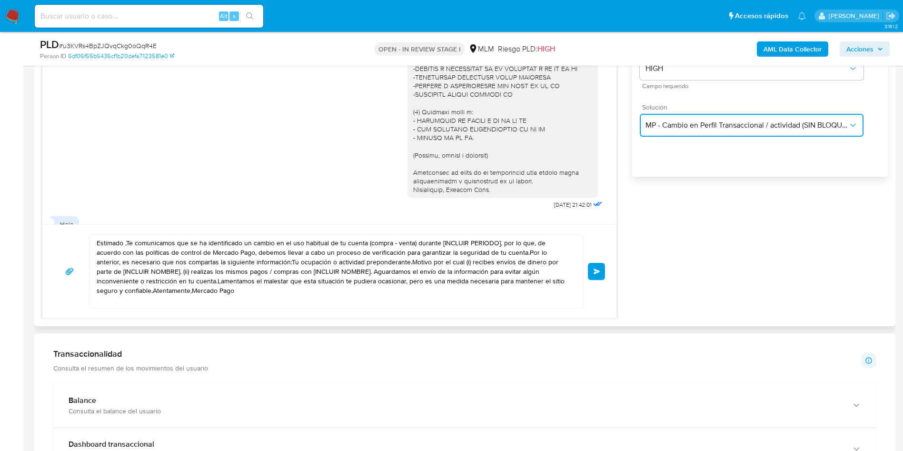
scroll to position [616, 0]
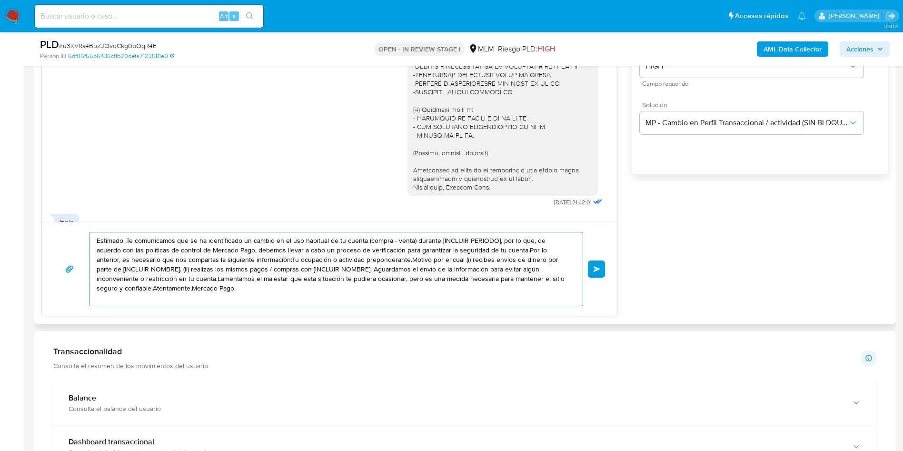
drag, startPoint x: 219, startPoint y: 288, endPoint x: 93, endPoint y: 236, distance: 136.7
click at [93, 236] on div "Estimado ,Te comunicamos que se ha identificado un cambio en el uso habitual de…" at bounding box center [333, 268] width 488 height 73
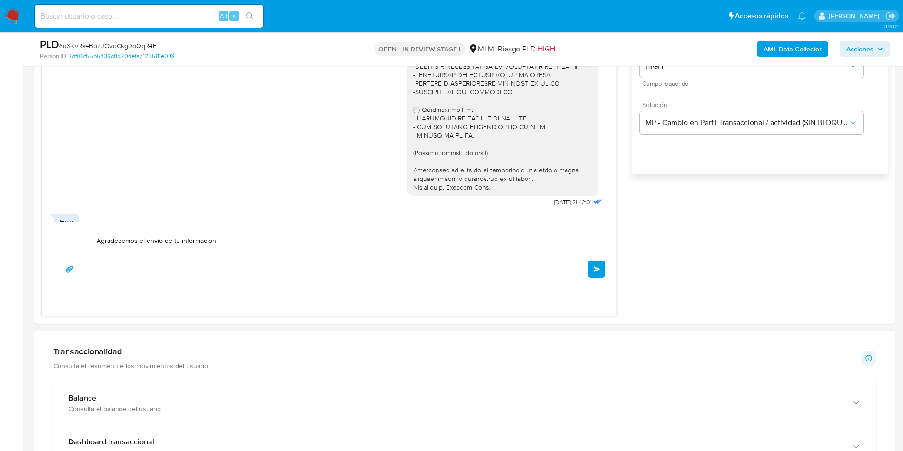
drag, startPoint x: 902, startPoint y: 169, endPoint x: 908, endPoint y: 176, distance: 9.1
click at [903, 176] on html "Pausado Ver notificaciones Alt s Accesos rápidos Presiona las siguientes teclas…" at bounding box center [451, 337] width 903 height 1906
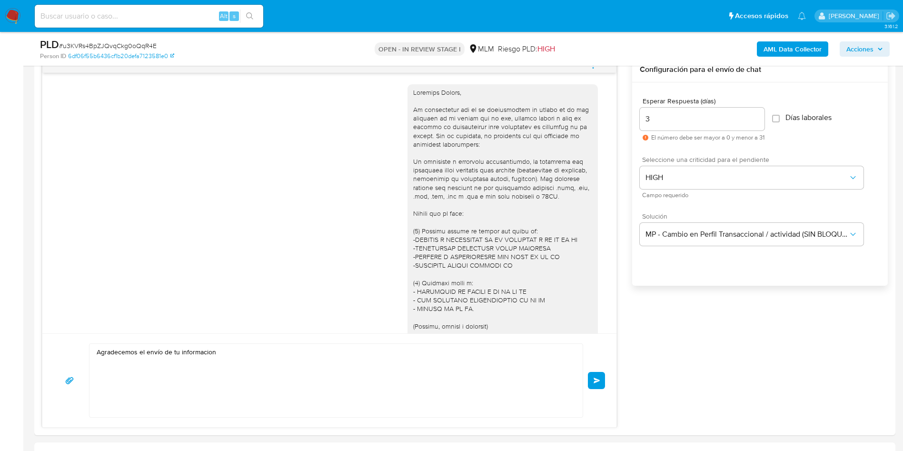
scroll to position [509, 0]
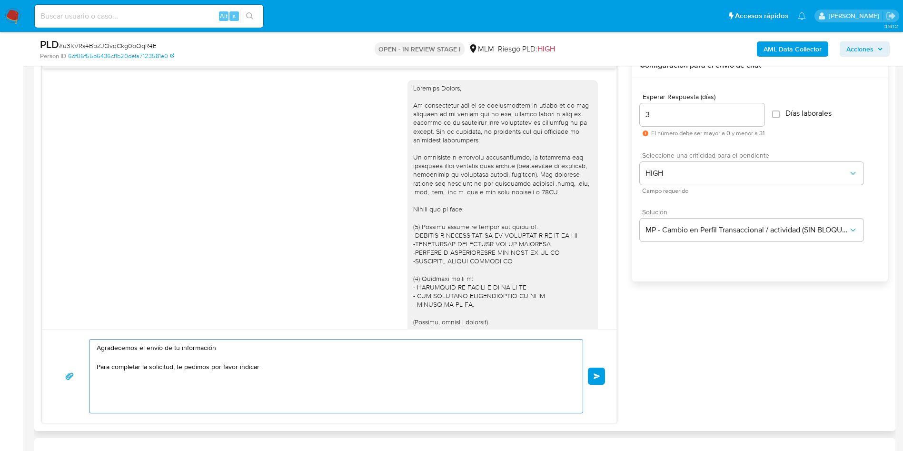
paste textarea "Motivo por el cual: (1) Recibes envíos de dinero por parte de: -MADERAS Y ACCES…"
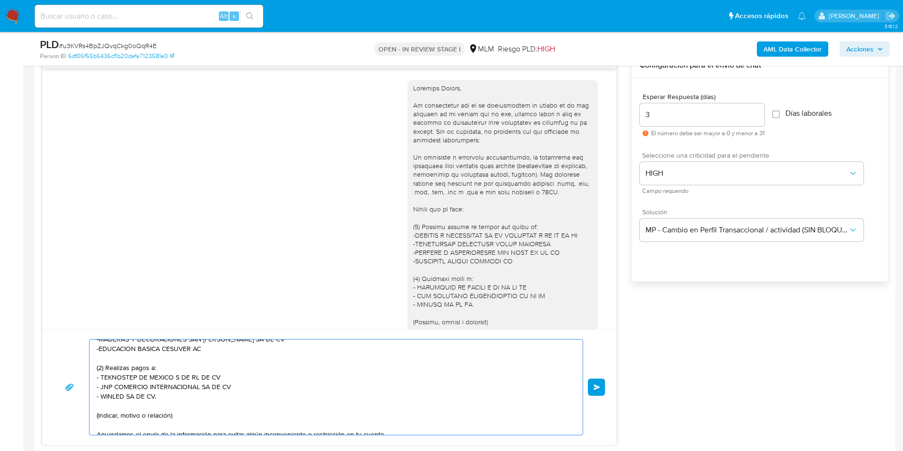
scroll to position [111, 0]
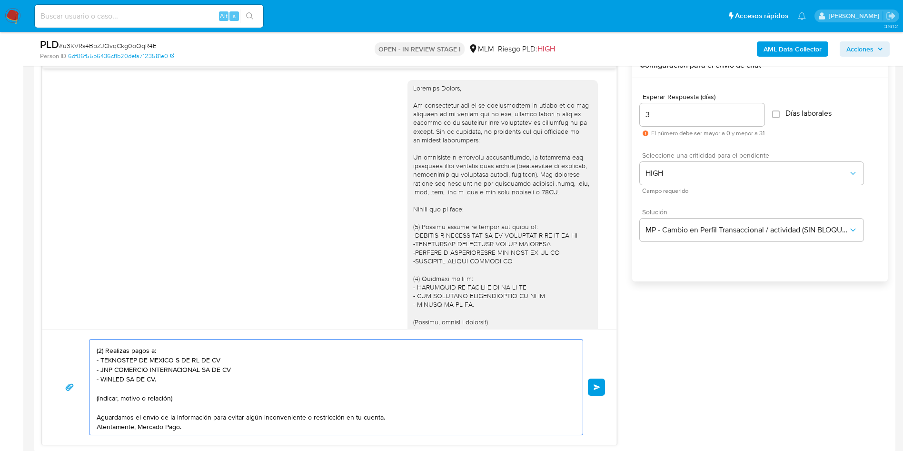
drag, startPoint x: 386, startPoint y: 419, endPoint x: 97, endPoint y: 413, distance: 288.9
click at [97, 413] on textarea "Agradecemos el envío de tu información Para completar la solicitud, te pedimos …" at bounding box center [334, 386] width 474 height 95
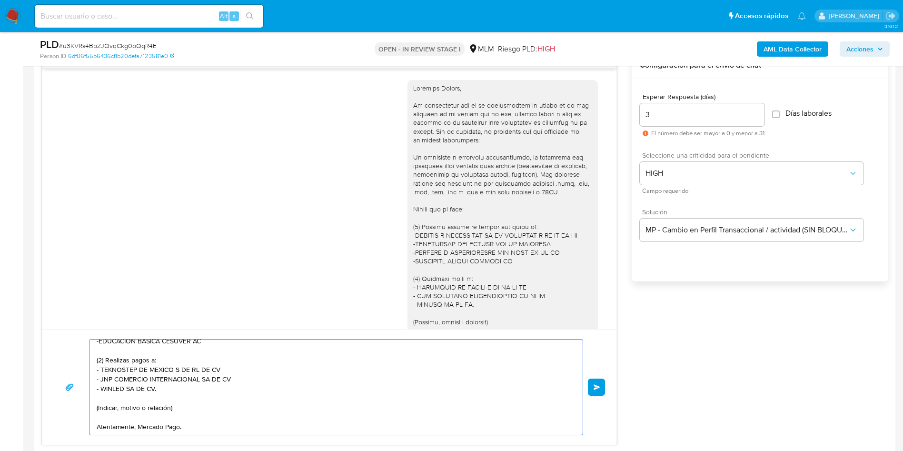
scroll to position [0, 0]
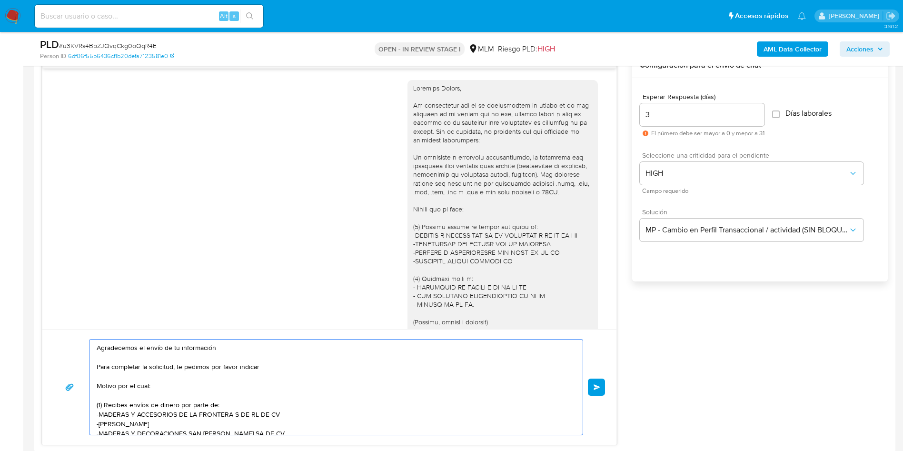
click at [97, 371] on textarea "Agradecemos el envío de tu información Para completar la solicitud, te pedimos …" at bounding box center [334, 386] width 474 height 95
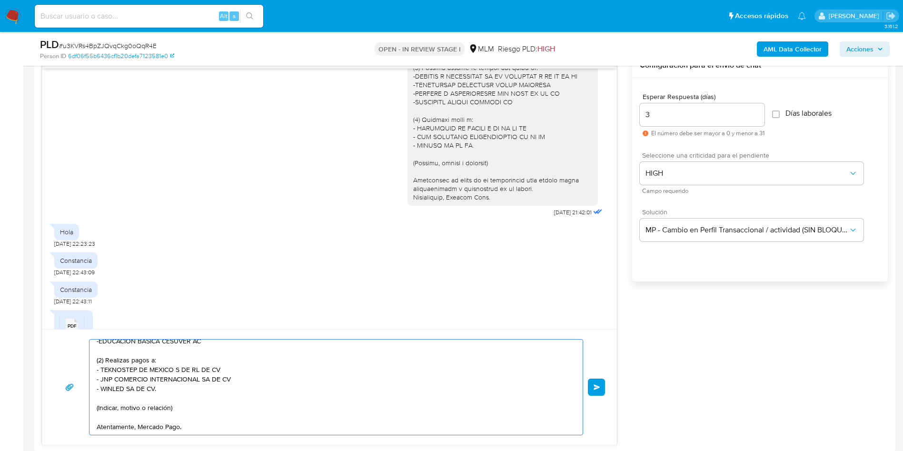
scroll to position [201, 0]
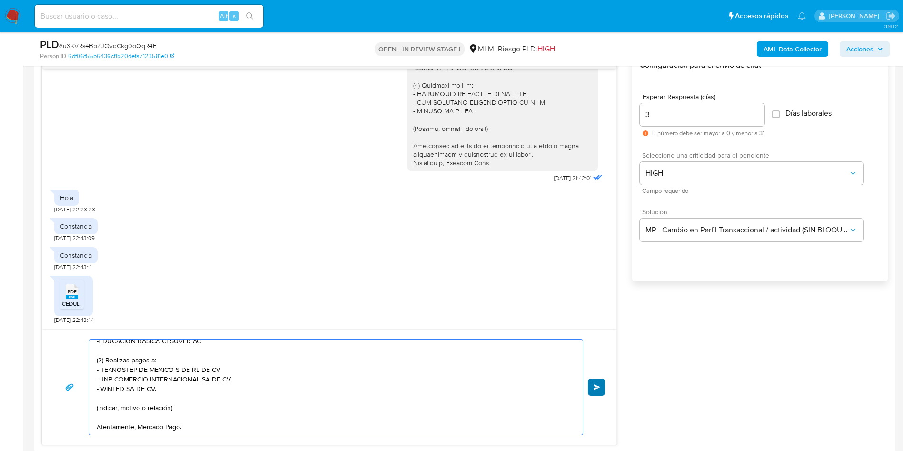
type textarea "Agradecemos el envío de tu información, para completar la solicitud, te pedimos…"
click at [601, 389] on button "Enviar" at bounding box center [596, 386] width 17 height 17
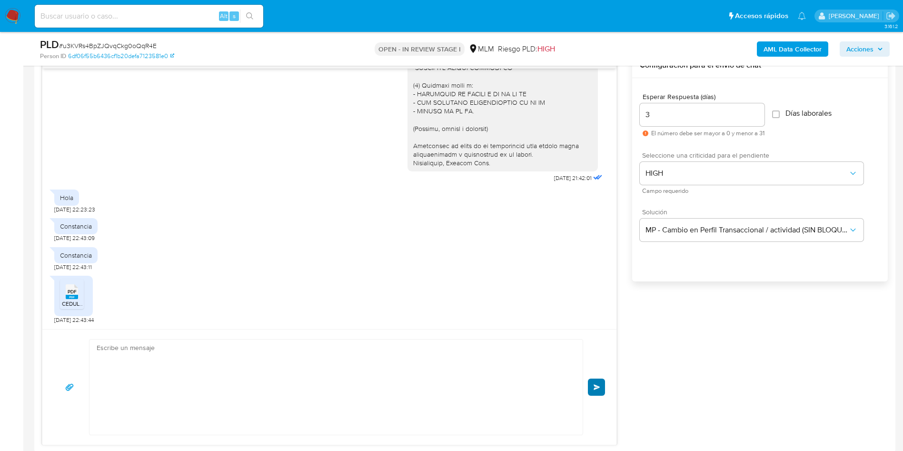
scroll to position [403, 0]
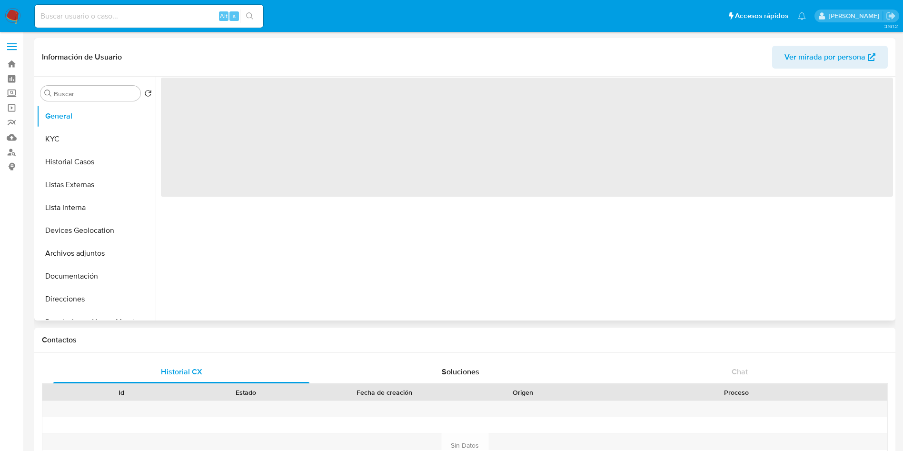
select select "10"
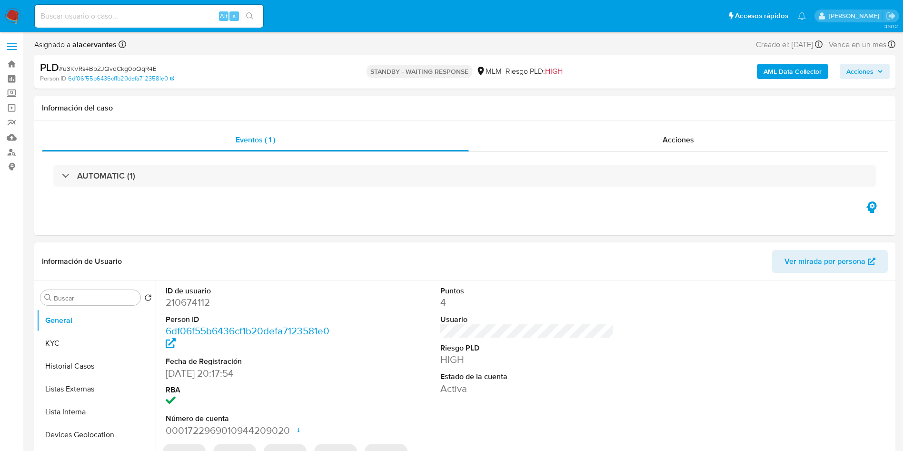
select select "10"
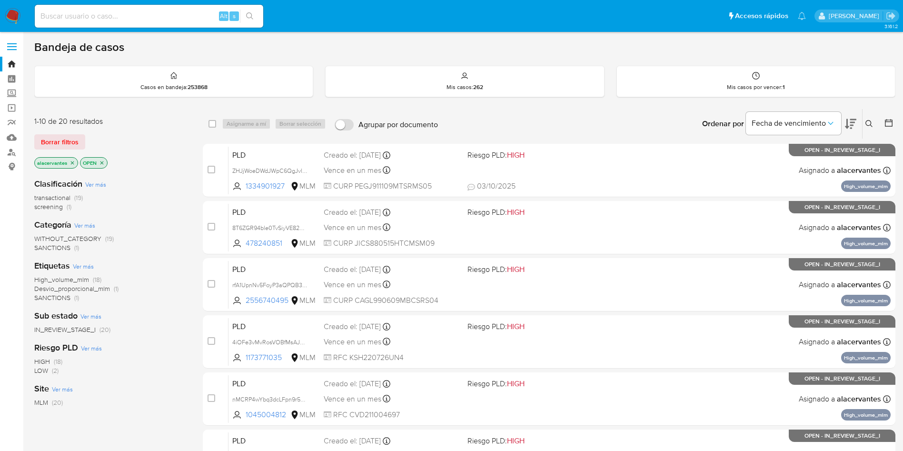
click at [58, 208] on span "screening" at bounding box center [48, 207] width 29 height 10
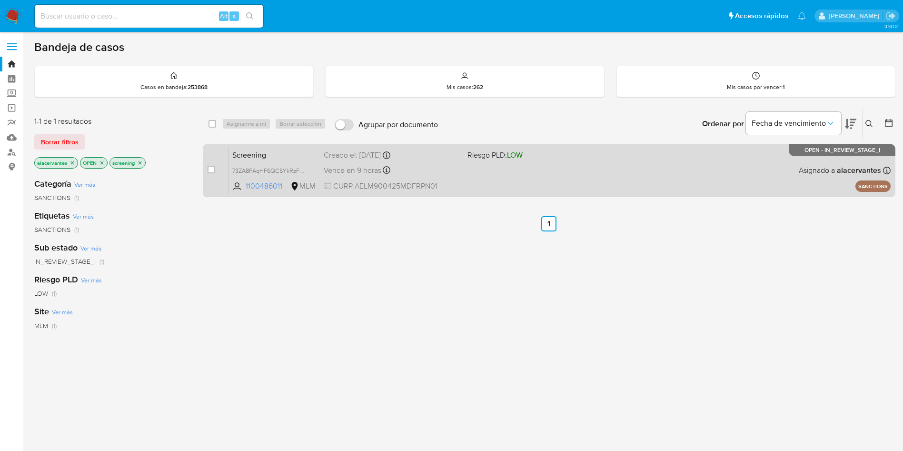
click at [536, 170] on span at bounding box center [535, 170] width 136 height 2
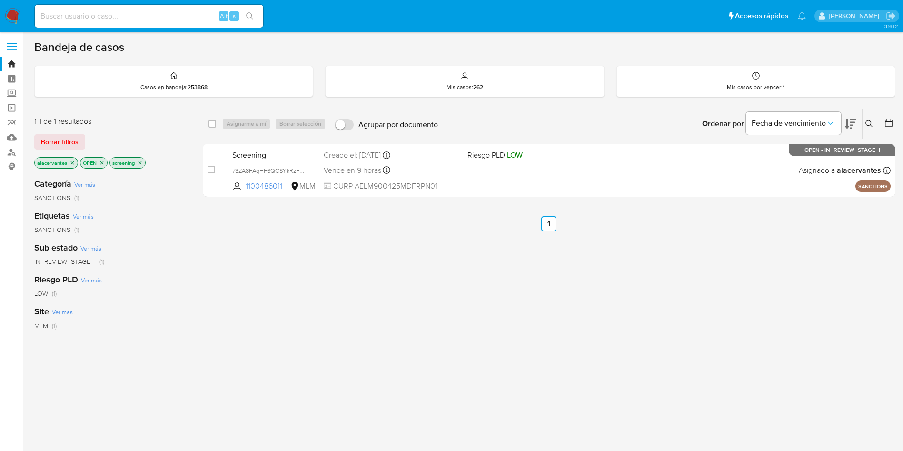
click at [137, 165] on icon "close-filter" at bounding box center [140, 163] width 6 height 6
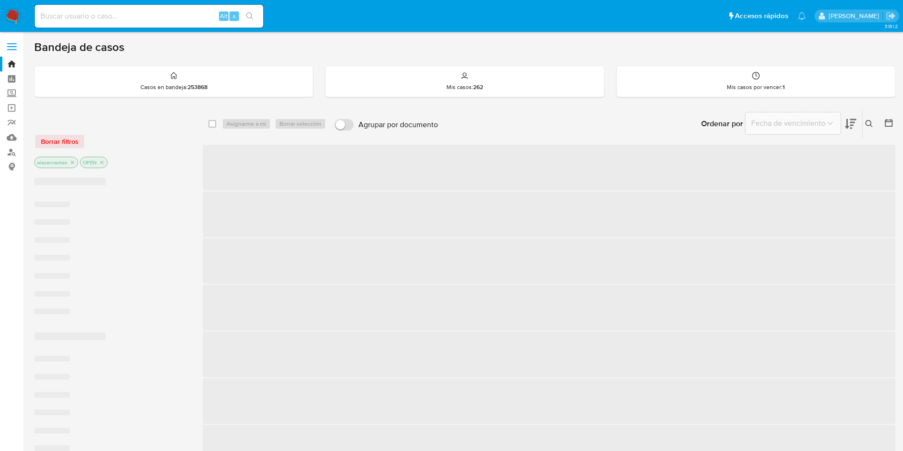
click at [185, 19] on input at bounding box center [149, 16] width 228 height 12
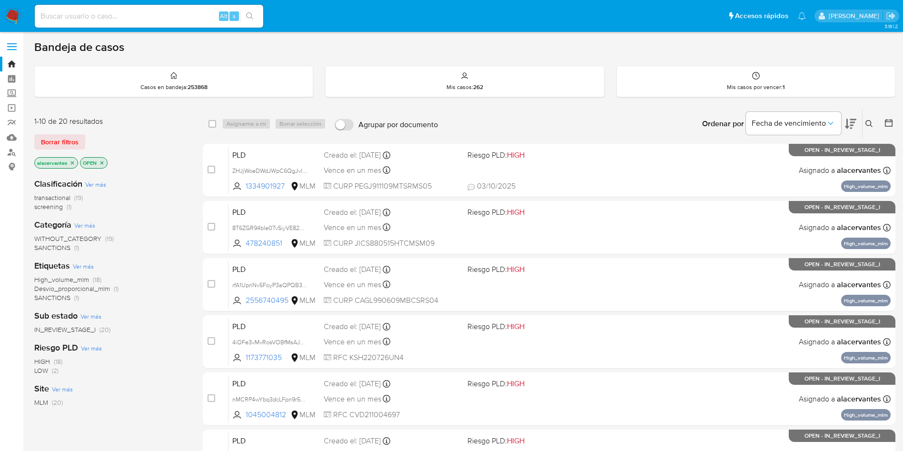
click at [141, 20] on input at bounding box center [149, 16] width 228 height 12
paste input "264449001"
type input "264449001"
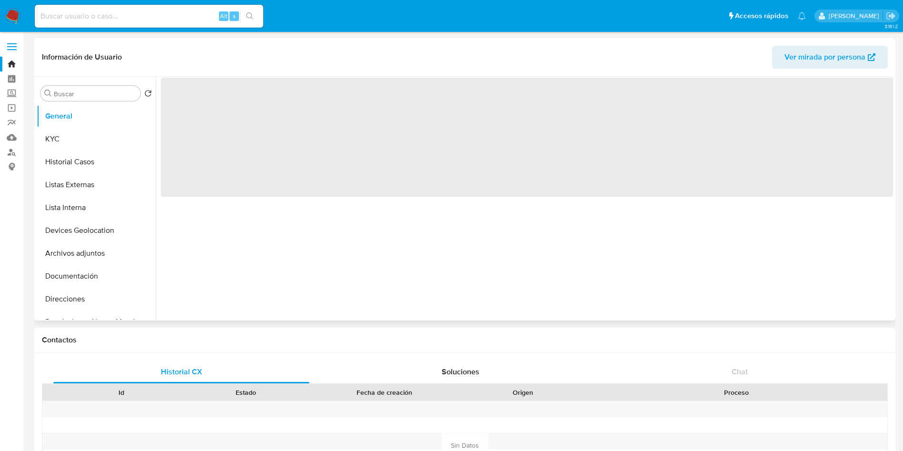
select select "10"
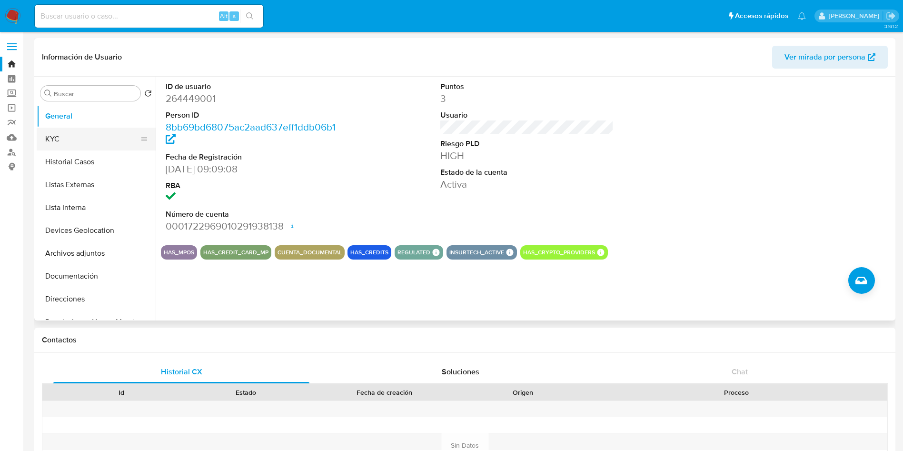
click at [91, 141] on button "KYC" at bounding box center [92, 139] width 111 height 23
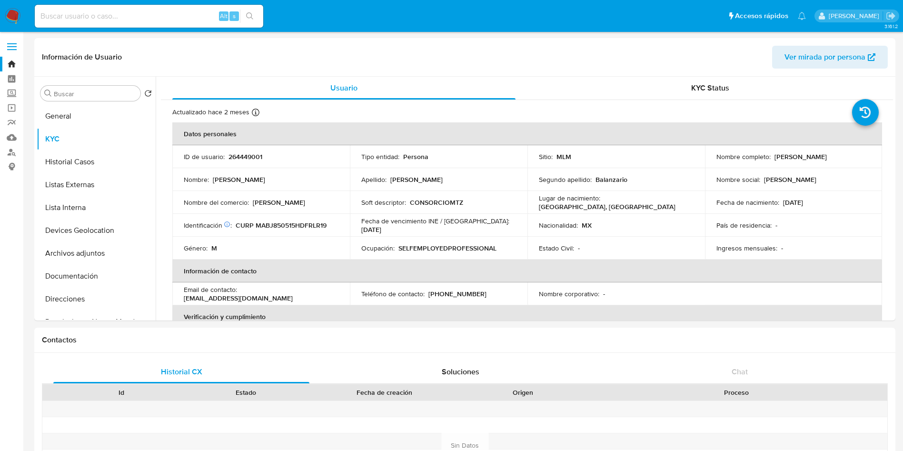
click at [20, 16] on img at bounding box center [13, 16] width 16 height 16
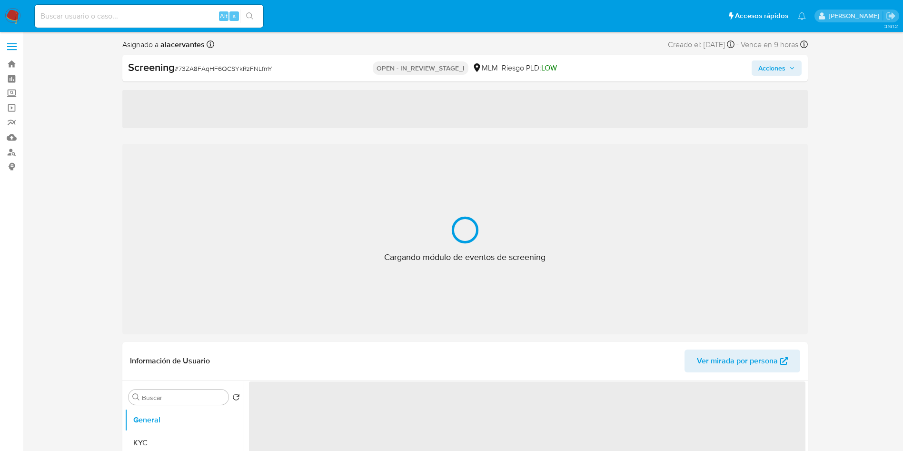
select select "10"
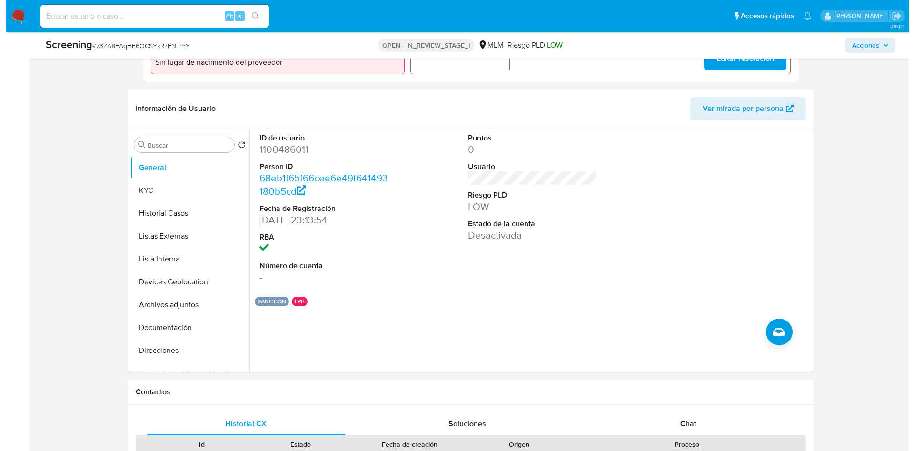
scroll to position [361, 0]
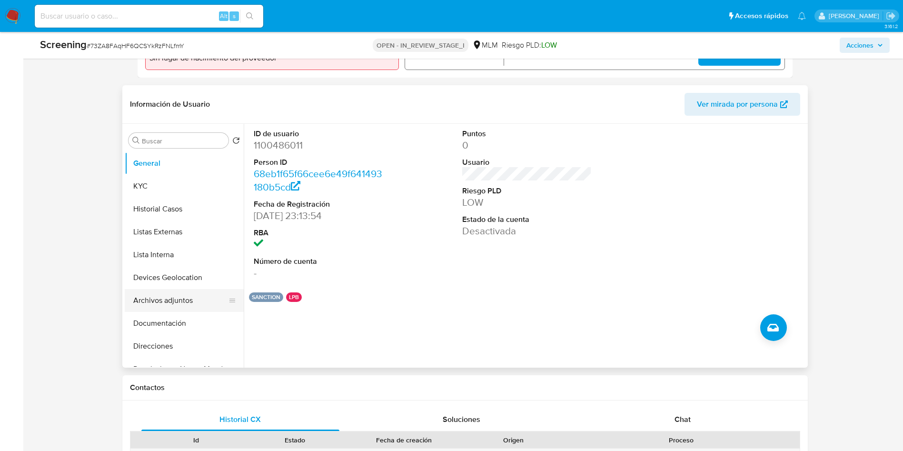
click at [161, 306] on button "Archivos adjuntos" at bounding box center [180, 300] width 111 height 23
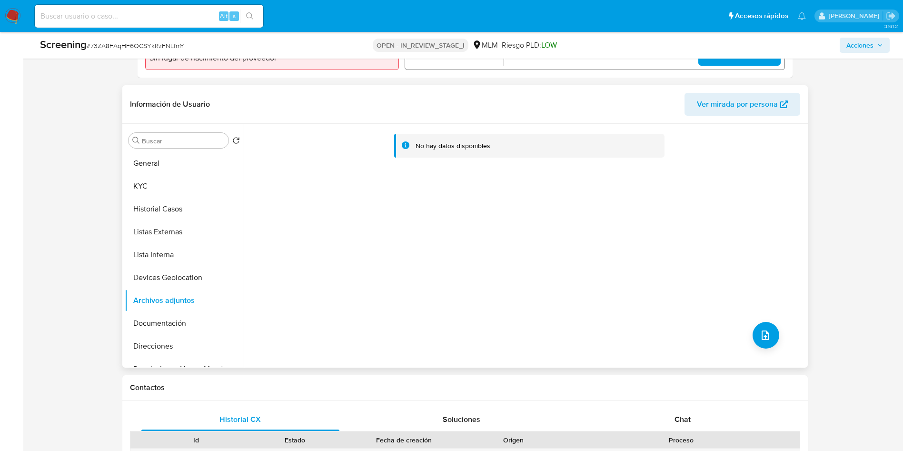
click at [776, 340] on div "No hay datos disponibles" at bounding box center [524, 246] width 561 height 244
click at [770, 339] on button "upload-file" at bounding box center [765, 335] width 27 height 27
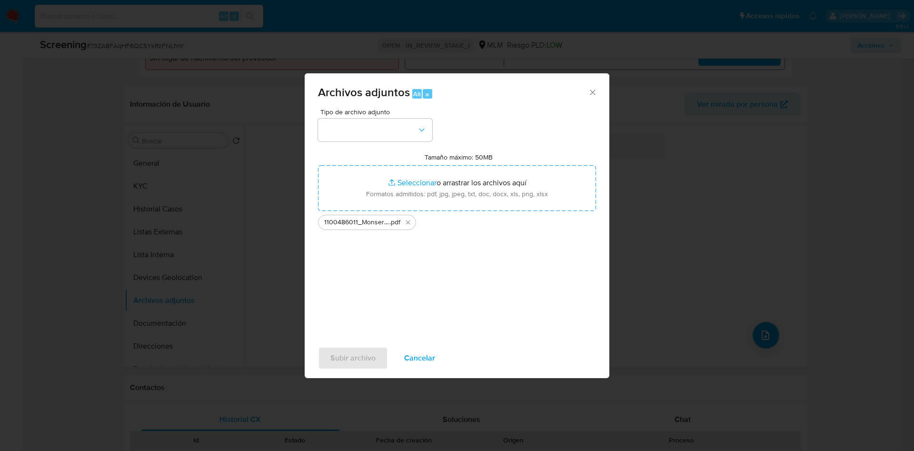
click at [361, 143] on div "Tipo de archivo adjunto Tamaño máximo: 50MB Seleccionar archivos Seleccionar o …" at bounding box center [457, 220] width 278 height 225
click at [365, 137] on button "button" at bounding box center [375, 129] width 114 height 23
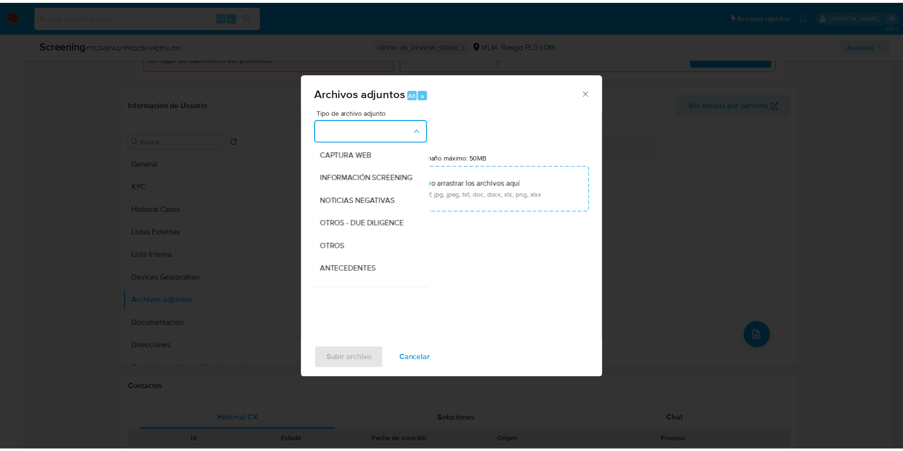
scroll to position [75, 0]
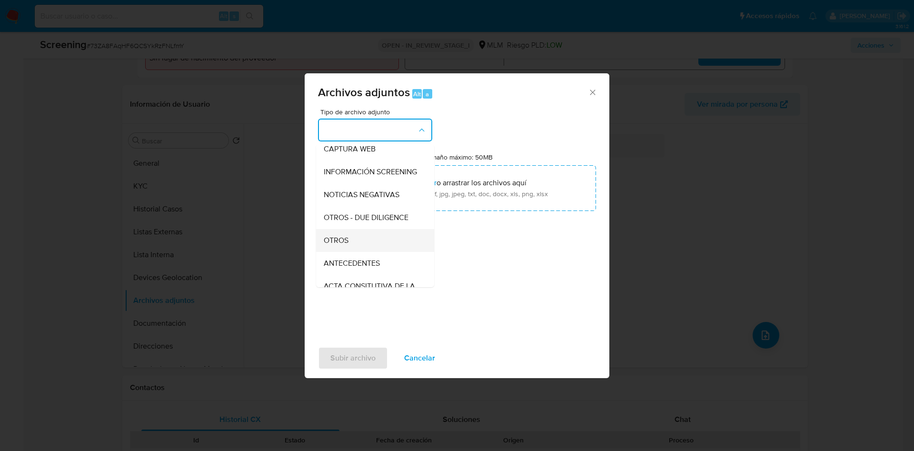
click at [366, 248] on div "OTROS" at bounding box center [372, 240] width 97 height 23
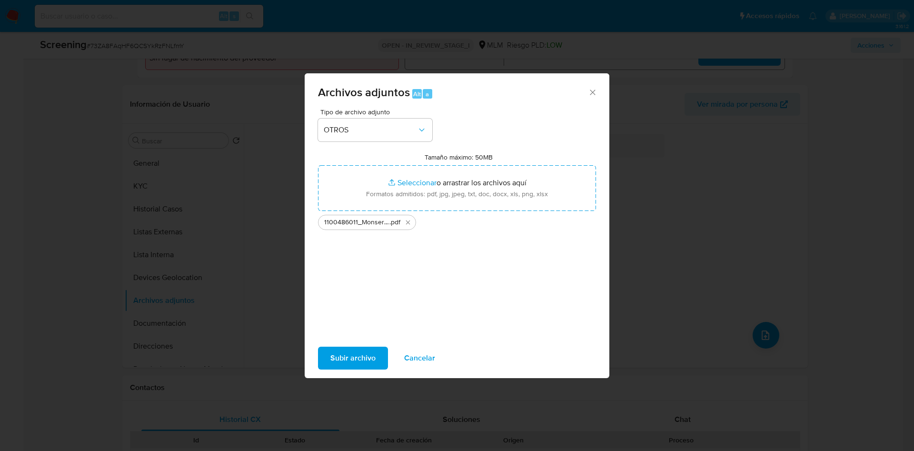
click at [339, 359] on span "Subir archivo" at bounding box center [352, 357] width 45 height 21
click at [408, 351] on span "Cancelar" at bounding box center [419, 357] width 31 height 21
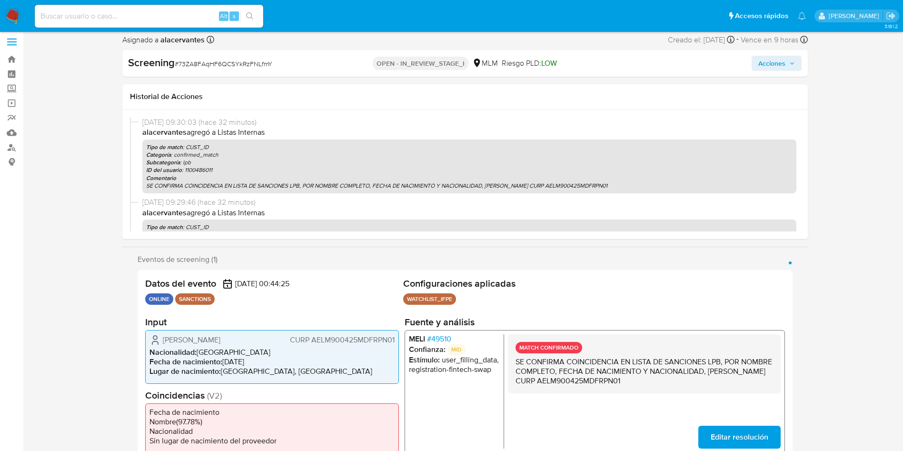
scroll to position [4, 0]
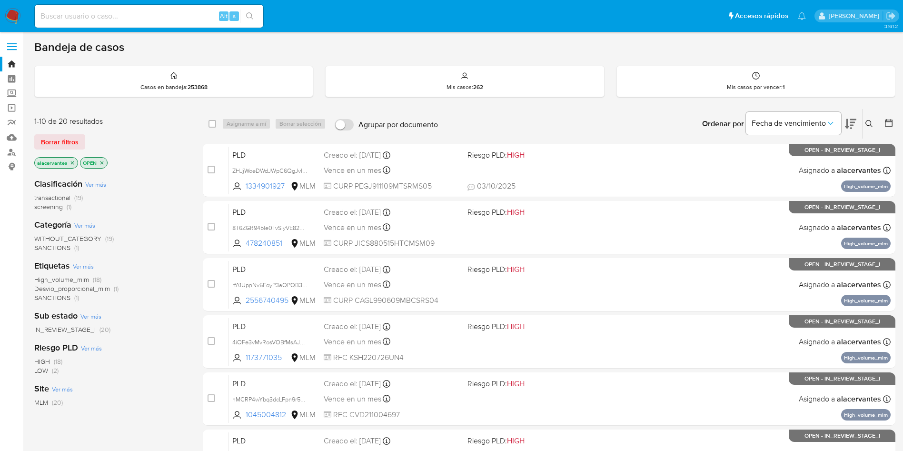
click at [870, 127] on icon at bounding box center [869, 124] width 8 height 8
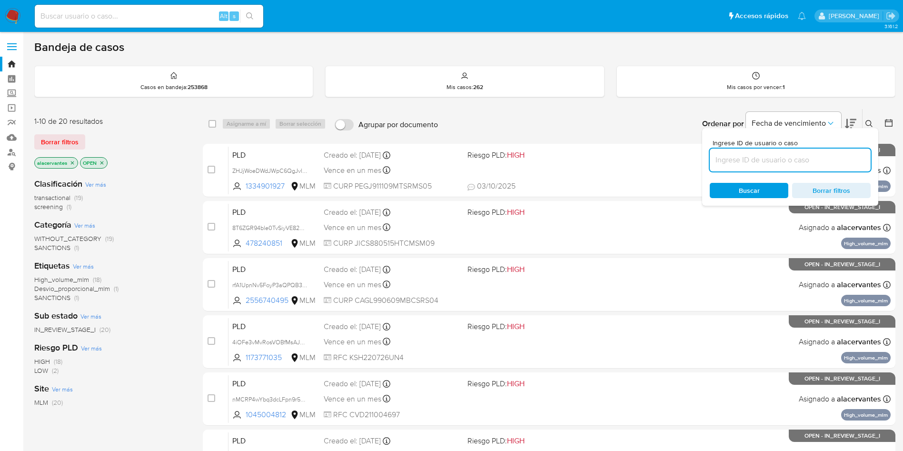
click at [772, 162] on input at bounding box center [789, 160] width 161 height 12
type input "264449001"
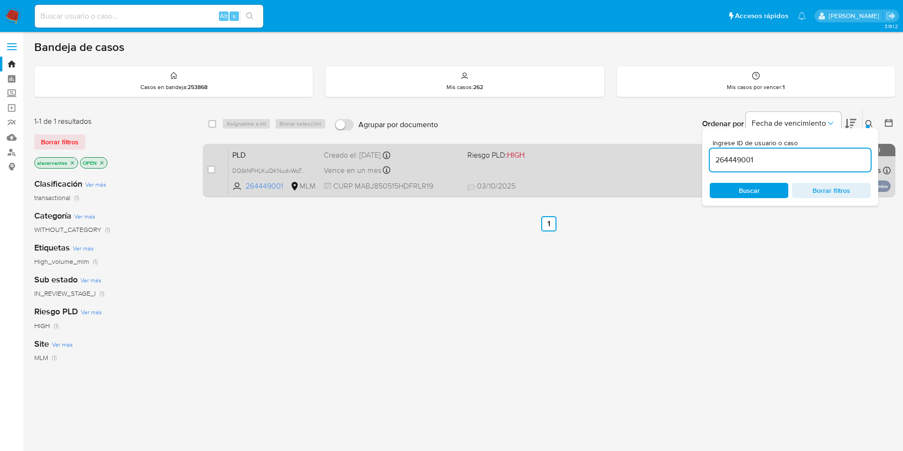
click at [563, 183] on span "03/10/2025 03/10/2025 19:55" at bounding box center [607, 186] width 280 height 10
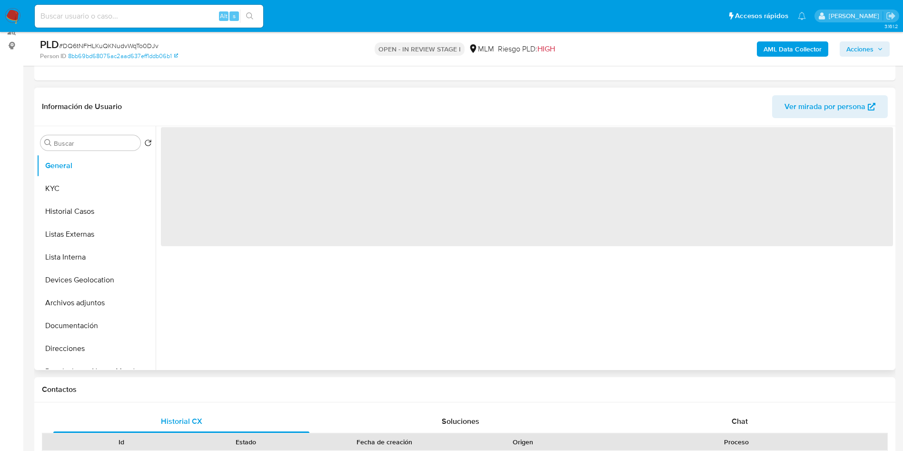
scroll to position [143, 0]
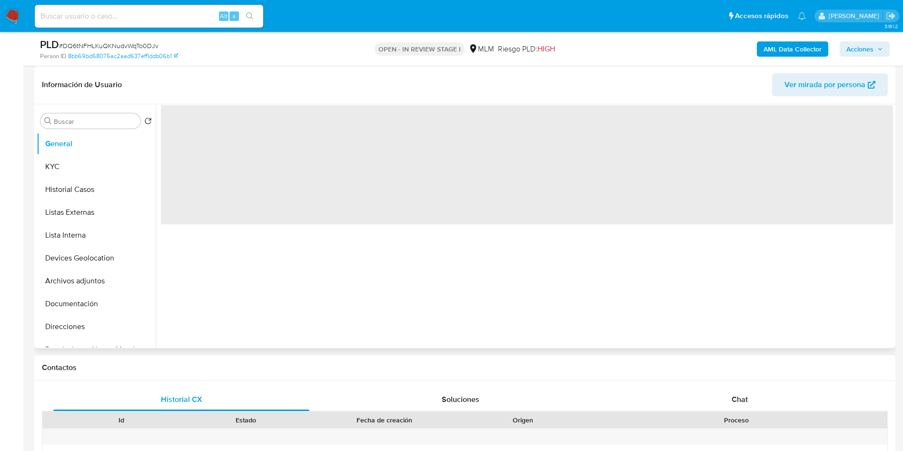
select select "10"
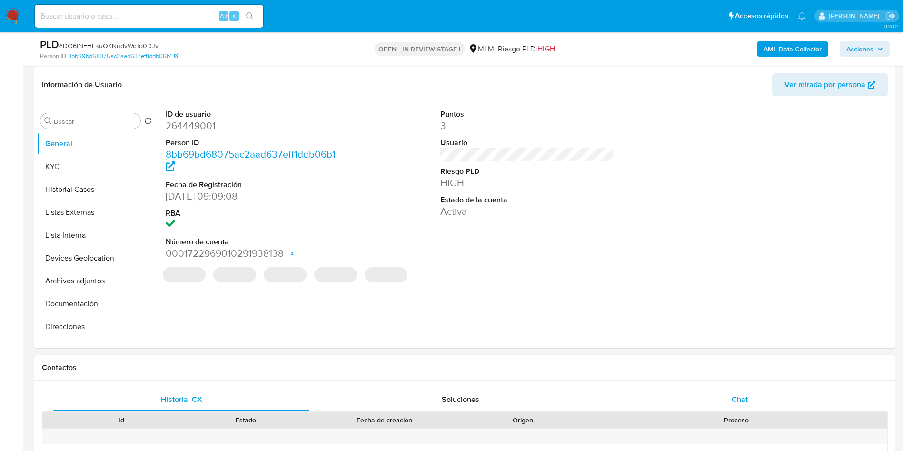
click at [767, 400] on div "Chat" at bounding box center [739, 399] width 256 height 23
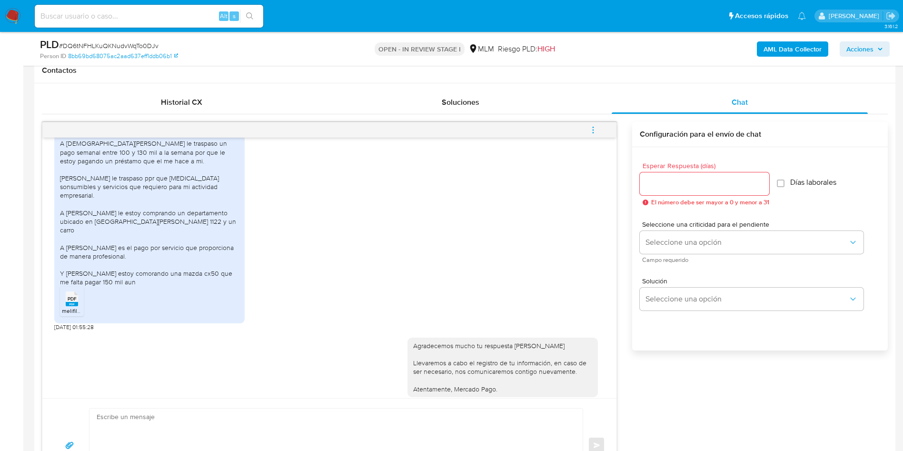
scroll to position [500, 0]
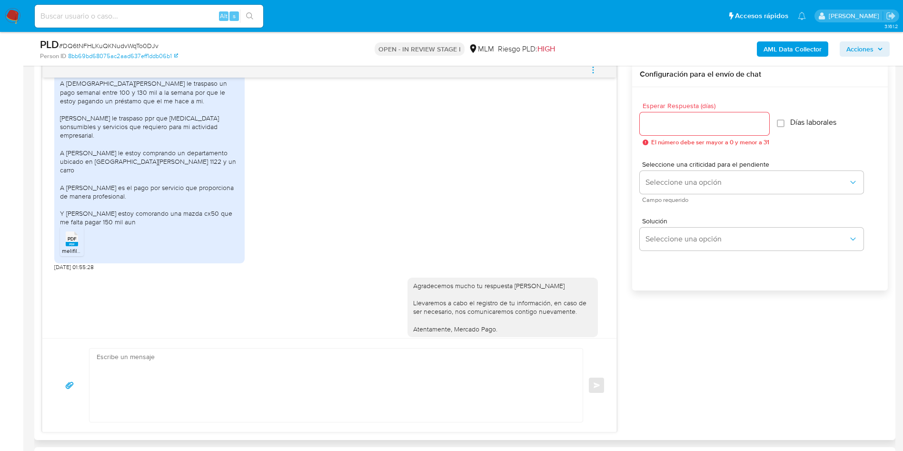
click at [596, 73] on icon "menu-action" at bounding box center [593, 70] width 9 height 9
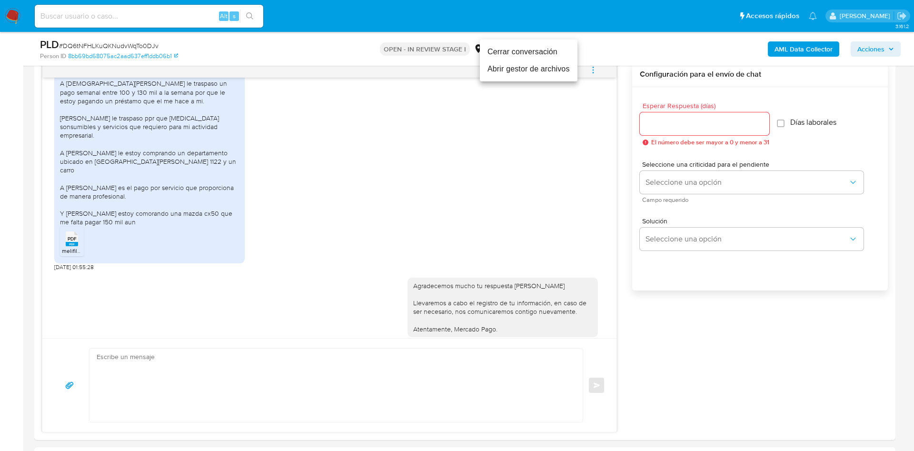
click at [532, 58] on li "Cerrar conversación" at bounding box center [529, 51] width 98 height 17
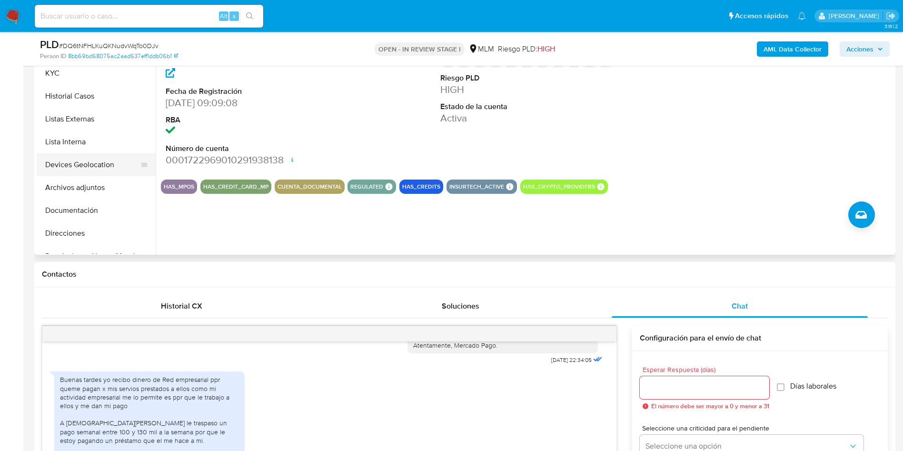
scroll to position [214, 0]
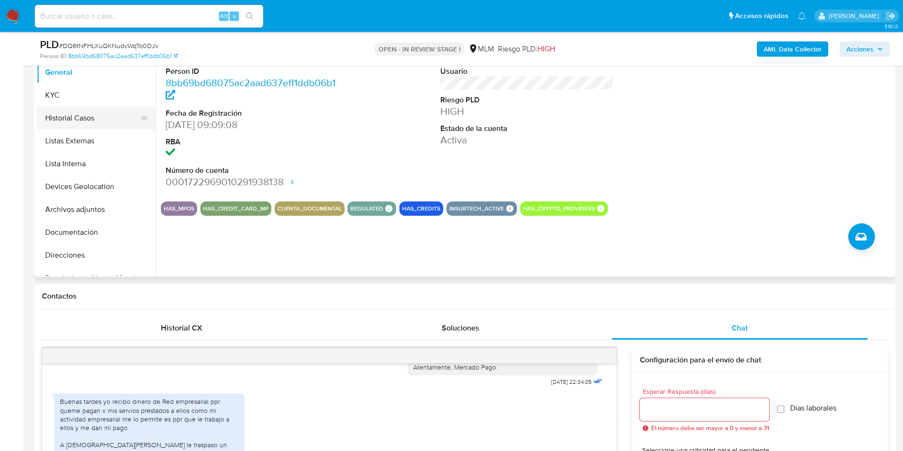
click at [99, 123] on button "Historial Casos" at bounding box center [92, 118] width 111 height 23
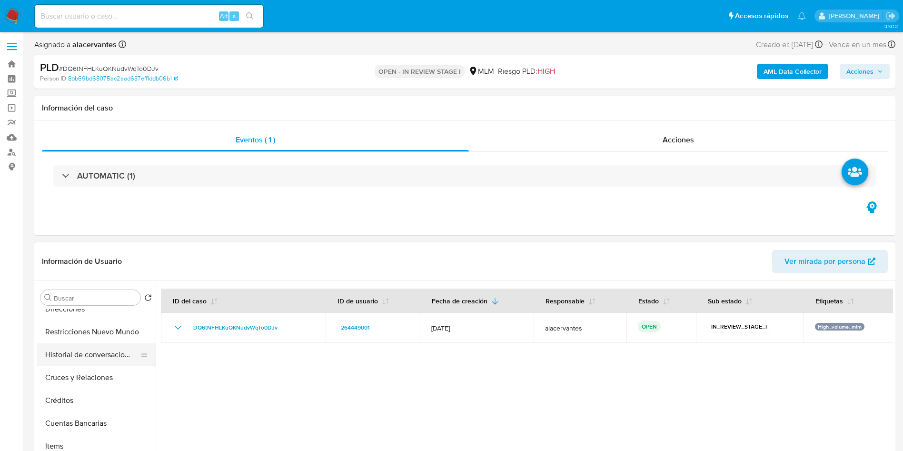
scroll to position [162, 0]
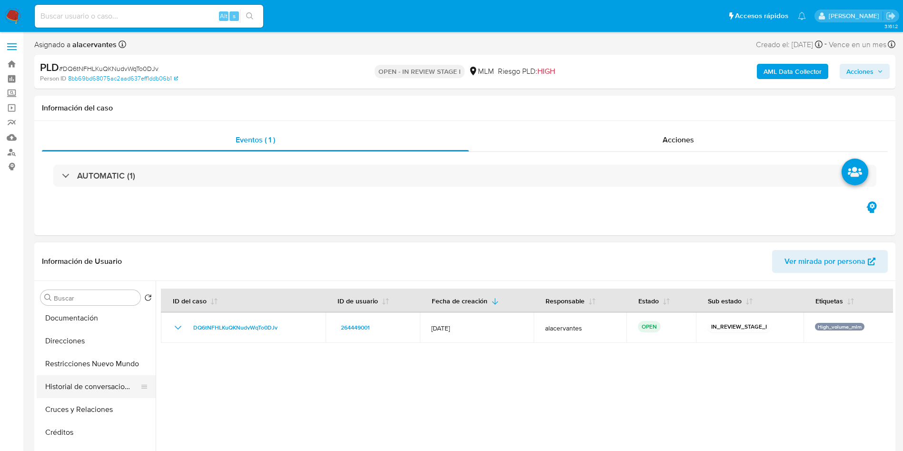
drag, startPoint x: 106, startPoint y: 382, endPoint x: 118, endPoint y: 384, distance: 12.5
click at [107, 382] on button "Historial de conversaciones" at bounding box center [92, 386] width 111 height 23
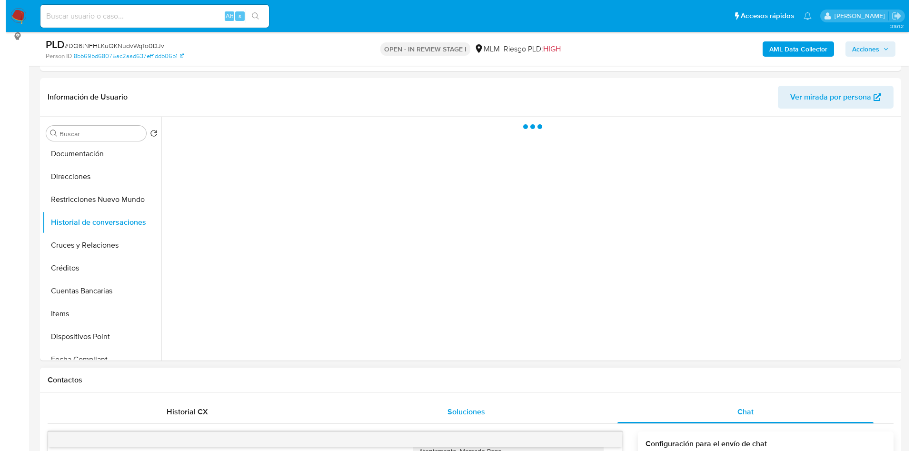
scroll to position [143, 0]
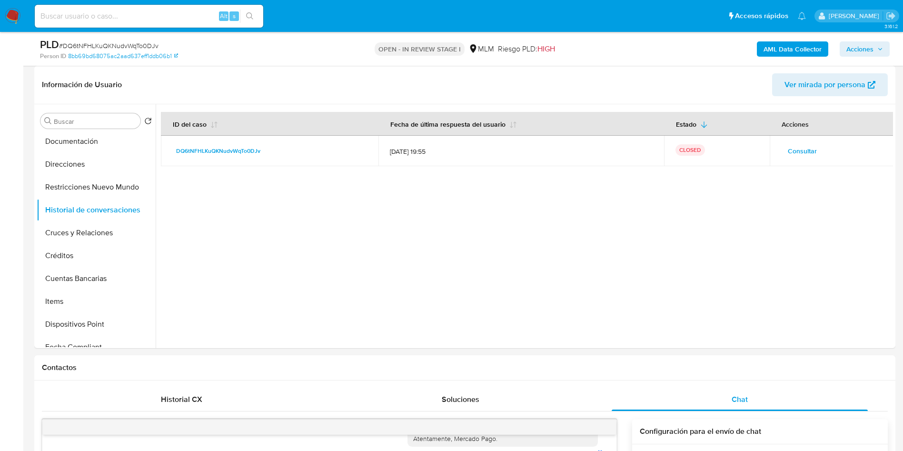
click at [790, 144] on span "Consultar" at bounding box center [801, 150] width 29 height 13
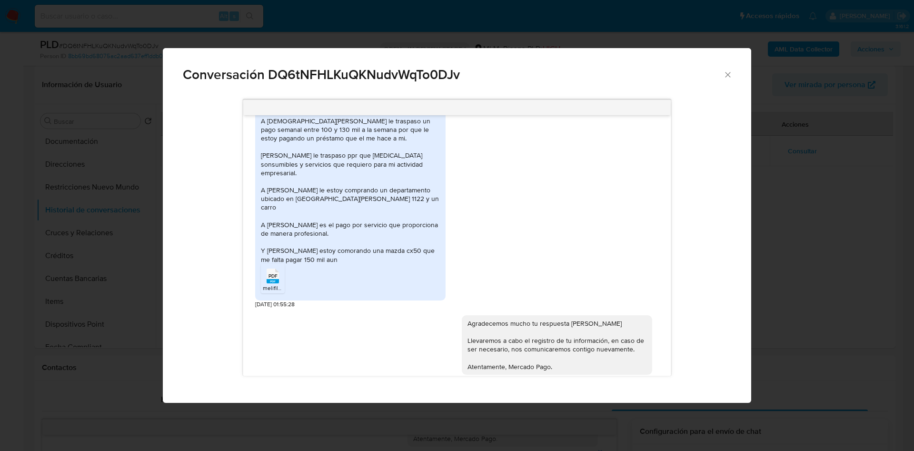
scroll to position [272, 0]
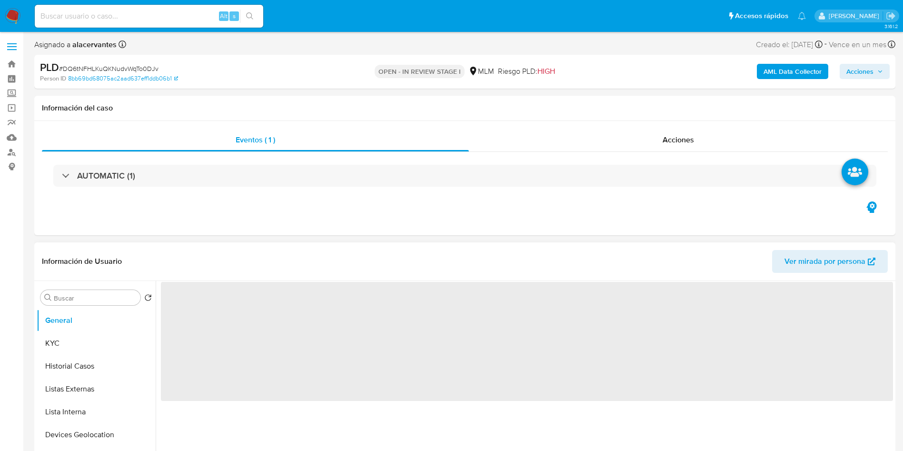
select select "10"
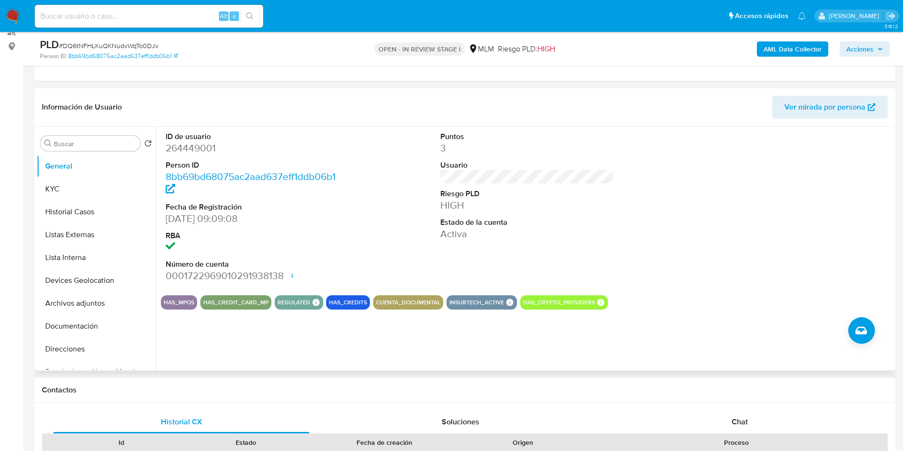
scroll to position [143, 0]
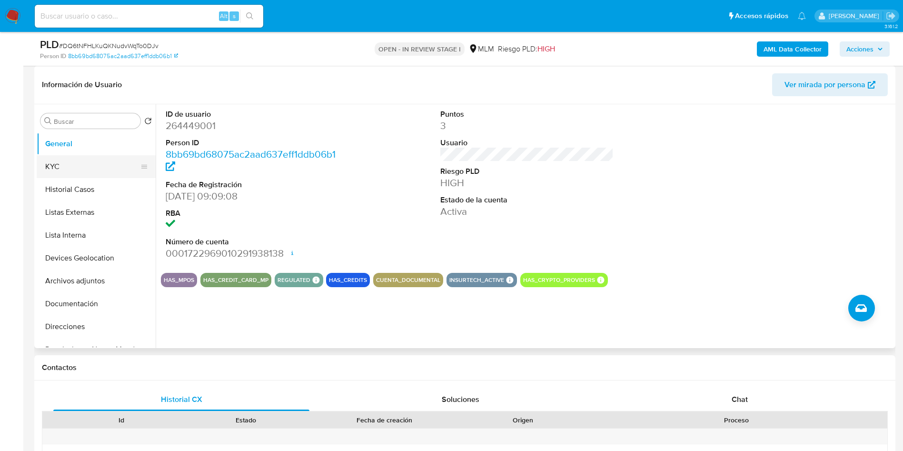
click at [72, 166] on button "KYC" at bounding box center [92, 166] width 111 height 23
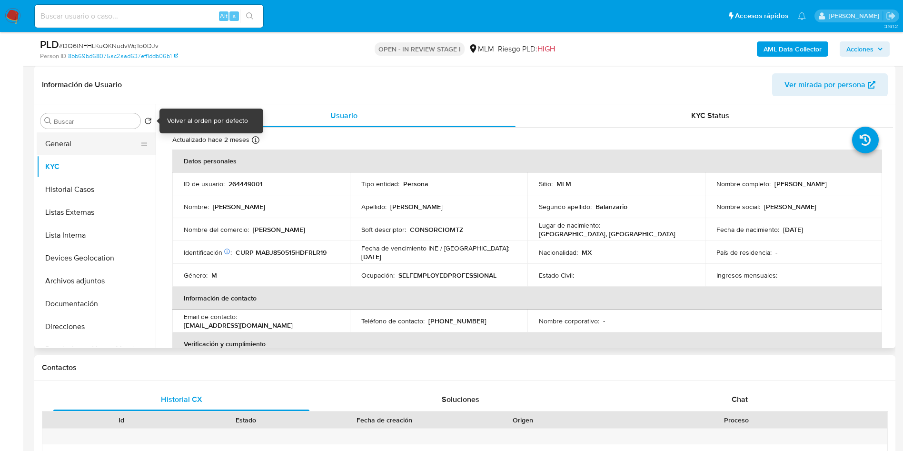
click at [113, 137] on button "General" at bounding box center [92, 143] width 111 height 23
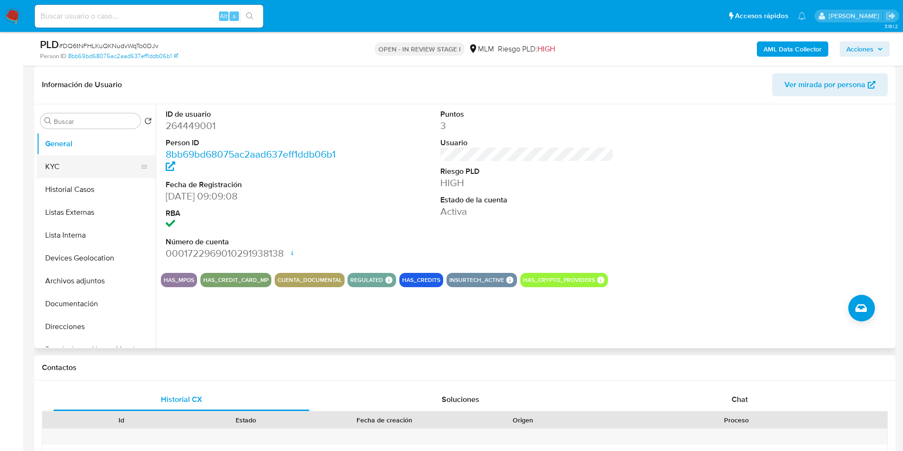
click at [62, 156] on button "KYC" at bounding box center [92, 166] width 111 height 23
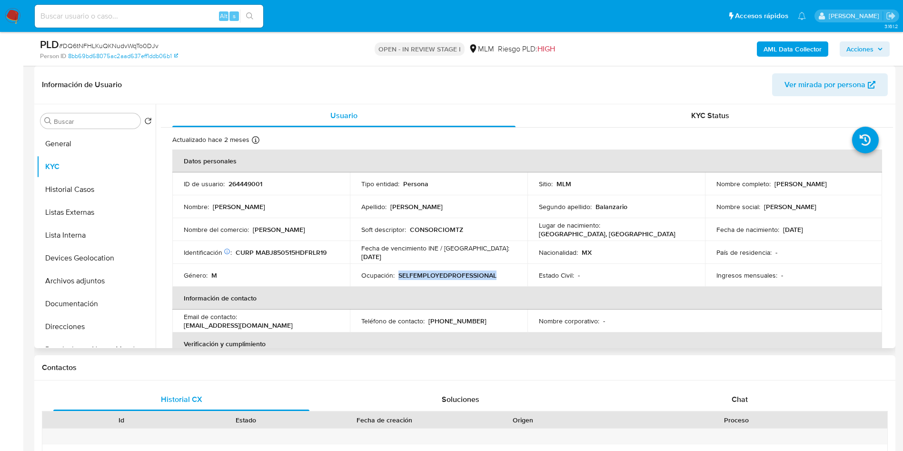
drag, startPoint x: 407, startPoint y: 276, endPoint x: 464, endPoint y: 281, distance: 57.8
click at [464, 281] on td "Ocupación : SELFEMPLOYEDPROFESSIONAL" at bounding box center [438, 275] width 177 height 23
copy p "SELFEMPLOYEDPROFESSIONAL"
click at [87, 279] on button "Archivos adjuntos" at bounding box center [92, 280] width 111 height 23
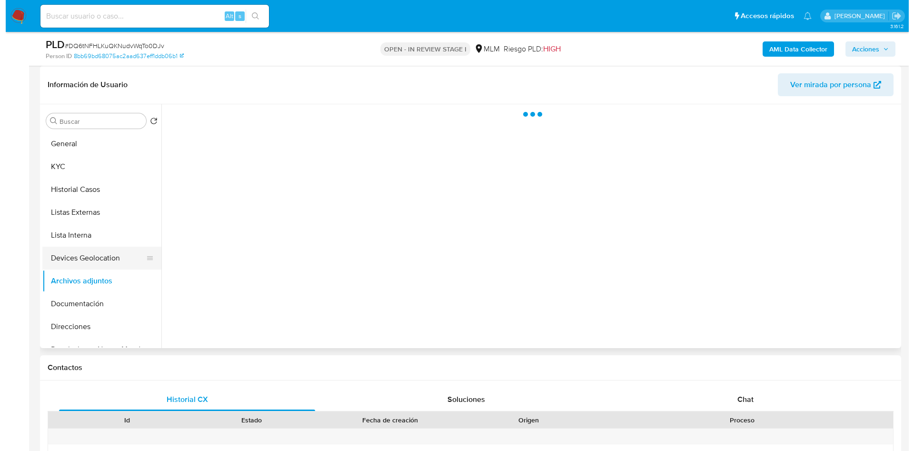
scroll to position [71, 0]
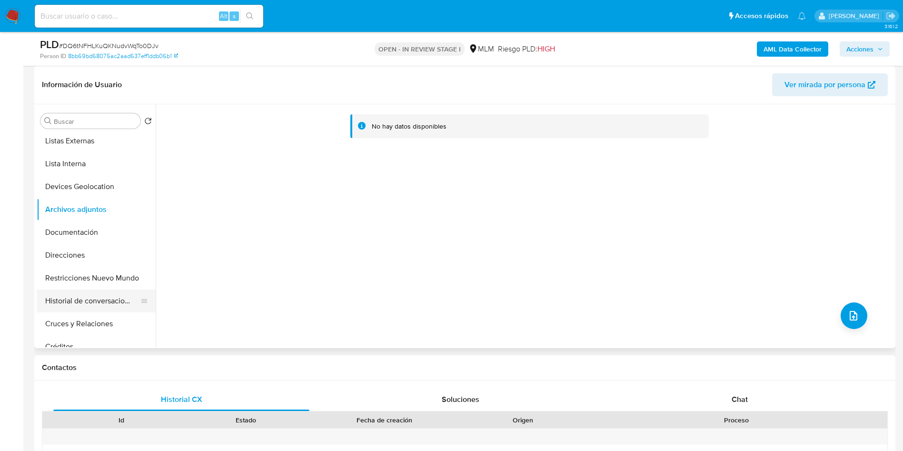
click at [100, 305] on button "Historial de conversaciones" at bounding box center [92, 300] width 111 height 23
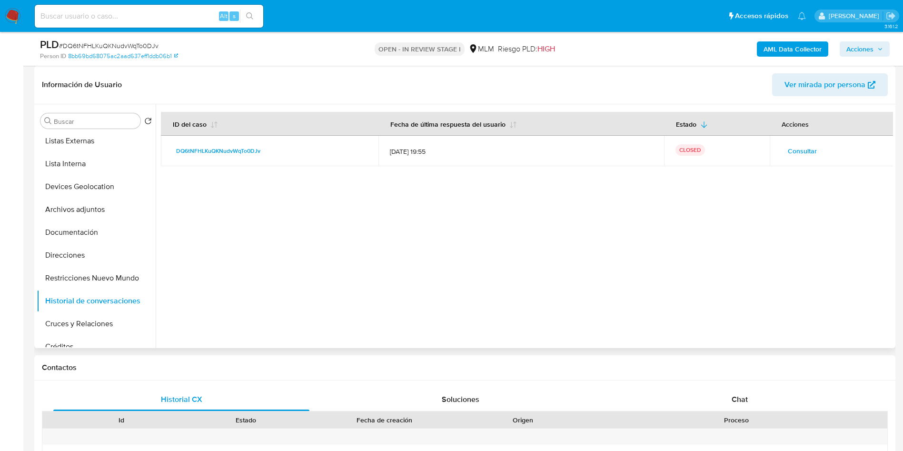
click at [797, 157] on span "Consultar" at bounding box center [801, 150] width 29 height 13
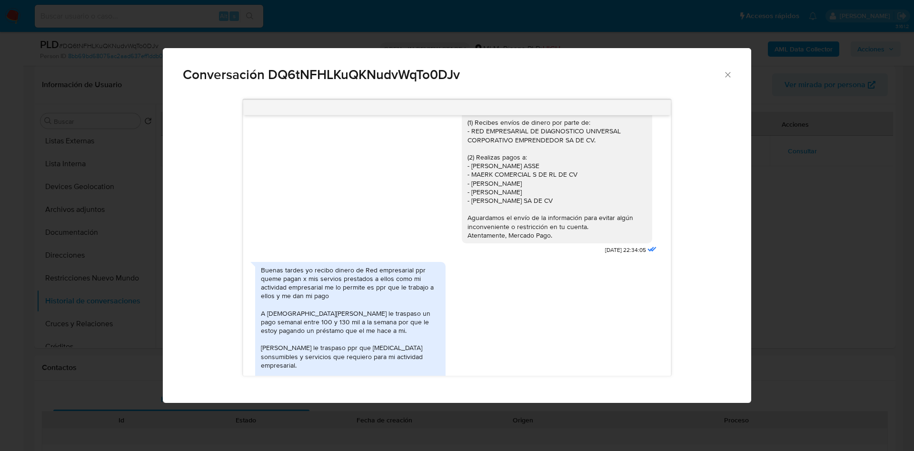
scroll to position [129, 0]
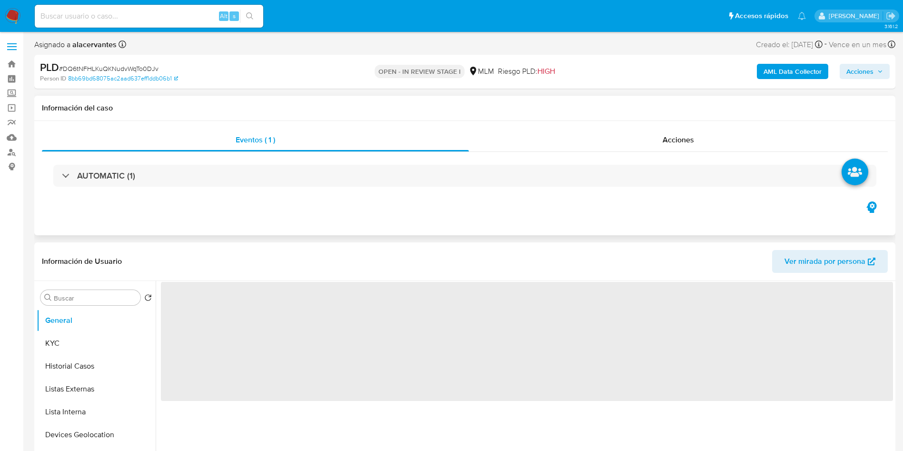
select select "10"
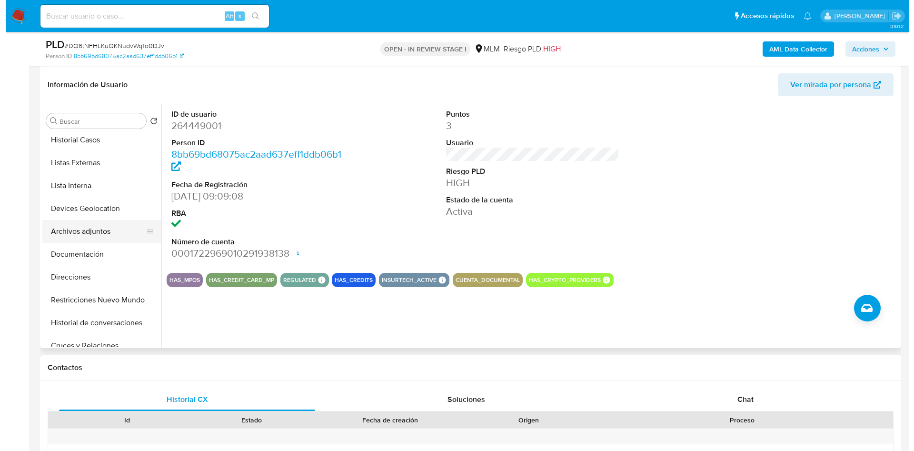
scroll to position [71, 0]
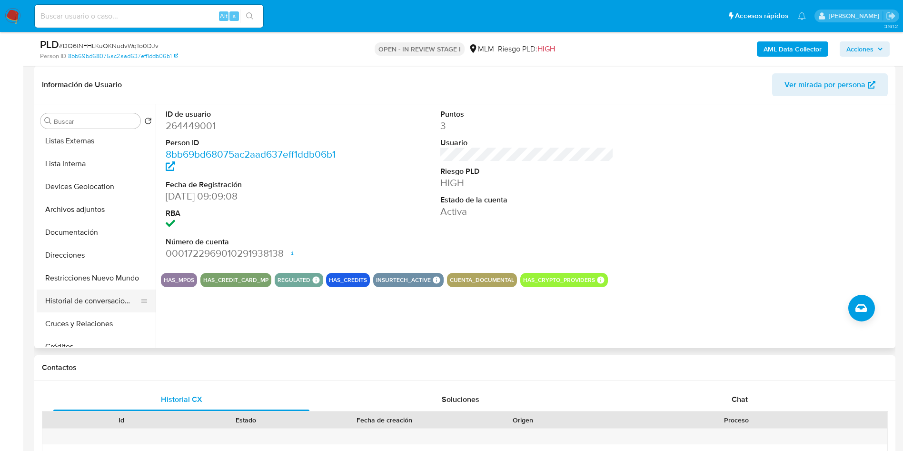
click at [102, 307] on button "Historial de conversaciones" at bounding box center [92, 300] width 111 height 23
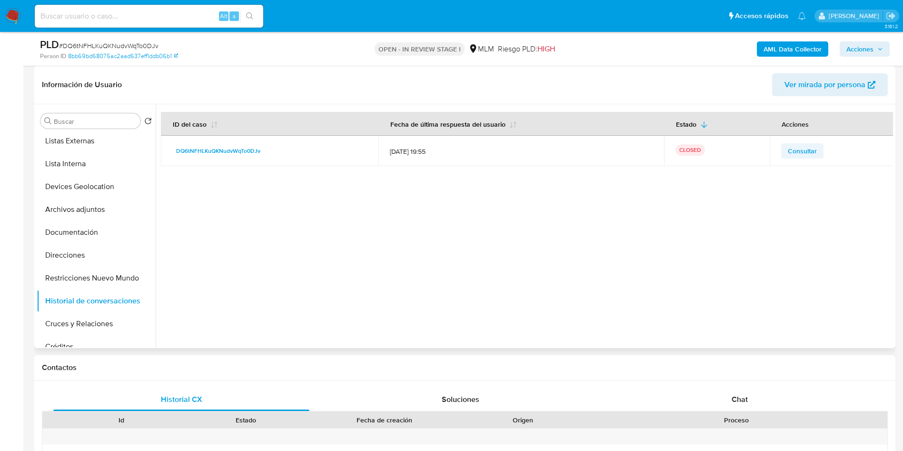
click at [774, 152] on td "Consultar" at bounding box center [831, 151] width 124 height 30
click at [788, 151] on span "Consultar" at bounding box center [801, 150] width 29 height 13
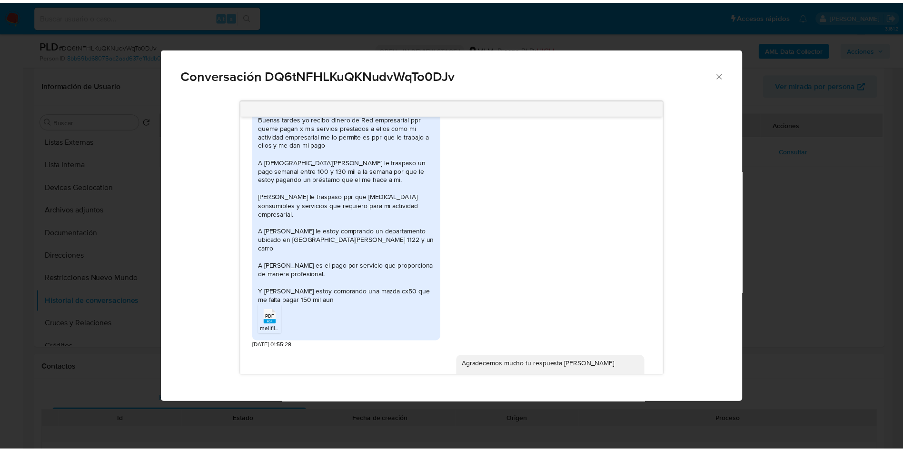
scroll to position [272, 0]
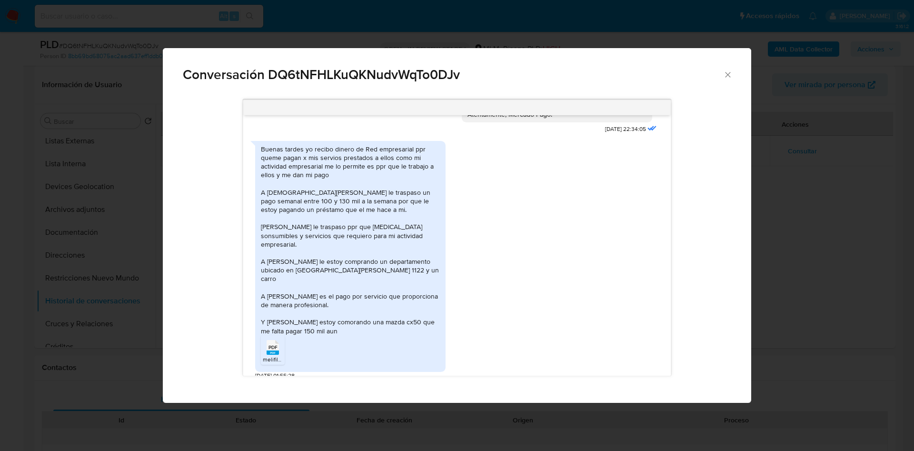
drag, startPoint x: 726, startPoint y: 70, endPoint x: 650, endPoint y: 96, distance: 80.3
click at [727, 72] on icon "Cerrar" at bounding box center [728, 75] width 10 height 10
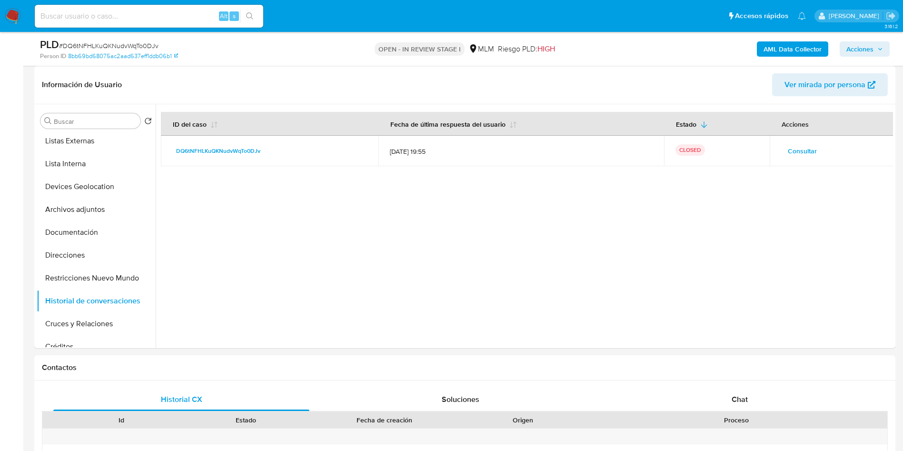
click at [20, 16] on img at bounding box center [13, 16] width 16 height 16
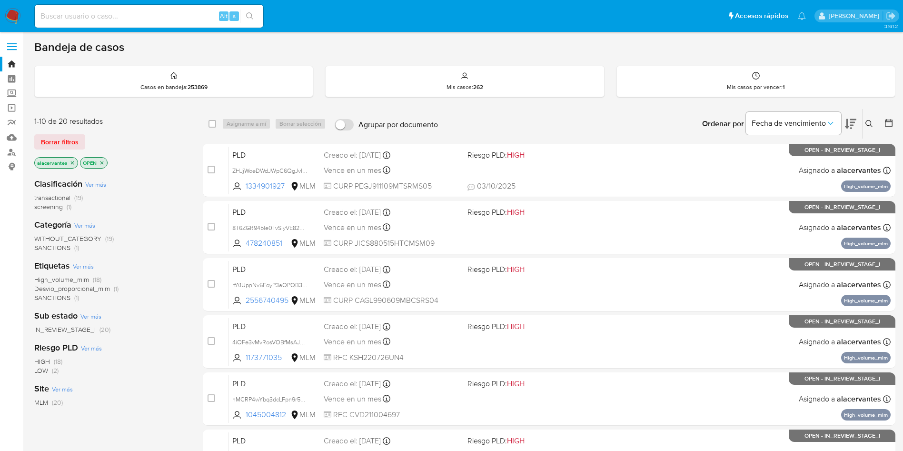
click at [62, 207] on span "screening" at bounding box center [48, 207] width 29 height 10
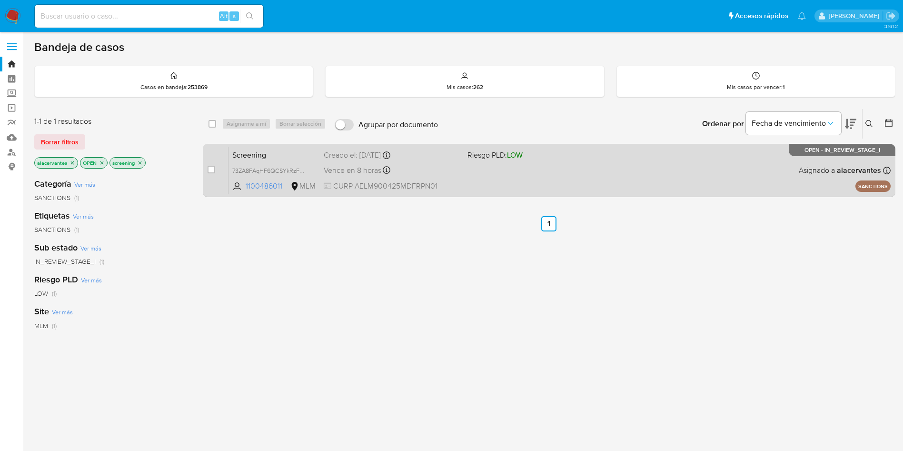
click at [579, 175] on div "Screening 73ZA8FAqHF6QCSYkRzFNLfmY 1100486011 MLM Riesgo PLD: LOW Creado el: 03…" at bounding box center [559, 170] width 662 height 48
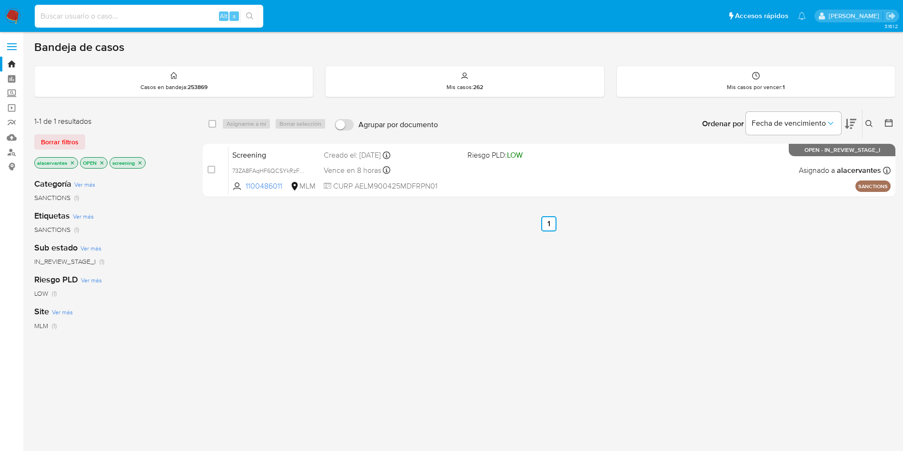
click at [160, 16] on input at bounding box center [149, 16] width 228 height 12
click at [140, 162] on icon "close-filter" at bounding box center [140, 163] width 6 height 6
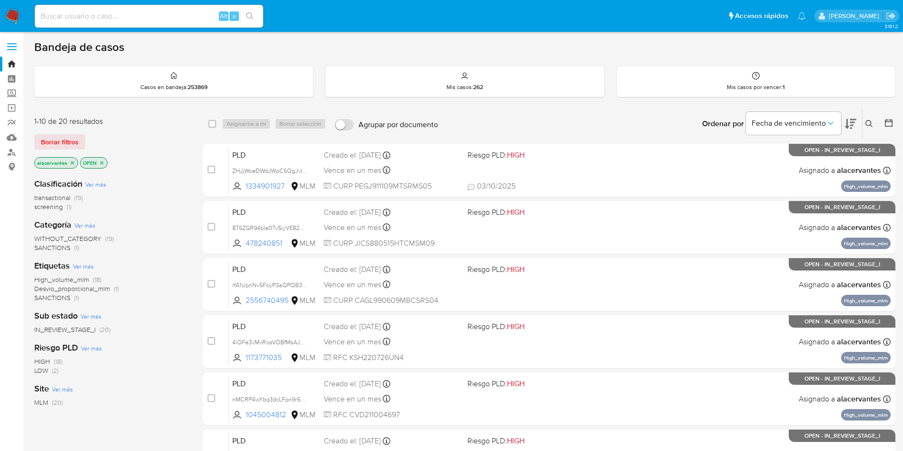
drag, startPoint x: 867, startPoint y: 118, endPoint x: 860, endPoint y: 125, distance: 9.8
click at [867, 119] on button at bounding box center [870, 123] width 16 height 11
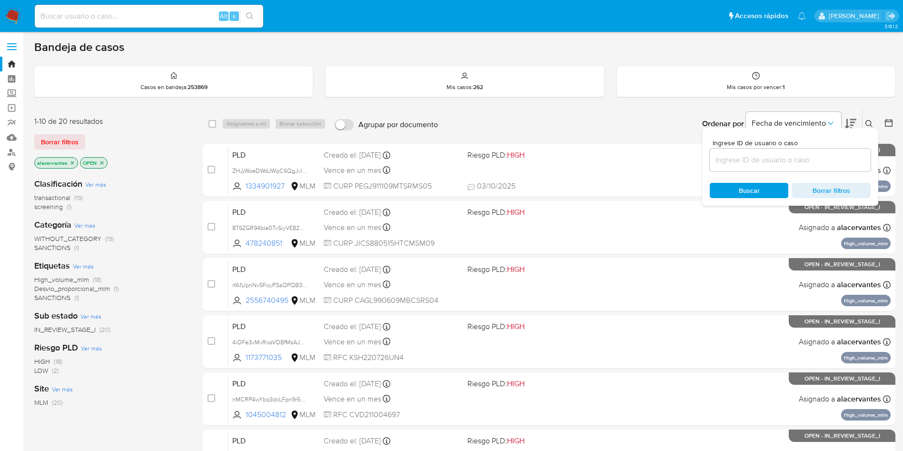
click at [760, 171] on div at bounding box center [789, 159] width 161 height 23
click at [758, 168] on div at bounding box center [789, 159] width 161 height 23
click at [758, 160] on input at bounding box center [789, 160] width 161 height 12
paste input "1334901927"
type input "1334901927"
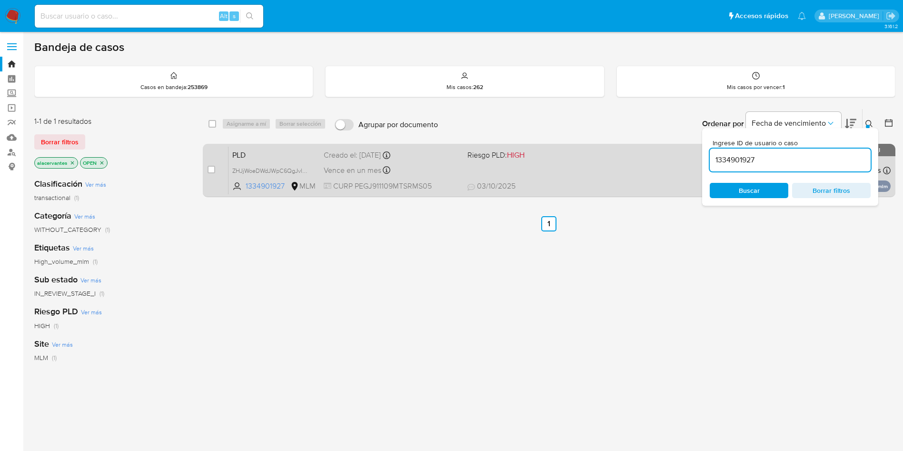
click at [627, 152] on div "PLD ZHJjWoeDWdJWpC6QgJvlKW4h 1334901927 MLM Riesgo PLD: HIGH Creado el: 12/09/2…" at bounding box center [559, 170] width 662 height 48
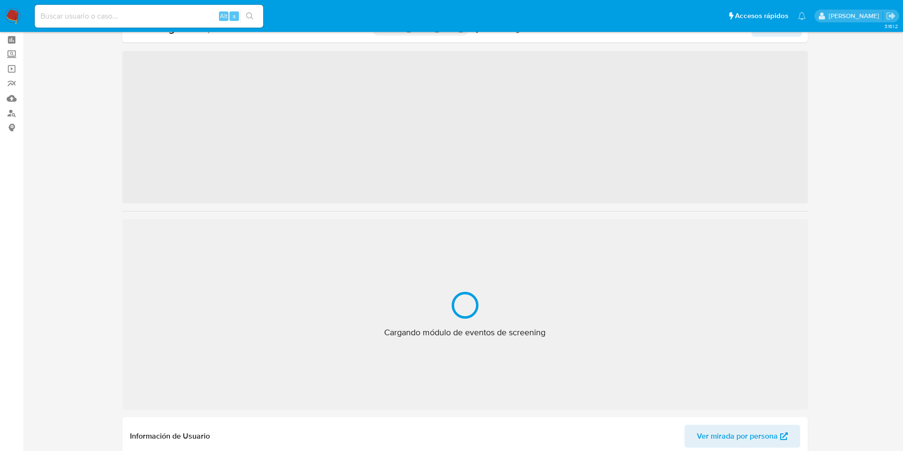
scroll to position [71, 0]
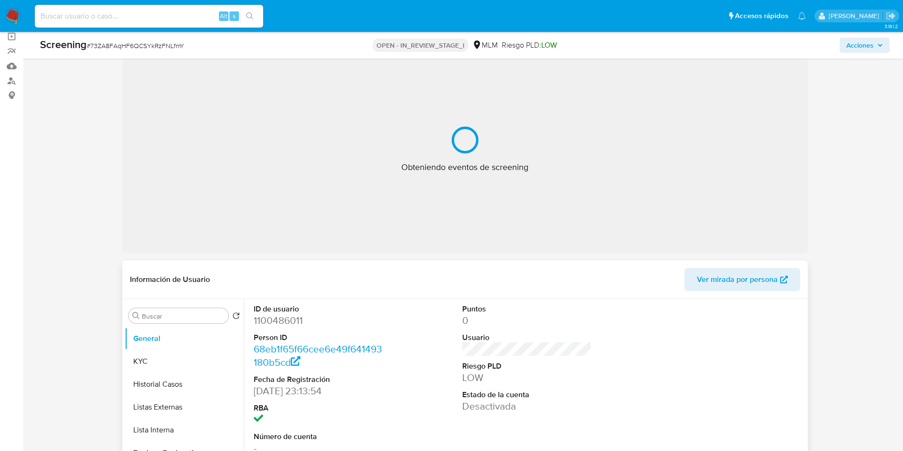
select select "10"
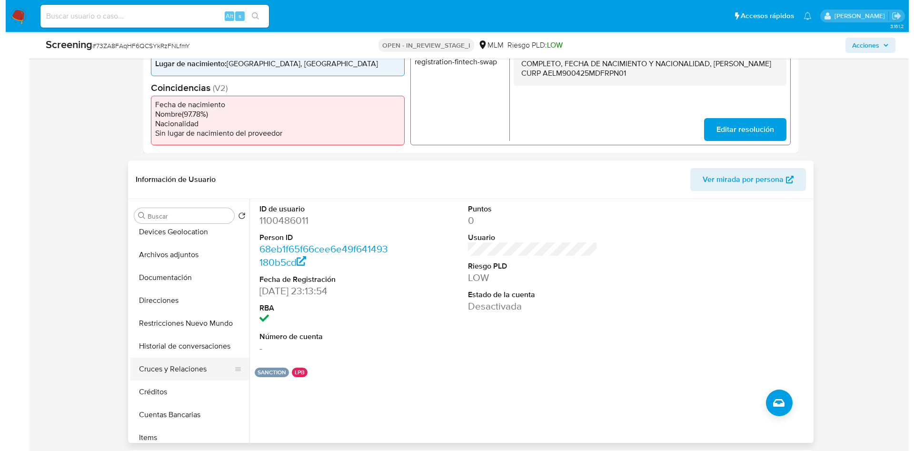
scroll to position [143, 0]
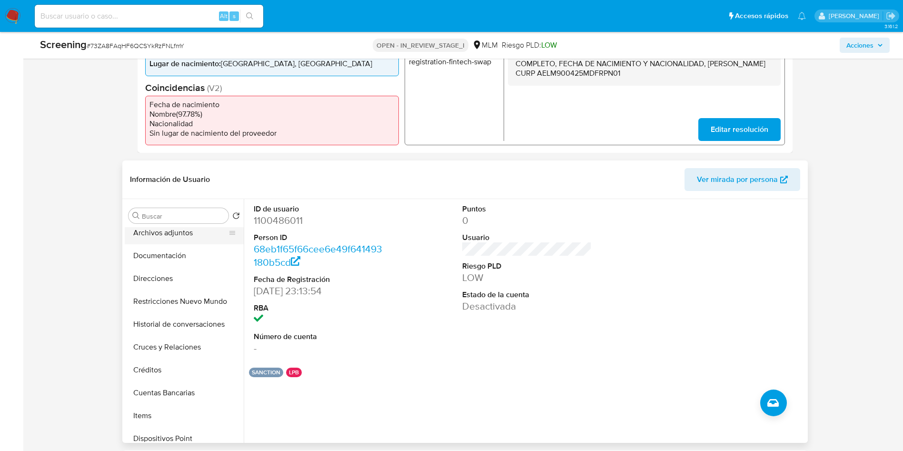
click at [175, 239] on button "Archivos adjuntos" at bounding box center [180, 232] width 111 height 23
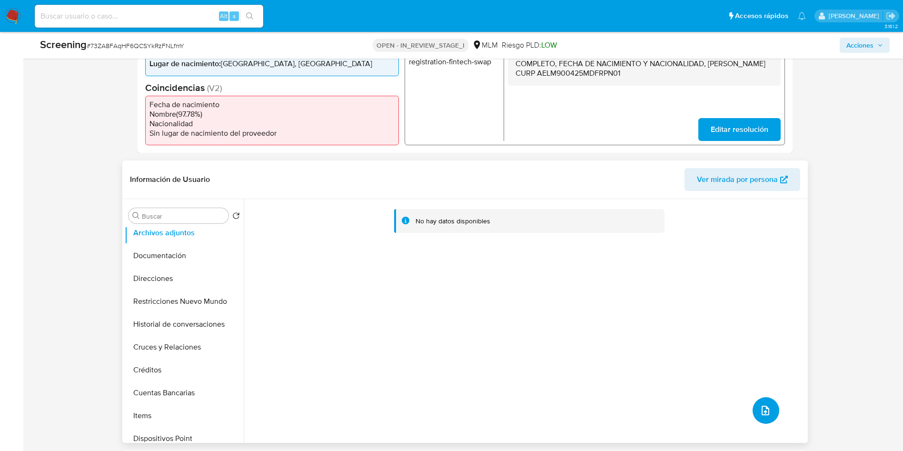
click at [764, 409] on icon "upload-file" at bounding box center [764, 409] width 11 height 11
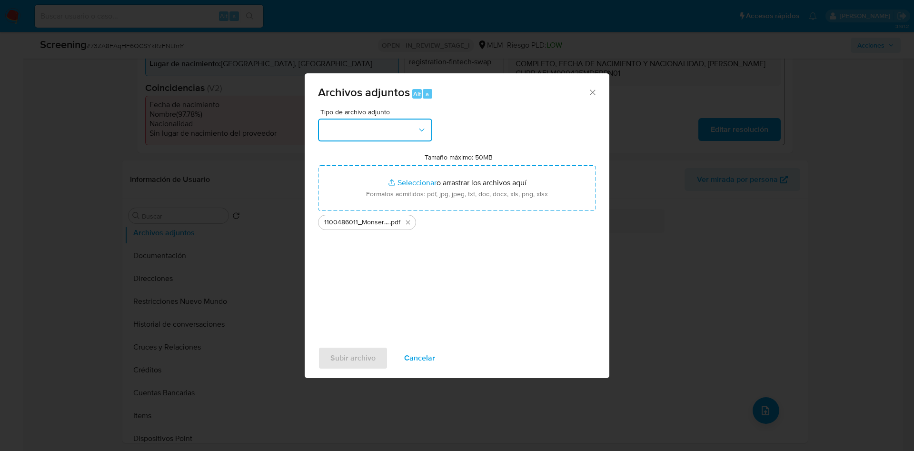
click at [364, 136] on button "button" at bounding box center [375, 129] width 114 height 23
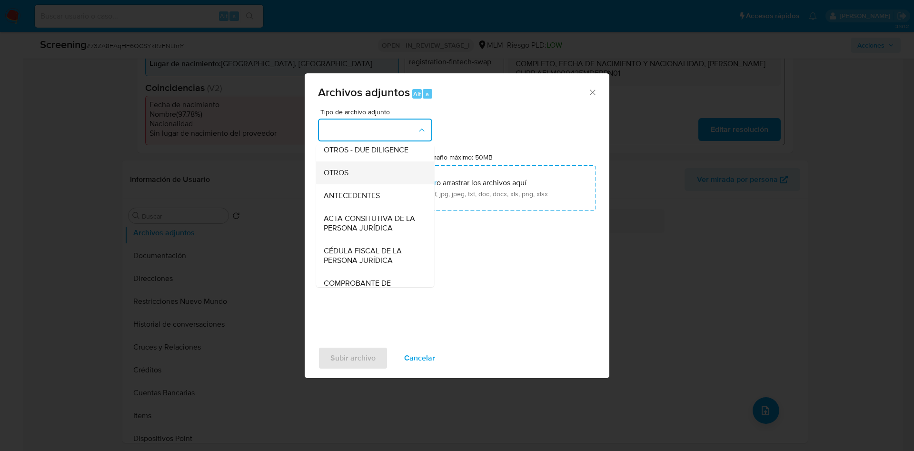
click at [364, 177] on div "OTROS" at bounding box center [372, 172] width 97 height 23
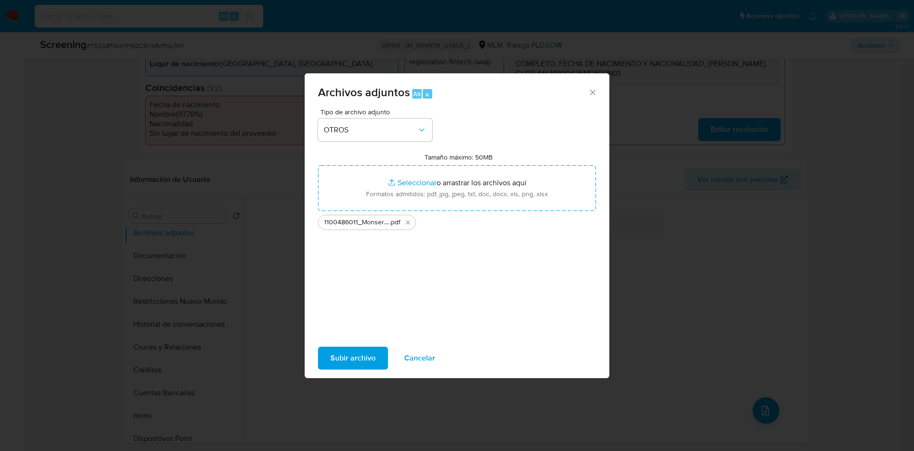
click at [368, 358] on span "Subir archivo" at bounding box center [352, 357] width 45 height 21
click at [372, 356] on span "Subir archivo" at bounding box center [352, 357] width 45 height 21
click at [593, 91] on icon "Cerrar" at bounding box center [592, 91] width 5 height 5
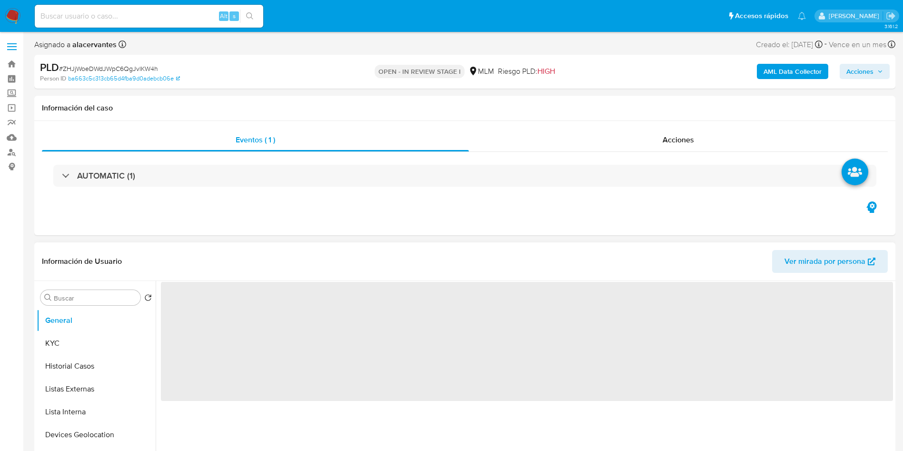
select select "10"
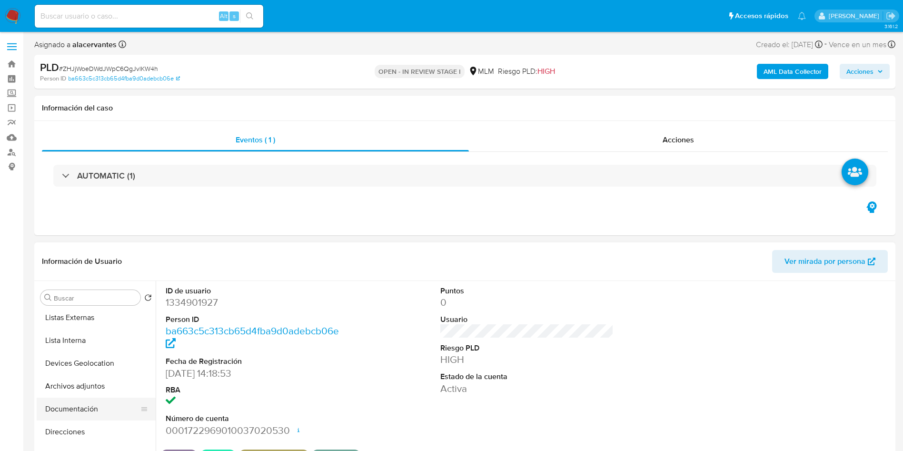
scroll to position [143, 0]
click at [95, 404] on button "Historial de conversaciones" at bounding box center [92, 405] width 111 height 23
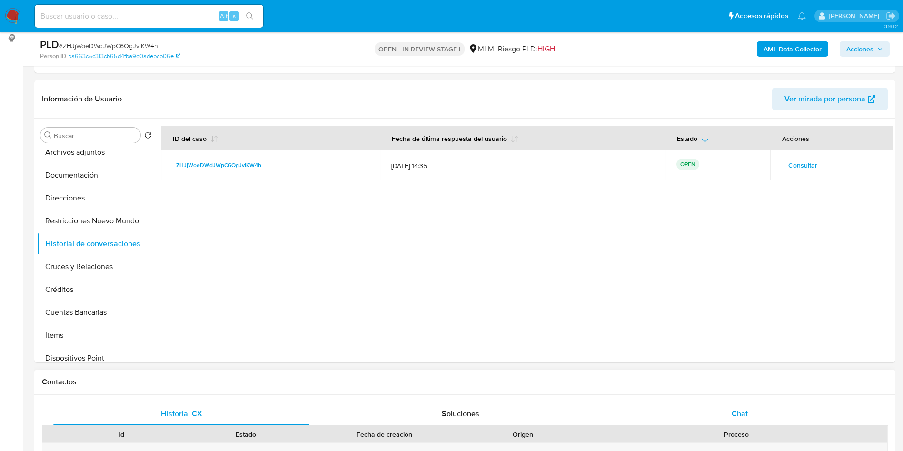
scroll to position [285, 0]
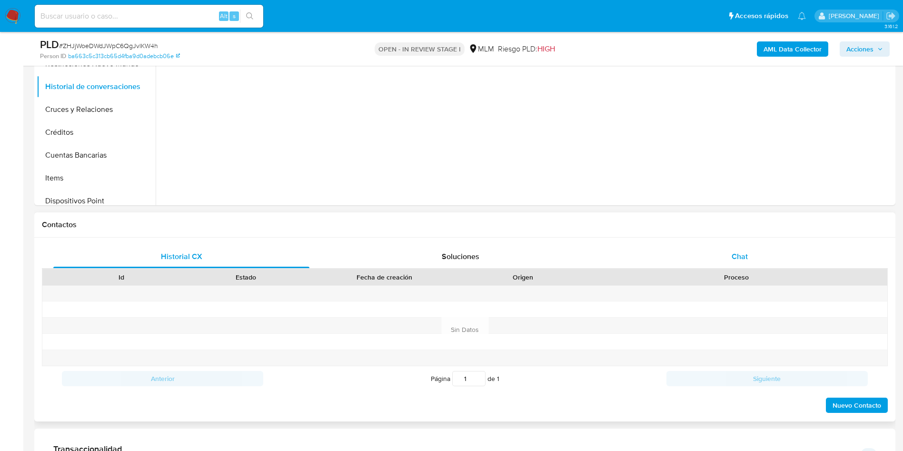
click at [788, 260] on div "Chat" at bounding box center [739, 256] width 256 height 23
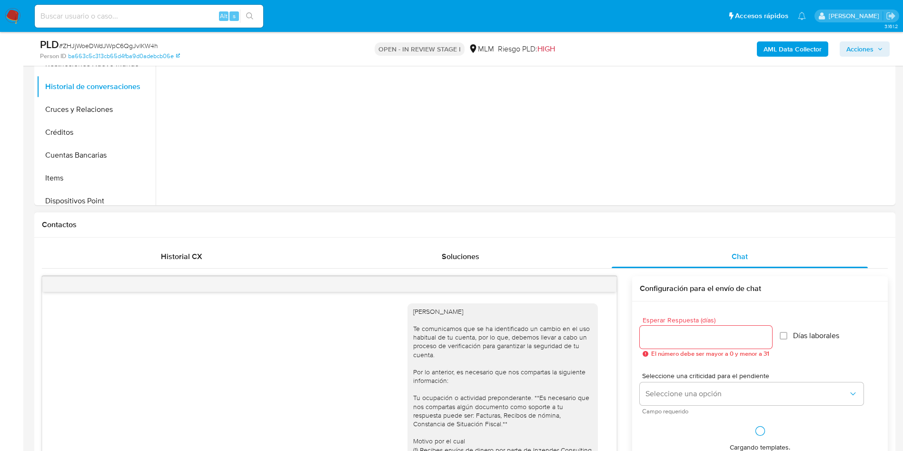
scroll to position [268, 0]
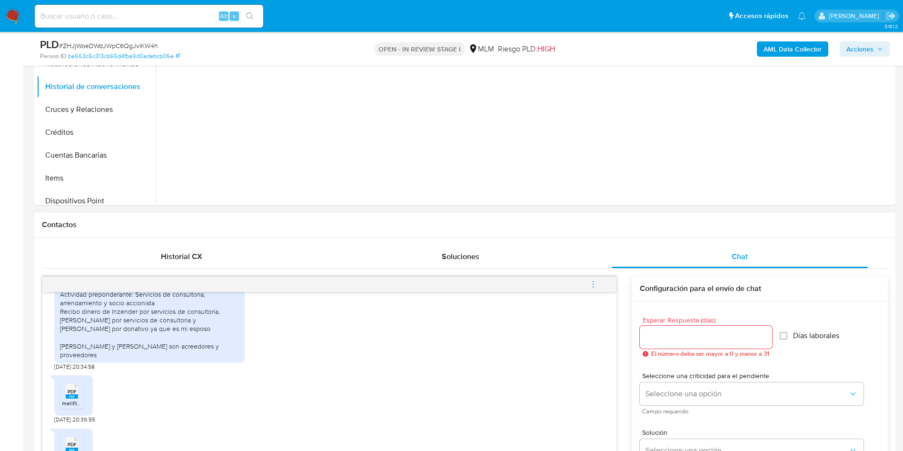
click at [601, 284] on button "menu-action" at bounding box center [592, 284] width 31 height 23
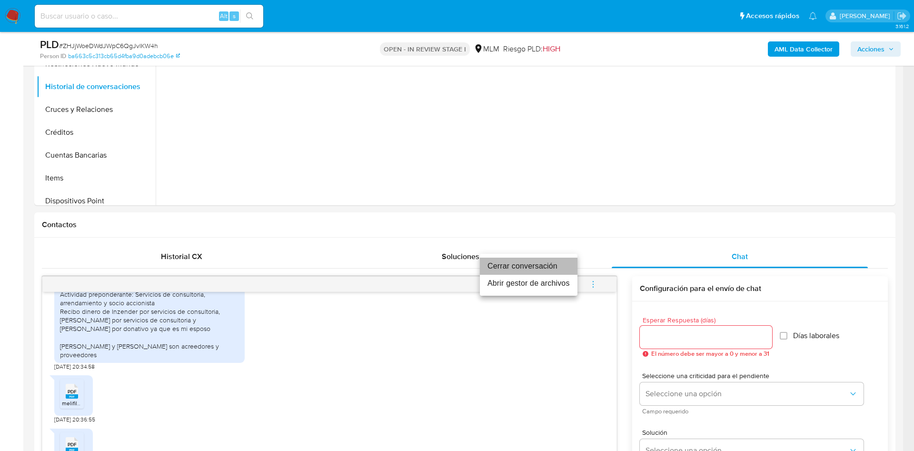
click at [566, 258] on li "Cerrar conversación" at bounding box center [529, 265] width 98 height 17
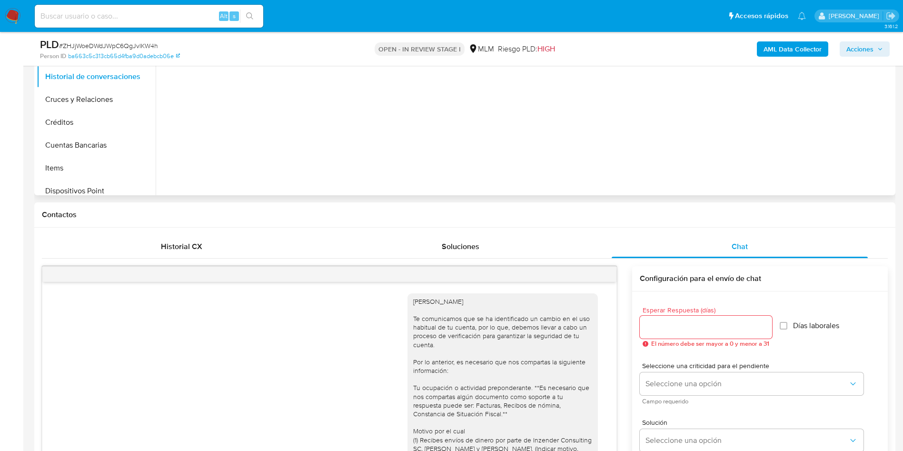
scroll to position [214, 0]
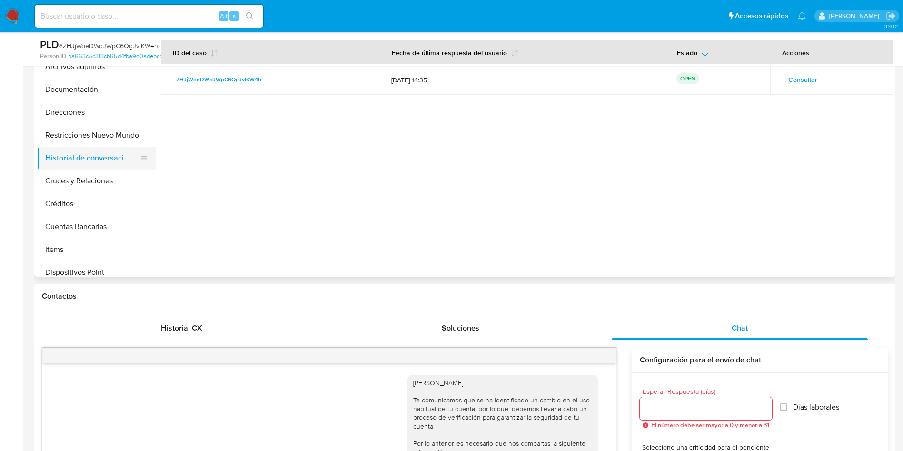
click at [88, 154] on button "Historial de conversaciones" at bounding box center [92, 158] width 111 height 23
click at [89, 141] on button "Restricciones Nuevo Mundo" at bounding box center [92, 135] width 111 height 23
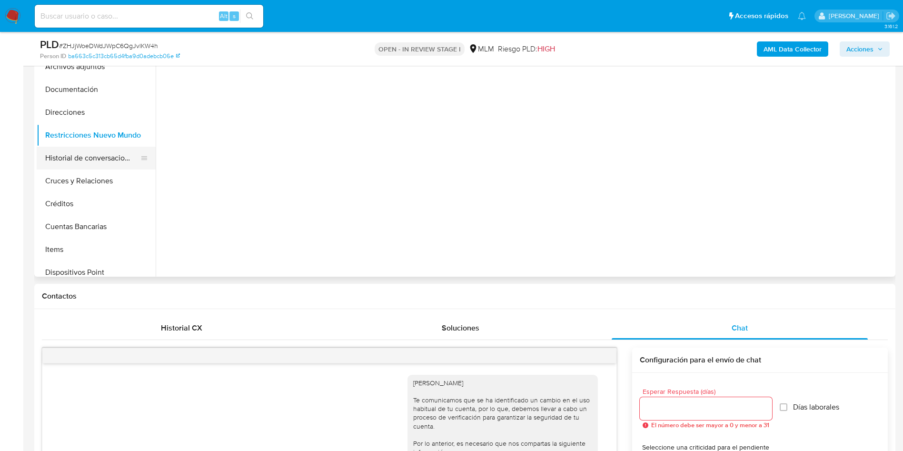
click at [91, 157] on button "Historial de conversaciones" at bounding box center [92, 158] width 111 height 23
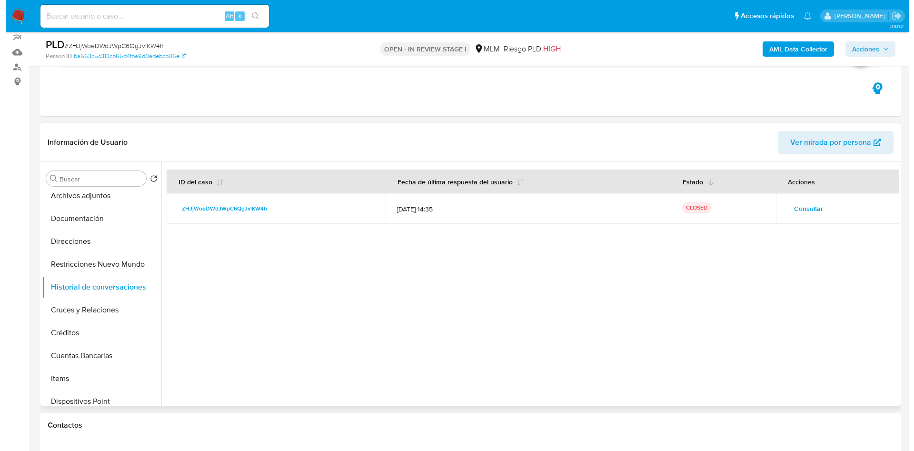
scroll to position [71, 0]
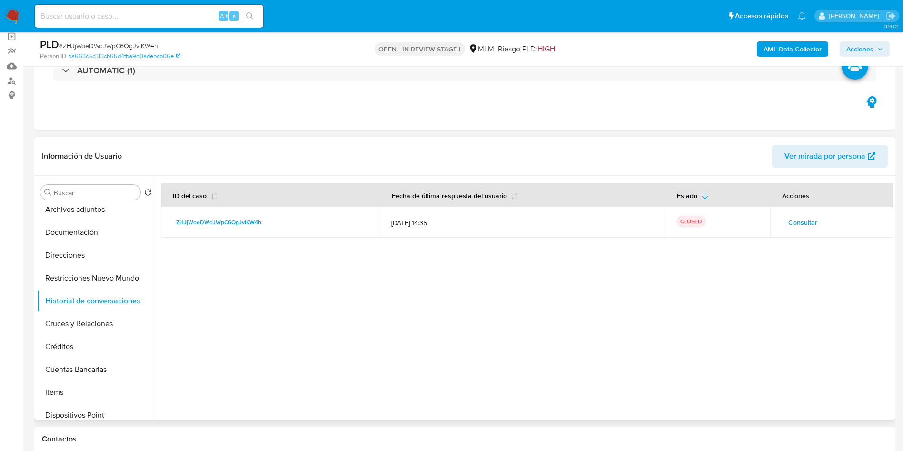
click at [804, 219] on span "Consultar" at bounding box center [802, 222] width 29 height 13
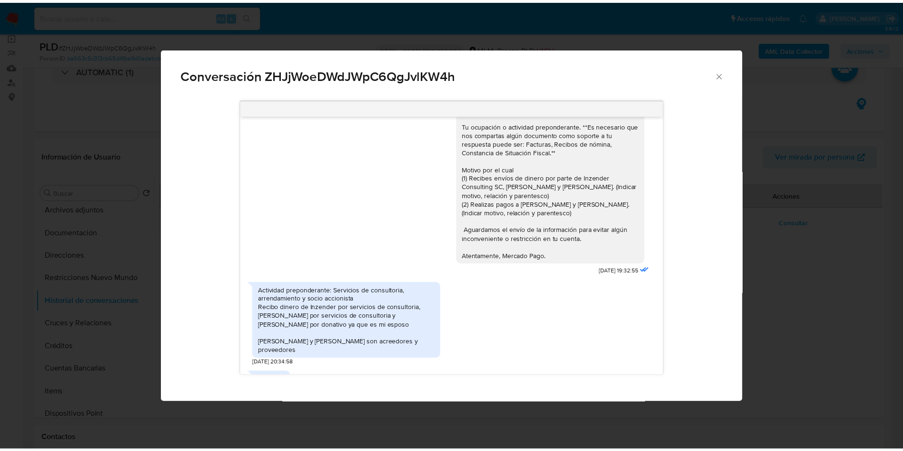
scroll to position [127, 0]
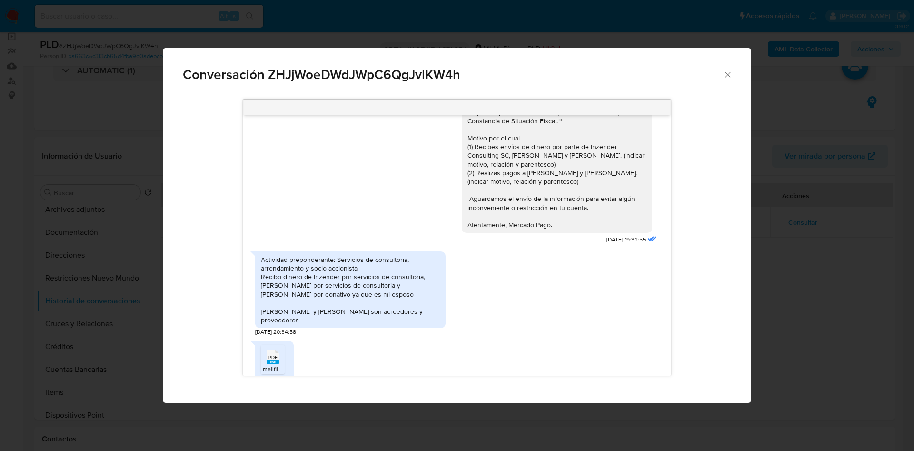
click at [331, 285] on div "Actividad preponderante: Servicios de consultoria, arrendamiento y socio accion…" at bounding box center [350, 289] width 179 height 69
click at [349, 287] on div "Actividad preponderante: Servicios de consultoria, arrendamiento y socio accion…" at bounding box center [350, 289] width 179 height 69
click at [732, 77] on icon "Cerrar" at bounding box center [728, 75] width 10 height 10
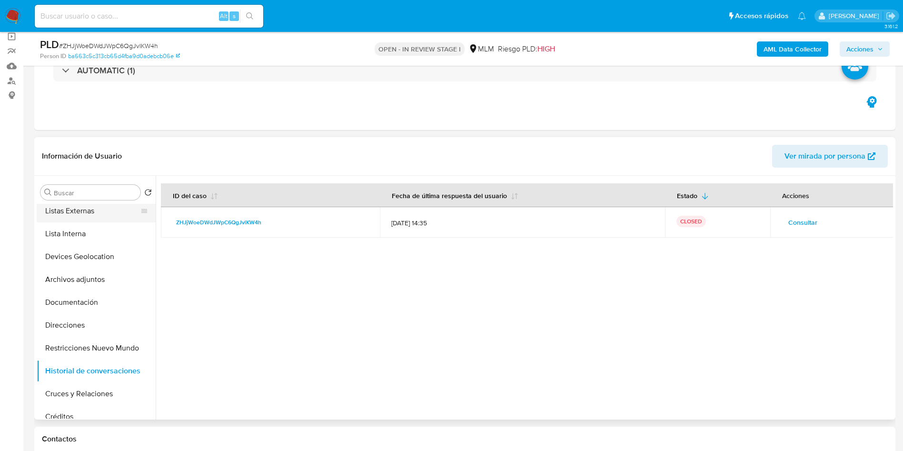
scroll to position [0, 0]
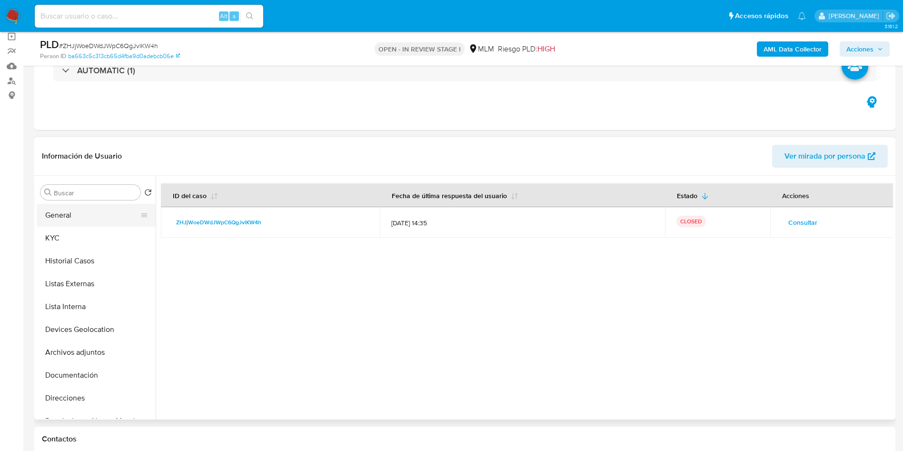
click at [61, 210] on button "General" at bounding box center [92, 215] width 111 height 23
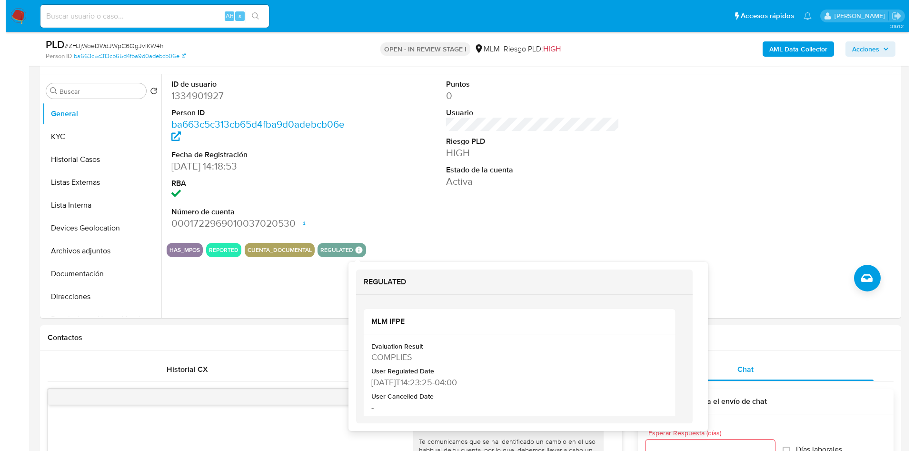
scroll to position [214, 0]
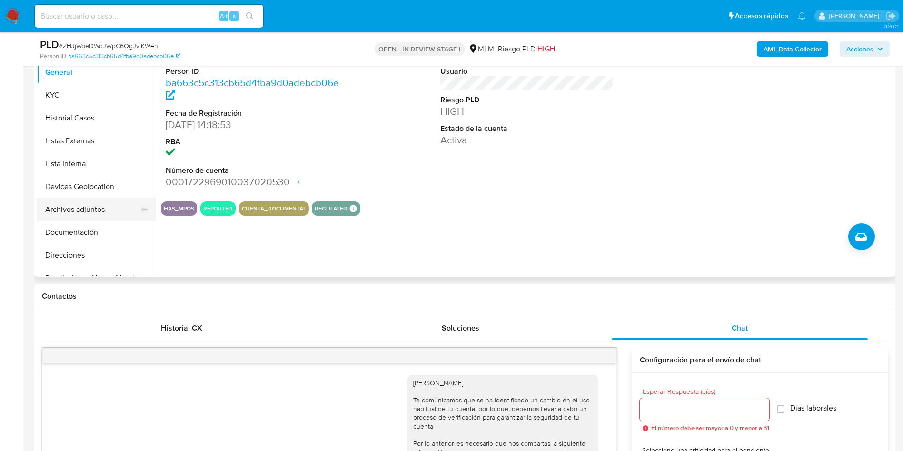
click at [88, 207] on button "Archivos adjuntos" at bounding box center [92, 209] width 111 height 23
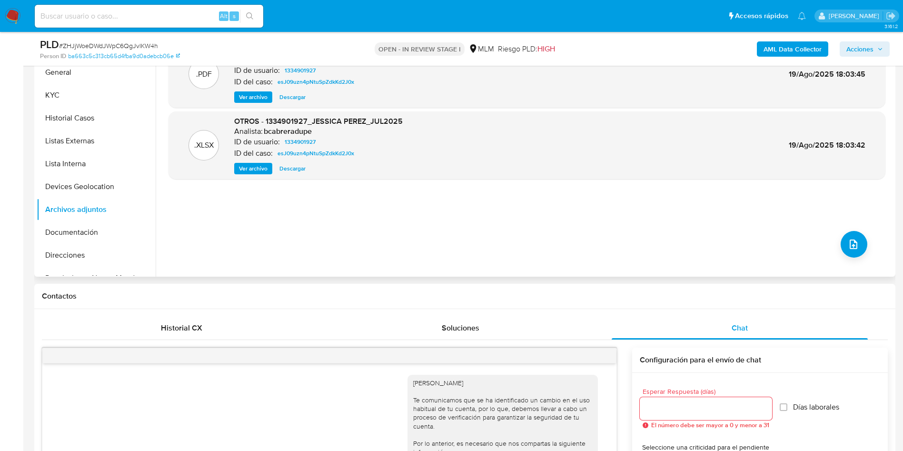
click at [258, 102] on span "Ver archivo" at bounding box center [253, 97] width 29 height 10
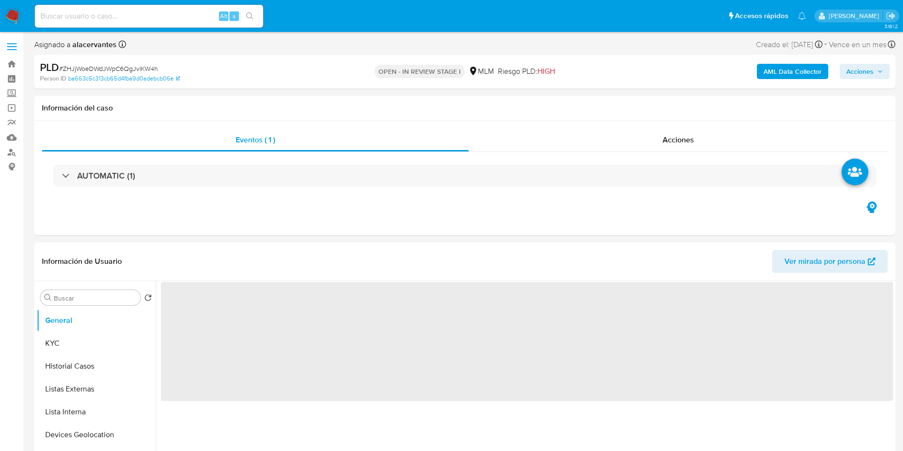
select select "10"
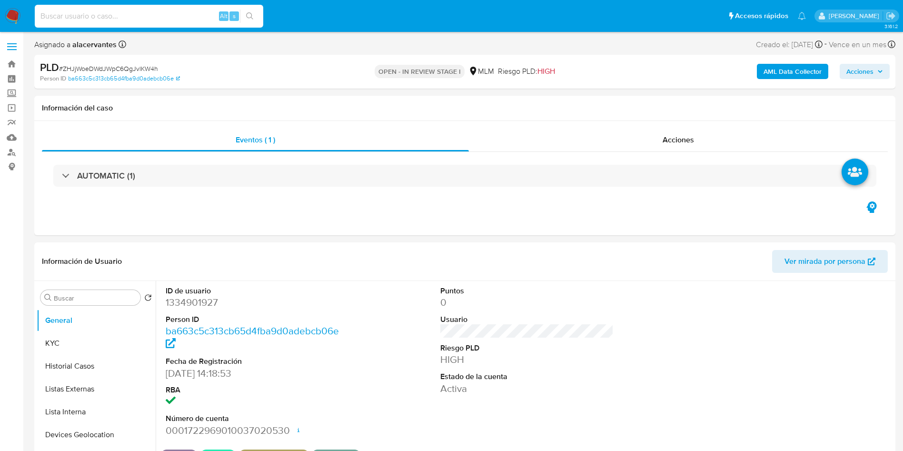
click at [103, 11] on input at bounding box center [149, 16] width 228 height 12
paste input "2195310905"
type input "2195310905"
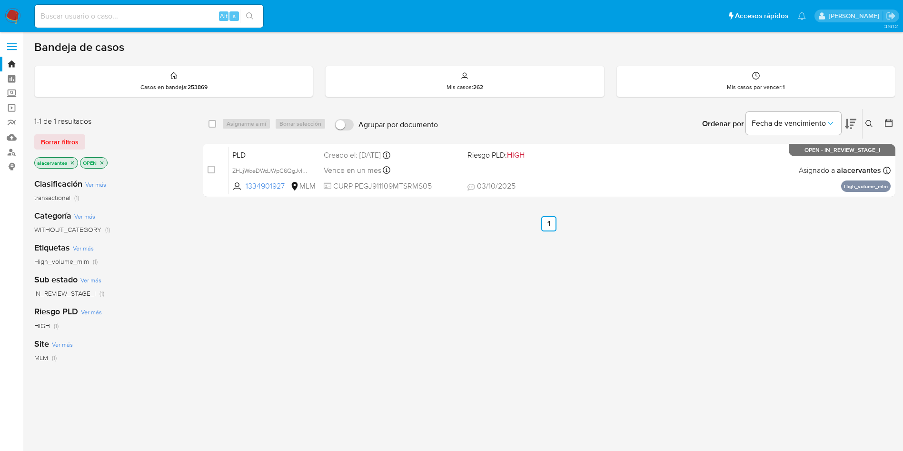
click at [868, 119] on button at bounding box center [870, 123] width 16 height 11
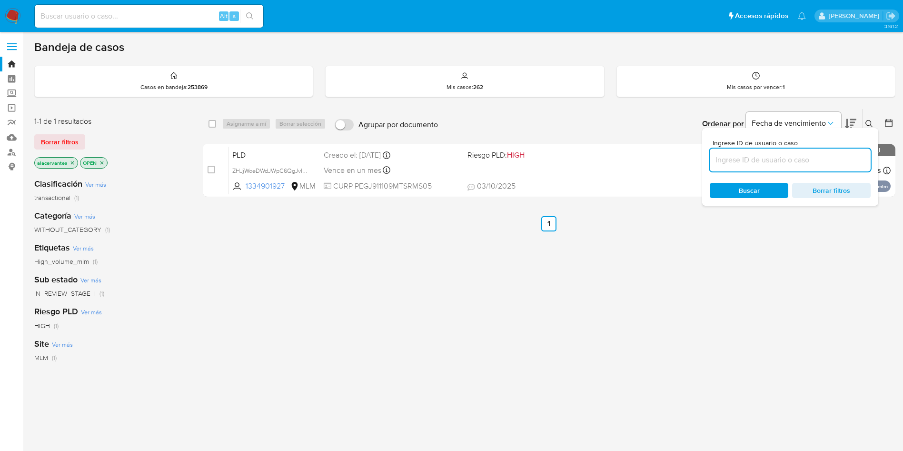
click at [765, 155] on input at bounding box center [789, 160] width 161 height 12
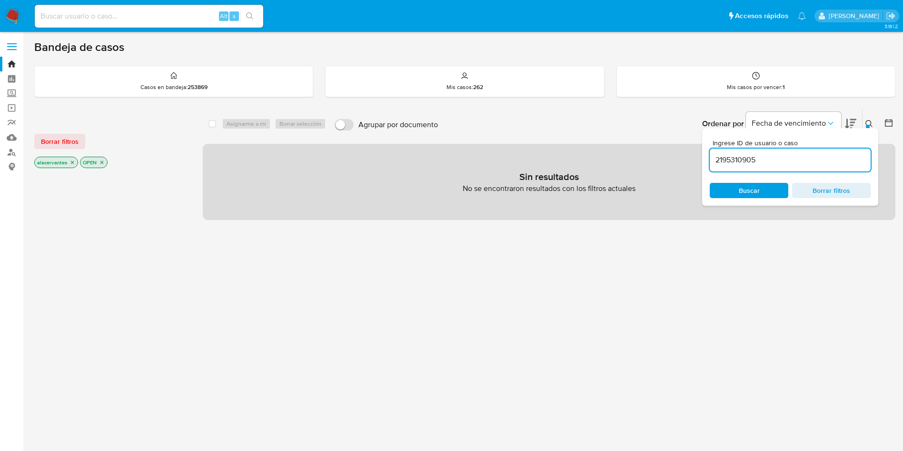
click at [766, 161] on input "2195310905" at bounding box center [789, 160] width 161 height 12
click at [738, 178] on div "Ingrese ID de usuario o caso 2195310905 Buscar Borrar filtros" at bounding box center [790, 167] width 176 height 78
click at [753, 165] on input "2195310905" at bounding box center [789, 160] width 161 height 12
click at [766, 163] on input "2195310905" at bounding box center [789, 160] width 161 height 12
type input "2195310905"
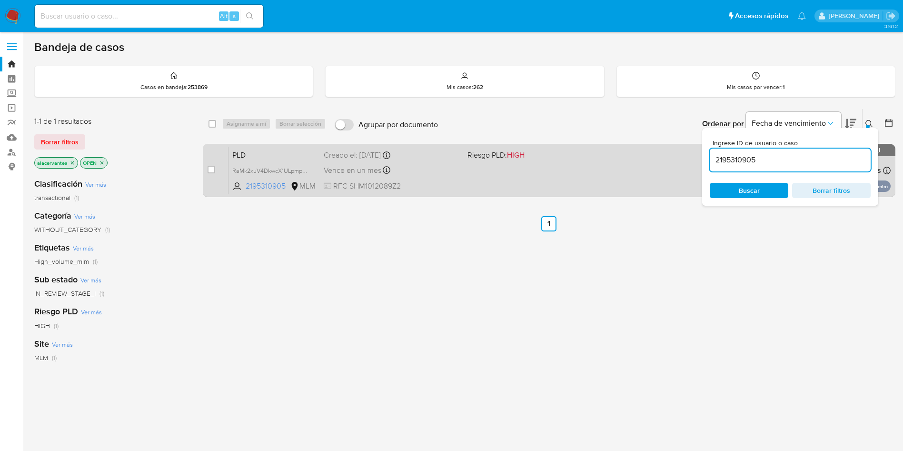
click at [555, 174] on div "PLD RaMk2xuV4DkwcX1ULpmp6FhH 2195310905 MLM Riesgo PLD: HIGH Creado el: [DATE] …" at bounding box center [559, 170] width 662 height 48
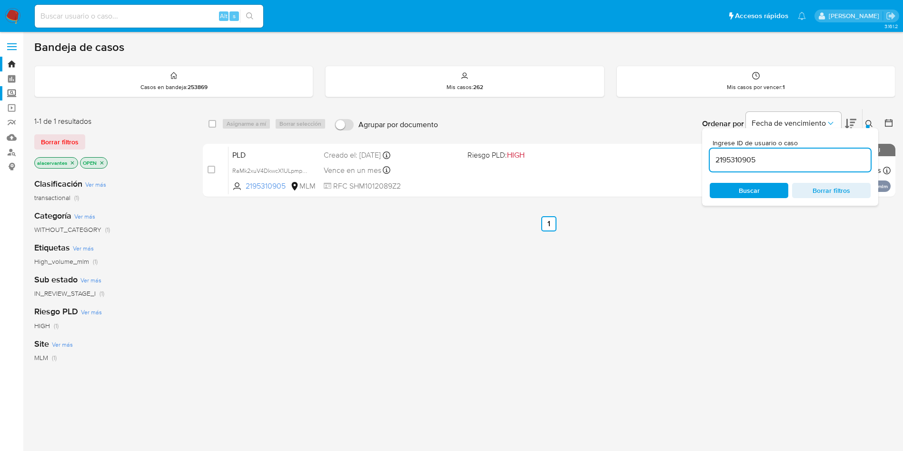
click at [11, 95] on label "Screening" at bounding box center [56, 93] width 113 height 15
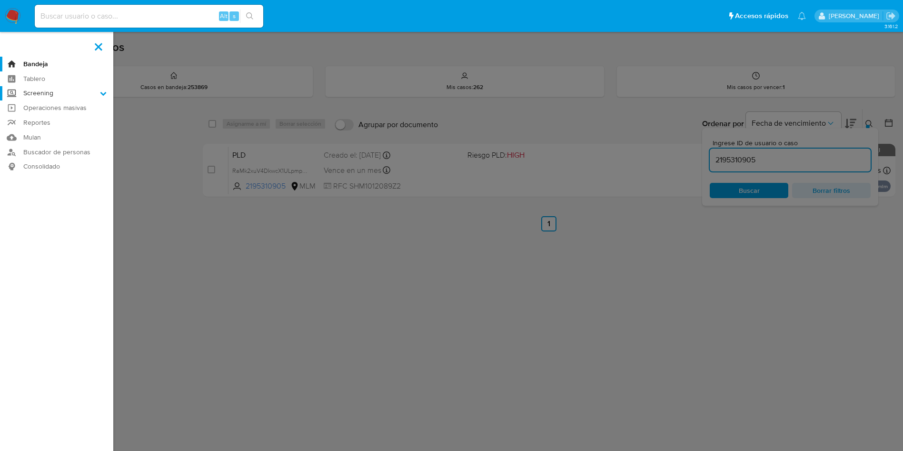
click at [0, 0] on input "Screening" at bounding box center [0, 0] width 0 height 0
click at [52, 132] on link "Herramientas" at bounding box center [56, 131] width 113 height 12
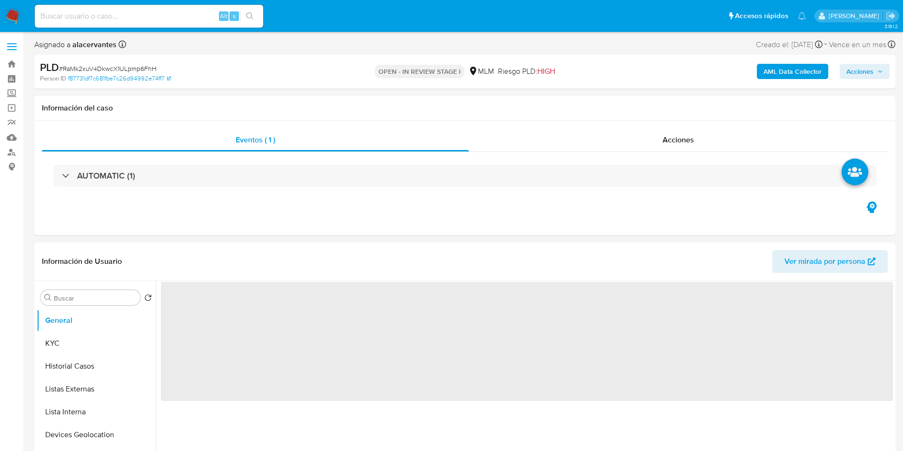
select select "10"
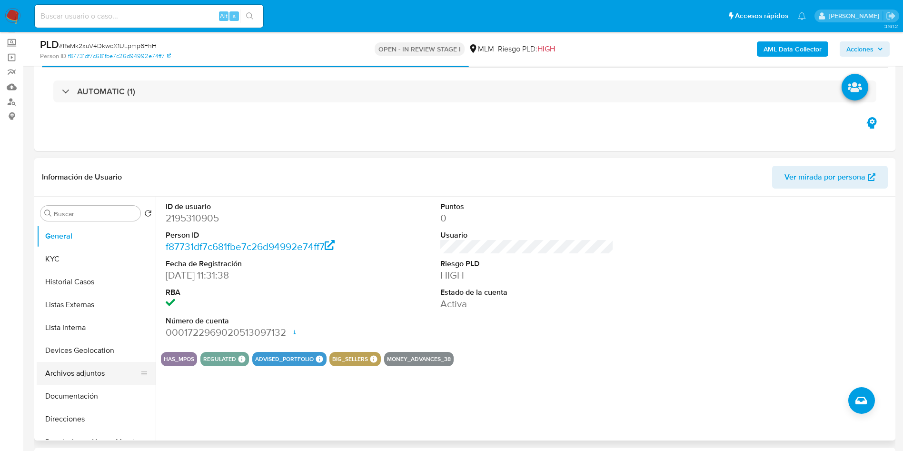
scroll to position [143, 0]
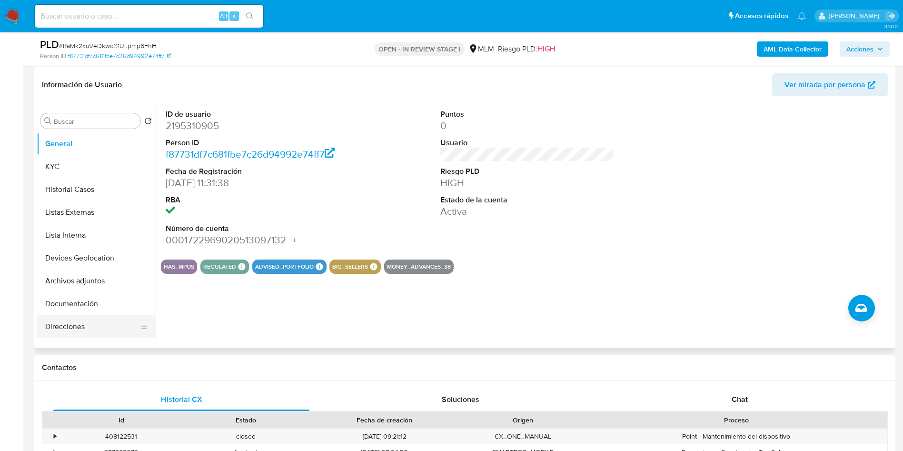
click at [71, 315] on button "Direcciones" at bounding box center [92, 326] width 111 height 23
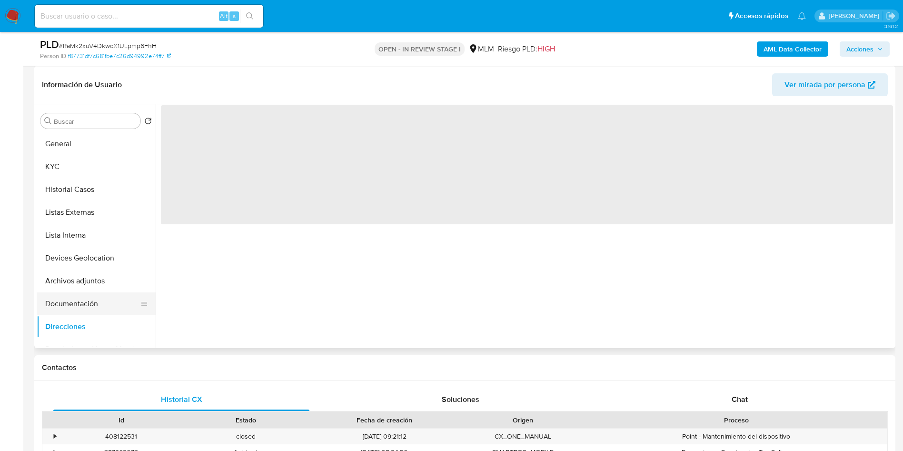
drag, startPoint x: 70, startPoint y: 306, endPoint x: 132, endPoint y: 293, distance: 63.4
click at [70, 306] on button "Documentación" at bounding box center [92, 303] width 111 height 23
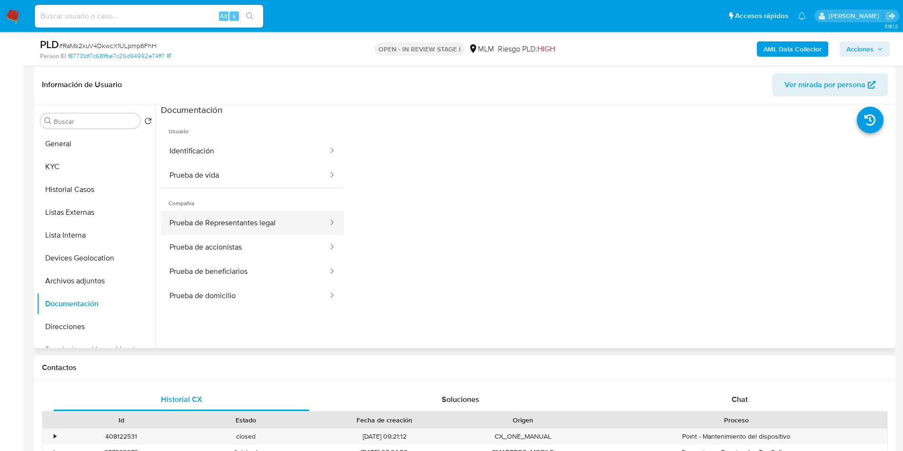
click at [276, 219] on button "Prueba de Representantes legal" at bounding box center [245, 223] width 168 height 24
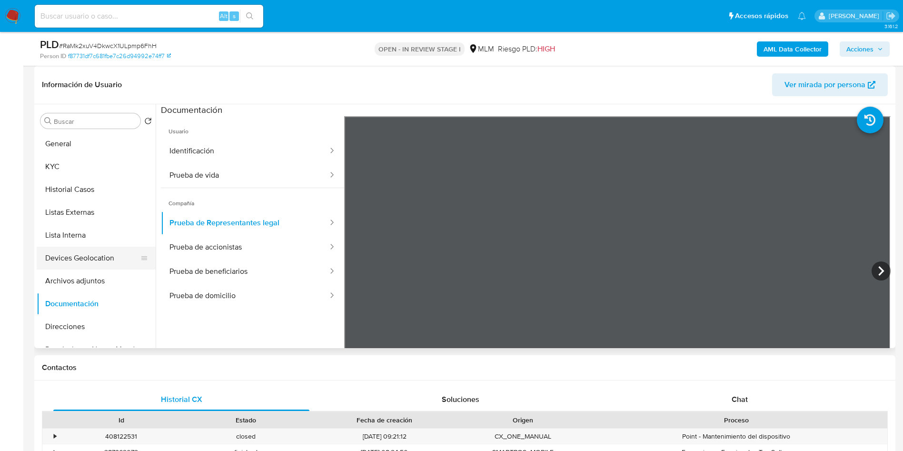
click at [91, 253] on button "Devices Geolocation" at bounding box center [92, 257] width 111 height 23
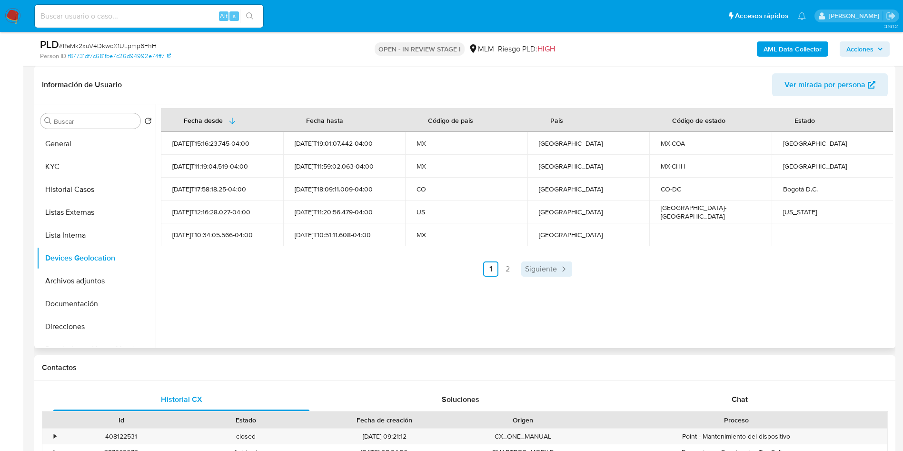
click at [563, 265] on icon "Paginación" at bounding box center [564, 269] width 10 height 10
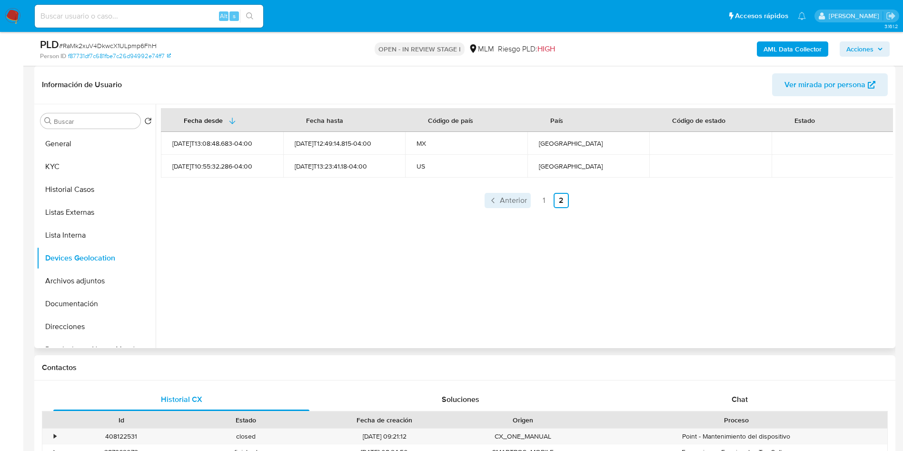
click at [528, 196] on link "Anterior" at bounding box center [507, 200] width 46 height 15
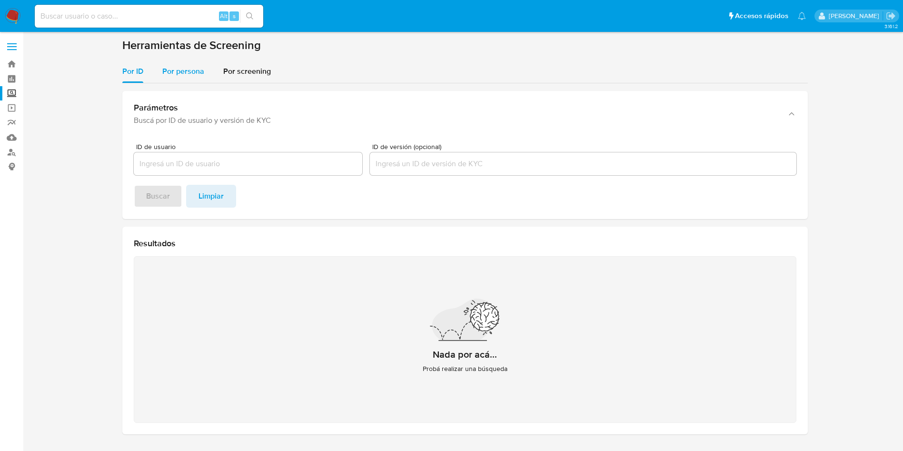
click at [187, 74] on span "Por persona" at bounding box center [183, 71] width 42 height 11
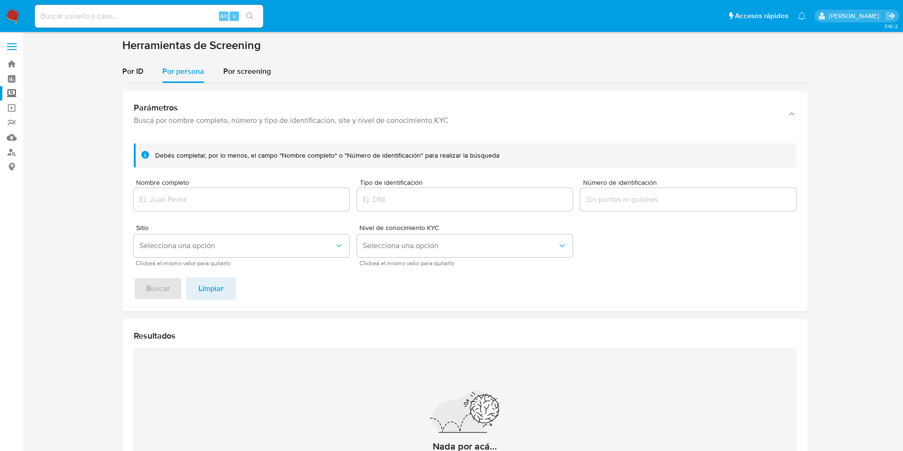
click at [199, 194] on div at bounding box center [242, 199] width 216 height 23
click at [198, 200] on input "Nombre completo" at bounding box center [242, 199] width 216 height 12
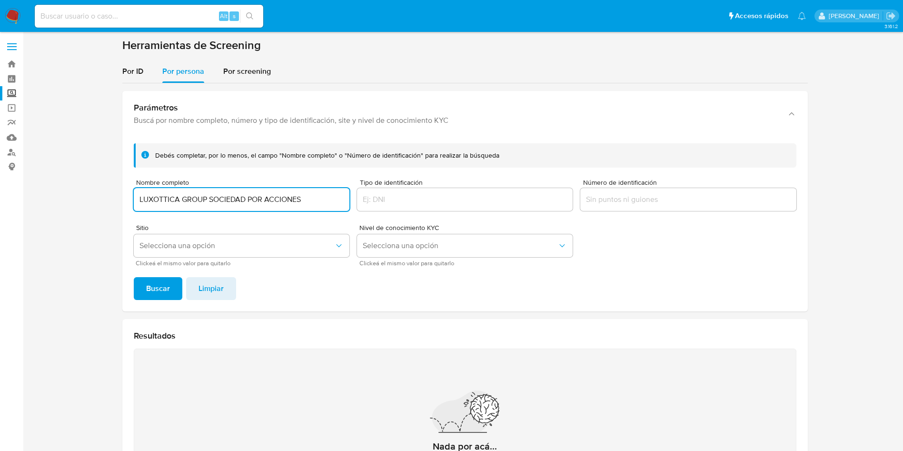
type input "LUXOTTICA GROUP SOCIEDAD POR ACCIONES"
click at [134, 277] on button "Buscar" at bounding box center [158, 288] width 49 height 23
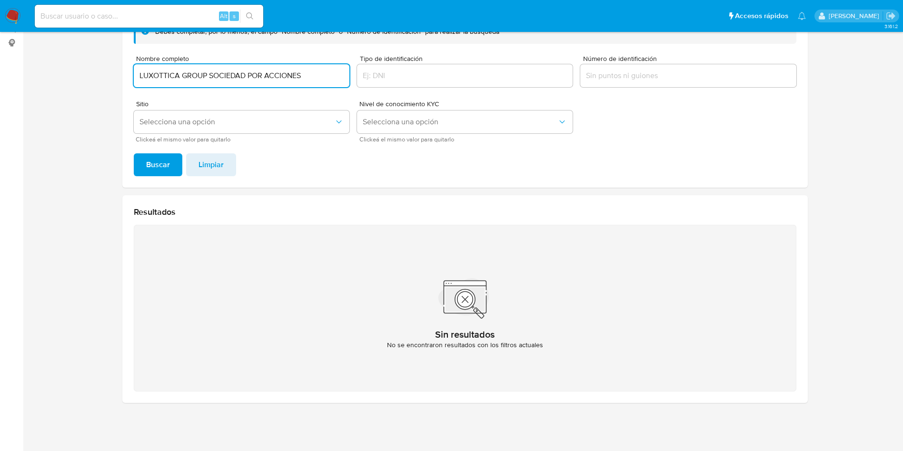
click at [295, 79] on input "LUXOTTICA GROUP SOCIEDAD POR ACCIONES" at bounding box center [242, 75] width 216 height 12
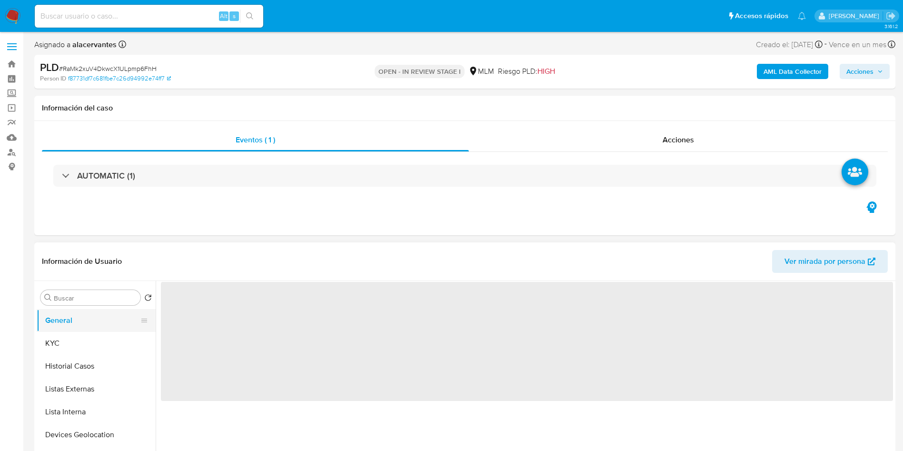
select select "10"
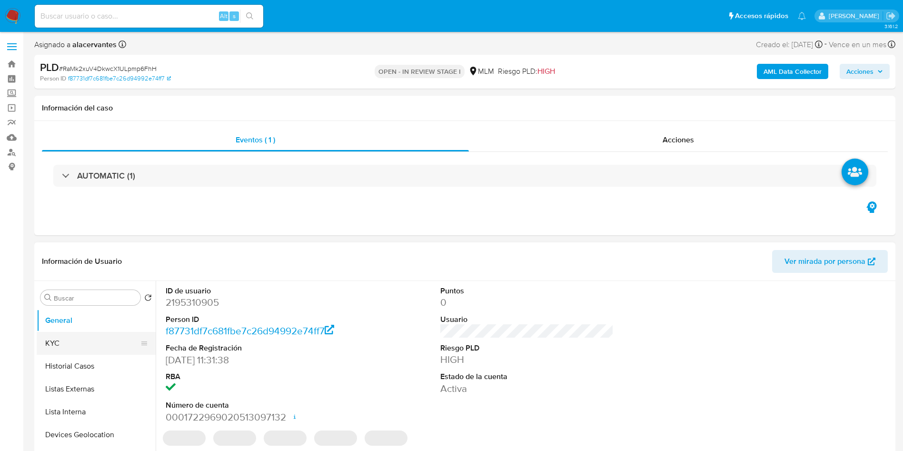
click at [106, 332] on button "KYC" at bounding box center [92, 343] width 111 height 23
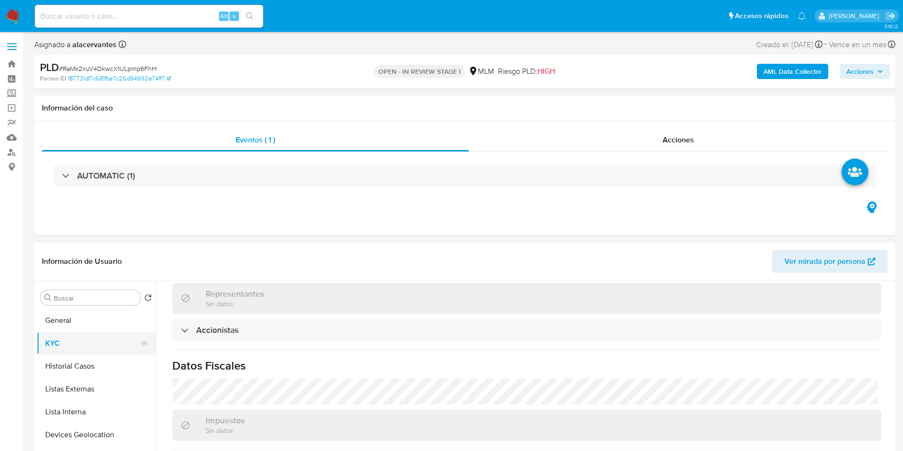
click at [67, 335] on button "KYC" at bounding box center [92, 343] width 111 height 23
click at [69, 322] on button "General" at bounding box center [92, 320] width 111 height 23
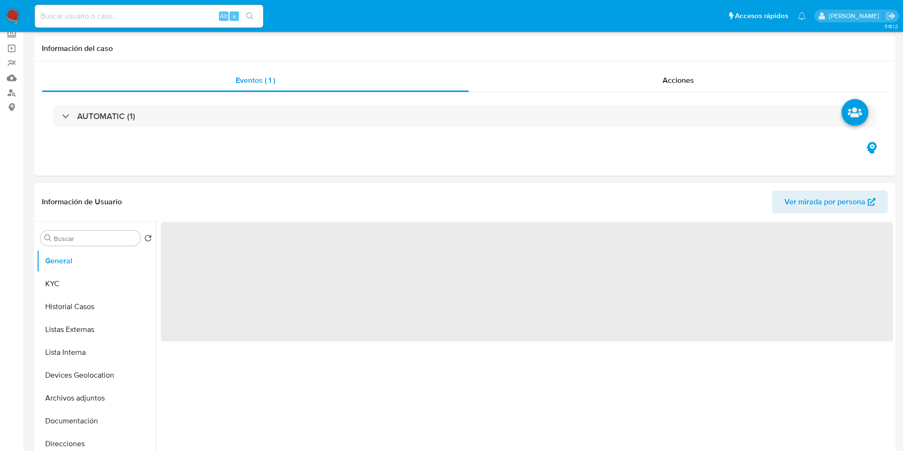
scroll to position [143, 0]
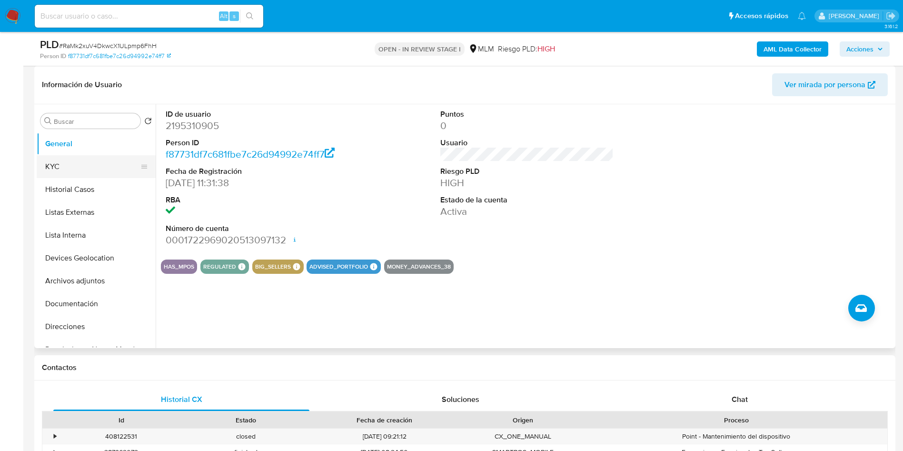
click at [79, 171] on button "KYC" at bounding box center [92, 166] width 111 height 23
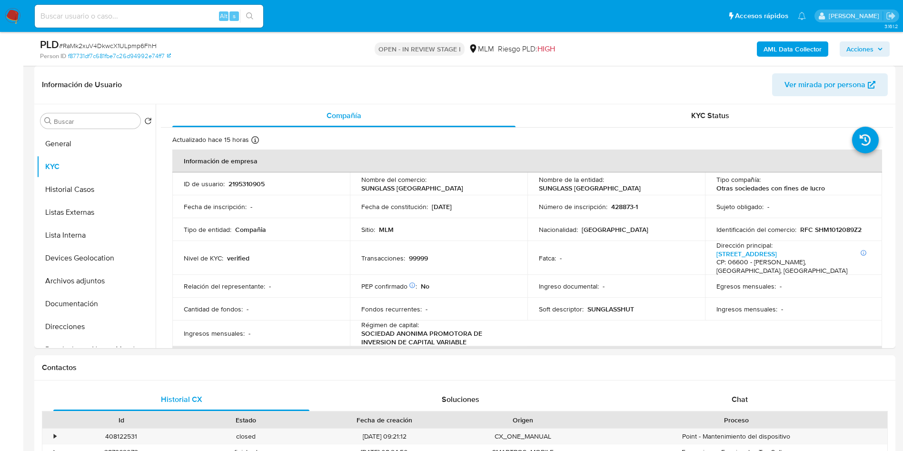
click at [418, 191] on p "SUNGLASS HUT DE MEXICO" at bounding box center [412, 188] width 102 height 9
click at [362, 188] on p "SUNGLASS HUT DE MEXICO" at bounding box center [412, 188] width 102 height 9
drag, startPoint x: 358, startPoint y: 188, endPoint x: 449, endPoint y: 190, distance: 90.9
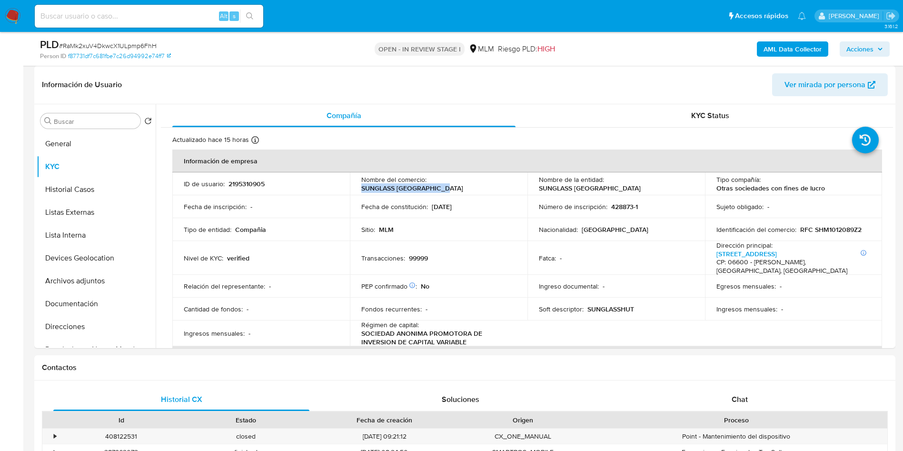
click at [449, 190] on td "Nombre del comercio : SUNGLASS HUT DE MEXICO" at bounding box center [438, 183] width 177 height 23
copy p "SUNGLASS HUT DE MEXICO"
click at [9, 12] on img at bounding box center [13, 16] width 16 height 16
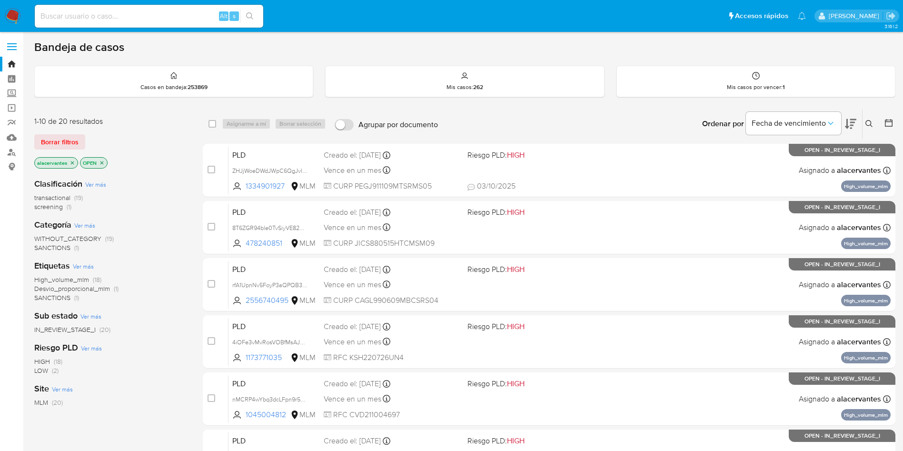
click at [65, 207] on span "screening (1)" at bounding box center [52, 206] width 37 height 9
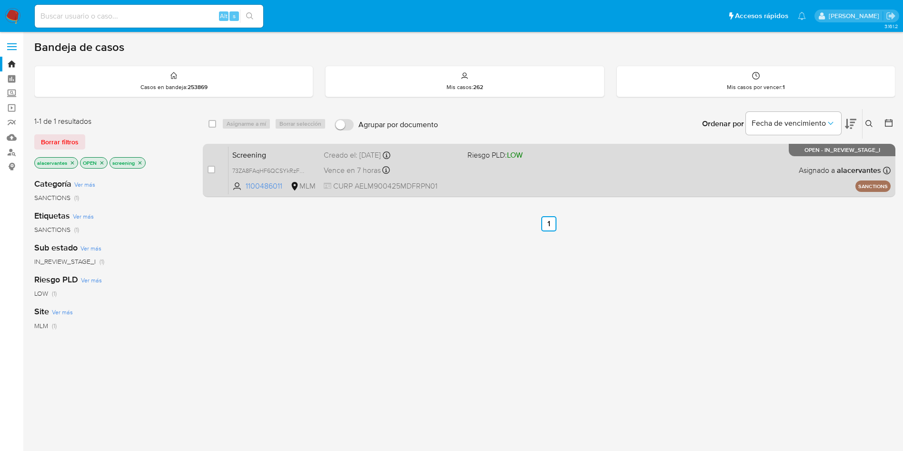
click at [644, 181] on div "Screening 73ZA8FAqHF6QCSYkRzFNLfmY 1100486011 MLM Riesgo PLD: LOW Creado el: [D…" at bounding box center [559, 170] width 662 height 48
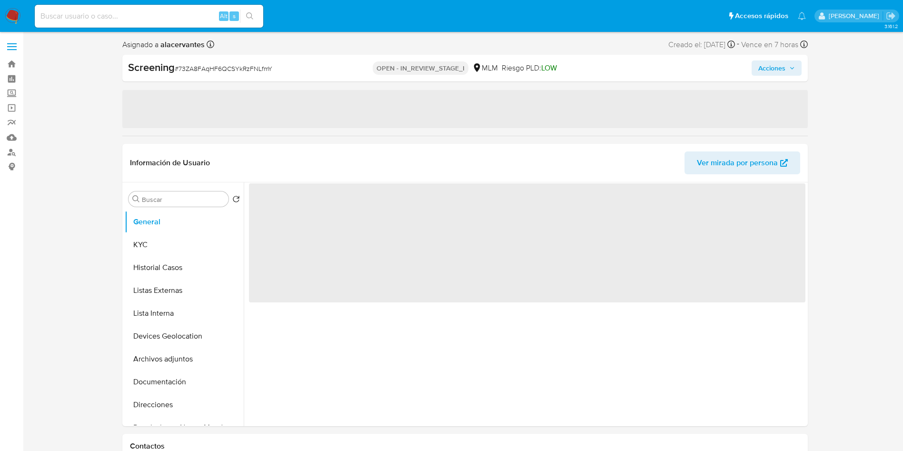
select select "10"
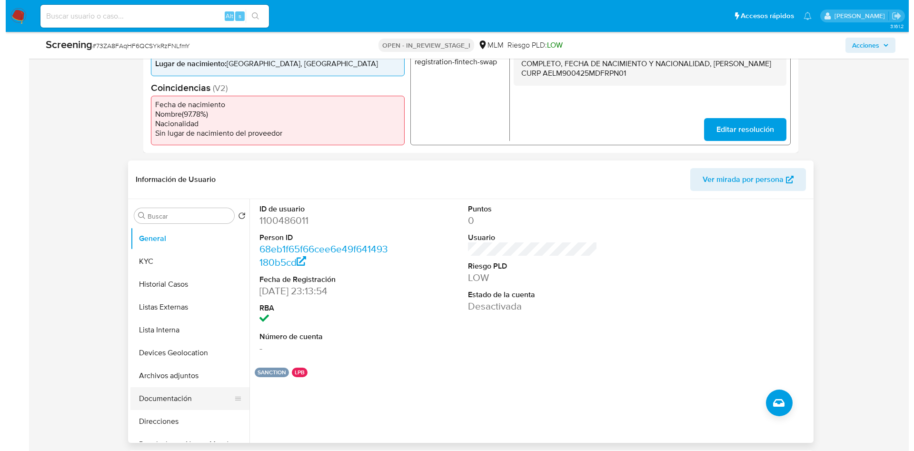
scroll to position [71, 0]
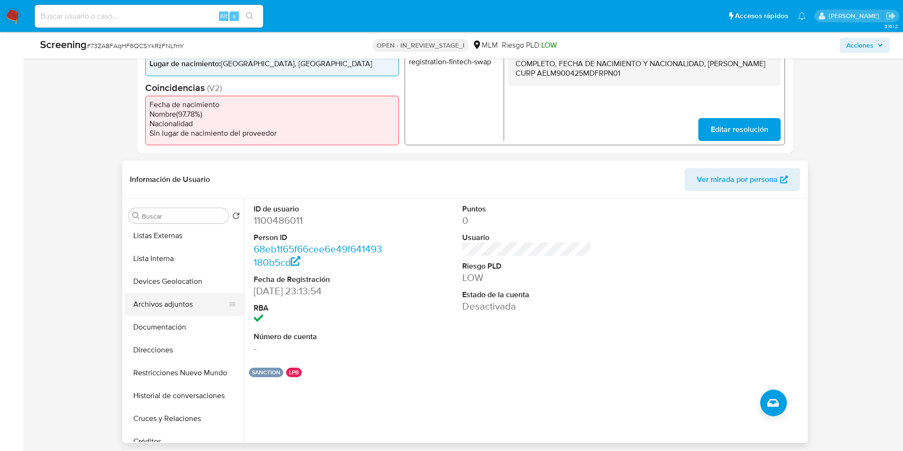
drag, startPoint x: 184, startPoint y: 309, endPoint x: 215, endPoint y: 306, distance: 31.1
click at [184, 308] on button "Archivos adjuntos" at bounding box center [180, 304] width 111 height 23
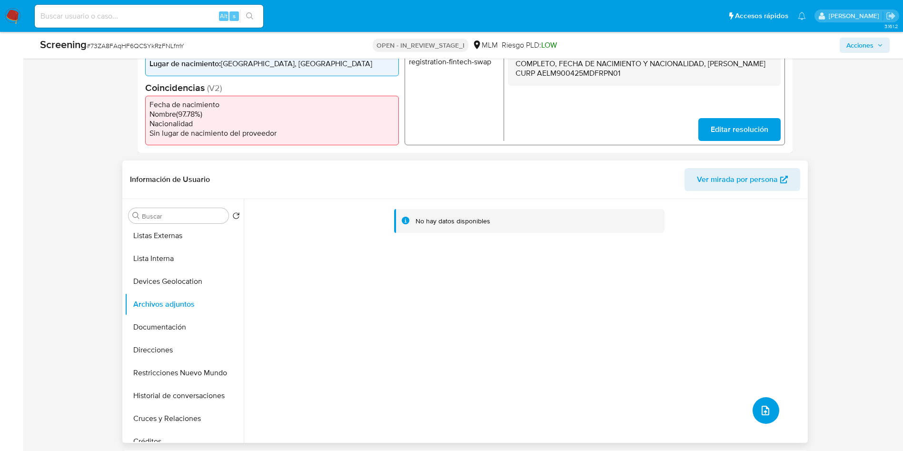
click at [764, 413] on icon "upload-file" at bounding box center [764, 409] width 11 height 11
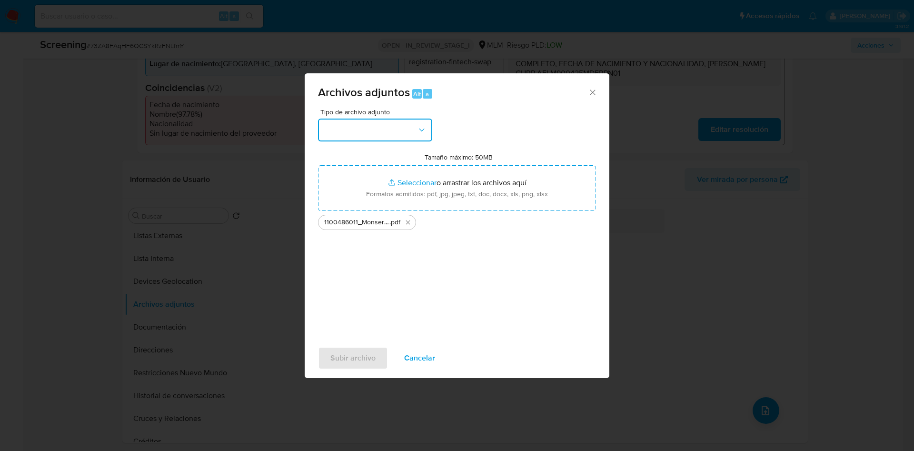
click at [357, 129] on button "button" at bounding box center [375, 129] width 114 height 23
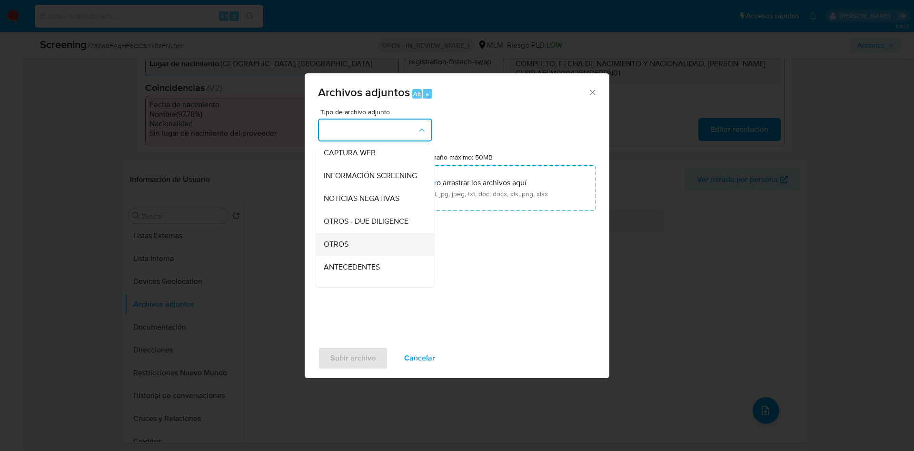
click at [367, 253] on div "OTROS" at bounding box center [372, 244] width 97 height 23
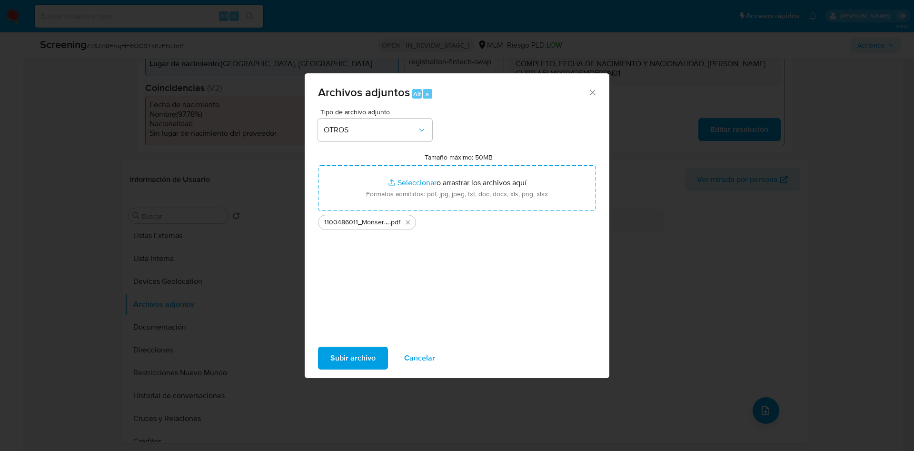
click at [364, 347] on span "Subir archivo" at bounding box center [352, 357] width 45 height 21
click at [363, 347] on span "Subir archivo" at bounding box center [352, 357] width 45 height 21
click at [594, 96] on icon "Cerrar" at bounding box center [593, 93] width 10 height 10
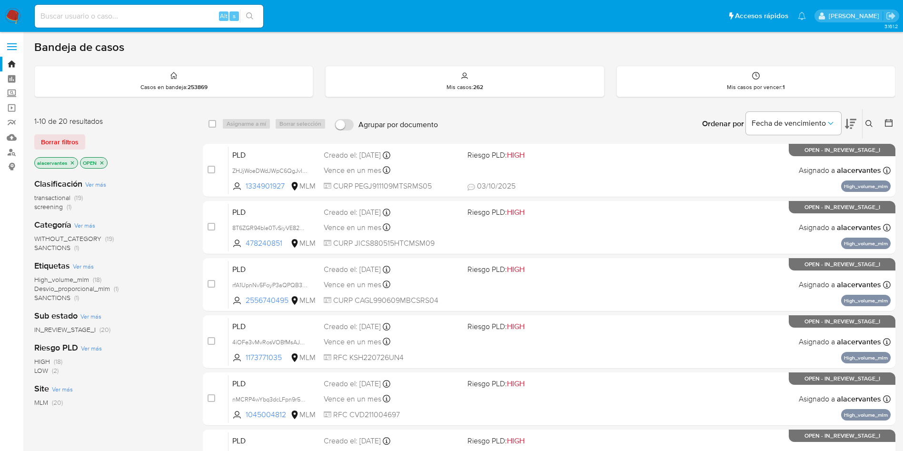
click at [59, 207] on span "screening" at bounding box center [48, 207] width 29 height 10
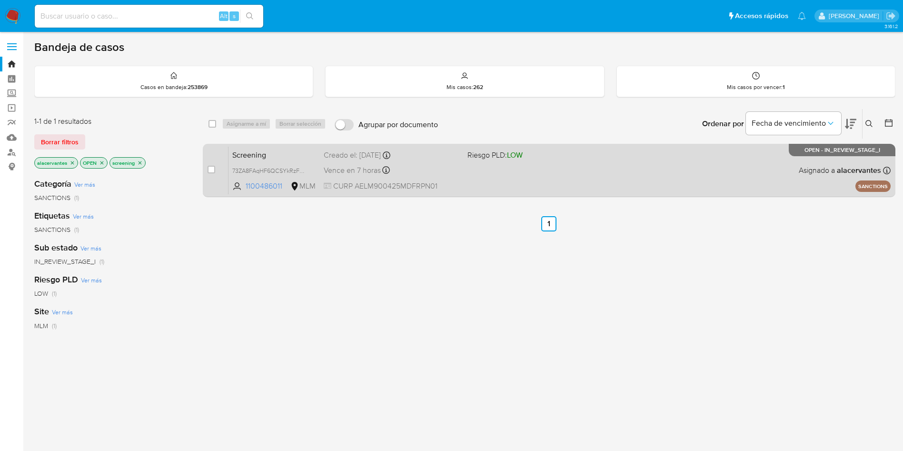
click at [655, 162] on div "Screening 73ZA8FAqHF6QCSYkRzFNLfmY 1100486011 MLM Riesgo PLD: LOW Creado el: [D…" at bounding box center [559, 170] width 662 height 48
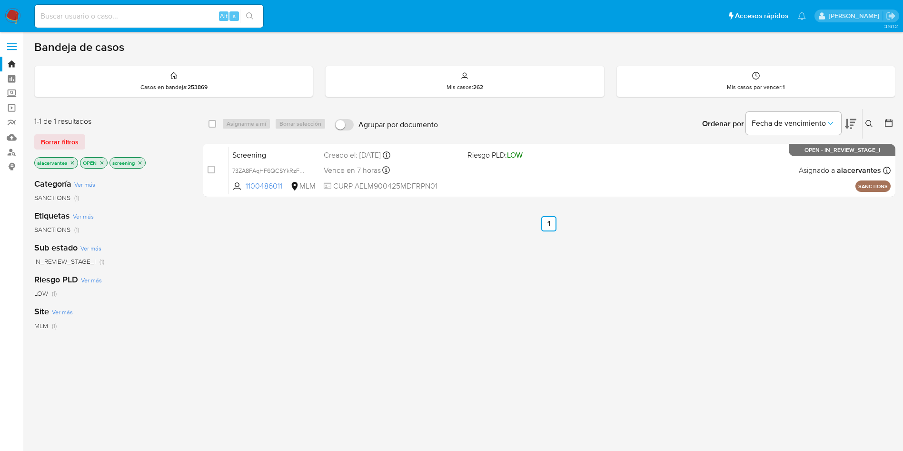
click at [22, 19] on nav "Pausado Ver notificaciones Alt s Accesos rápidos Presiona las siguientes teclas…" at bounding box center [451, 16] width 903 height 32
click at [16, 16] on img at bounding box center [13, 16] width 16 height 16
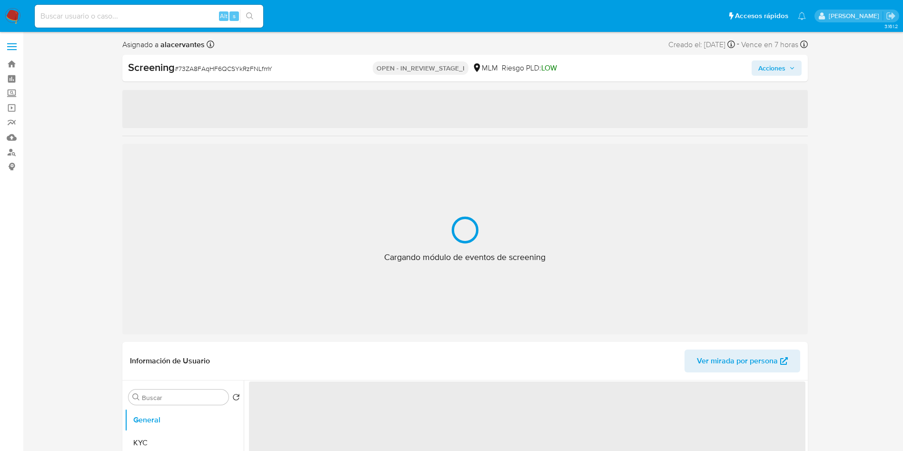
select select "10"
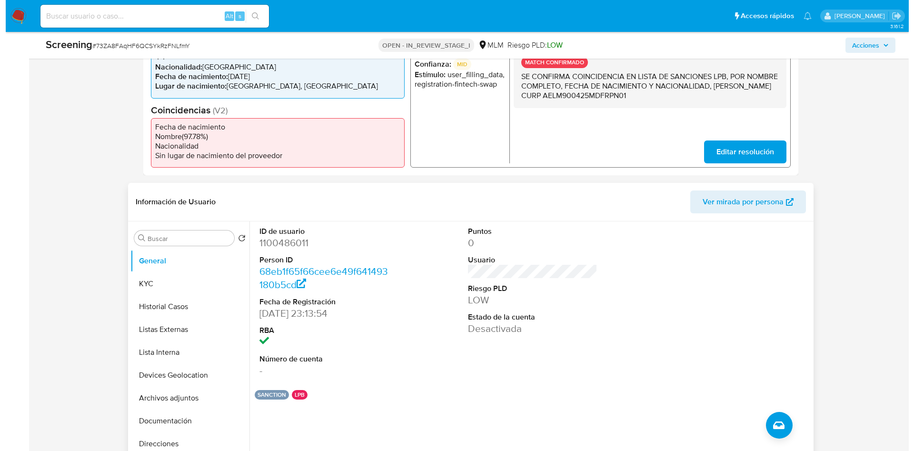
scroll to position [285, 0]
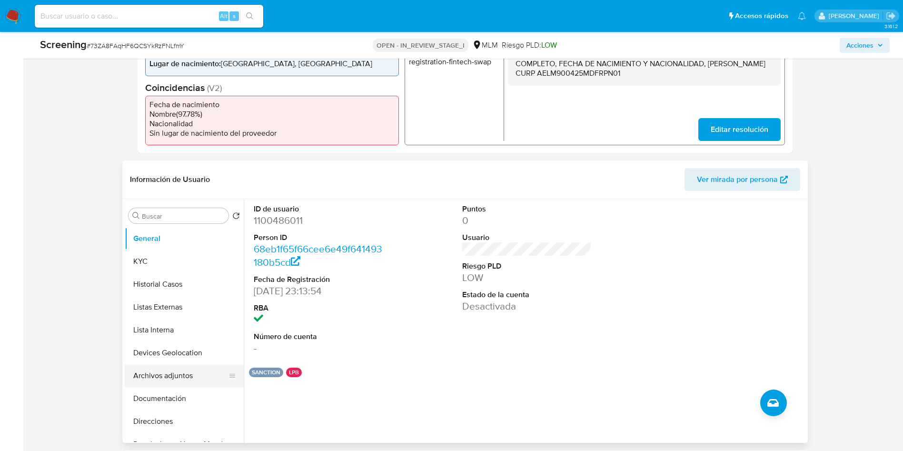
drag, startPoint x: 186, startPoint y: 370, endPoint x: 213, endPoint y: 371, distance: 27.2
click at [186, 370] on button "Archivos adjuntos" at bounding box center [180, 375] width 111 height 23
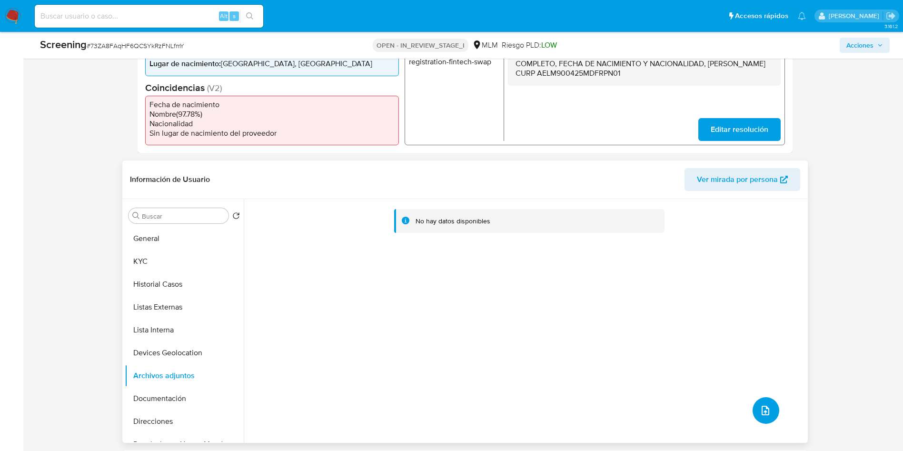
click at [763, 409] on icon "upload-file" at bounding box center [764, 409] width 11 height 11
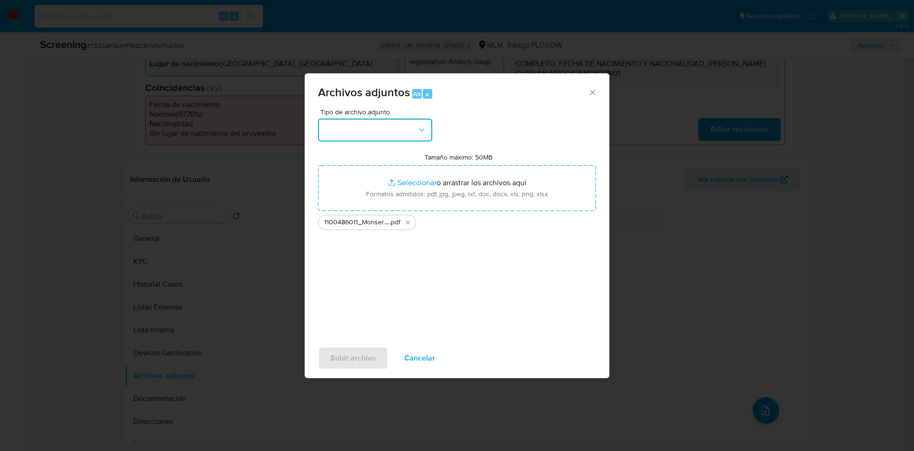
click at [386, 125] on button "button" at bounding box center [375, 129] width 114 height 23
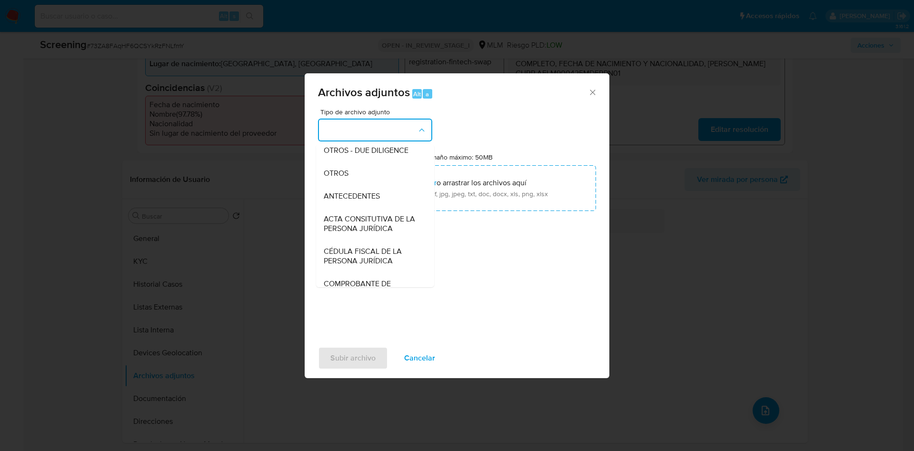
scroll to position [143, 0]
click at [364, 184] on div "OTROS" at bounding box center [372, 172] width 97 height 23
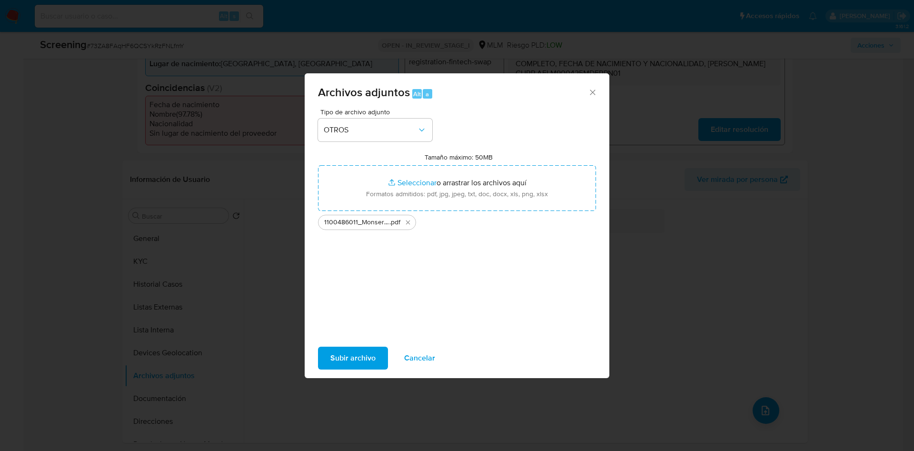
click at [370, 357] on span "Subir archivo" at bounding box center [352, 357] width 45 height 21
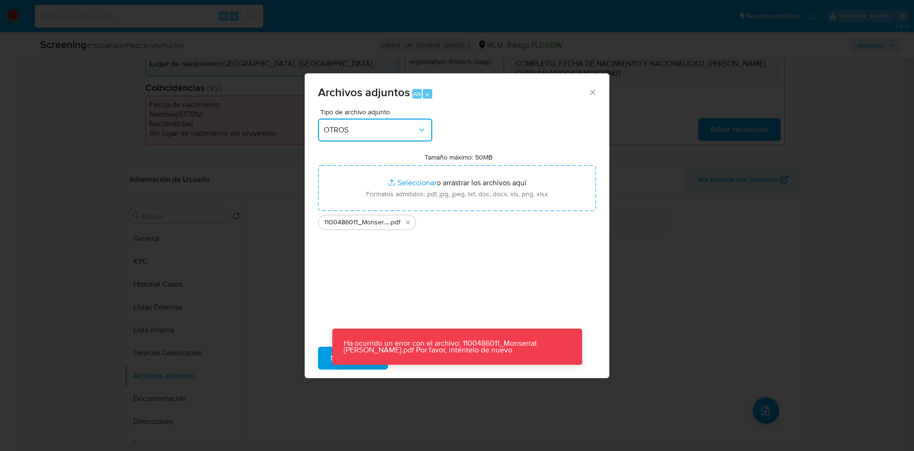
click at [413, 131] on span "OTROS" at bounding box center [370, 130] width 93 height 10
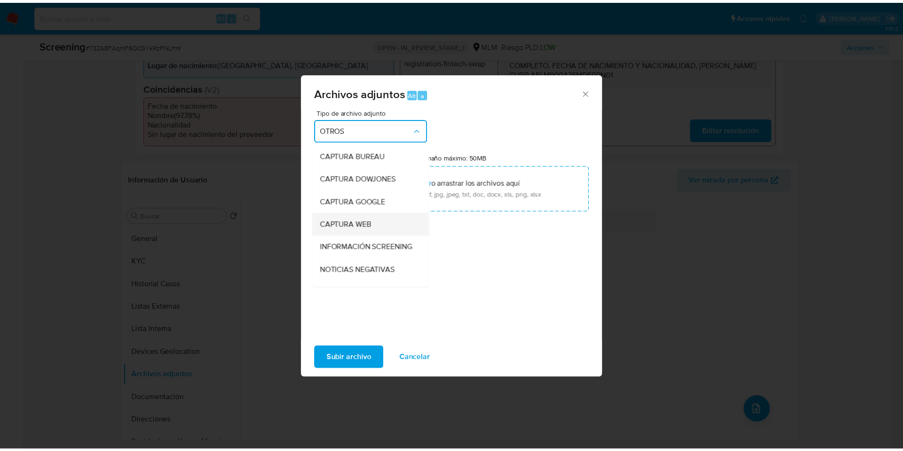
scroll to position [71, 0]
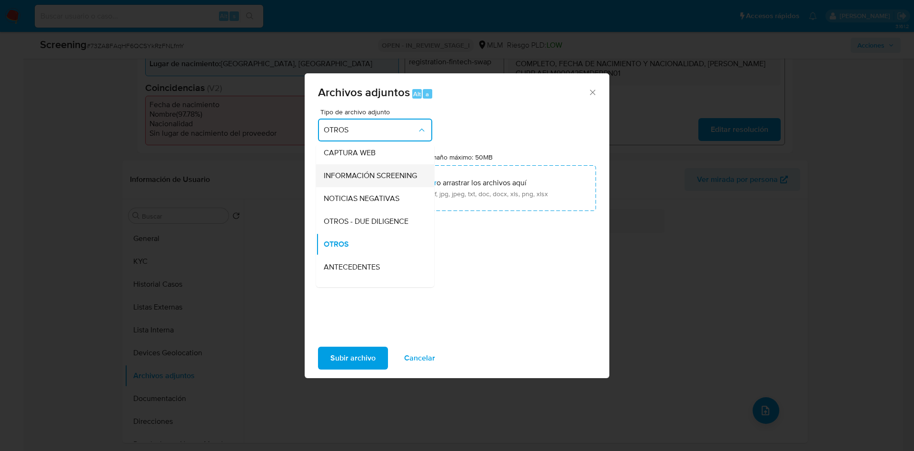
click at [386, 180] on span "INFORMACIÓN SCREENING" at bounding box center [370, 176] width 93 height 10
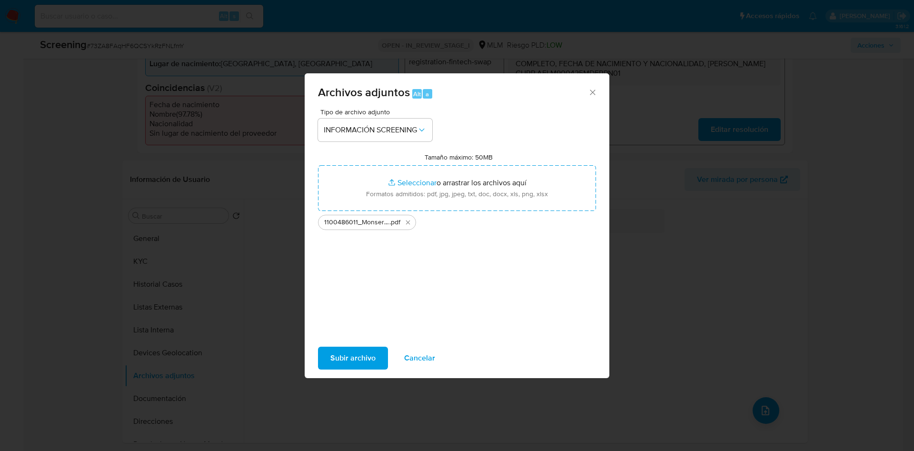
click at [375, 365] on button "Subir archivo" at bounding box center [353, 357] width 70 height 23
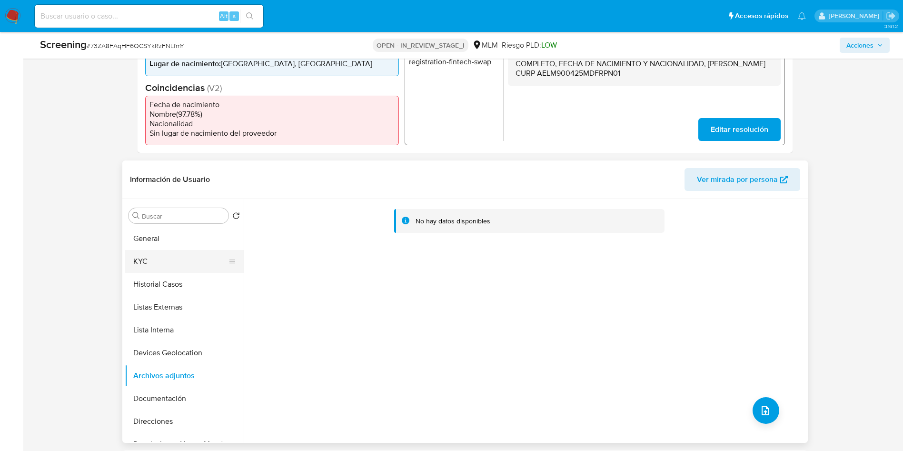
click at [193, 265] on button "KYC" at bounding box center [180, 261] width 111 height 23
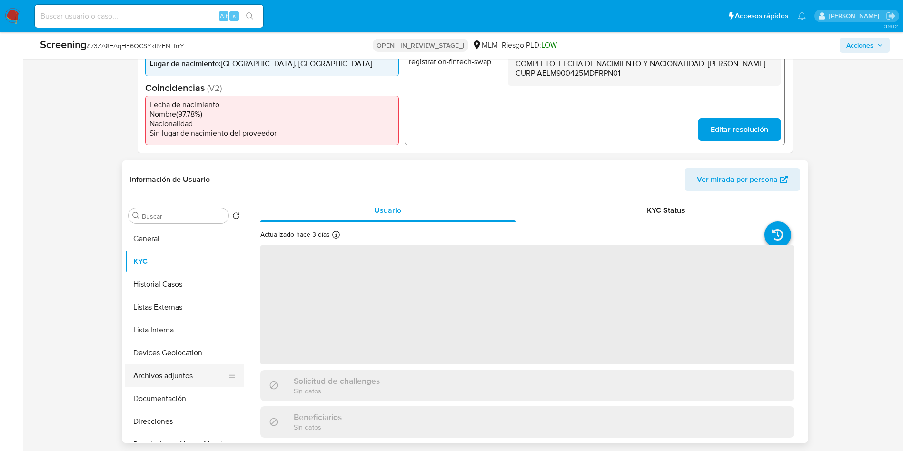
click at [186, 371] on button "Archivos adjuntos" at bounding box center [180, 375] width 111 height 23
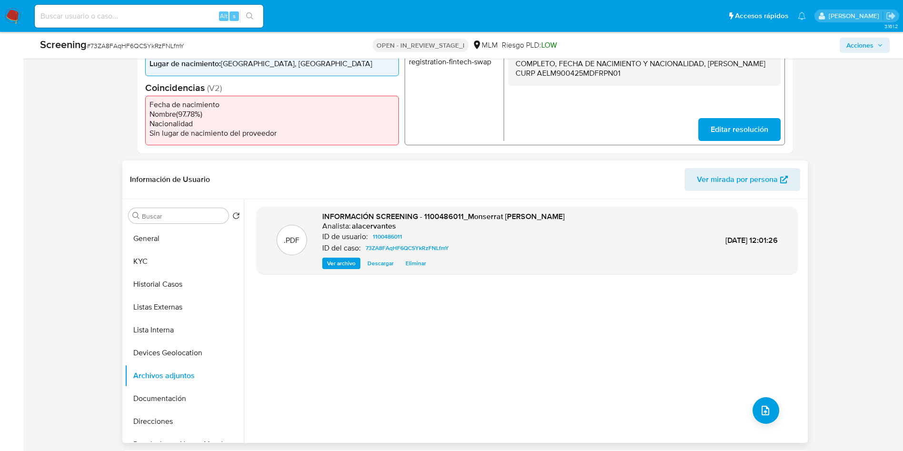
click at [342, 261] on span "Ver archivo" at bounding box center [341, 263] width 29 height 10
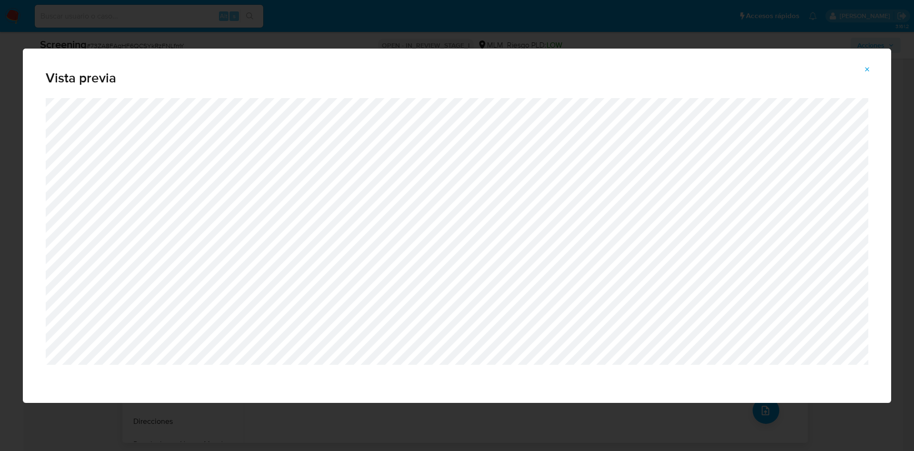
click at [872, 64] on button "Attachment preview" at bounding box center [866, 69] width 21 height 15
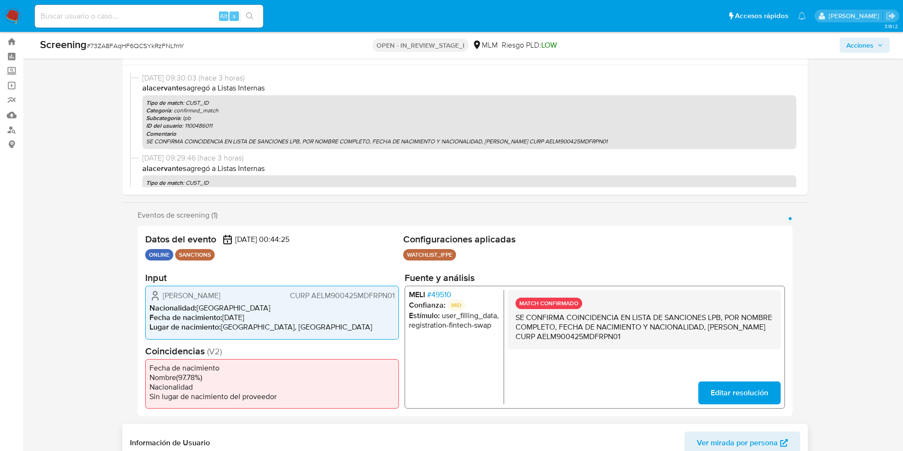
scroll to position [0, 0]
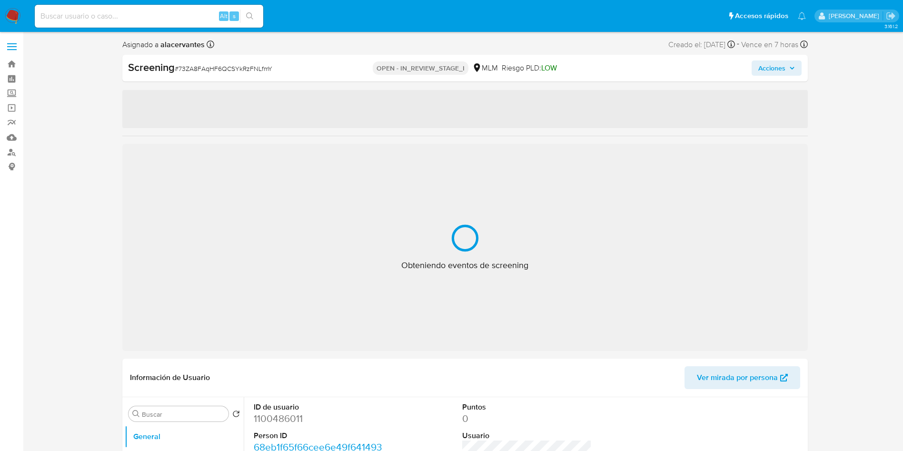
select select "10"
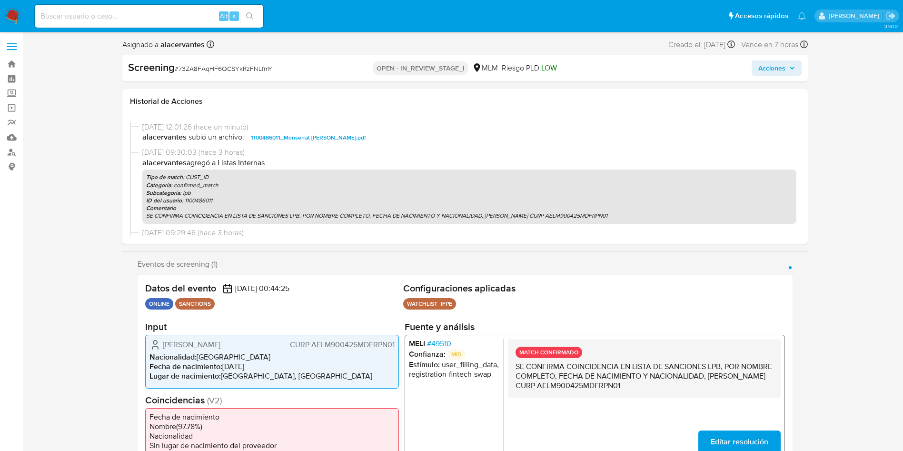
click at [760, 69] on span "Acciones" at bounding box center [771, 67] width 27 height 15
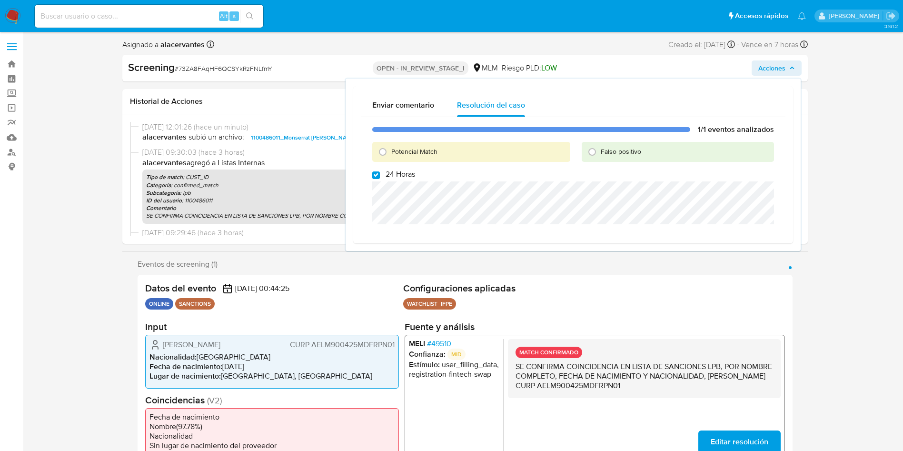
click at [390, 151] on label "Potencial Match" at bounding box center [413, 151] width 47 height 9
click at [390, 151] on input "Potencial Match" at bounding box center [382, 151] width 15 height 15
radio input "true"
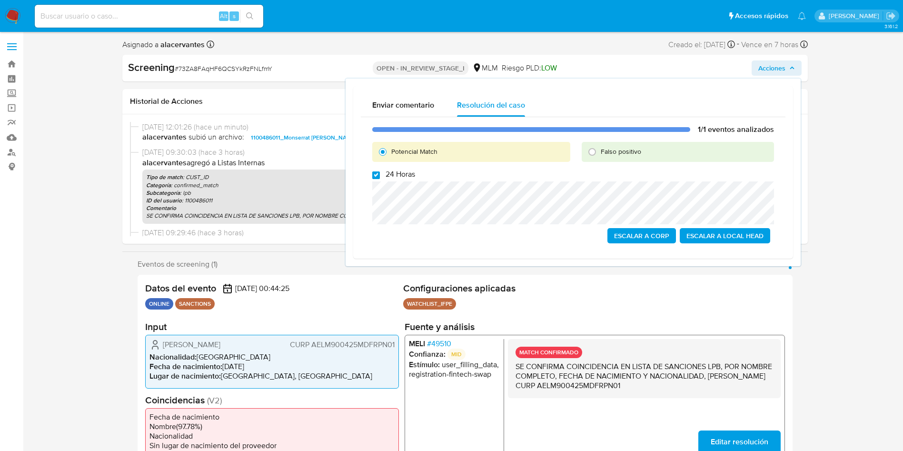
click at [377, 174] on input "24 Horas" at bounding box center [376, 175] width 8 height 8
checkbox input "false"
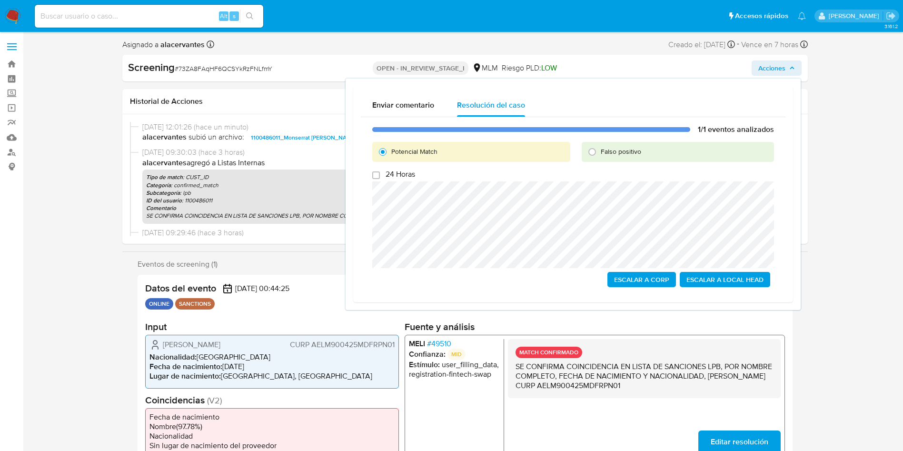
click at [739, 279] on span "Escalar a Local Head" at bounding box center [724, 279] width 77 height 13
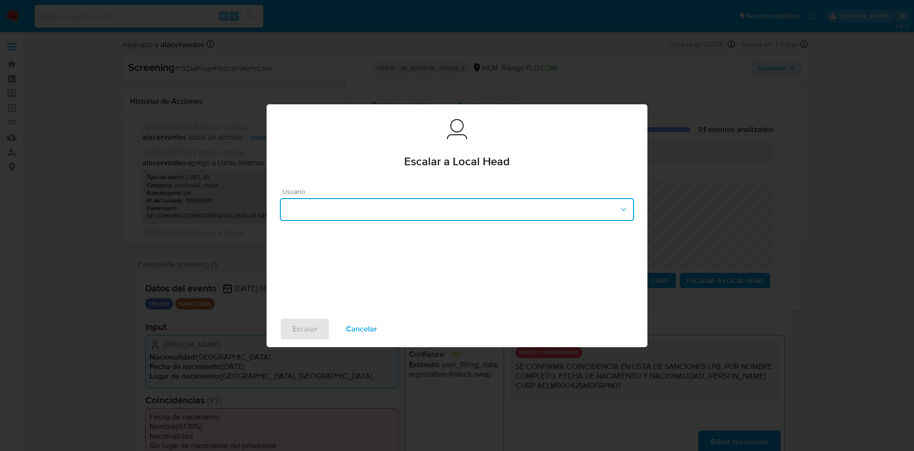
click at [474, 211] on button "button" at bounding box center [457, 209] width 354 height 23
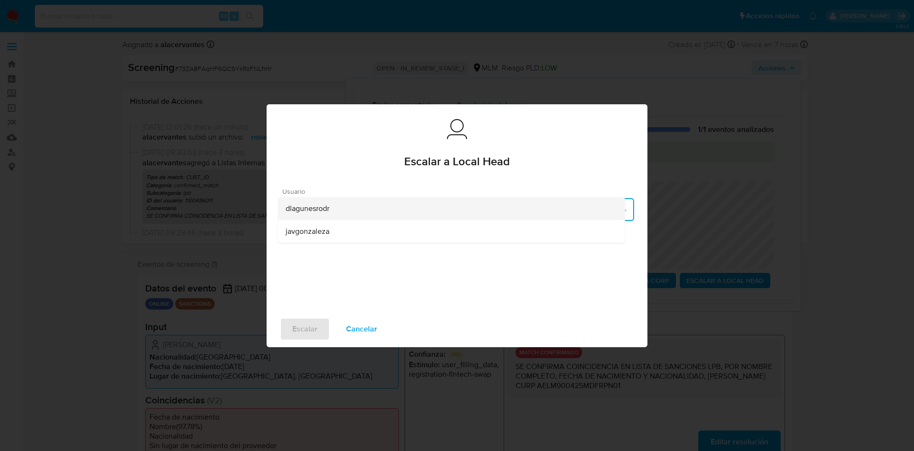
click at [403, 210] on div "dlagunesrodr" at bounding box center [451, 208] width 332 height 23
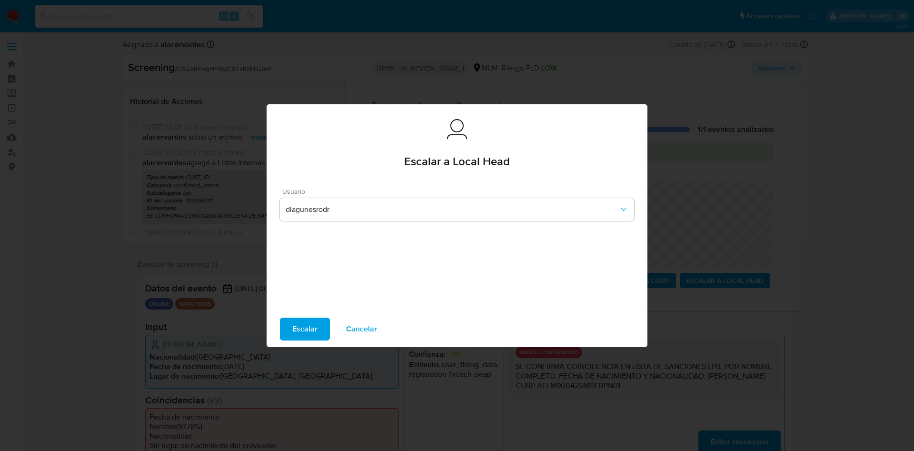
click at [314, 332] on span "Escalar" at bounding box center [304, 328] width 25 height 21
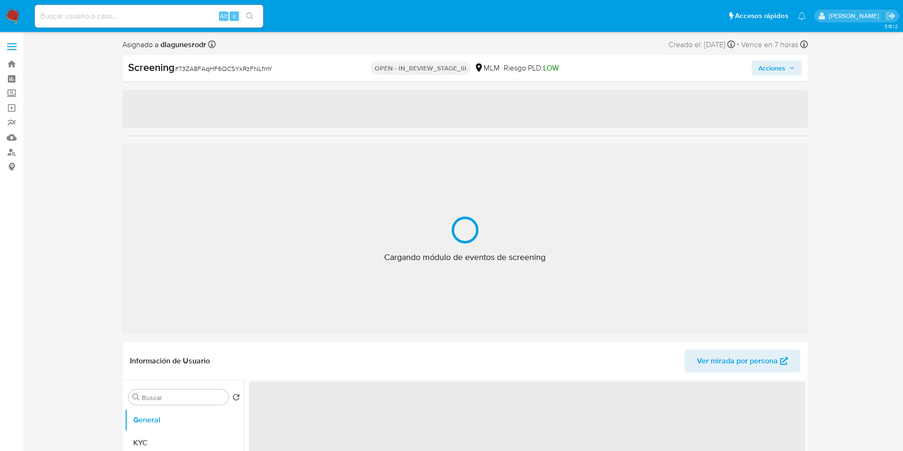
select select "10"
